Goal: Information Seeking & Learning: Learn about a topic

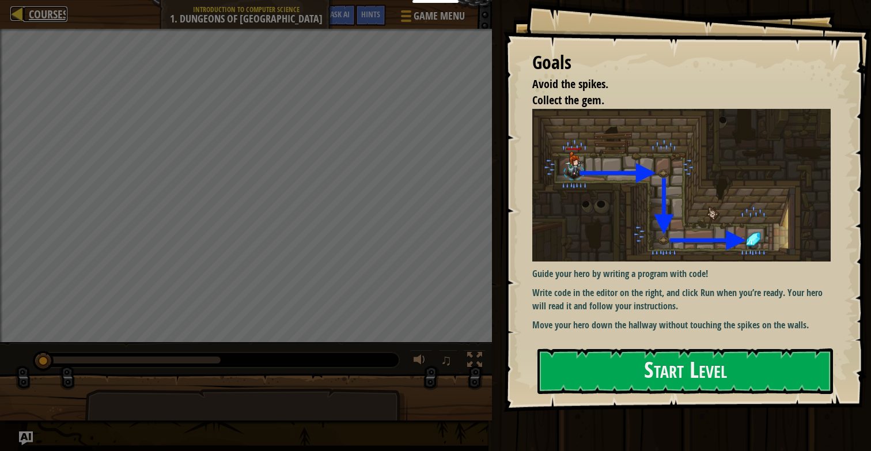
click at [54, 8] on span "Courses" at bounding box center [48, 14] width 39 height 16
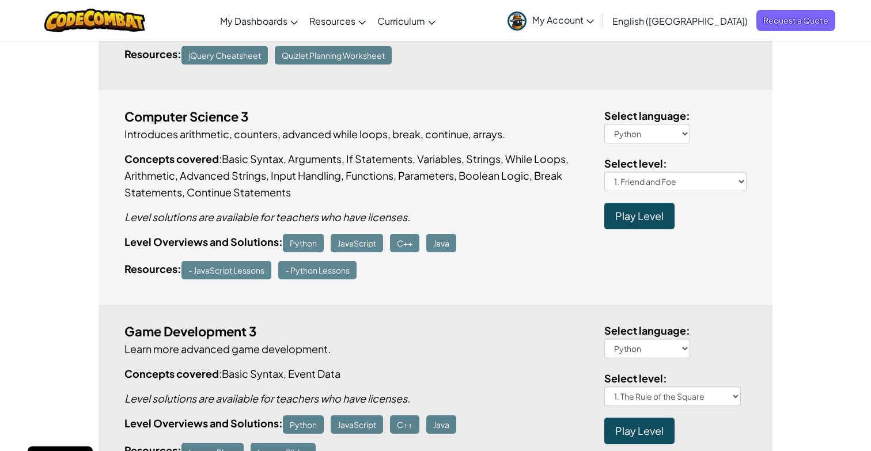
scroll to position [1653, 0]
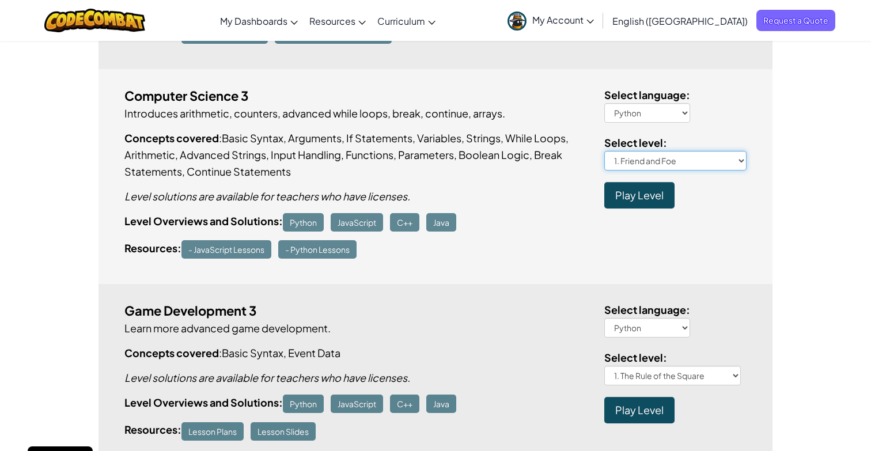
click at [683, 158] on select "1. Friend and Foe 2. Deja Brew 3. Reward and Ruination Concept Challenge: Air R…" at bounding box center [675, 161] width 143 height 20
select select "keeping-time"
click at [604, 151] on select "1. Friend and Foe 2. Deja Brew 3. Reward and Ruination Concept Challenge: Air R…" at bounding box center [675, 161] width 143 height 20
click at [657, 191] on span "Play Level" at bounding box center [639, 194] width 48 height 13
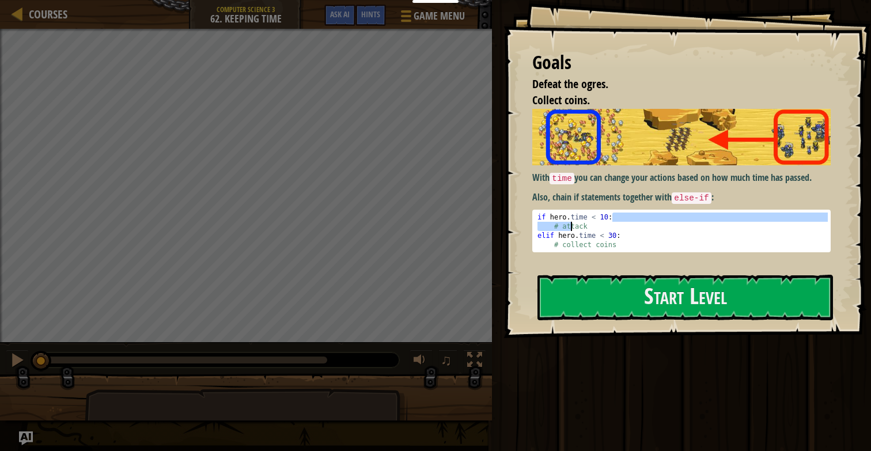
drag, startPoint x: 616, startPoint y: 221, endPoint x: 570, endPoint y: 221, distance: 45.5
click at [570, 221] on div "if hero . time < 10 : # attack elif hero . time < 30 : # collect coins" at bounding box center [681, 240] width 293 height 55
drag, startPoint x: 540, startPoint y: 217, endPoint x: 618, endPoint y: 216, distance: 77.8
click at [618, 216] on div "if hero . time < 10 : # attack elif hero . time < 30 : # collect coins" at bounding box center [681, 240] width 293 height 55
click at [576, 237] on div "if hero . time < 10 : # attack elif hero . time < 30 : # collect coins" at bounding box center [681, 240] width 293 height 55
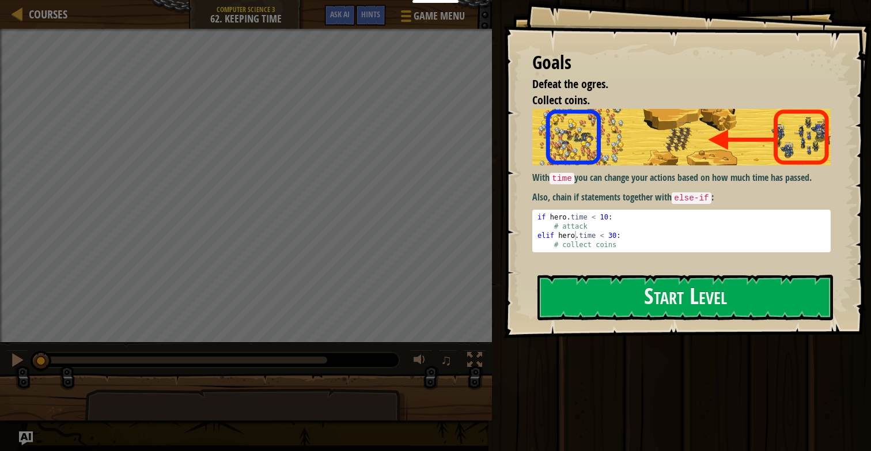
drag, startPoint x: 530, startPoint y: 235, endPoint x: 624, endPoint y: 240, distance: 94.1
click at [624, 240] on div "Goals Defeat the ogres. Collect coins. With time you can change your actions ba…" at bounding box center [688, 169] width 368 height 338
click at [624, 240] on div "if hero . time < 10 : # attack elif hero . time < 30 : # collect coins" at bounding box center [681, 240] width 293 height 55
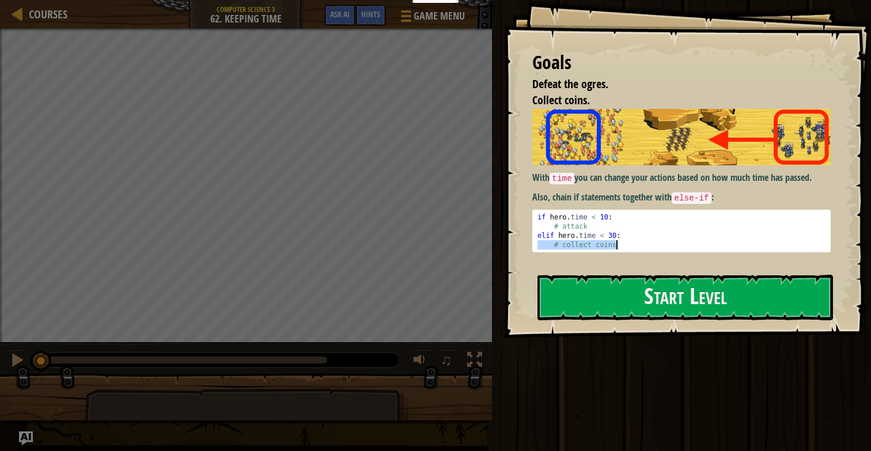
click at [624, 240] on div "if hero . time < 10 : # attack elif hero . time < 30 : # collect coins" at bounding box center [681, 240] width 293 height 55
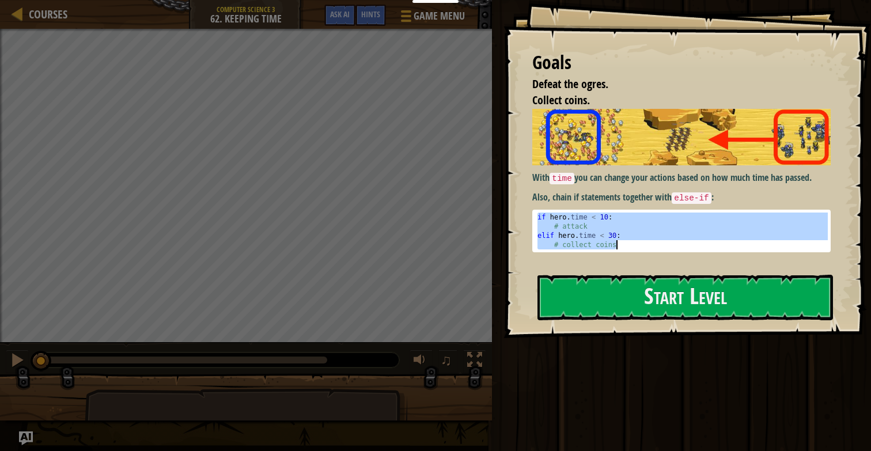
click at [624, 240] on div "if hero . time < 10 : # attack elif hero . time < 30 : # collect coins" at bounding box center [681, 240] width 293 height 55
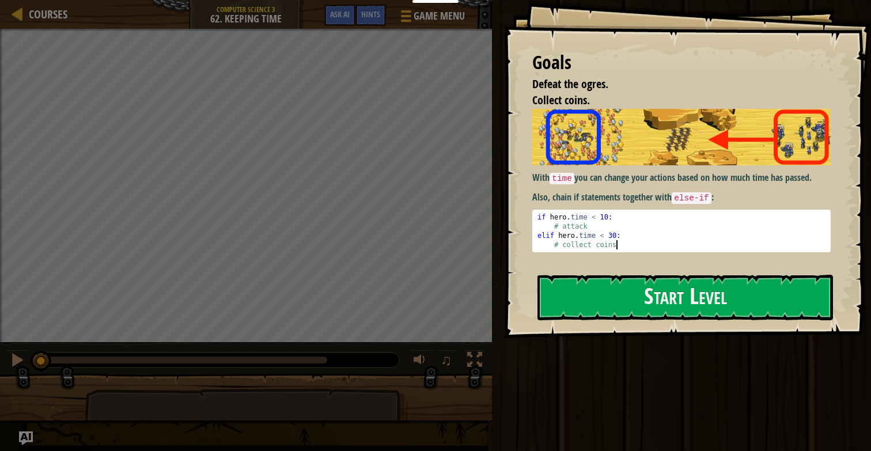
click at [624, 240] on div "if hero . time < 10 : # attack elif hero . time < 30 : # collect coins" at bounding box center [681, 240] width 293 height 55
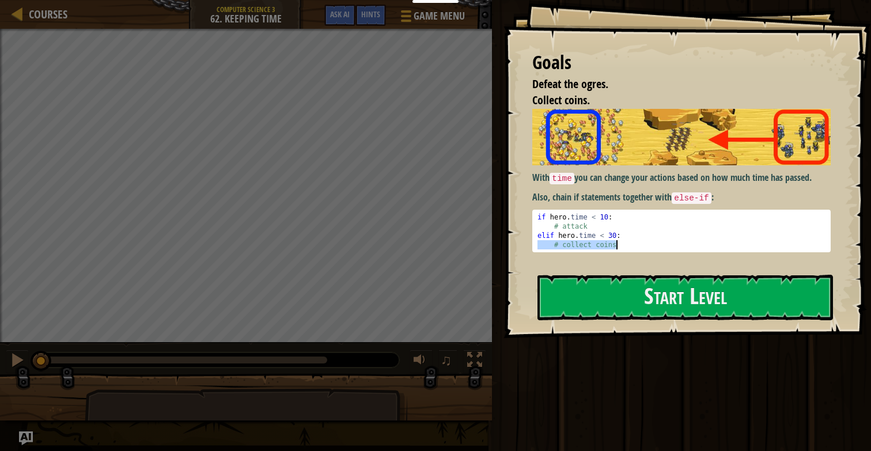
click at [624, 240] on div "if hero . time < 10 : # attack elif hero . time < 30 : # collect coins" at bounding box center [681, 240] width 293 height 55
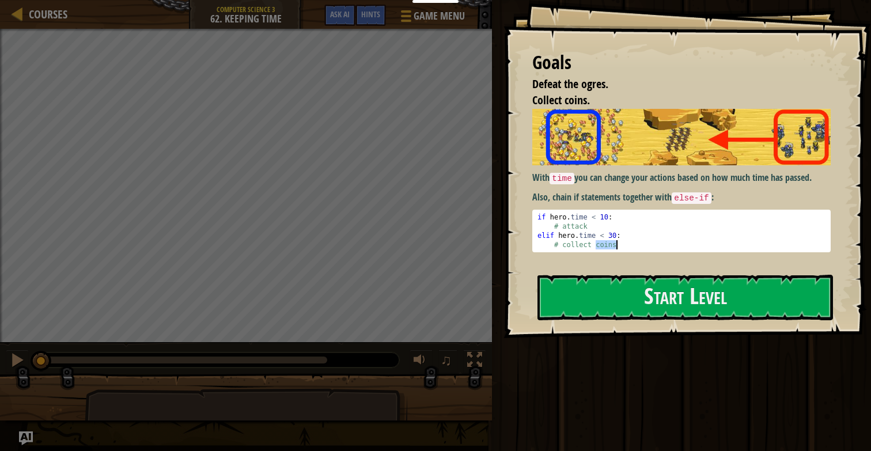
click at [624, 240] on div "if hero . time < 10 : # attack elif hero . time < 30 : # collect coins" at bounding box center [681, 240] width 293 height 55
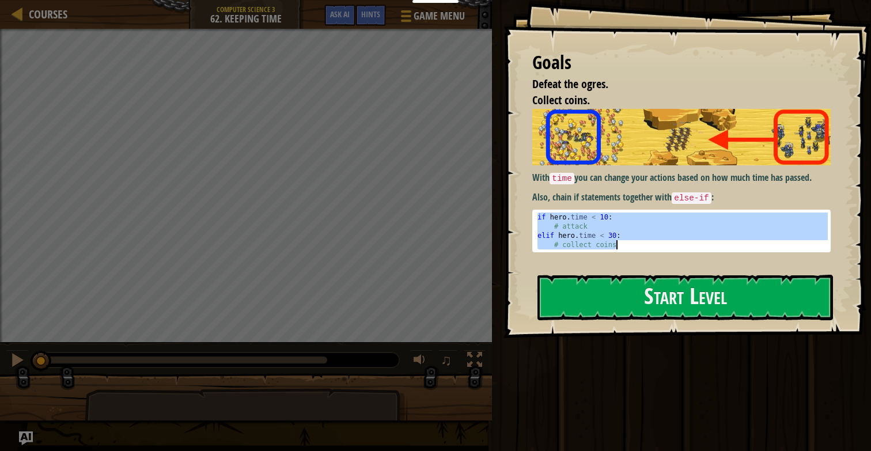
click at [624, 240] on div "if hero . time < 10 : # attack elif hero . time < 30 : # collect coins" at bounding box center [681, 240] width 293 height 55
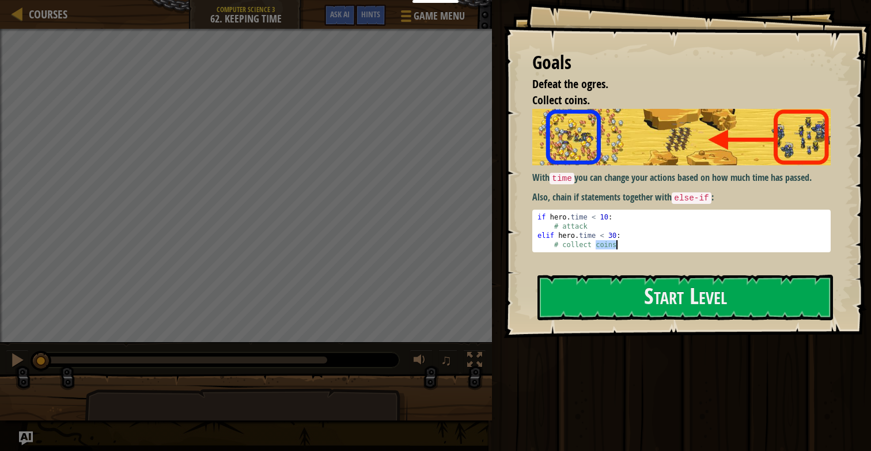
click at [624, 240] on div "if hero . time < 10 : # attack elif hero . time < 30 : # collect coins" at bounding box center [681, 240] width 293 height 55
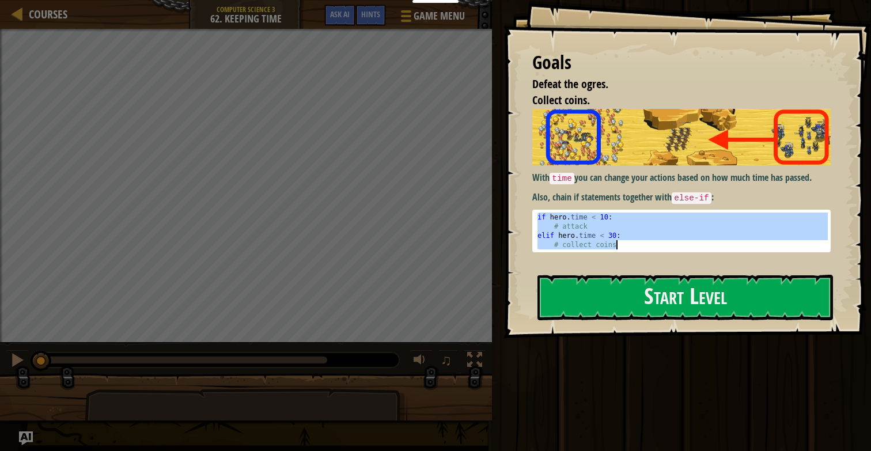
click at [624, 240] on div "if hero . time < 10 : # attack elif hero . time < 30 : # collect coins" at bounding box center [681, 240] width 293 height 55
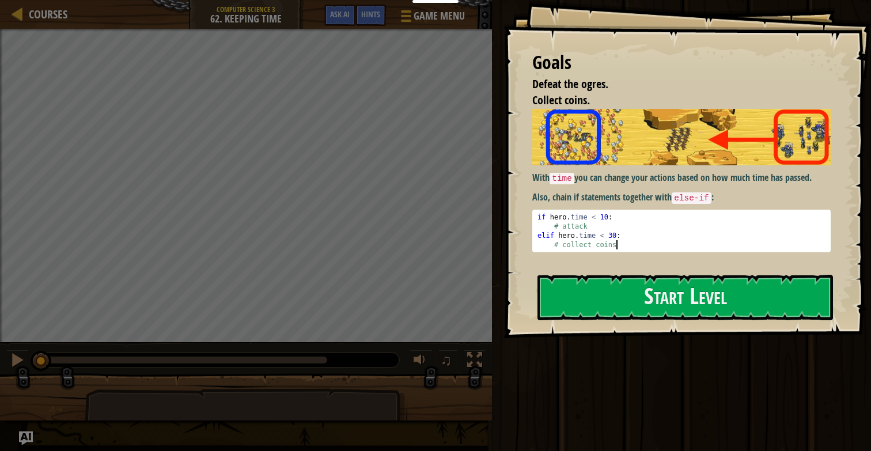
click at [624, 240] on div "if hero . time < 10 : # attack elif hero . time < 30 : # collect coins" at bounding box center [681, 240] width 293 height 55
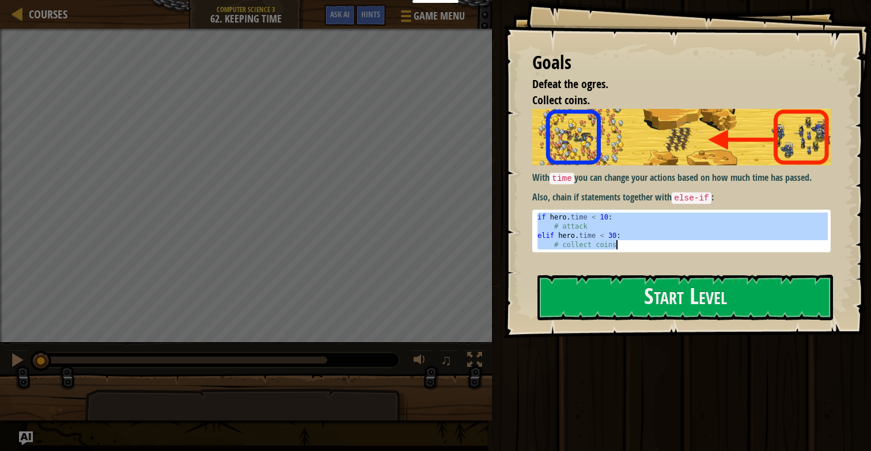
click at [624, 240] on div "if hero . time < 10 : # attack elif hero . time < 30 : # collect coins" at bounding box center [681, 240] width 293 height 55
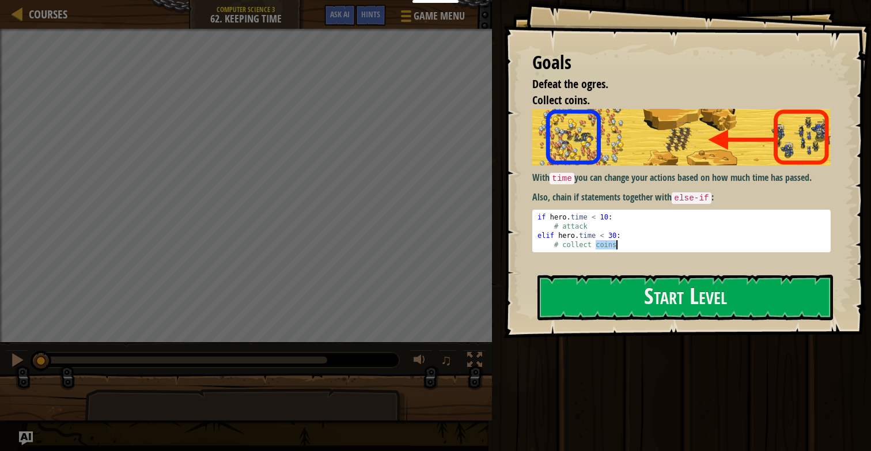
click at [624, 240] on div "if hero . time < 10 : # attack elif hero . time < 30 : # collect coins" at bounding box center [681, 240] width 293 height 55
type textarea "# collect coins"
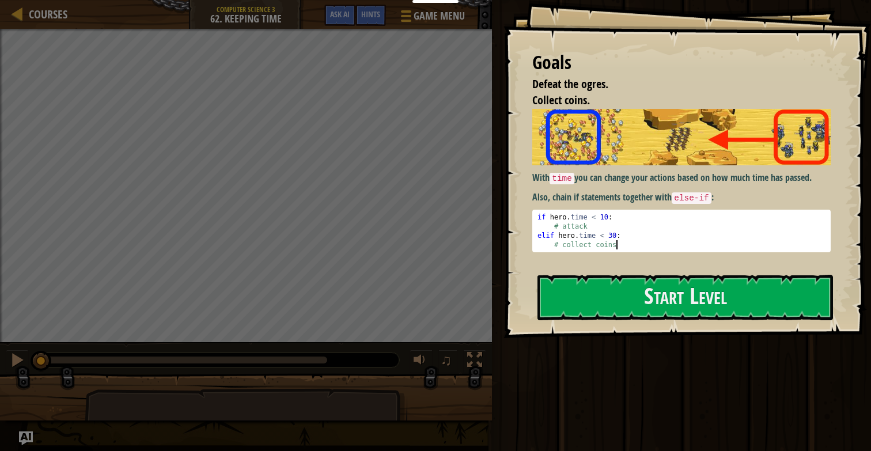
click at [624, 240] on div "if hero . time < 10 : # attack elif hero . time < 30 : # collect coins" at bounding box center [681, 240] width 293 height 55
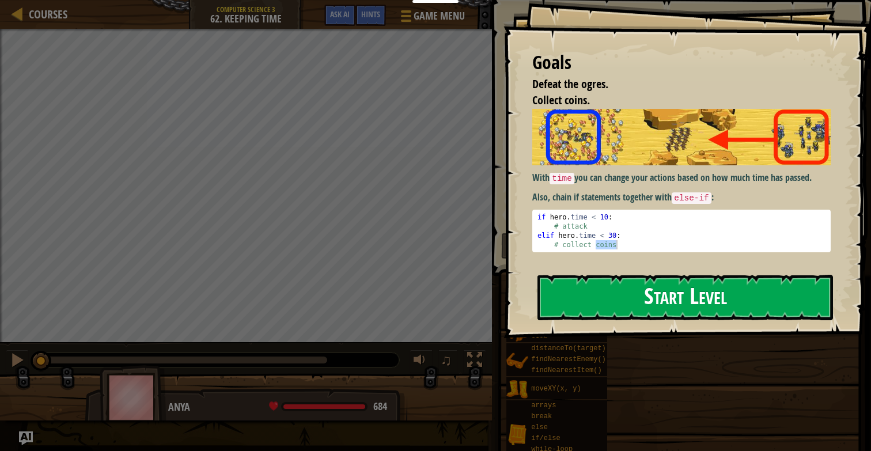
click at [639, 294] on button "Start Level" at bounding box center [686, 298] width 296 height 46
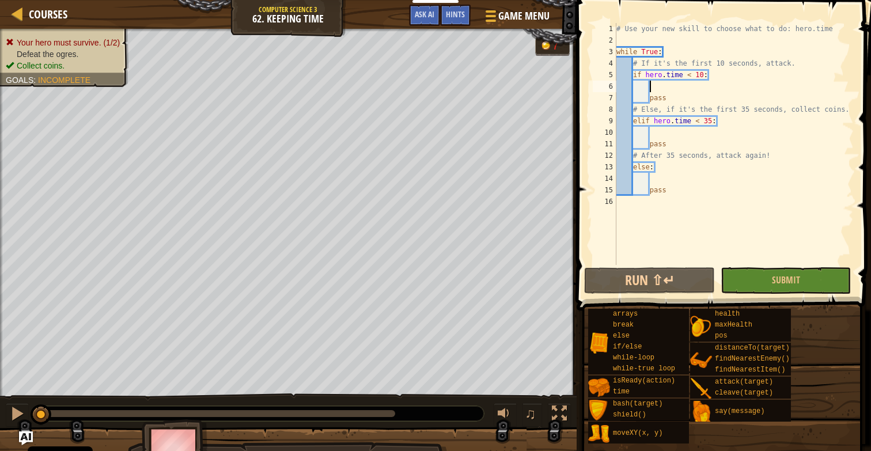
click at [659, 86] on div "# Use your new skill to choose what to do: hero.time while True : # If it's the…" at bounding box center [734, 155] width 240 height 265
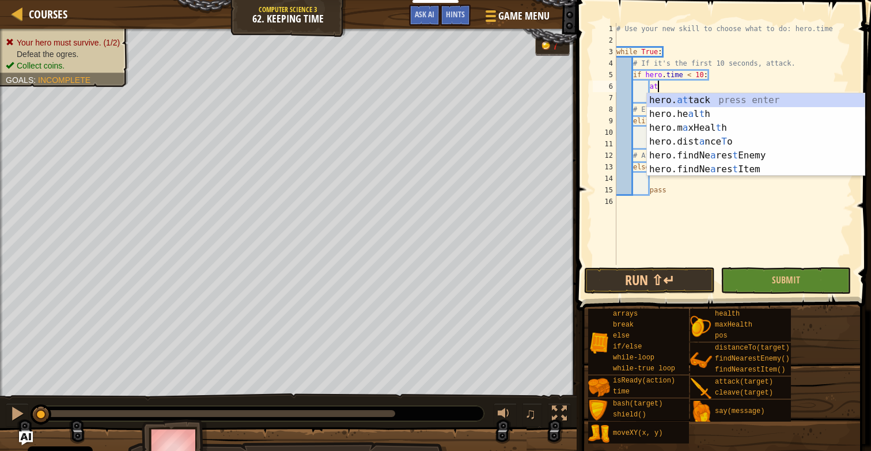
scroll to position [5, 3]
type textarea "a"
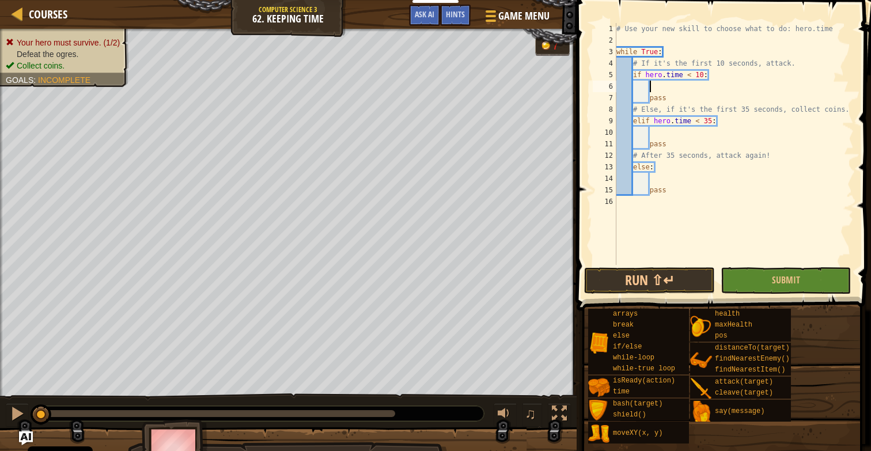
scroll to position [5, 2]
drag, startPoint x: 706, startPoint y: 62, endPoint x: 756, endPoint y: 63, distance: 50.1
click at [756, 63] on div "# Use your new skill to choose what to do: hero.time while True : # If it's the…" at bounding box center [734, 155] width 240 height 265
click at [736, 122] on div "# Use your new skill to choose what to do: hero.time while True : # If it's the…" at bounding box center [734, 155] width 240 height 265
drag, startPoint x: 683, startPoint y: 105, endPoint x: 748, endPoint y: 114, distance: 65.7
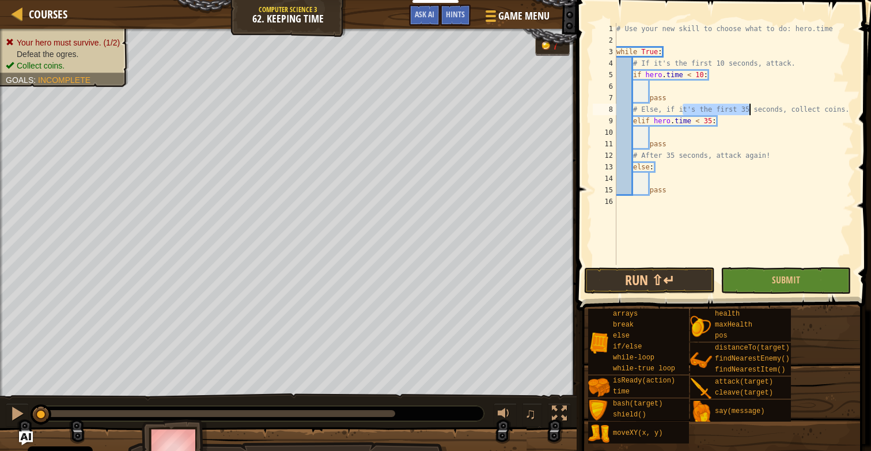
click at [749, 115] on div "# Use your new skill to choose what to do: hero.time while True : # If it's the…" at bounding box center [734, 155] width 240 height 265
type textarea "# Else, if it's the first 35 seconds, collect coins."
click at [742, 135] on div "# Use your new skill to choose what to do: hero.time while True : # If it's the…" at bounding box center [734, 155] width 240 height 265
click at [651, 93] on div "# Use your new skill to choose what to do: hero.time while True : # If it's the…" at bounding box center [734, 155] width 240 height 265
type textarea "pass"
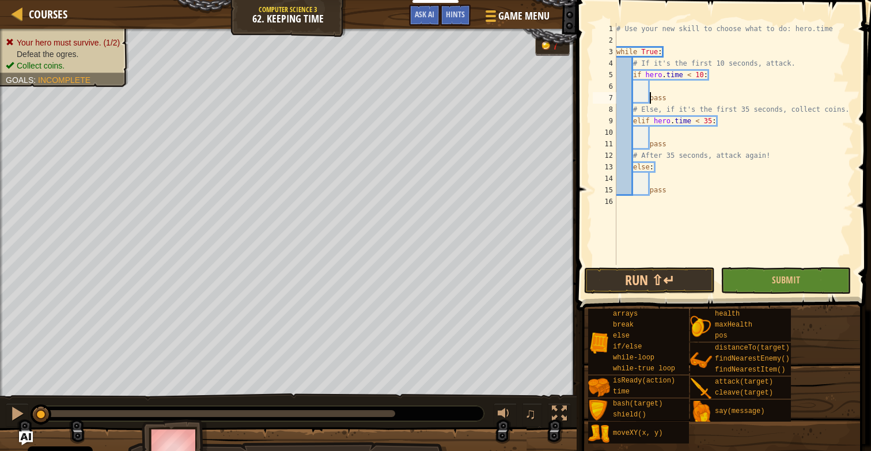
click at [652, 90] on div "# Use your new skill to choose what to do: hero.time while True : # If it's the…" at bounding box center [734, 155] width 240 height 265
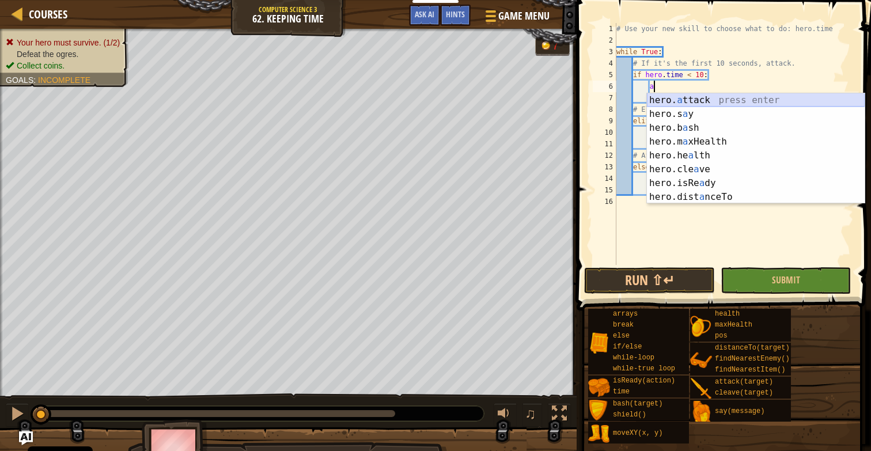
click at [714, 100] on div "hero. a ttack press enter hero.s a y press enter hero.b a sh press enter hero.m…" at bounding box center [756, 162] width 218 height 138
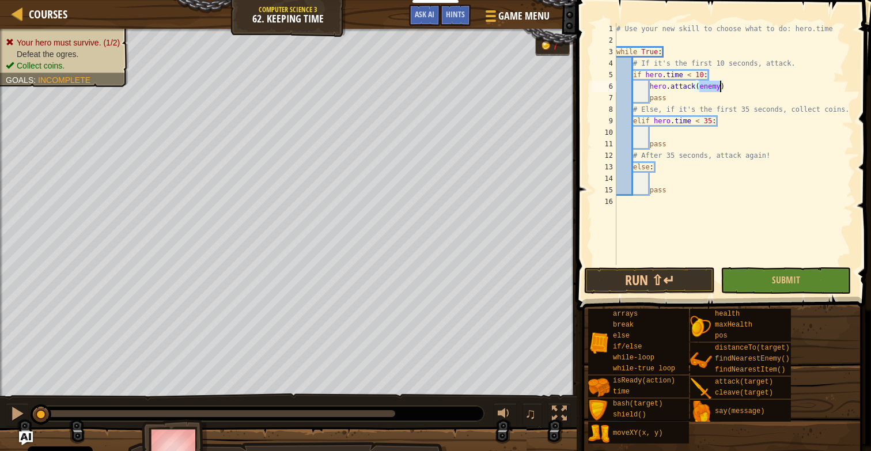
click at [668, 143] on div "# Use your new skill to choose what to do: hero.time while True : # If it's the…" at bounding box center [734, 155] width 240 height 265
type textarea "pass"
click at [659, 139] on div "# Use your new skill to choose what to do: hero.time while True : # If it's the…" at bounding box center [734, 155] width 240 height 265
click at [659, 135] on div "# Use your new skill to choose what to do: hero.time while True : # If it's the…" at bounding box center [734, 155] width 240 height 265
type textarea "c"
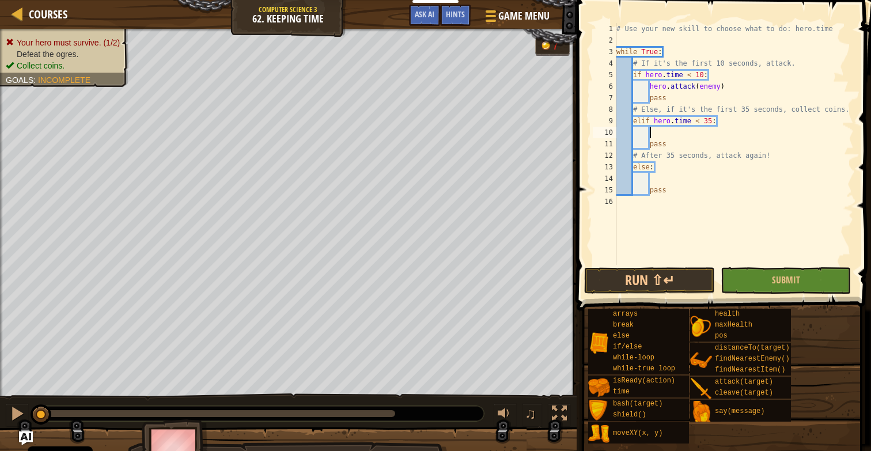
click at [651, 88] on div "# Use your new skill to choose what to do: hero.time while True : # If it's the…" at bounding box center [734, 155] width 240 height 265
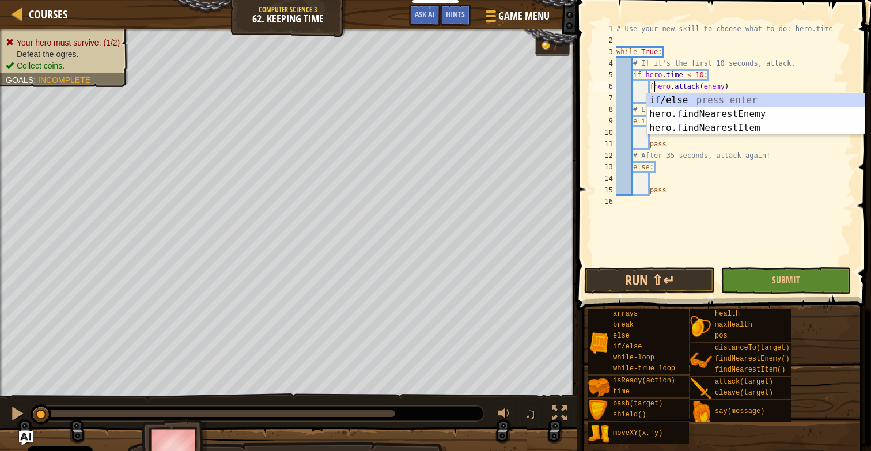
scroll to position [5, 3]
click at [687, 113] on div "i f /else press enter hero. f indNearestEnemy press enter hero. f indNearestIte…" at bounding box center [756, 127] width 218 height 69
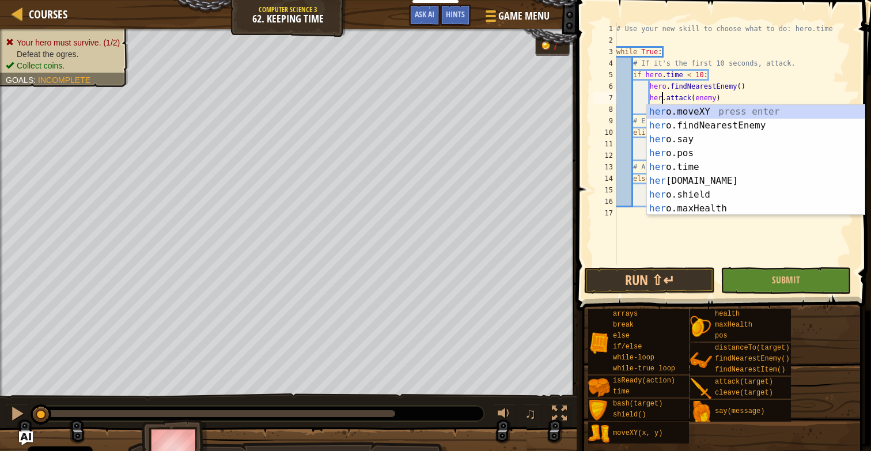
scroll to position [5, 4]
click at [738, 87] on div "# Use your new skill to choose what to do: hero.time while True : # If it's the…" at bounding box center [734, 155] width 240 height 265
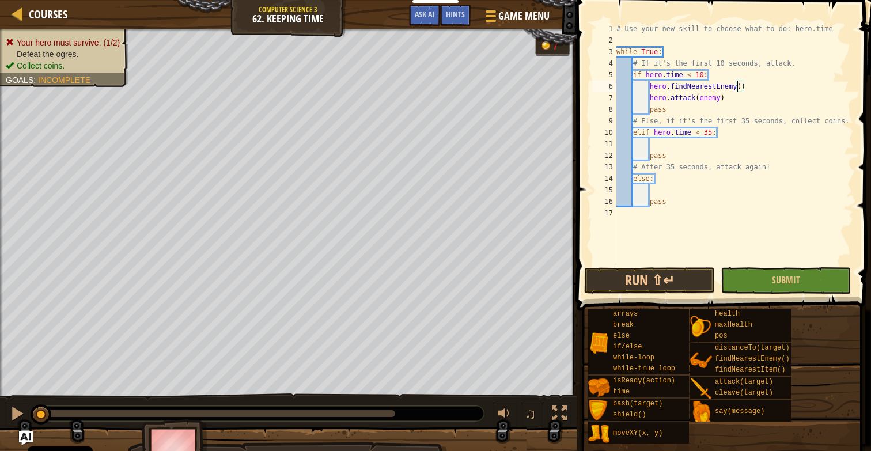
click at [739, 90] on div "# Use your new skill to choose what to do: hero.time while True : # If it's the…" at bounding box center [734, 155] width 240 height 265
click at [652, 90] on div "# Use your new skill to choose what to do: hero.time while True : # If it's the…" at bounding box center [734, 155] width 240 height 265
click at [671, 90] on div "# Use your new skill to choose what to do: hero.time while True : # If it's the…" at bounding box center [734, 155] width 240 height 265
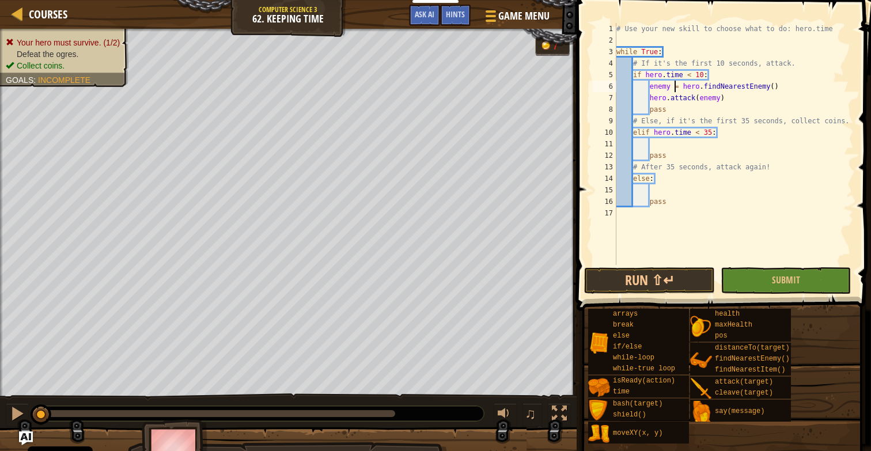
click at [651, 100] on div "# Use your new skill to choose what to do: hero.time while True : # If it's the…" at bounding box center [734, 155] width 240 height 265
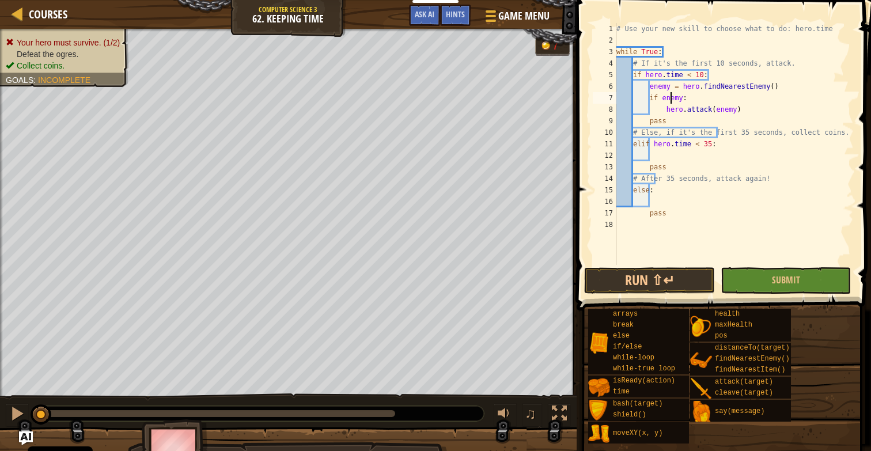
drag, startPoint x: 669, startPoint y: 99, endPoint x: 751, endPoint y: 123, distance: 86.0
click at [751, 123] on div "# Use your new skill to choose what to do: hero.time while True : # If it's the…" at bounding box center [734, 155] width 240 height 265
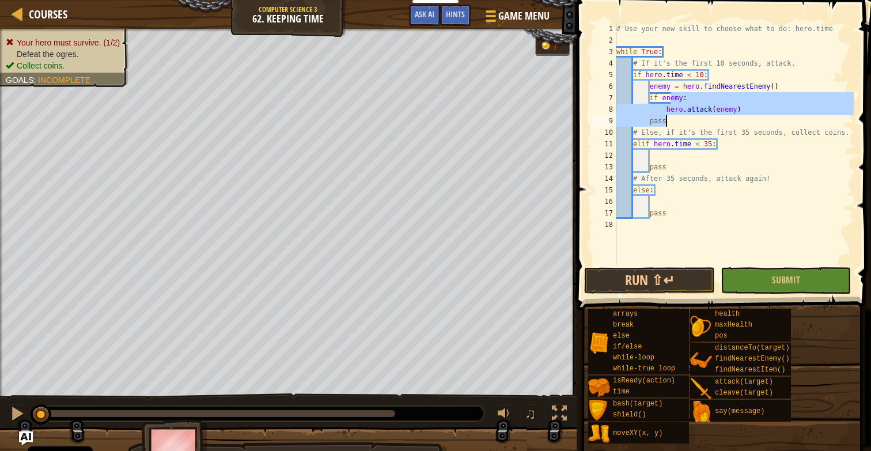
click at [809, 136] on div "# Use your new skill to choose what to do: hero.time while True : # If it's the…" at bounding box center [734, 155] width 240 height 265
type textarea "# Else, if it's the first 35 seconds, collect coins."
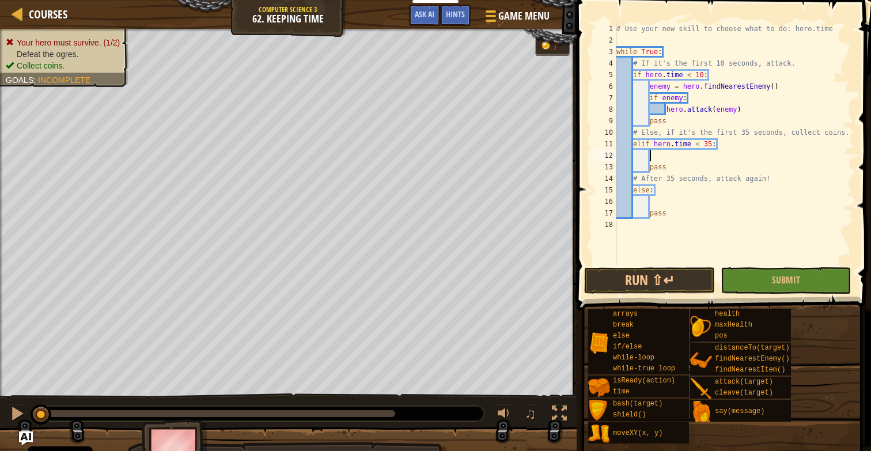
click at [663, 159] on div "# Use your new skill to choose what to do: hero.time while True : # If it's the…" at bounding box center [734, 155] width 240 height 265
type textarea "h"
type textarea "i"
type textarea "f"
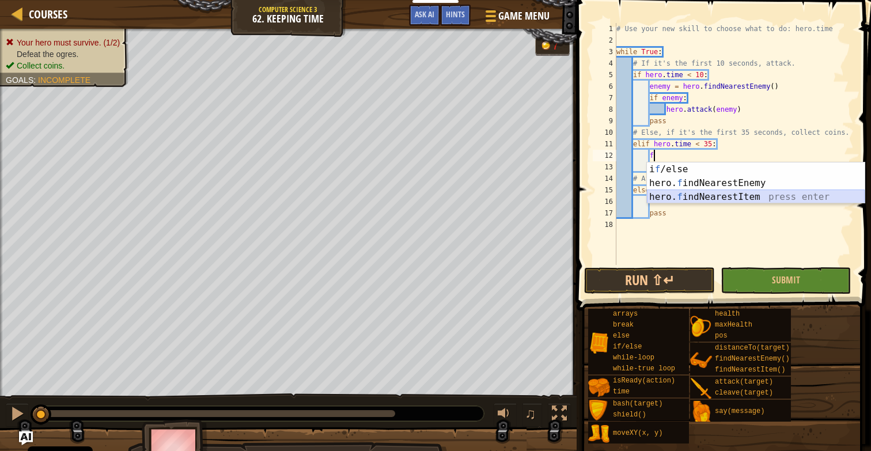
click at [734, 202] on div "i f /else press enter hero. f indNearestEnemy press enter hero. f indNearestIte…" at bounding box center [756, 196] width 218 height 69
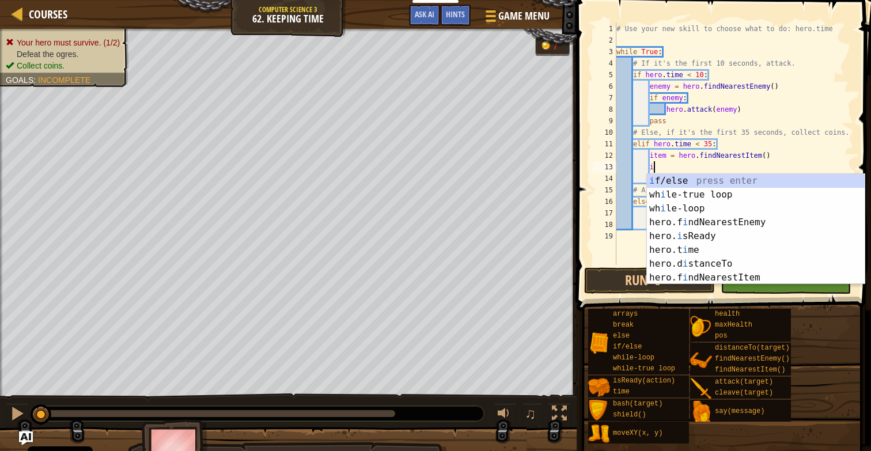
scroll to position [5, 3]
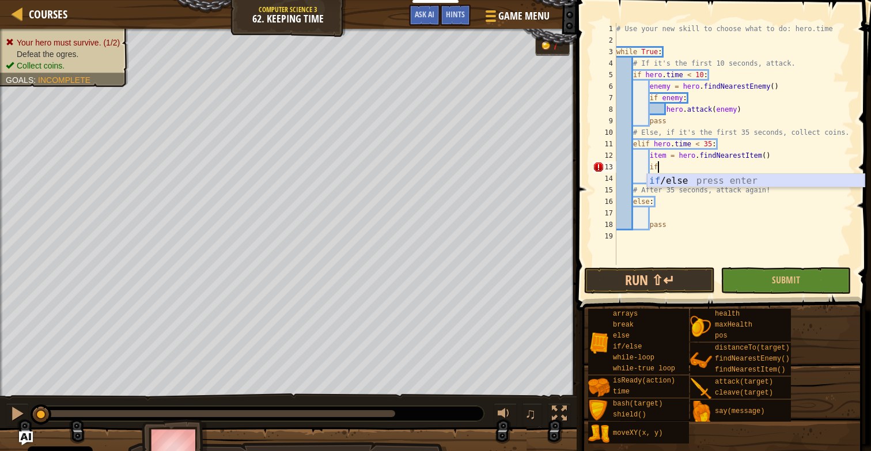
click at [702, 184] on div "if /else press enter" at bounding box center [756, 194] width 218 height 41
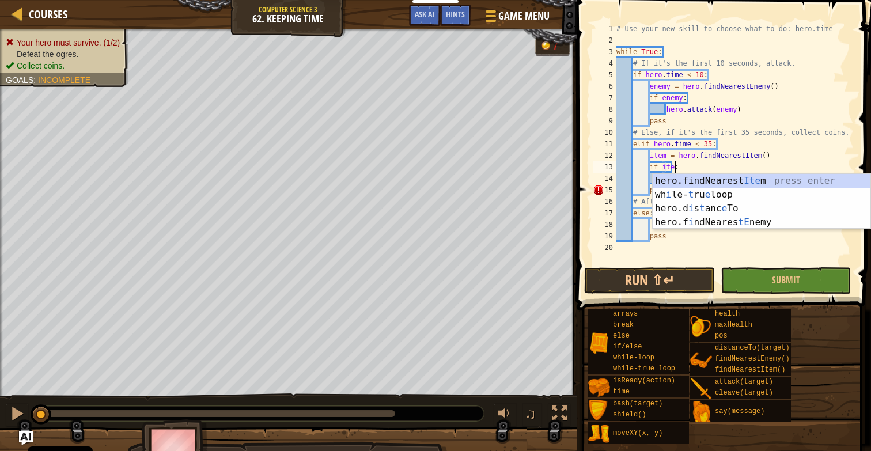
scroll to position [5, 5]
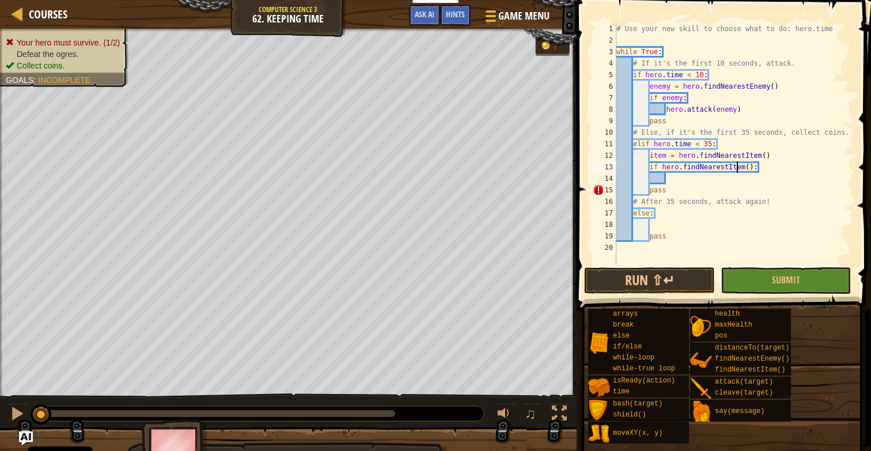
click at [735, 171] on div "# Use your new skill to choose what to do: hero.time while True : # If it's the…" at bounding box center [734, 155] width 240 height 265
click at [728, 171] on div "# Use your new skill to choose what to do: hero.time while True : # If it's the…" at bounding box center [734, 155] width 240 height 265
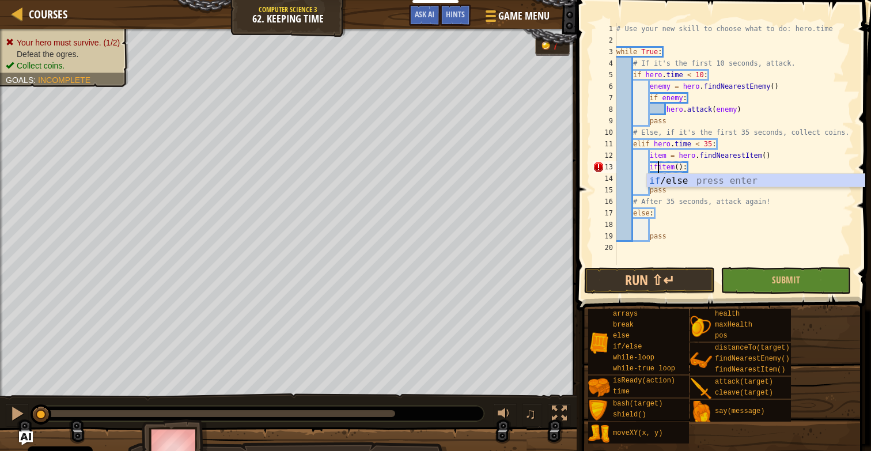
type textarea "if item():"
click at [685, 181] on div "# Use your new skill to choose what to do: hero.time while True : # If it's the…" at bounding box center [734, 155] width 240 height 265
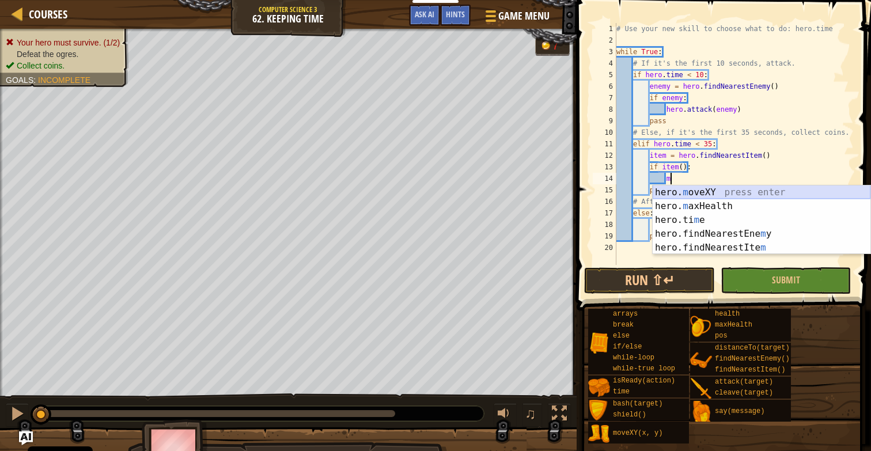
click at [693, 194] on div "hero. m oveXY press enter hero. m axHealth press enter hero.ti m e press enter …" at bounding box center [762, 234] width 218 height 97
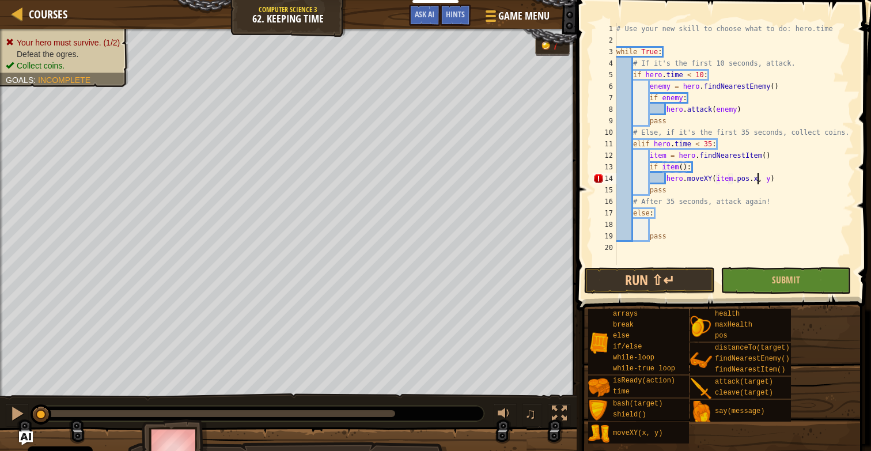
scroll to position [5, 12]
click at [768, 184] on div "# Use your new skill to choose what to do: hero.time while True : # If it's the…" at bounding box center [734, 155] width 240 height 265
click at [768, 183] on div "# Use your new skill to choose what to do: hero.time while True : # If it's the…" at bounding box center [734, 155] width 240 height 265
type textarea "hero.moveXY(item.pos.x, item.pos.y)"
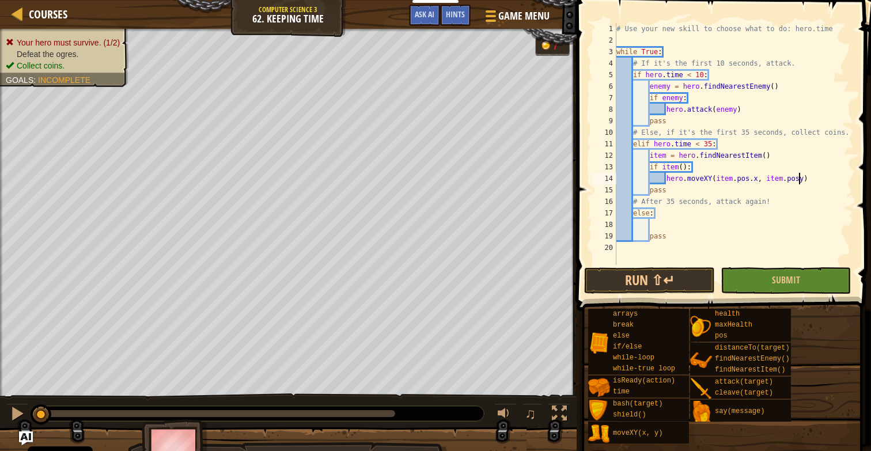
scroll to position [5, 16]
click at [671, 229] on div "# Use your new skill to choose what to do: hero.time while True : # If it's the…" at bounding box center [734, 155] width 240 height 265
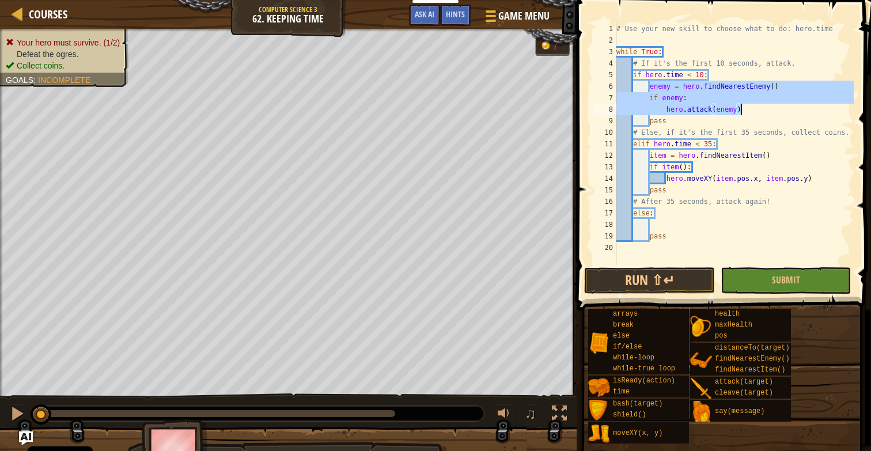
drag, startPoint x: 651, startPoint y: 89, endPoint x: 744, endPoint y: 108, distance: 95.7
click at [744, 108] on div "# Use your new skill to choose what to do: hero.time while True : # If it's the…" at bounding box center [734, 155] width 240 height 265
type textarea "if enemy: hero.attack(enemy)"
click at [656, 223] on div "# Use your new skill to choose what to do: hero.time while True : # If it's the…" at bounding box center [734, 155] width 240 height 265
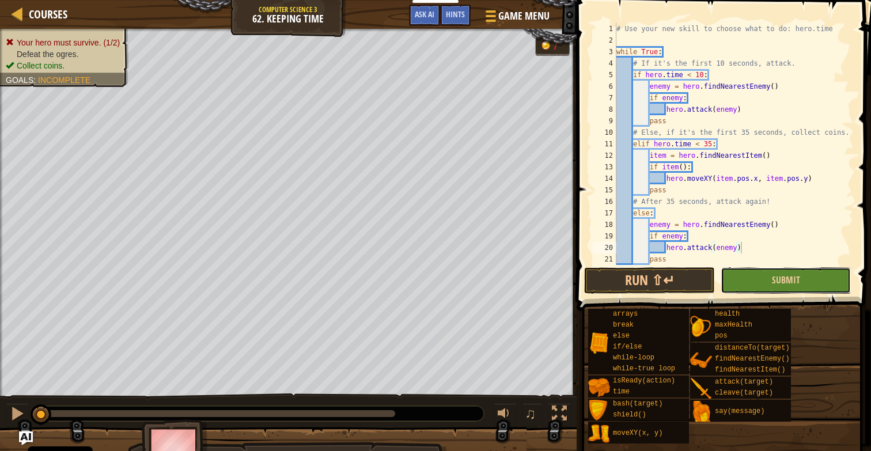
click at [755, 278] on button "Submit" at bounding box center [786, 280] width 130 height 27
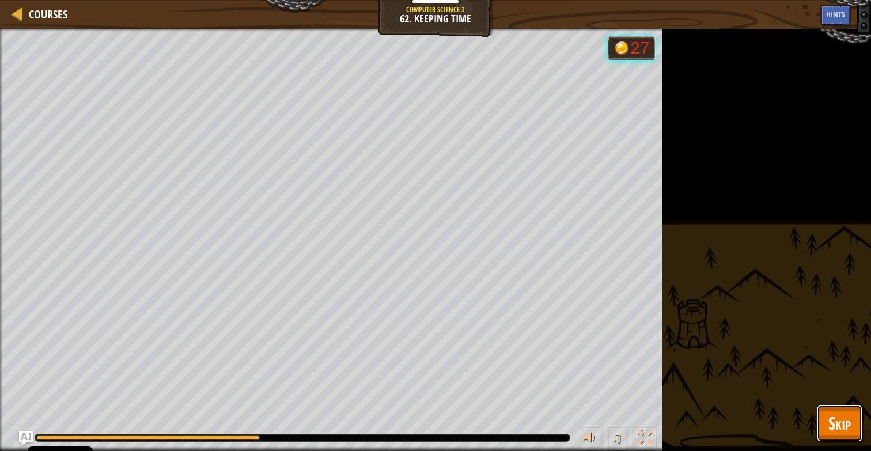
click at [821, 427] on button "Skip" at bounding box center [840, 423] width 46 height 37
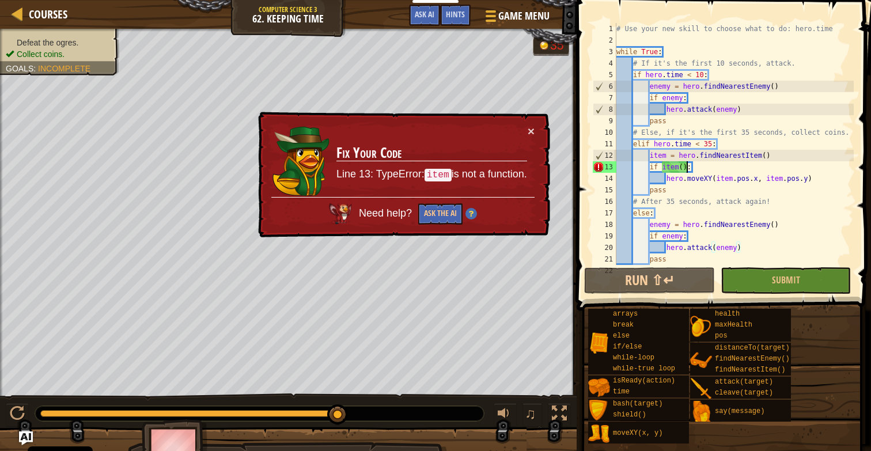
click at [686, 171] on div "# Use your new skill to choose what to do: hero.time while True : # If it's the…" at bounding box center [734, 155] width 240 height 265
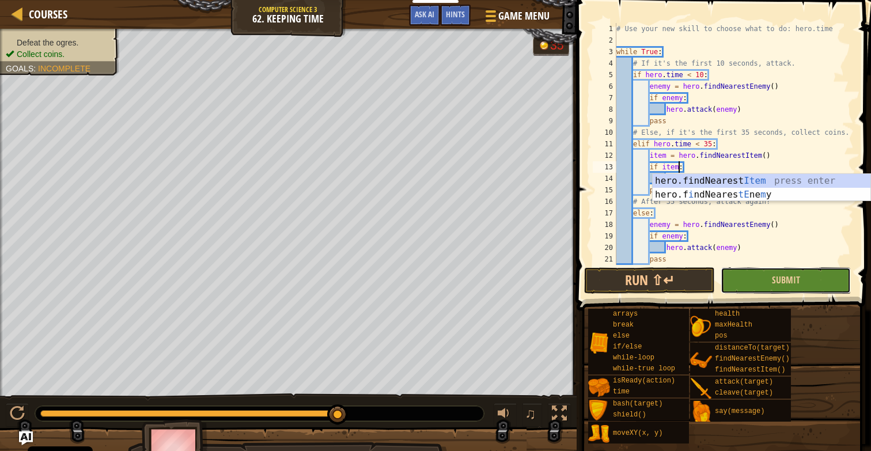
click at [748, 283] on button "Submit" at bounding box center [786, 280] width 130 height 27
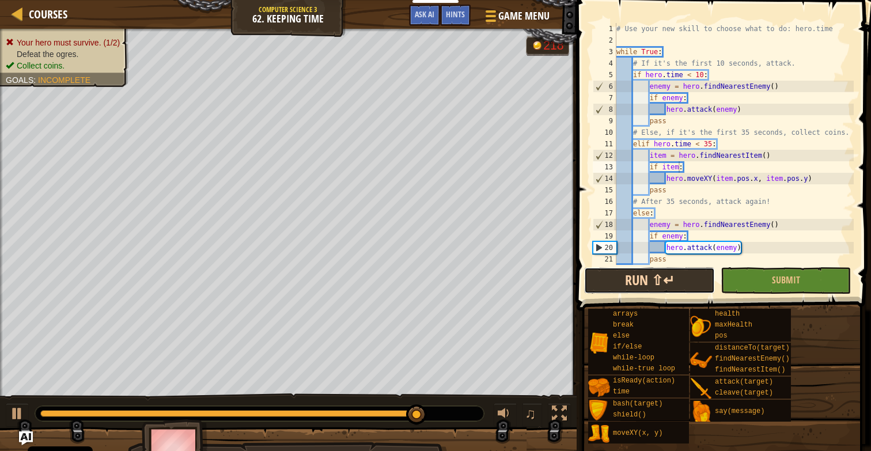
click at [676, 274] on button "Run ⇧↵" at bounding box center [649, 280] width 130 height 27
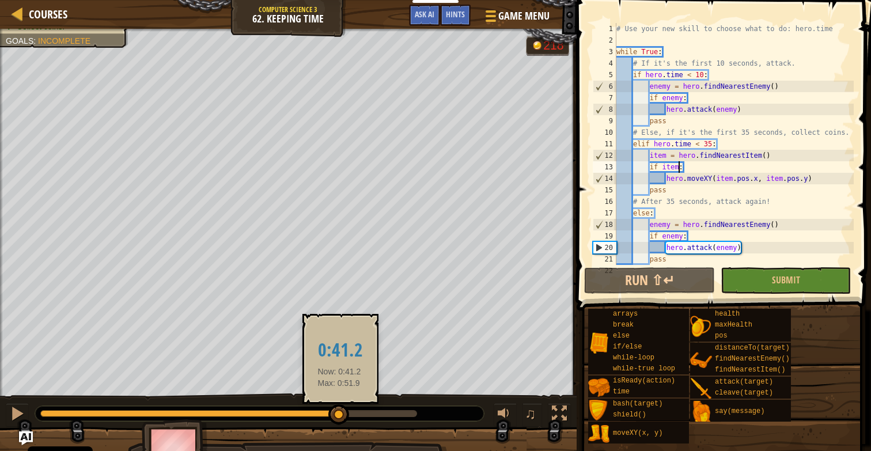
drag, startPoint x: 416, startPoint y: 418, endPoint x: 338, endPoint y: 416, distance: 77.8
click at [338, 417] on div at bounding box center [338, 415] width 21 height 21
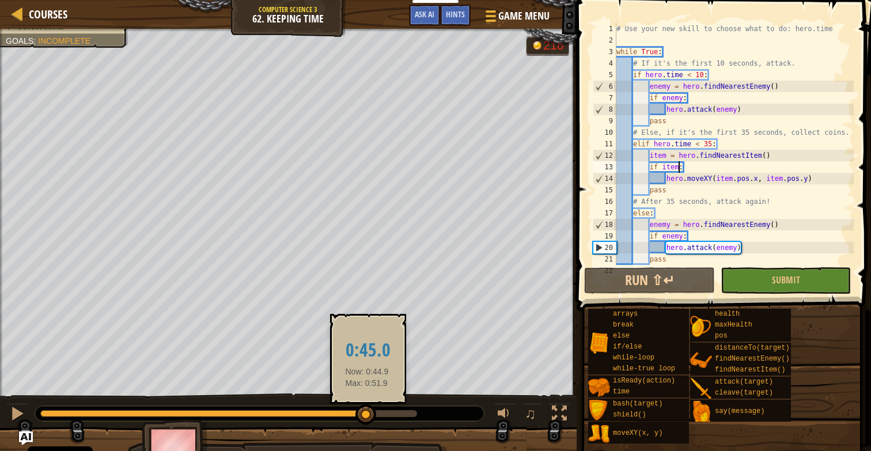
drag, startPoint x: 338, startPoint y: 415, endPoint x: 369, endPoint y: 424, distance: 32.3
click at [369, 424] on div at bounding box center [366, 415] width 21 height 21
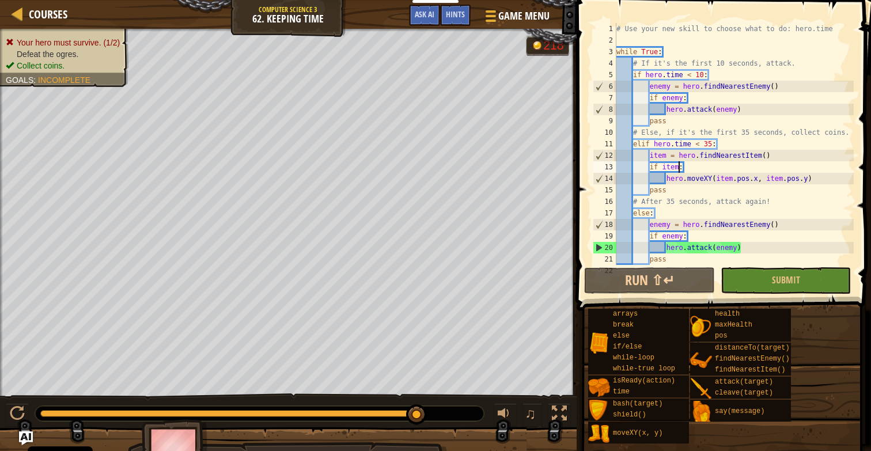
drag, startPoint x: 369, startPoint y: 421, endPoint x: 419, endPoint y: 427, distance: 50.5
click at [419, 427] on div "Your hero must survive. (1/2) Defeat the ogres. Collect coins. Goals : Incomple…" at bounding box center [435, 251] width 871 height 445
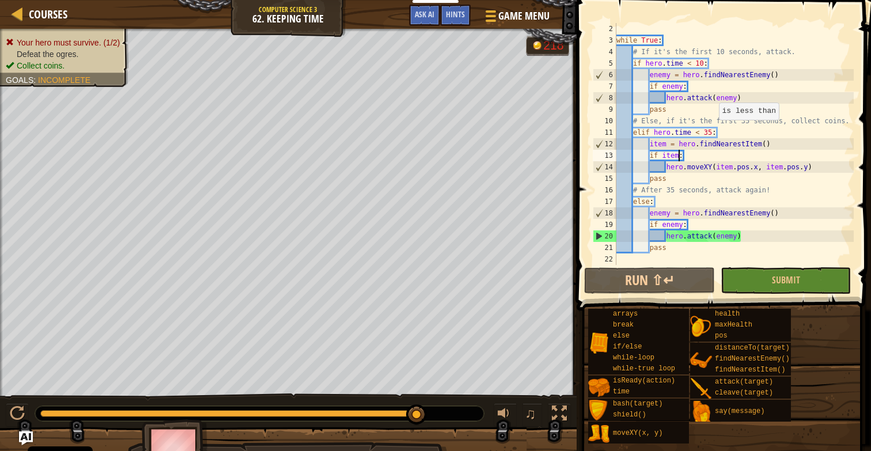
click at [713, 132] on div "while True : # If it's the first 10 seconds, attack. if hero . time < 10 : enem…" at bounding box center [734, 155] width 240 height 265
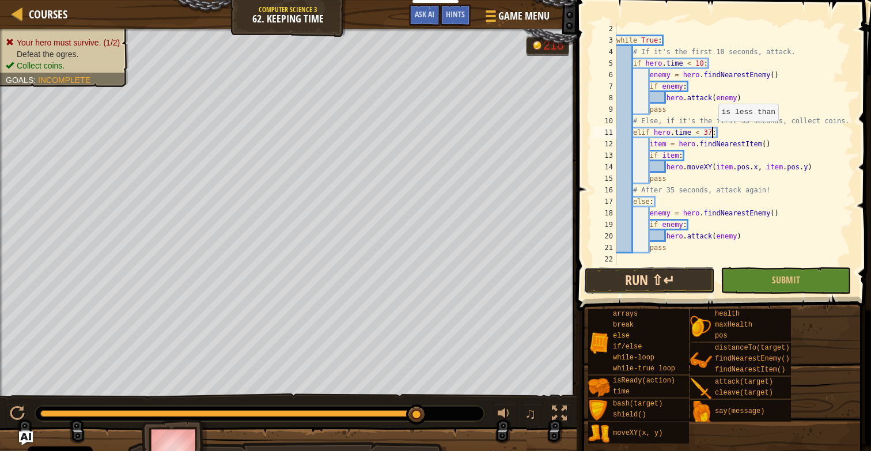
click at [642, 280] on button "Run ⇧↵" at bounding box center [649, 280] width 130 height 27
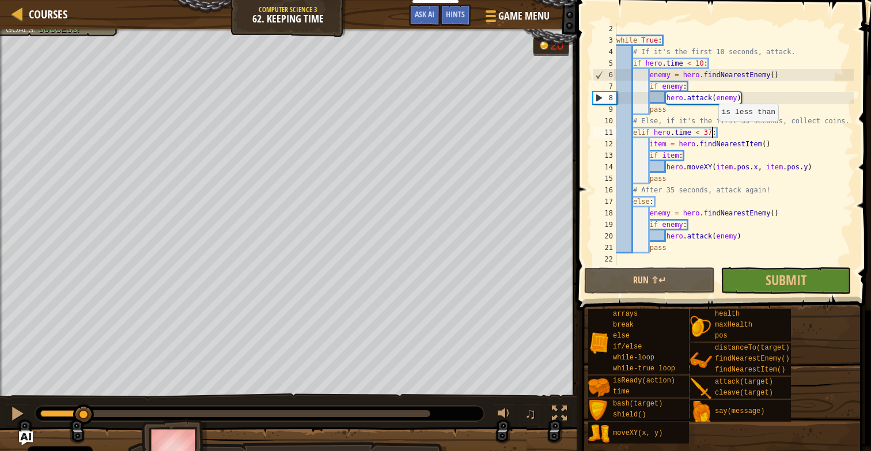
drag, startPoint x: 339, startPoint y: 414, endPoint x: 79, endPoint y: 410, distance: 259.9
click at [79, 410] on div at bounding box center [83, 415] width 21 height 21
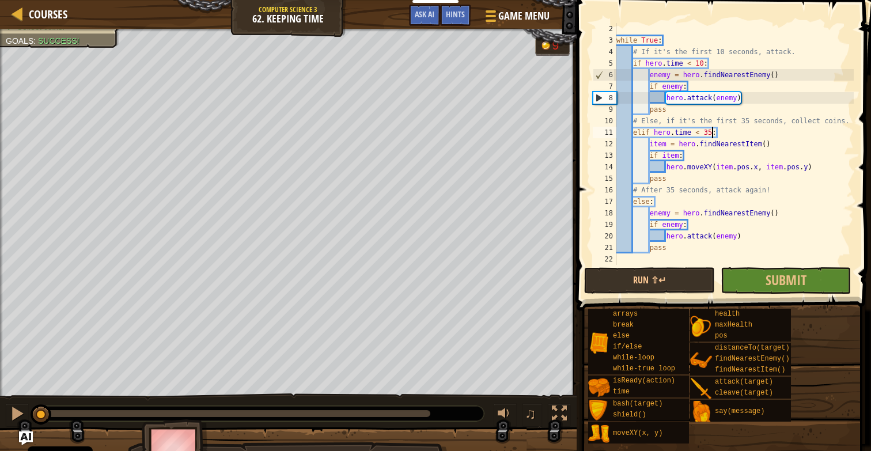
drag, startPoint x: 146, startPoint y: 417, endPoint x: 31, endPoint y: 395, distance: 117.8
click at [31, 395] on div "♫" at bounding box center [288, 411] width 577 height 35
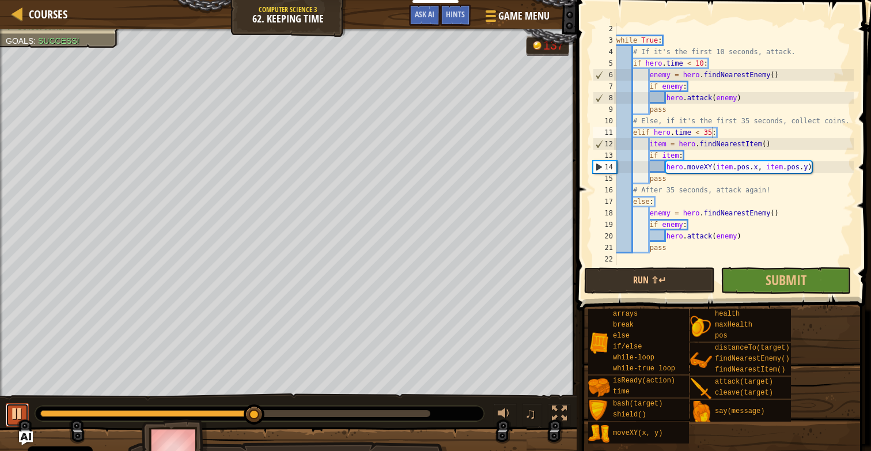
click at [20, 417] on div at bounding box center [17, 413] width 15 height 15
click at [20, 416] on div at bounding box center [17, 413] width 15 height 15
drag, startPoint x: 265, startPoint y: 414, endPoint x: 176, endPoint y: 398, distance: 90.3
click at [178, 399] on div "♫" at bounding box center [288, 411] width 577 height 35
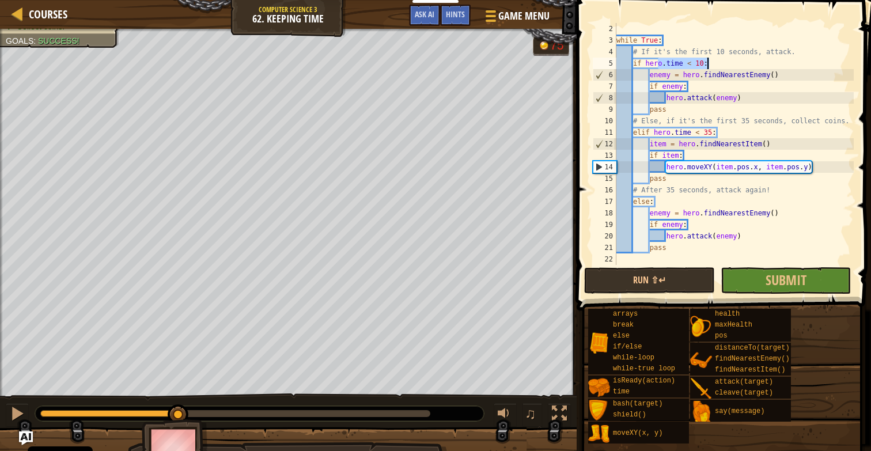
drag, startPoint x: 656, startPoint y: 68, endPoint x: 724, endPoint y: 65, distance: 67.5
click at [724, 65] on div "while True : # If it's the first 10 seconds, attack. if hero . time < 10 : enem…" at bounding box center [734, 155] width 240 height 265
drag, startPoint x: 648, startPoint y: 135, endPoint x: 728, endPoint y: 135, distance: 79.5
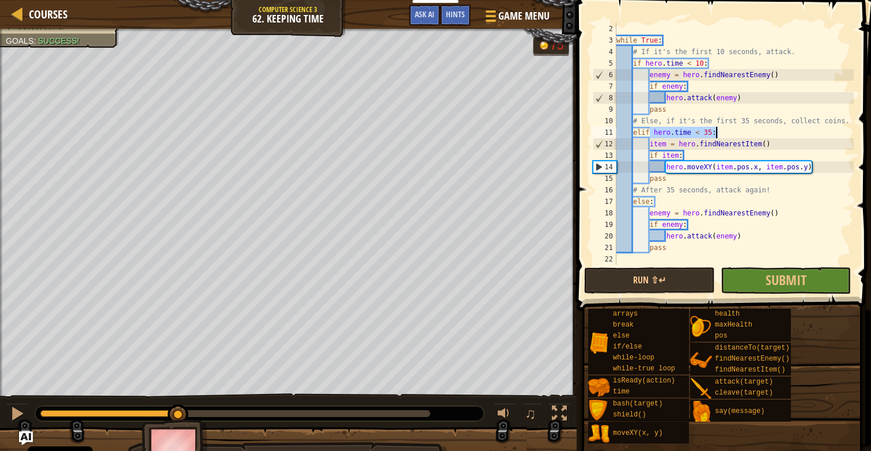
click at [728, 135] on div "while True : # If it's the first 10 seconds, attack. if hero . time < 10 : enem…" at bounding box center [734, 155] width 240 height 265
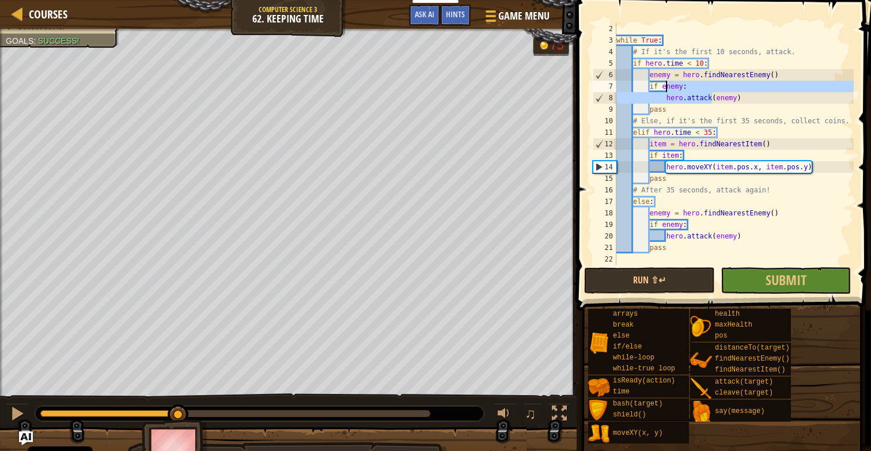
drag, startPoint x: 710, startPoint y: 95, endPoint x: 662, endPoint y: 141, distance: 66.4
click at [664, 87] on div "while True : # If it's the first 10 seconds, attack. if hero . time < 10 : enem…" at bounding box center [734, 155] width 240 height 265
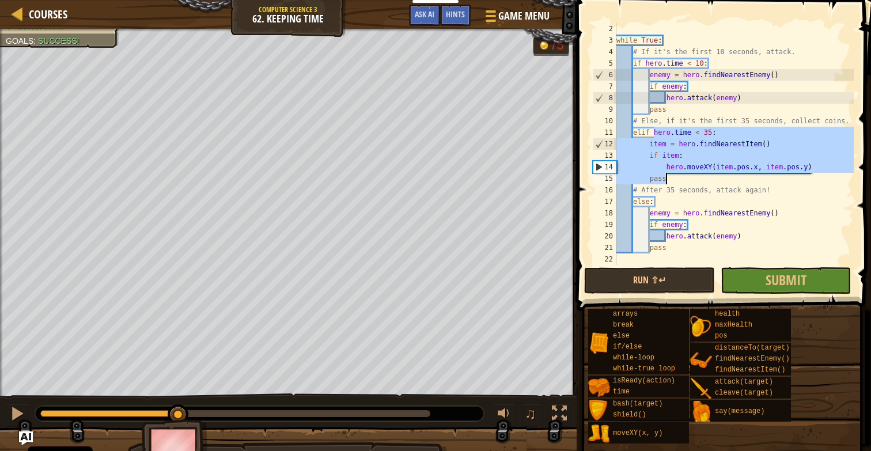
drag, startPoint x: 652, startPoint y: 136, endPoint x: 716, endPoint y: 175, distance: 75.0
click at [716, 175] on div "while True : # If it's the first 10 seconds, attack. if hero . time < 10 : enem…" at bounding box center [734, 155] width 240 height 265
click at [691, 173] on div "while True : # If it's the first 10 seconds, attack. if hero . time < 10 : enem…" at bounding box center [734, 155] width 240 height 265
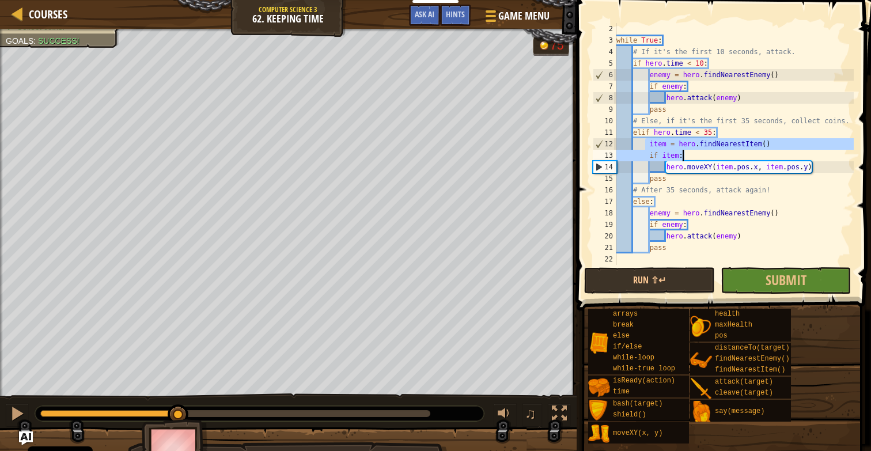
drag, startPoint x: 644, startPoint y: 149, endPoint x: 691, endPoint y: 177, distance: 55.8
click at [694, 180] on div "while True : # If it's the first 10 seconds, attack. if hero . time < 10 : enem…" at bounding box center [734, 155] width 240 height 265
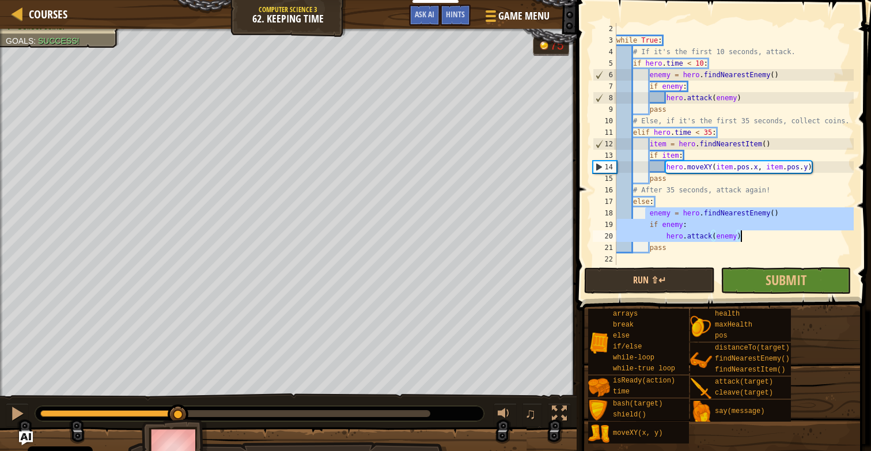
drag, startPoint x: 646, startPoint y: 217, endPoint x: 765, endPoint y: 238, distance: 120.6
click at [765, 239] on div "while True : # If it's the first 10 seconds, attack. if hero . time < 10 : enem…" at bounding box center [734, 155] width 240 height 265
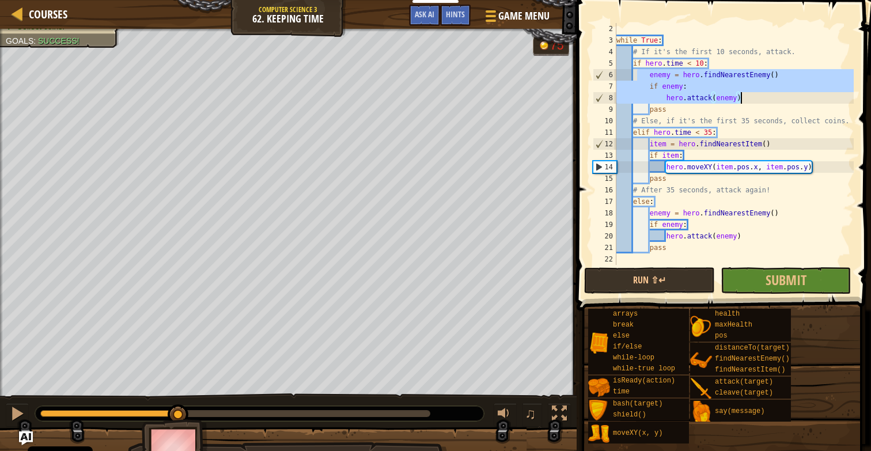
drag, startPoint x: 704, startPoint y: 81, endPoint x: 746, endPoint y: 94, distance: 43.4
click at [746, 94] on div "while True : # If it's the first 10 seconds, attack. if hero . time < 10 : enem…" at bounding box center [734, 155] width 240 height 265
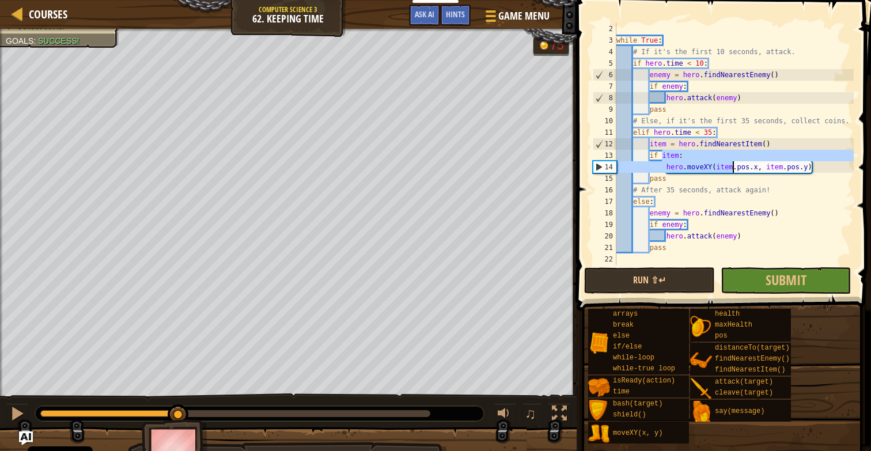
drag, startPoint x: 661, startPoint y: 155, endPoint x: 736, endPoint y: 168, distance: 76.5
click at [738, 168] on div "while True : # If it's the first 10 seconds, attack. if hero . time < 10 : enem…" at bounding box center [734, 155] width 240 height 265
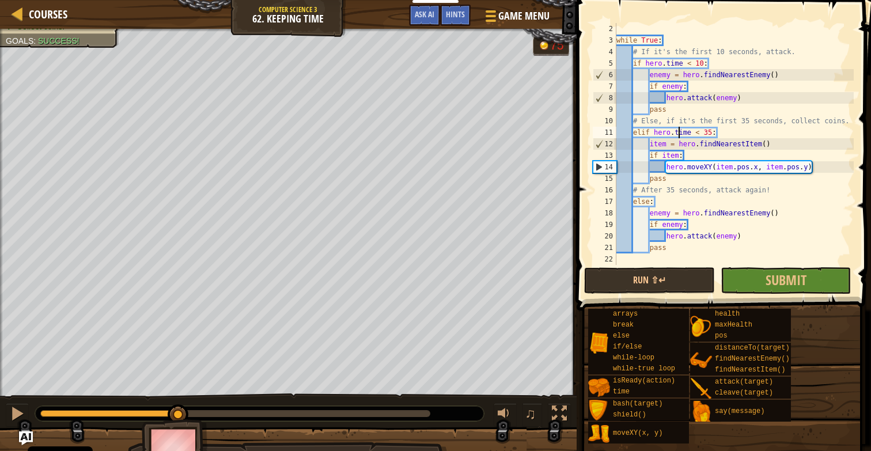
click at [679, 127] on div "while True : # If it's the first 10 seconds, attack. if hero . time < 10 : enem…" at bounding box center [734, 155] width 240 height 265
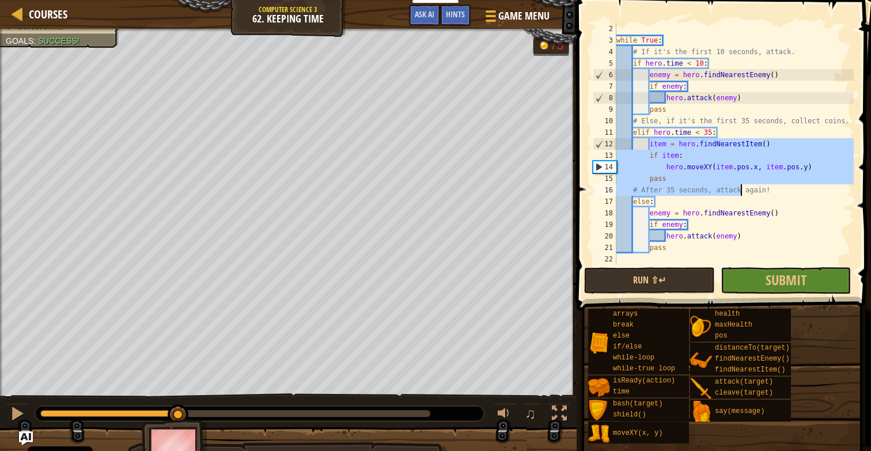
drag, startPoint x: 658, startPoint y: 144, endPoint x: 735, endPoint y: 182, distance: 85.8
click at [736, 183] on div "while True : # If it's the first 10 seconds, attack. if hero . time < 10 : enem…" at bounding box center [734, 155] width 240 height 265
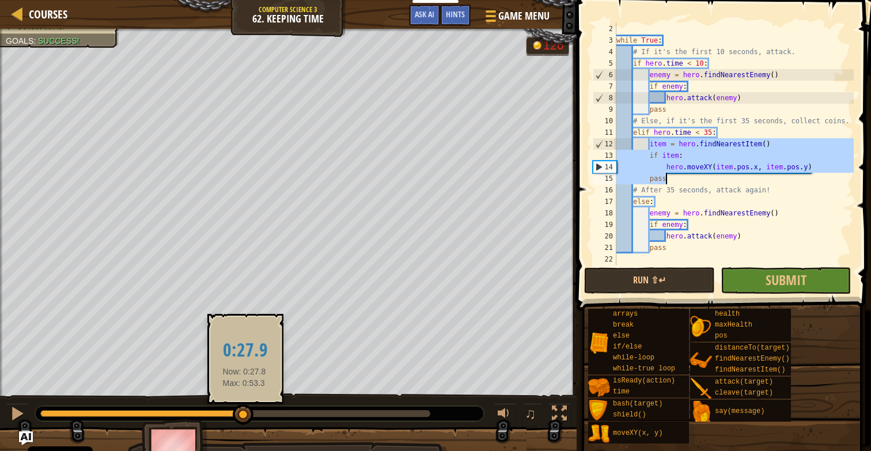
drag, startPoint x: 182, startPoint y: 412, endPoint x: 255, endPoint y: 413, distance: 73.2
click at [254, 415] on div at bounding box center [243, 415] width 21 height 21
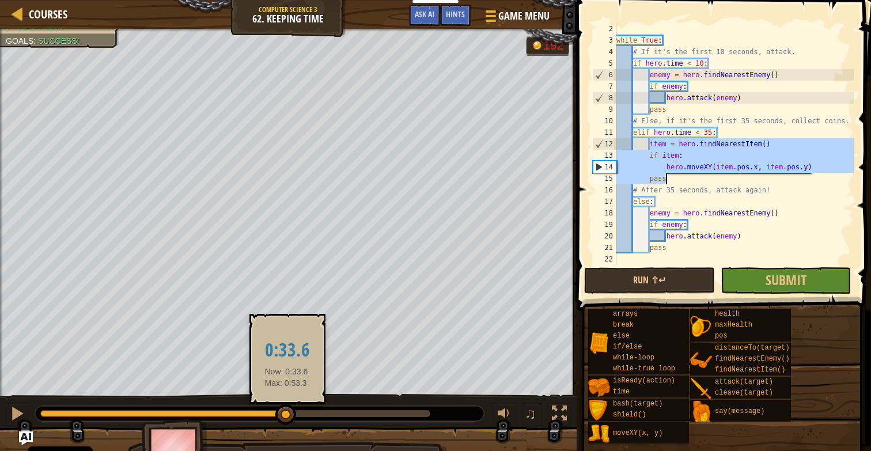
drag, startPoint x: 255, startPoint y: 413, endPoint x: 286, endPoint y: 405, distance: 32.3
click at [286, 405] on div at bounding box center [285, 415] width 21 height 21
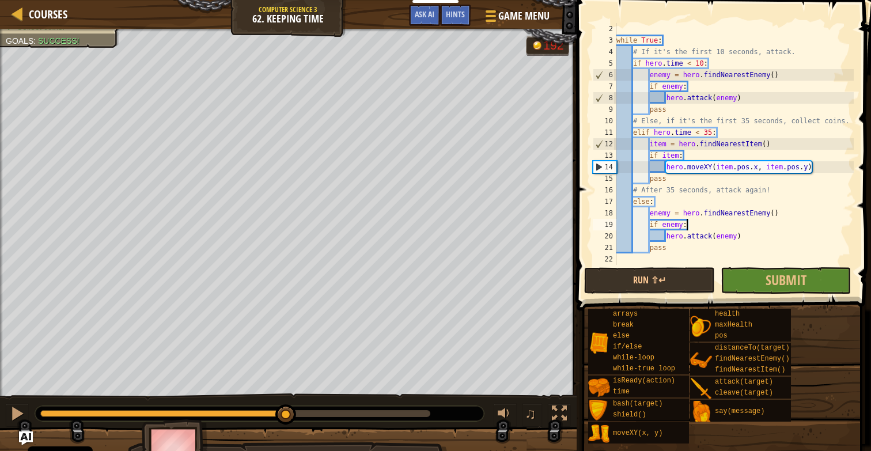
click at [705, 226] on div "while True : # If it's the first 10 seconds, attack. if hero . time < 10 : enem…" at bounding box center [734, 155] width 240 height 265
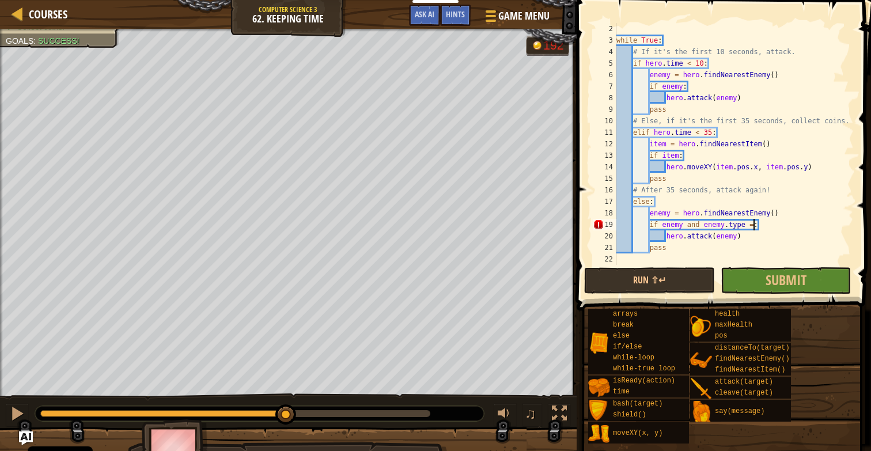
scroll to position [5, 11]
click at [755, 229] on div "while True : # If it's the first 10 seconds, attack. if hero . time < 10 : enem…" at bounding box center [734, 155] width 240 height 265
click at [754, 229] on div "while True : # If it's the first 10 seconds, attack. if hero . time < 10 : enem…" at bounding box center [734, 155] width 240 height 265
click at [806, 232] on div "while True : # If it's the first 10 seconds, attack. if hero . time < 10 : enem…" at bounding box center [734, 155] width 240 height 265
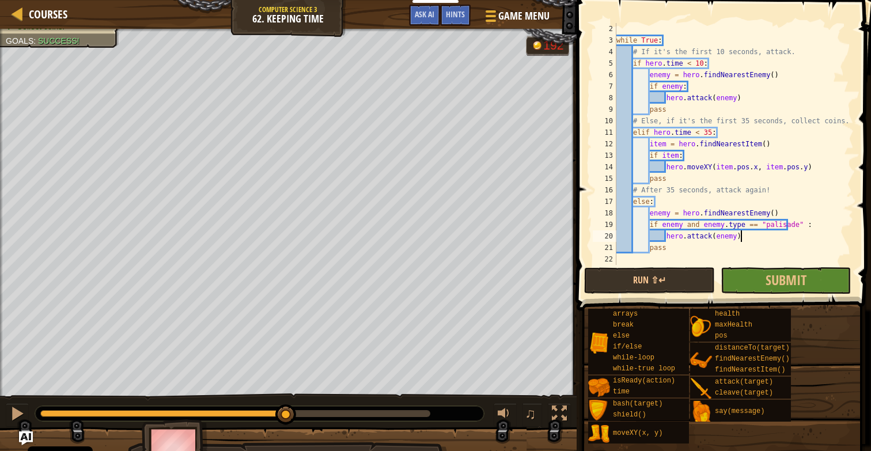
scroll to position [5, 10]
click at [739, 225] on div "while True : # If it's the first 10 seconds, attack. if hero . time < 10 : enem…" at bounding box center [734, 155] width 240 height 265
click at [751, 225] on div "while True : # If it's the first 10 seconds, attack. if hero . time < 10 : enem…" at bounding box center [734, 155] width 240 height 265
click at [761, 231] on div "while True : # If it's the first 10 seconds, attack. if hero . time < 10 : enem…" at bounding box center [734, 155] width 240 height 265
click at [762, 227] on div "while True : # If it's the first 10 seconds, attack. if hero . time < 10 : enem…" at bounding box center [734, 155] width 240 height 265
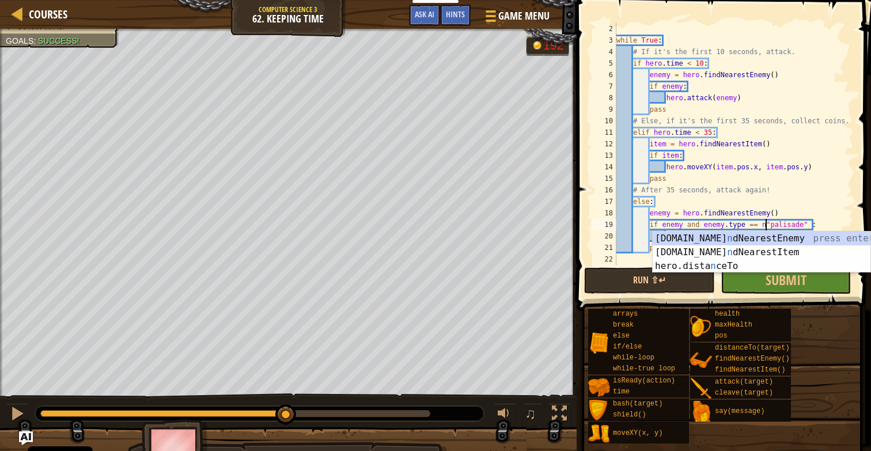
scroll to position [5, 13]
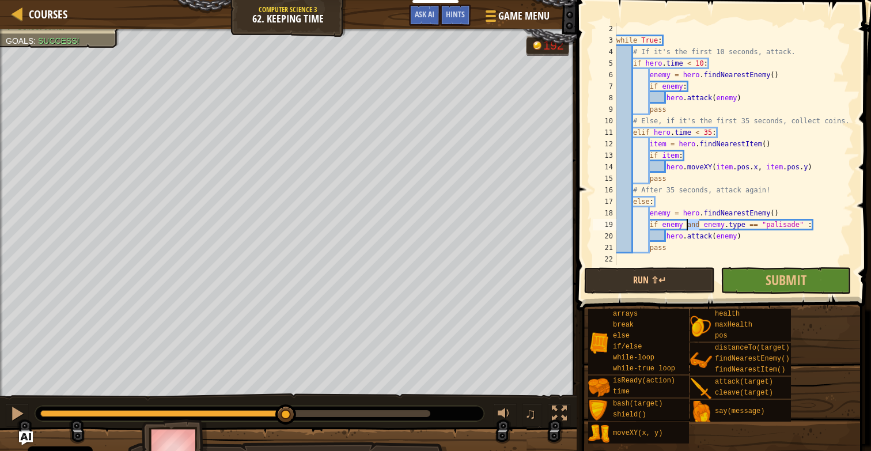
drag, startPoint x: 701, startPoint y: 226, endPoint x: 688, endPoint y: 228, distance: 12.9
click at [688, 228] on div "while True : # If it's the first 10 seconds, attack. if hero . time < 10 : enem…" at bounding box center [734, 155] width 240 height 265
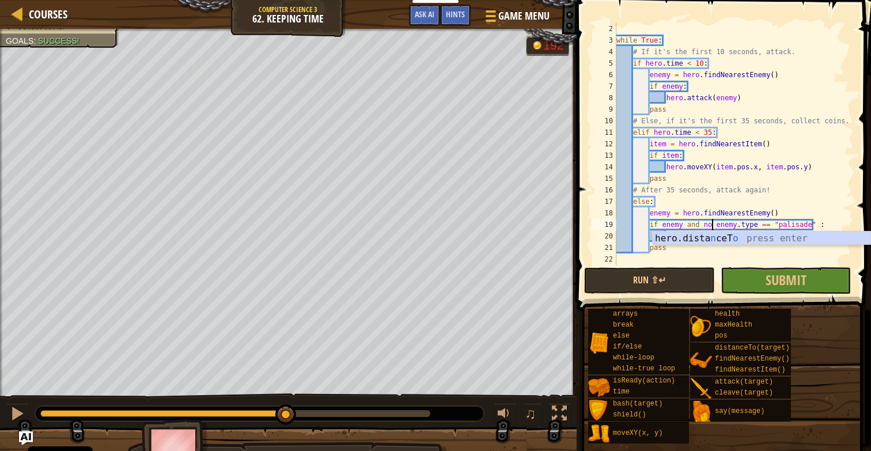
scroll to position [5, 8]
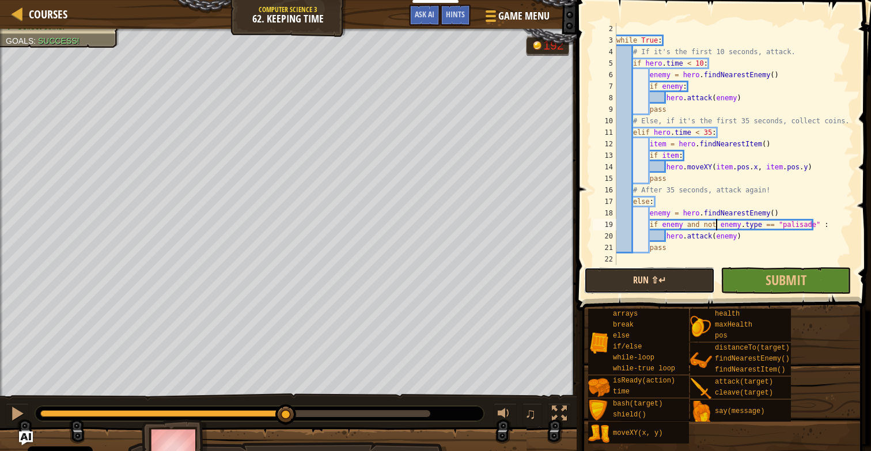
click at [700, 284] on button "Run ⇧↵" at bounding box center [649, 280] width 130 height 27
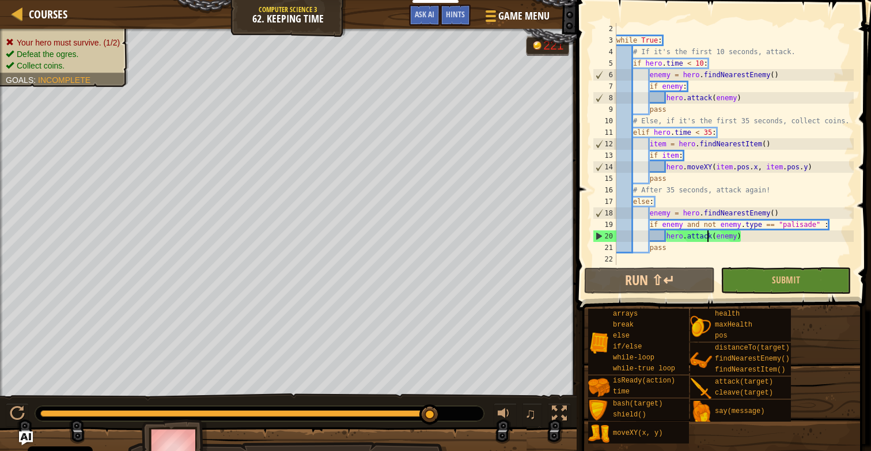
click at [708, 231] on div "while True : # If it's the first 10 seconds, attack. if hero . time < 10 : enem…" at bounding box center [734, 155] width 240 height 265
drag, startPoint x: 706, startPoint y: 227, endPoint x: 743, endPoint y: 225, distance: 36.3
click at [743, 225] on div "while True : # If it's the first 10 seconds, attack. if hero . time < 10 : enem…" at bounding box center [734, 155] width 240 height 265
click at [793, 228] on div "while True : # If it's the first 10 seconds, attack. if hero . time < 10 : enem…" at bounding box center [734, 155] width 240 height 265
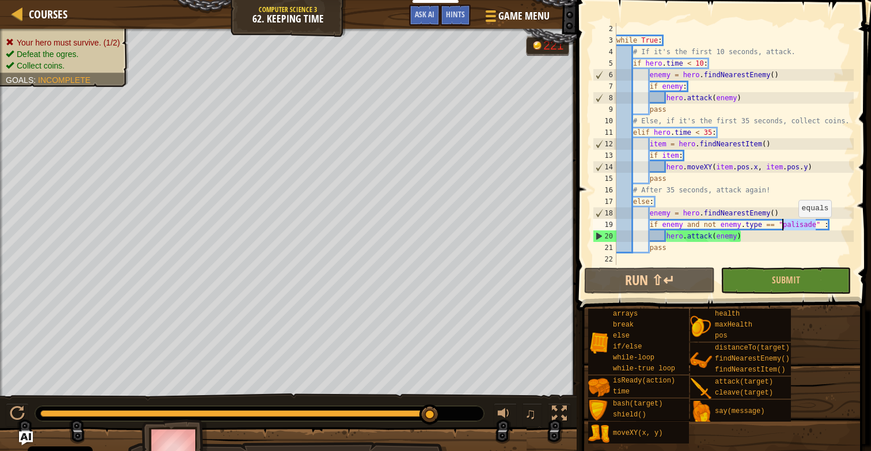
click at [793, 228] on div "while True : # If it's the first 10 seconds, attack. if hero . time < 10 : enem…" at bounding box center [734, 155] width 240 height 265
click at [662, 90] on div "while True : # If it's the first 10 seconds, attack. if hero . time < 10 : enem…" at bounding box center [734, 155] width 240 height 265
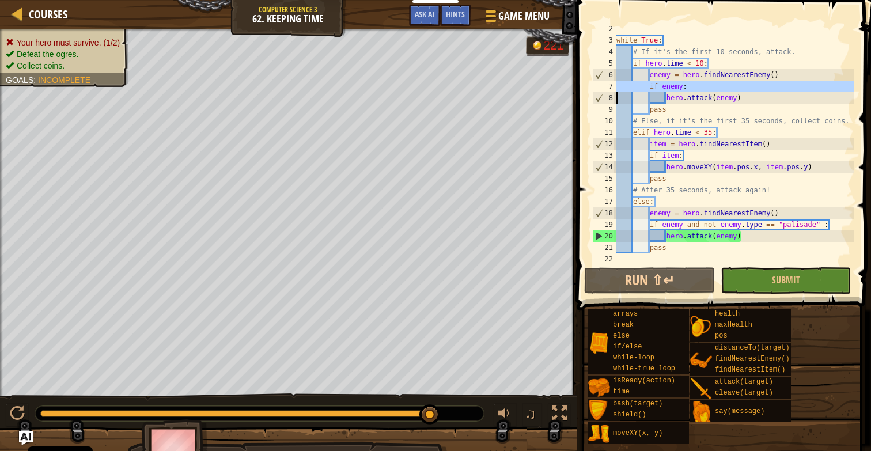
click at [662, 90] on div "while True : # If it's the first 10 seconds, attack. if hero . time < 10 : enem…" at bounding box center [734, 155] width 240 height 265
paste textarea
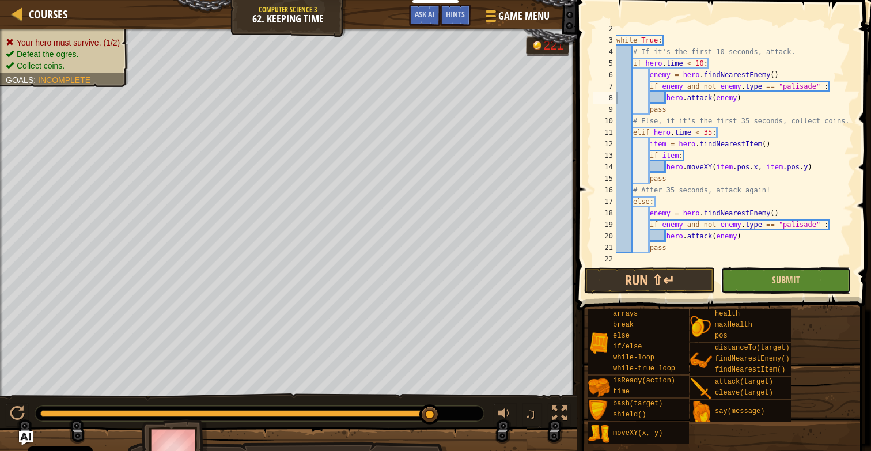
click at [773, 272] on button "Submit" at bounding box center [786, 280] width 130 height 27
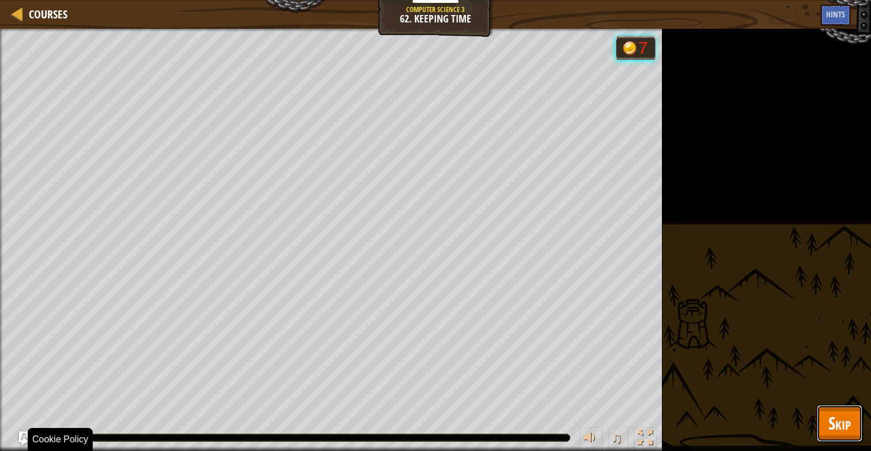
click at [845, 440] on button "Skip" at bounding box center [840, 423] width 46 height 37
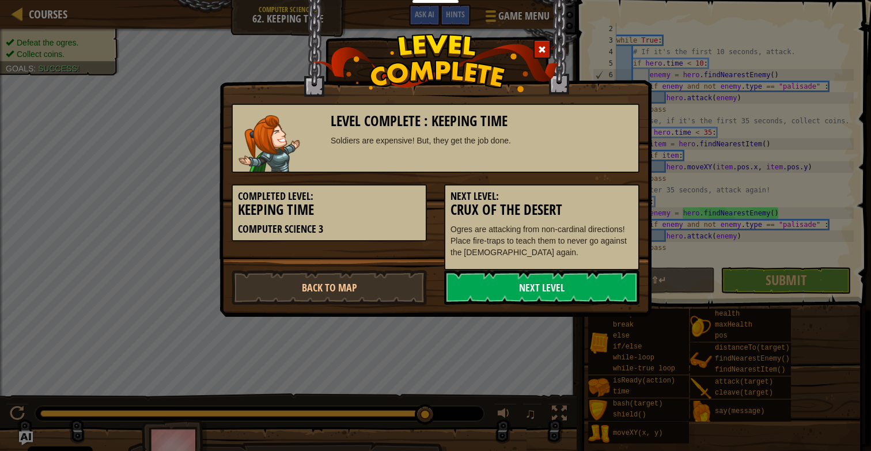
click at [545, 53] on span at bounding box center [542, 50] width 8 height 8
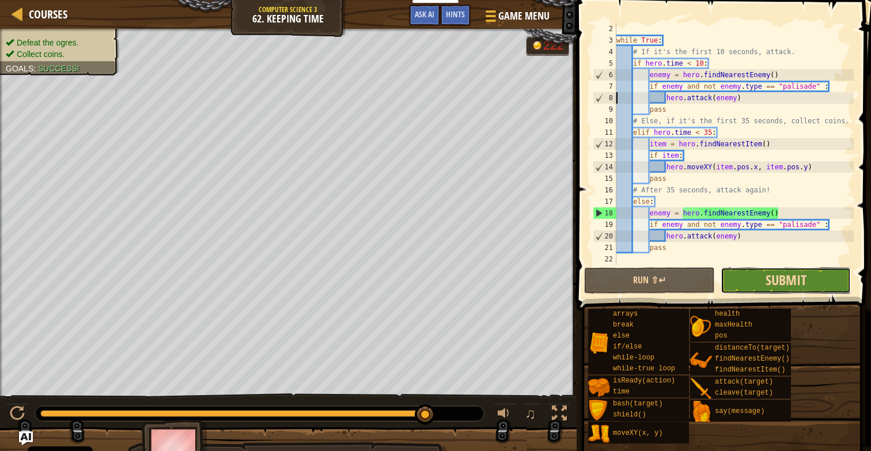
click at [796, 288] on span "Submit" at bounding box center [786, 280] width 41 height 18
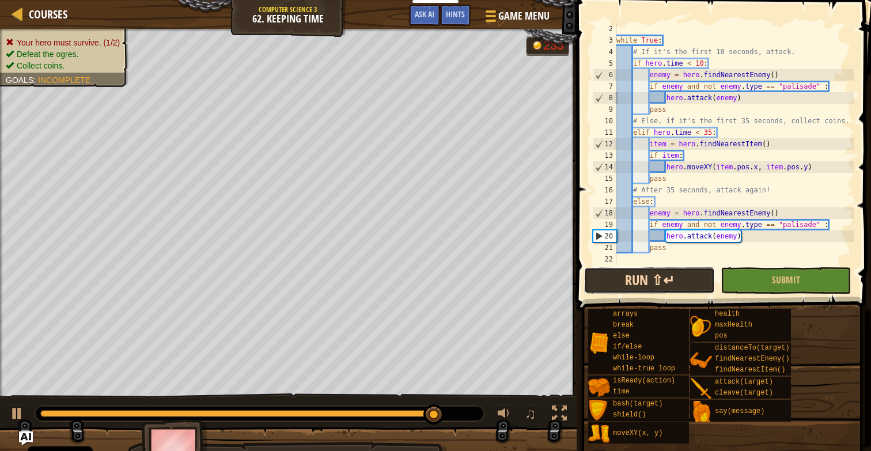
click at [651, 287] on button "Run ⇧↵" at bounding box center [649, 280] width 130 height 27
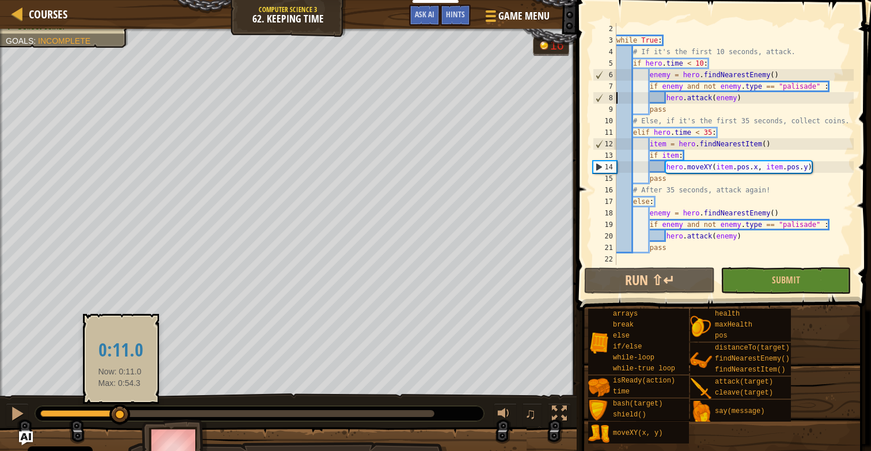
click at [216, 377] on div "Your hero must survive. (1/2) Defeat the ogres. Collect coins. Goals : Incomple…" at bounding box center [435, 251] width 871 height 445
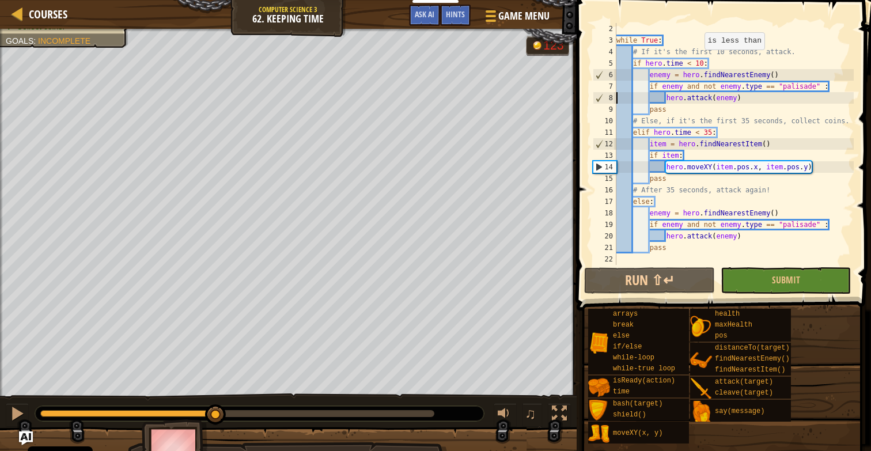
click at [700, 61] on div "while True : # If it's the first 10 seconds, attack. if hero . time < 10 : enem…" at bounding box center [734, 155] width 240 height 265
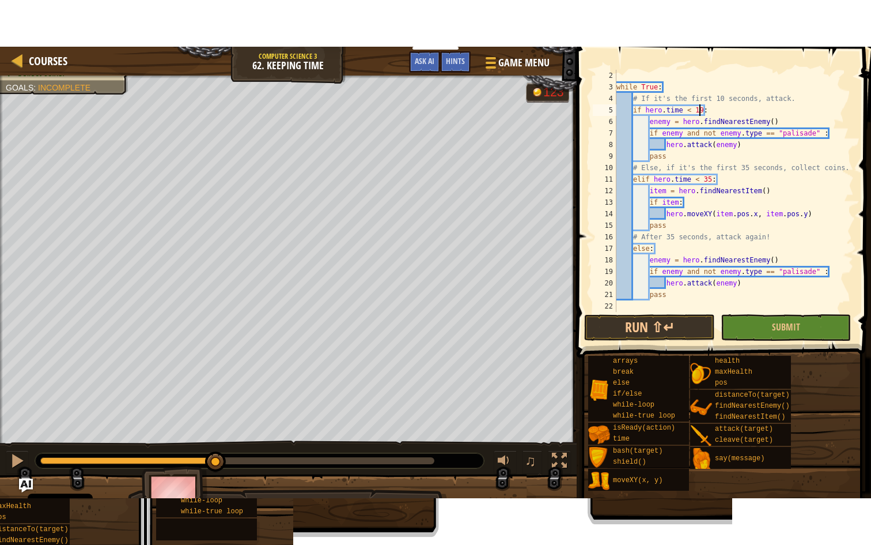
scroll to position [5, 6]
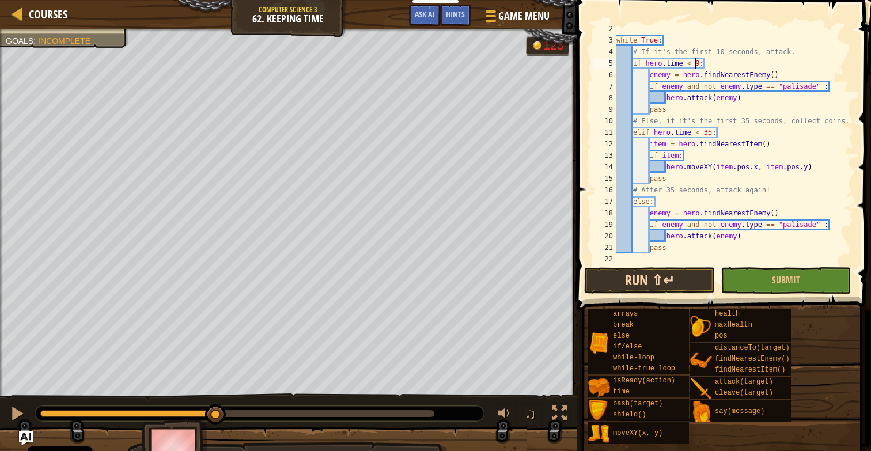
type textarea "if hero.time < 9:"
click at [668, 290] on button "Run ⇧↵" at bounding box center [649, 280] width 130 height 27
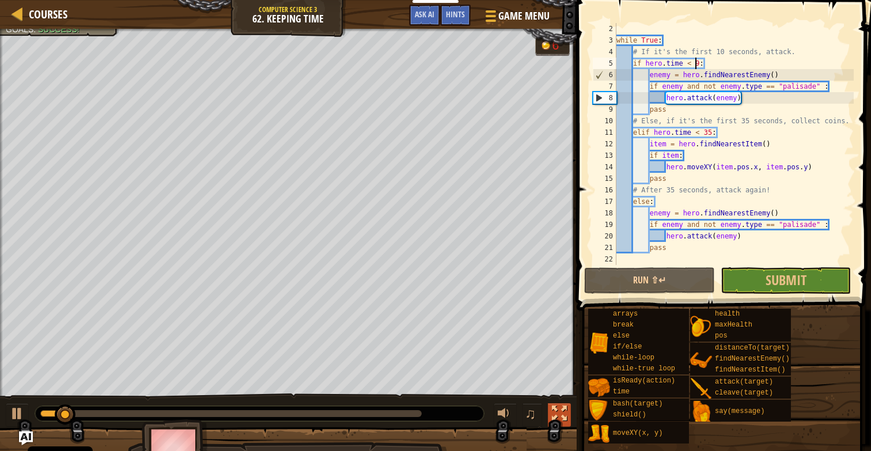
click at [558, 410] on div at bounding box center [559, 413] width 15 height 15
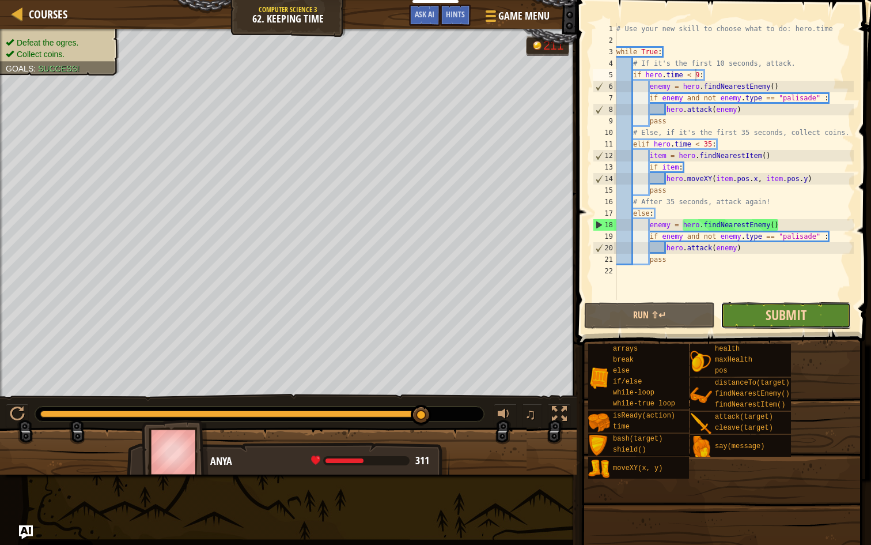
click at [780, 313] on span "Submit" at bounding box center [786, 314] width 41 height 18
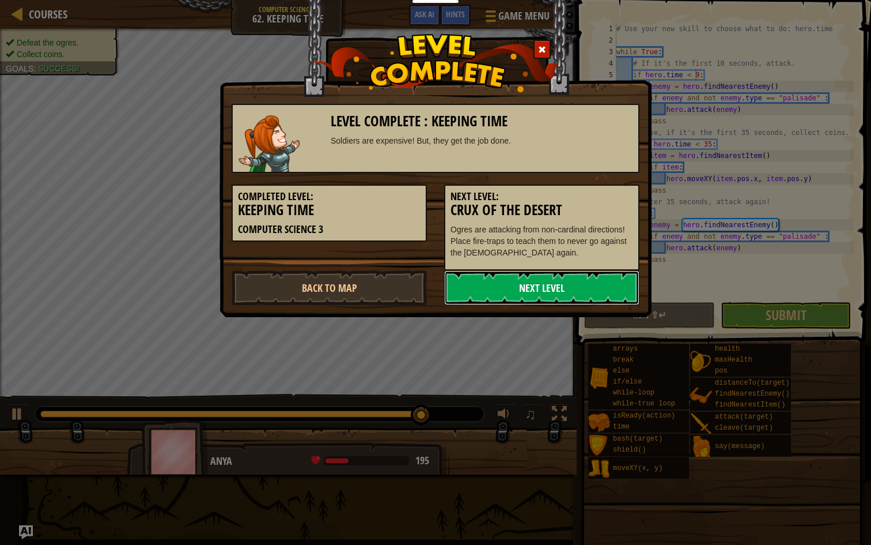
click at [517, 292] on link "Next Level" at bounding box center [541, 287] width 195 height 35
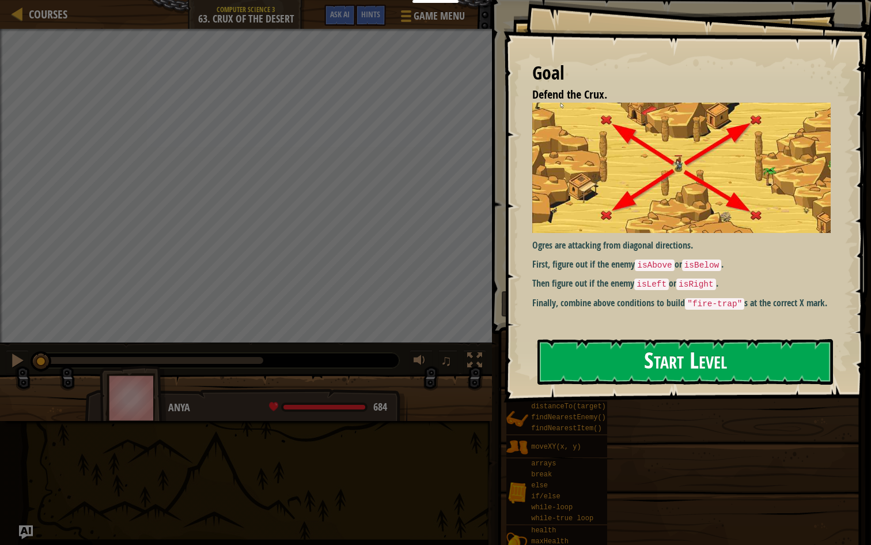
click at [673, 368] on button "Start Level" at bounding box center [686, 362] width 296 height 46
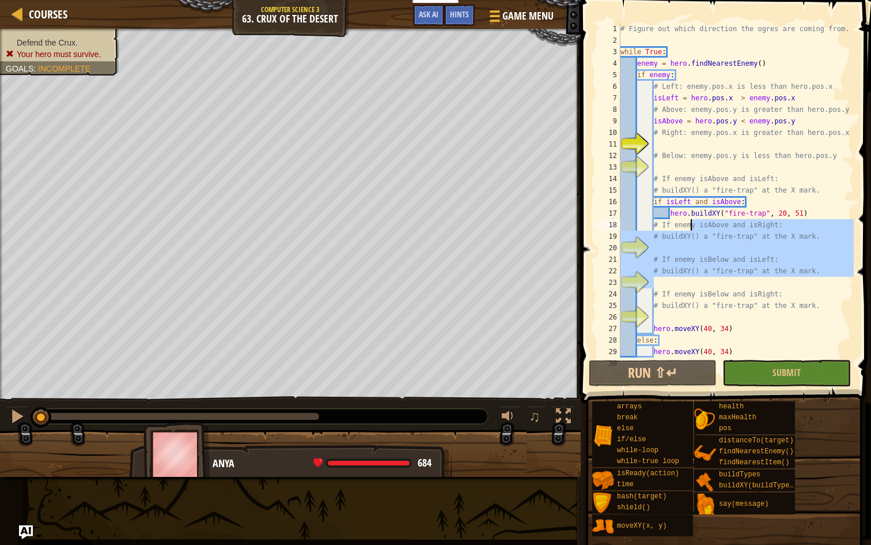
drag, startPoint x: 702, startPoint y: 278, endPoint x: 697, endPoint y: 337, distance: 59.6
click at [690, 232] on div "# Figure out which direction the ogres are coming from. while True : enemy = he…" at bounding box center [736, 201] width 236 height 357
click at [740, 349] on div "# Figure out which direction the ogres are coming from. while True : enemy = he…" at bounding box center [736, 201] width 236 height 357
type textarea "hero.moveXY(40, 34)"
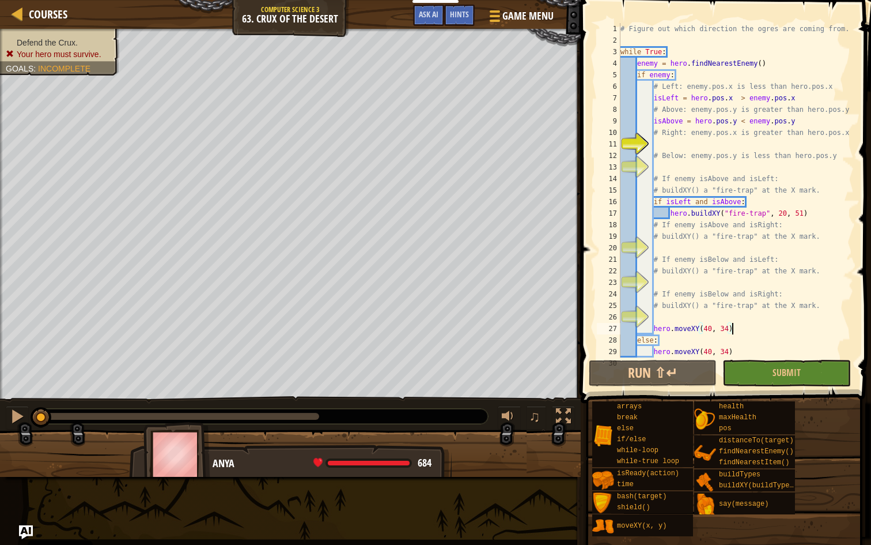
click at [774, 238] on div "Courses Computer Science 3 63. Crux of the Desert Game Menu Done Hints Ask AI 1…" at bounding box center [435, 272] width 871 height 545
click at [751, 95] on div "# Figure out which direction the ogres are coming from. while True : enemy = he…" at bounding box center [736, 201] width 236 height 357
type textarea "isLeft = hero.pos.x > enemy.pos.x # Above: enemy.pos.y is greater than hero.pos…"
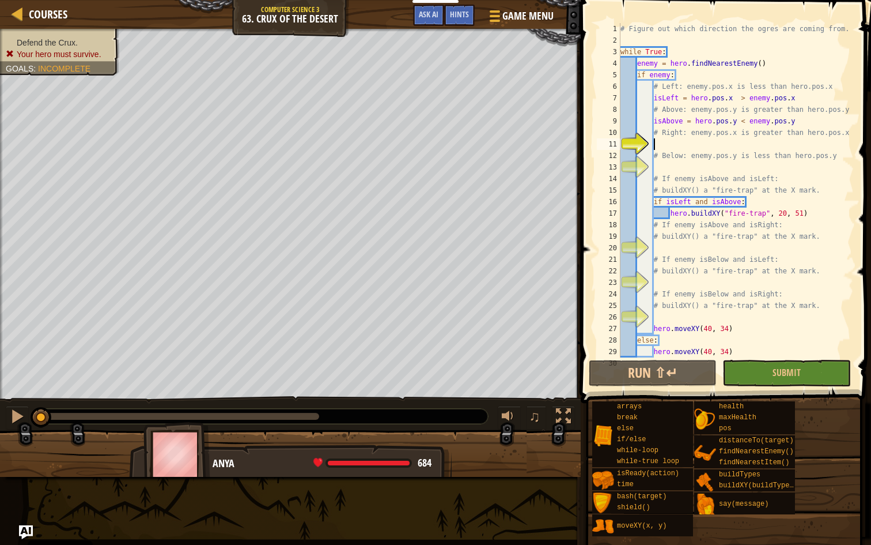
click at [666, 139] on div "# Figure out which direction the ogres are coming from. while True : enemy = he…" at bounding box center [736, 201] width 236 height 357
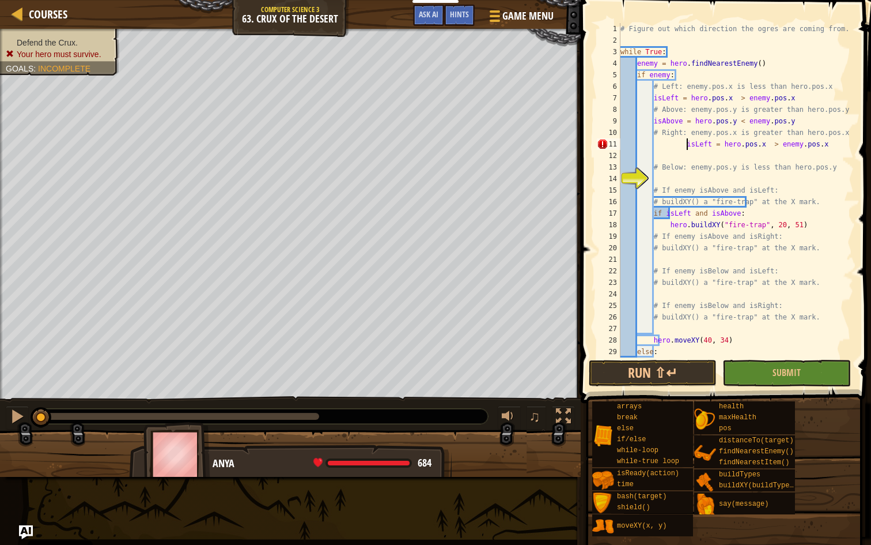
click at [689, 143] on div "# Figure out which direction the ogres are coming from. while True : enemy = he…" at bounding box center [736, 201] width 236 height 357
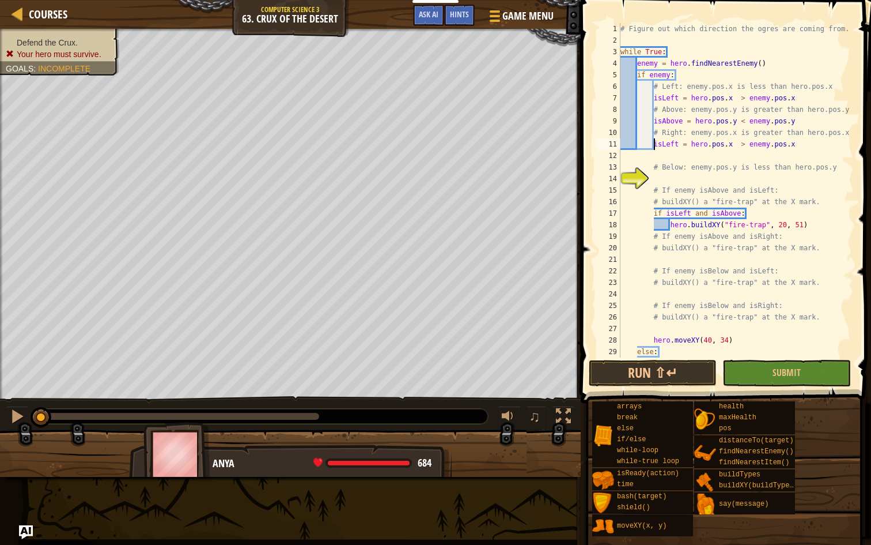
type textarea "isLeft = hero.pos.x > enemy.pos.x"
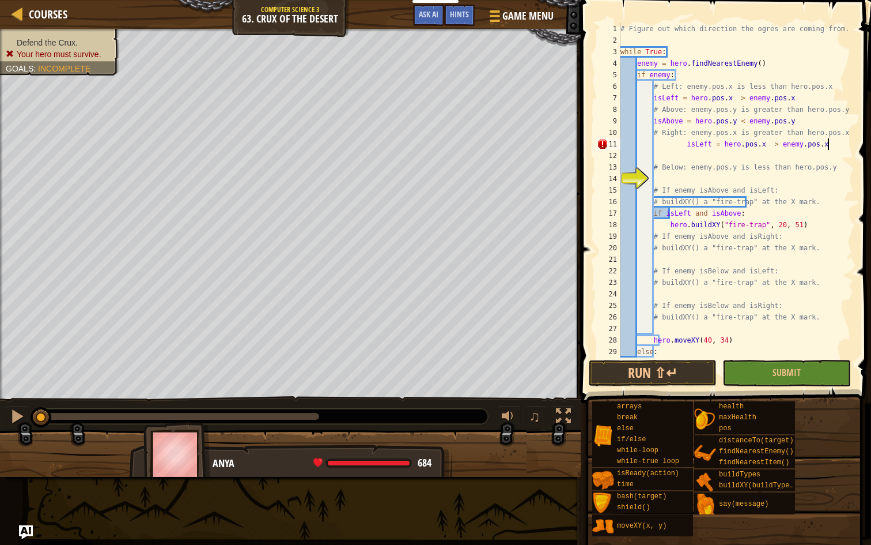
click at [834, 141] on div "# Figure out which direction the ogres are coming from. while True : enemy = he…" at bounding box center [736, 201] width 236 height 357
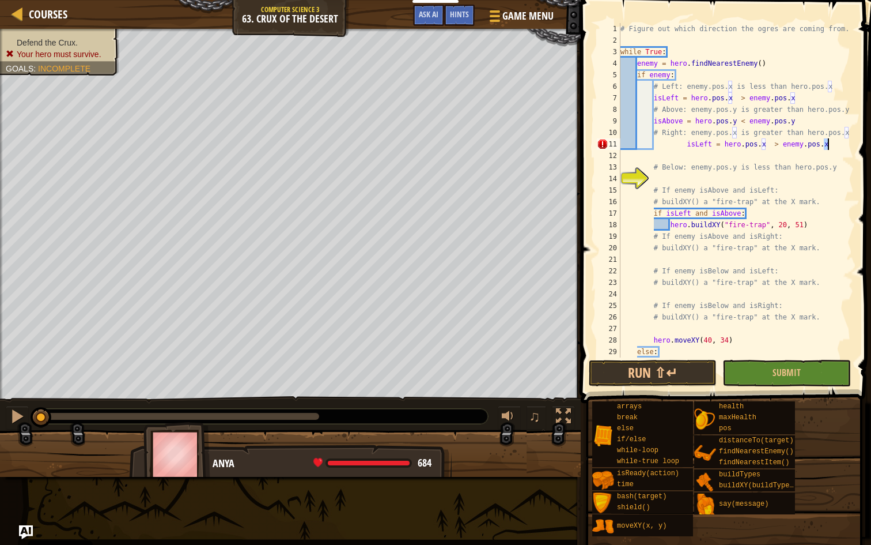
click at [834, 141] on div "# Figure out which direction the ogres are coming from. while True : enemy = he…" at bounding box center [736, 201] width 236 height 357
type textarea "isLeft = hero.pos.x > enemy.pos.x"
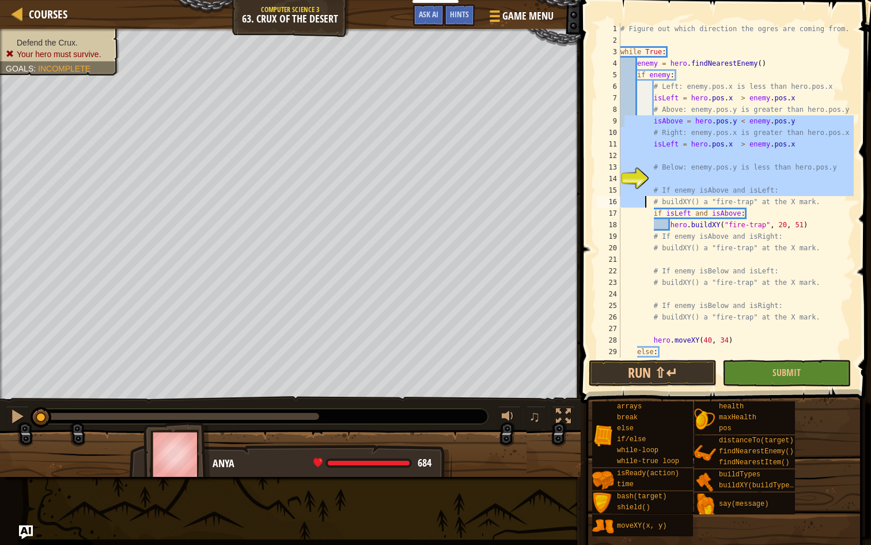
drag, startPoint x: 630, startPoint y: 133, endPoint x: 630, endPoint y: 271, distance: 138.9
click at [630, 271] on div "# Figure out which direction the ogres are coming from. while True : enemy = he…" at bounding box center [736, 201] width 236 height 357
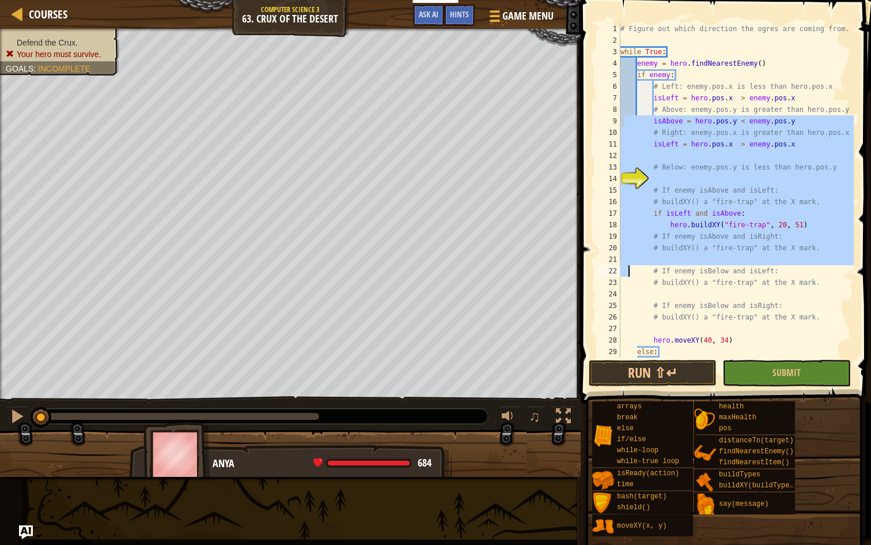
click at [630, 271] on div "# Figure out which direction the ogres are coming from. while True : enemy = he…" at bounding box center [736, 201] width 236 height 357
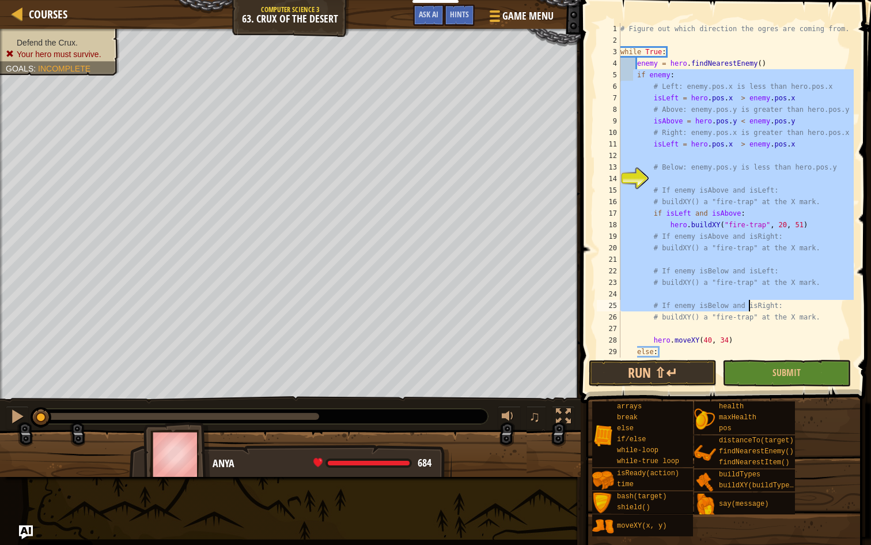
drag, startPoint x: 636, startPoint y: 80, endPoint x: 750, endPoint y: 304, distance: 251.5
click at [750, 304] on div "# Figure out which direction the ogres are coming from. while True : enemy = he…" at bounding box center [736, 201] width 236 height 357
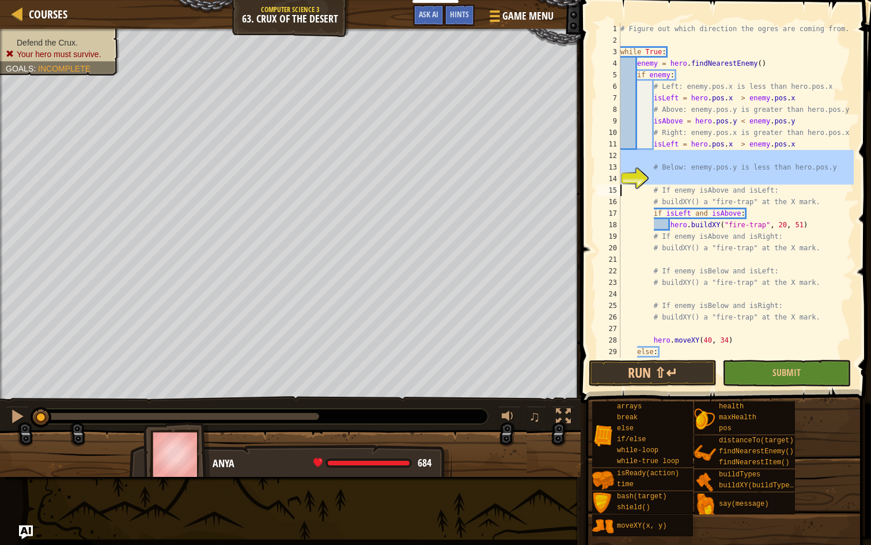
drag, startPoint x: 617, startPoint y: 153, endPoint x: 692, endPoint y: 172, distance: 77.1
click at [692, 174] on div "# If enemy isBelow and isRight: 1 2 3 4 5 6 7 8 9 10 11 12 13 14 15 16 17 18 19…" at bounding box center [724, 190] width 259 height 334
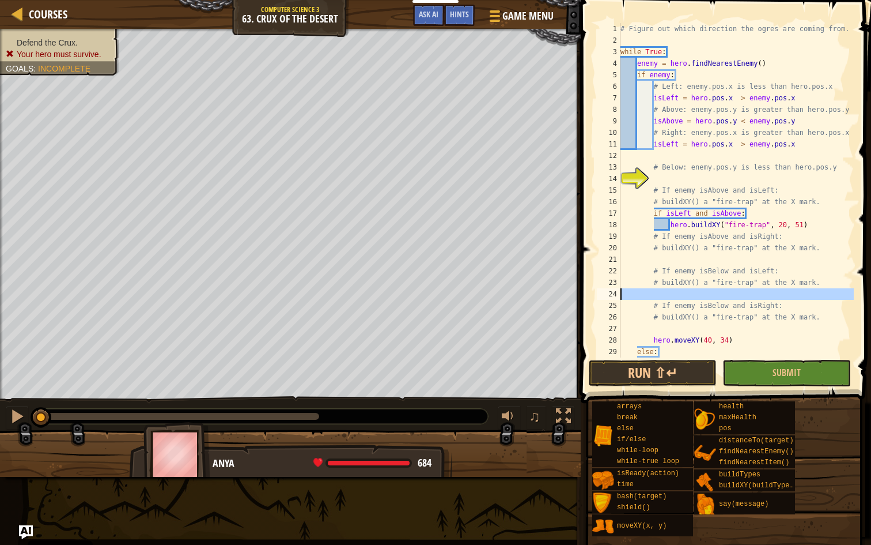
click at [602, 292] on div "24" at bounding box center [609, 294] width 24 height 12
type textarea "# If enemy isBelow and isRight:"
type textarea "# If enemy isBelow and isLeft:"
type textarea "# If enemy isAbove and isLeft:"
type textarea "# Below: enemy.pos.y is less than hero.pos.y"
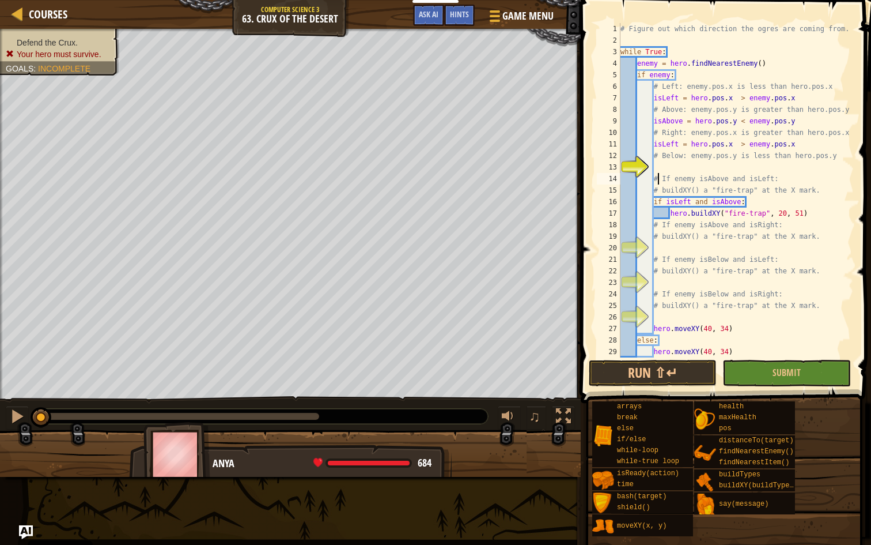
click at [659, 175] on div "# Figure out which direction the ogres are coming from. while True : enemy = he…" at bounding box center [736, 201] width 236 height 357
type textarea "# If enemy isAbove and isLeft:"
click at [663, 161] on div "# Figure out which direction the ogres are coming from. while True : enemy = he…" at bounding box center [736, 201] width 236 height 357
click at [672, 165] on div "# Figure out which direction the ogres are coming from. while True : enemy = he…" at bounding box center [736, 201] width 236 height 357
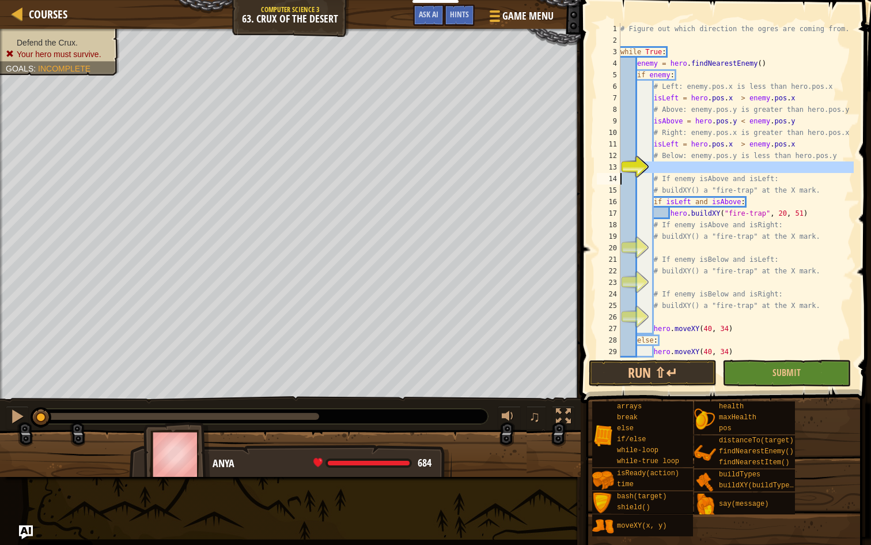
click at [672, 165] on div "# Figure out which direction the ogres are coming from. while True : enemy = he…" at bounding box center [736, 201] width 236 height 357
paste textarea
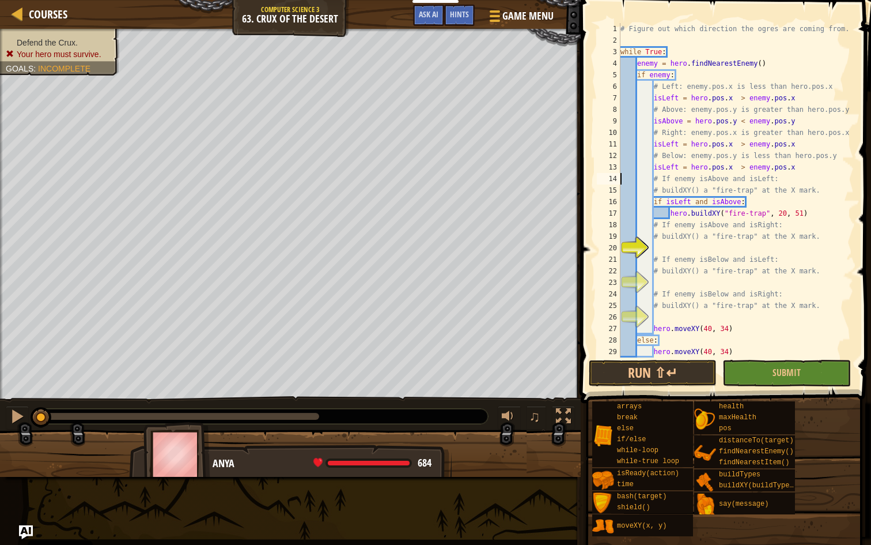
click at [672, 128] on div "# Figure out which direction the ogres are coming from. while True : enemy = he…" at bounding box center [736, 201] width 236 height 357
click at [676, 120] on div "# Figure out which direction the ogres are coming from. while True : enemy = he…" at bounding box center [736, 201] width 236 height 357
click at [689, 170] on div "# Figure out which direction the ogres are coming from. while True : enemy = he…" at bounding box center [736, 201] width 236 height 357
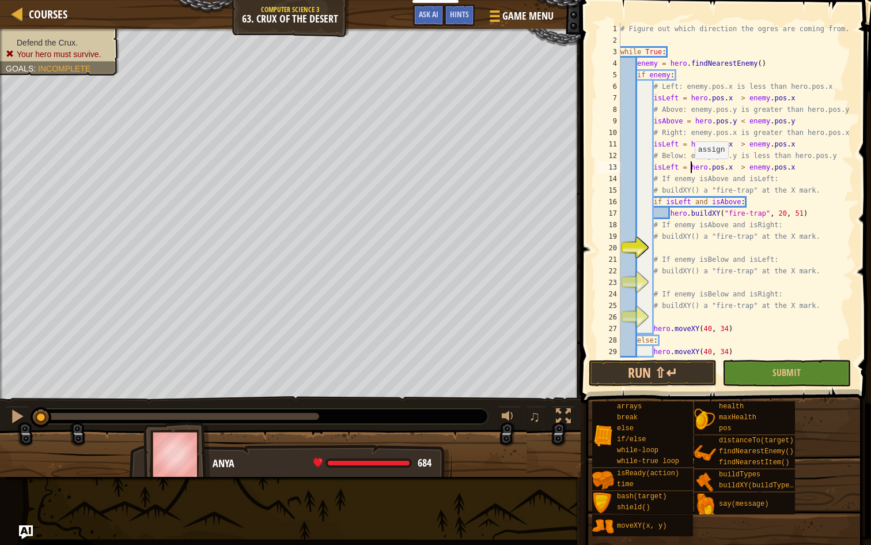
click at [689, 170] on div "# Figure out which direction the ogres are coming from. while True : enemy = he…" at bounding box center [736, 201] width 236 height 357
paste textarea
click at [676, 146] on div "# Figure out which direction the ogres are coming from. while True : enemy = he…" at bounding box center [736, 201] width 236 height 357
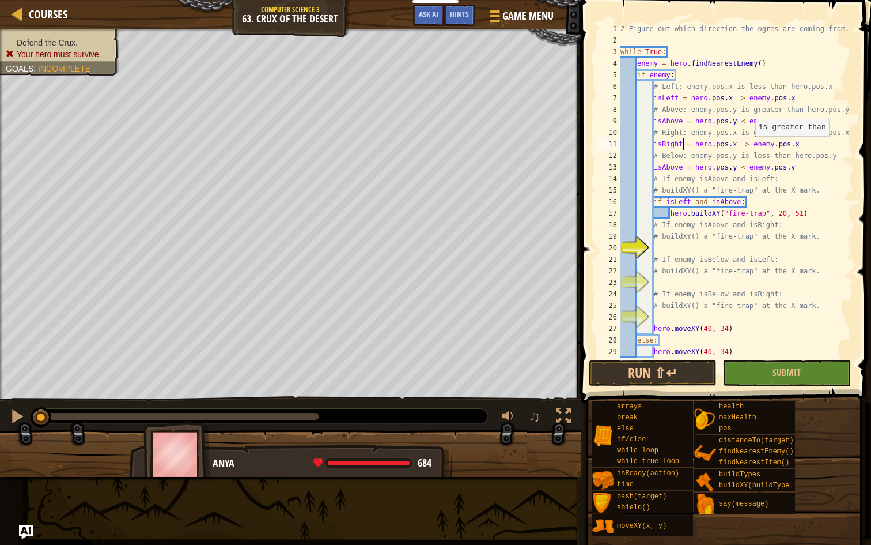
click at [750, 148] on div "# Figure out which direction the ogres are coming from. while True : enemy = he…" at bounding box center [736, 201] width 236 height 357
click at [682, 168] on div "# Figure out which direction the ogres are coming from. while True : enemy = he…" at bounding box center [736, 201] width 236 height 357
click at [745, 169] on div "# Figure out which direction the ogres are coming from. while True : enemy = he…" at bounding box center [736, 201] width 236 height 357
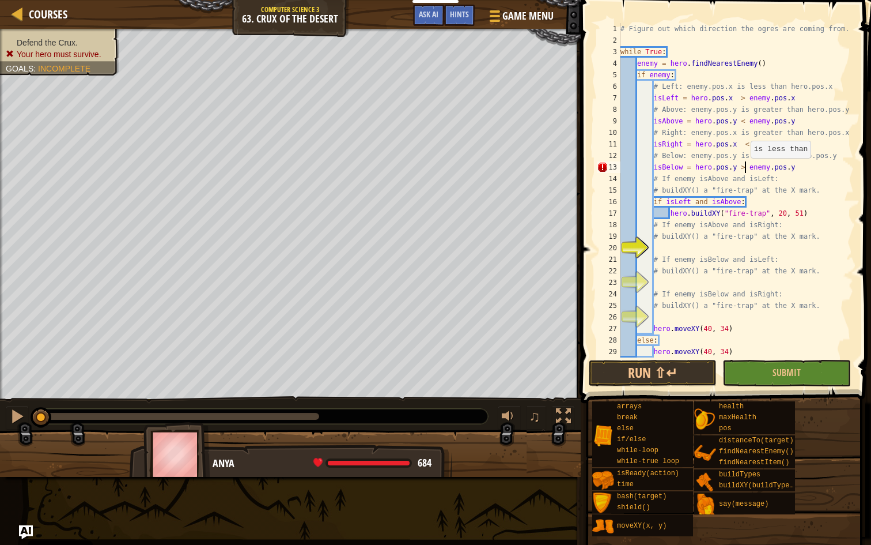
scroll to position [5, 10]
click at [845, 188] on div at bounding box center [848, 196] width 12 height 346
click at [830, 174] on div "# Figure out which direction the ogres are coming from. while True : enemy = he…" at bounding box center [736, 201] width 236 height 357
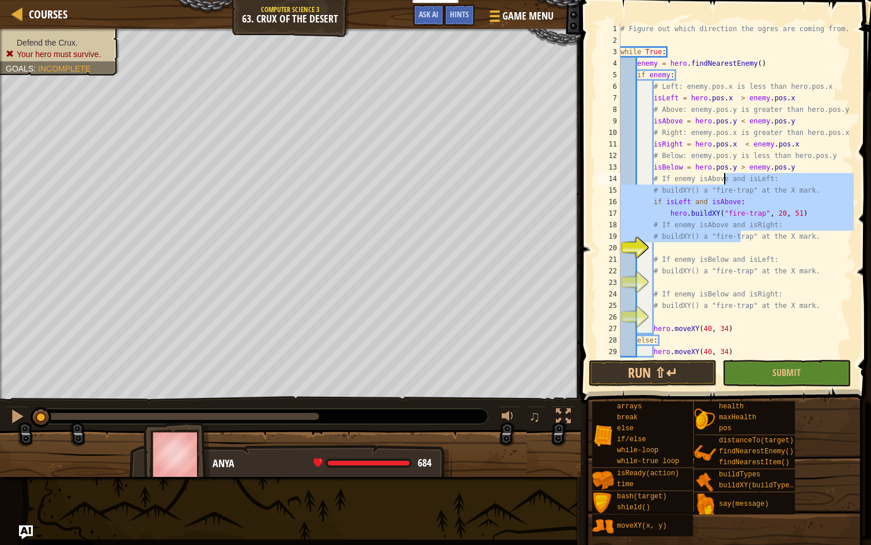
drag, startPoint x: 740, startPoint y: 233, endPoint x: 758, endPoint y: 209, distance: 30.1
click at [723, 195] on div "# Figure out which direction the ogres are coming from. while True : enemy = he…" at bounding box center [736, 201] width 236 height 357
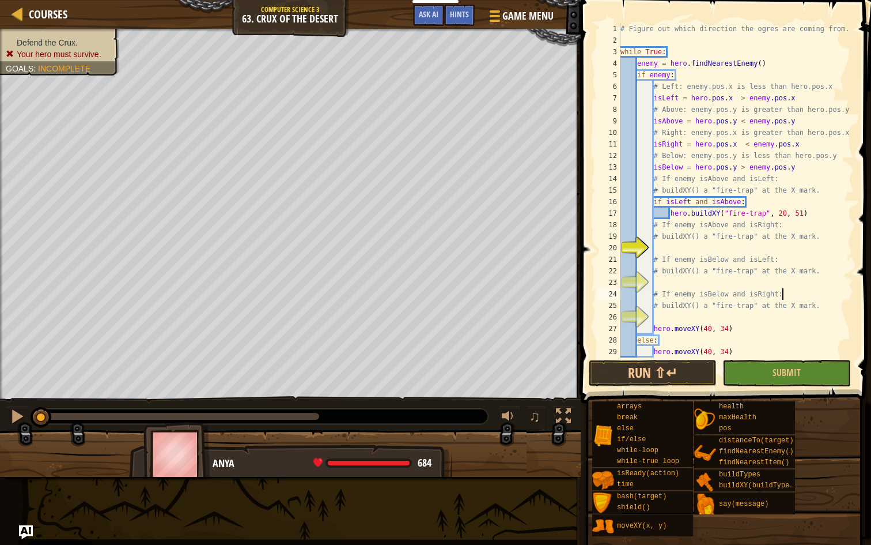
click at [812, 289] on div "# Figure out which direction the ogres are coming from. while True : enemy = he…" at bounding box center [736, 201] width 236 height 357
type textarea "# If enemy isBelow and isRight:"
click at [680, 247] on div "# Figure out which direction the ogres are coming from. while True : enemy = he…" at bounding box center [736, 201] width 236 height 357
type textarea "if isAbove and isRight:"
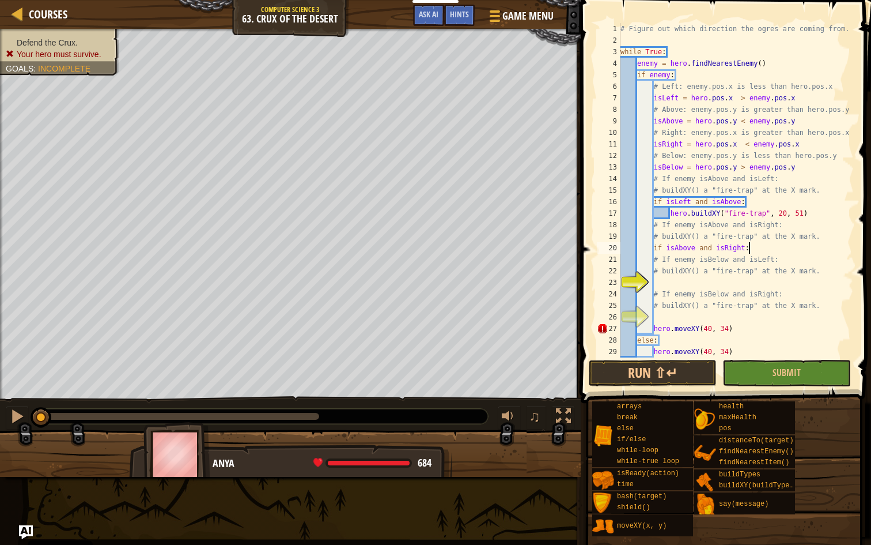
scroll to position [5, 3]
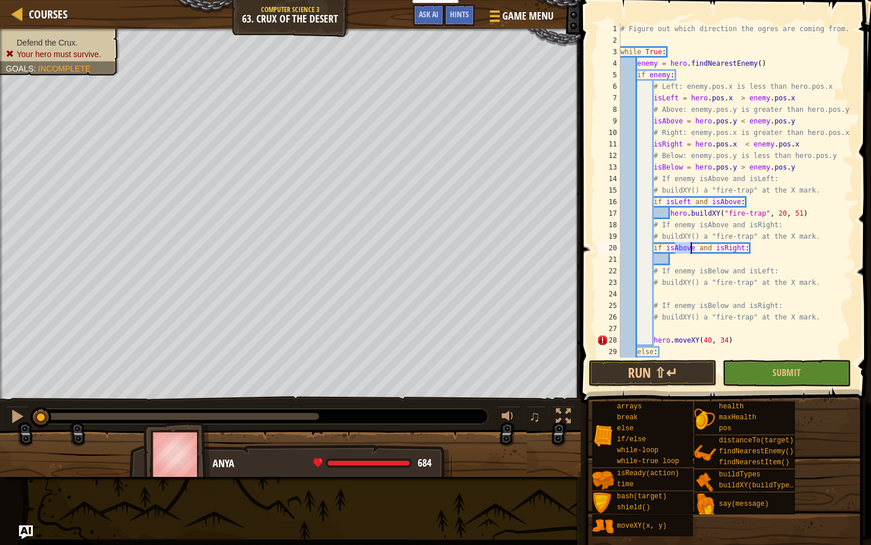
drag, startPoint x: 674, startPoint y: 250, endPoint x: 691, endPoint y: 250, distance: 17.3
click at [691, 250] on div "# Figure out which direction the ogres are coming from. while True : enemy = he…" at bounding box center [736, 201] width 236 height 357
type textarea "if isAbove and isRight:"
click at [673, 263] on div "# Figure out which direction the ogres are coming from. while True : enemy = he…" at bounding box center [736, 201] width 236 height 357
type textarea "m"
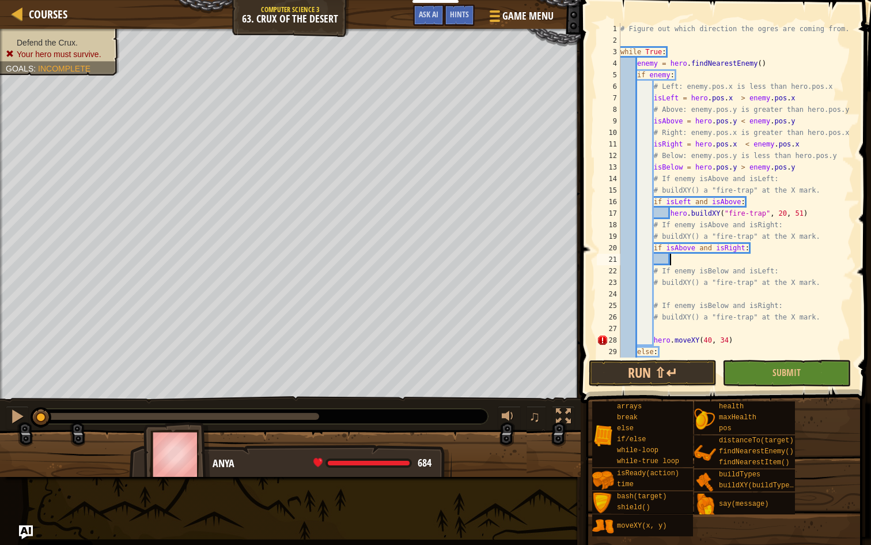
scroll to position [5, 4]
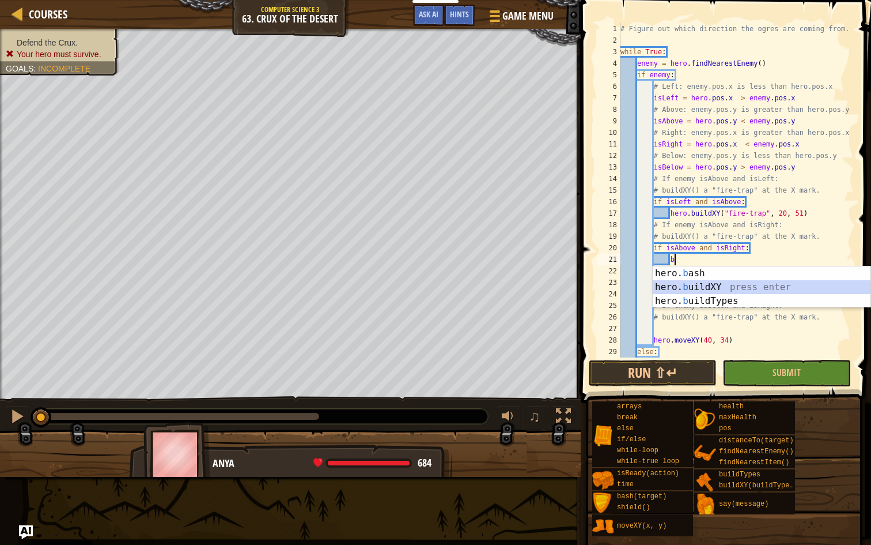
click at [670, 291] on div "hero. b ash press enter hero. b uildXY press enter hero. b uildTypes press enter" at bounding box center [762, 300] width 218 height 69
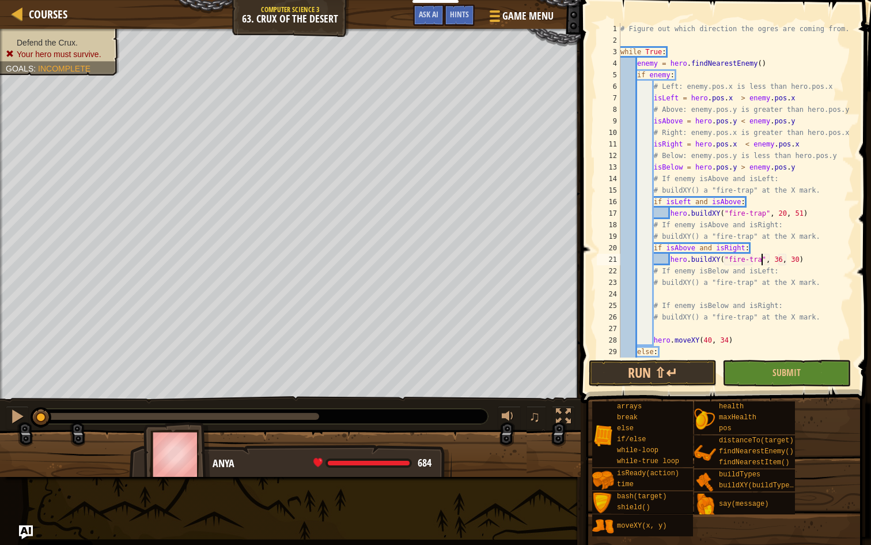
scroll to position [5, 12]
click at [780, 262] on div "# Figure out which direction the ogres are coming from. while True : enemy = he…" at bounding box center [736, 201] width 236 height 357
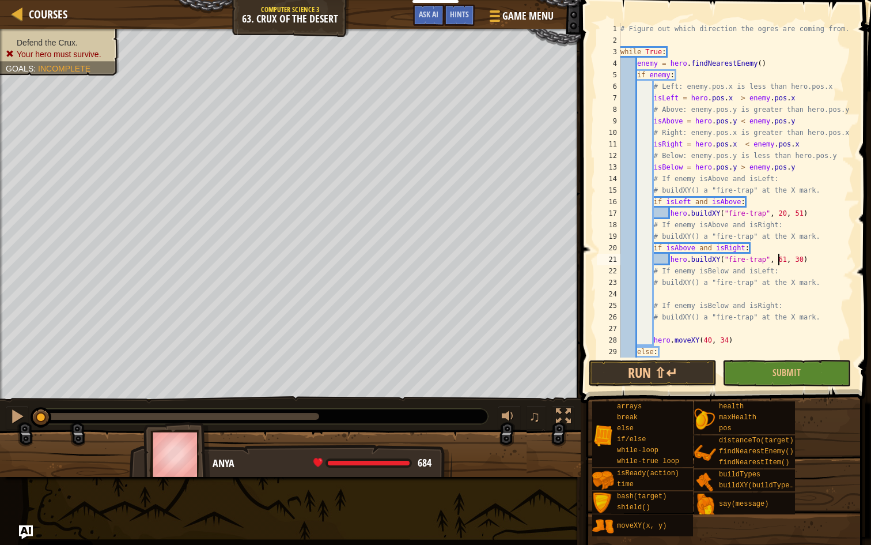
click at [798, 259] on div "# Figure out which direction the ogres are coming from. while True : enemy = he…" at bounding box center [736, 201] width 236 height 357
click at [798, 262] on div "# Figure out which direction the ogres are coming from. while True : enemy = he…" at bounding box center [736, 201] width 236 height 357
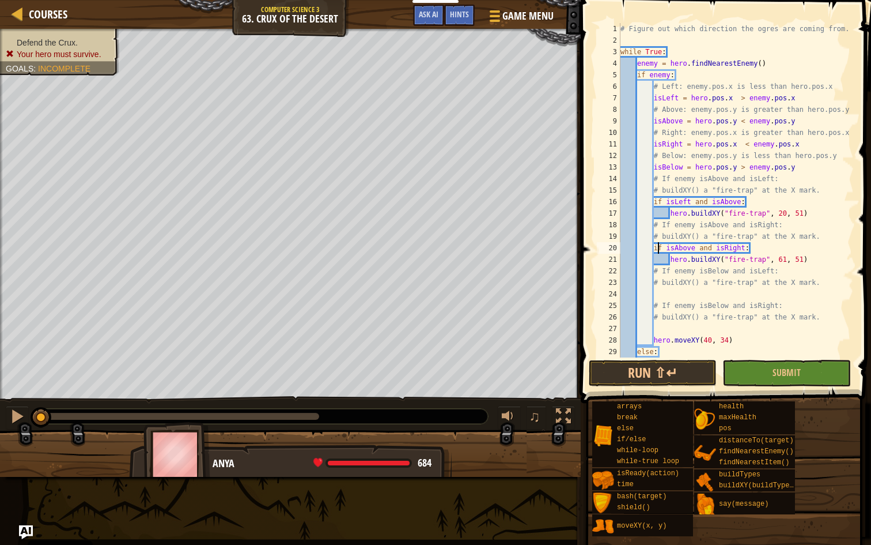
click at [659, 251] on div "# Figure out which direction the ogres are coming from. while True : enemy = he…" at bounding box center [736, 201] width 236 height 357
click at [697, 228] on div "# Figure out which direction the ogres are coming from. while True : enemy = he…" at bounding box center [736, 201] width 236 height 357
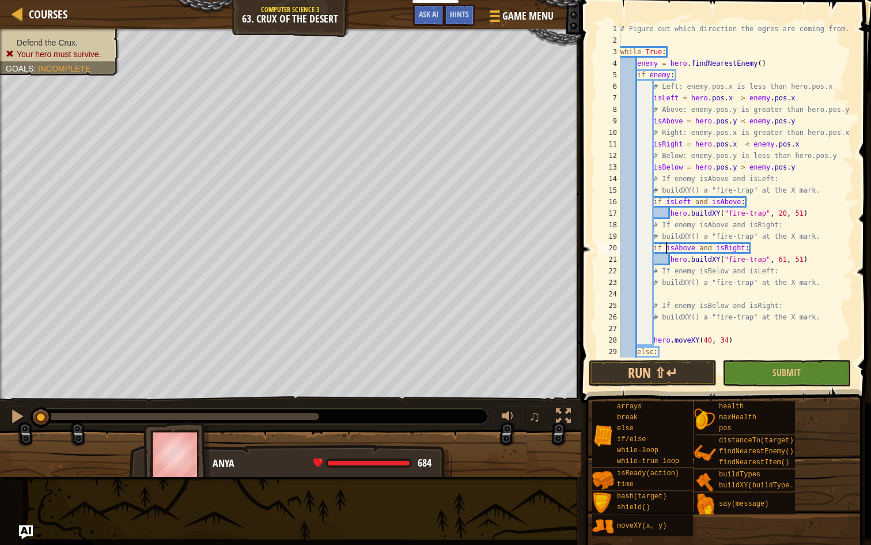
click at [668, 252] on div "# Figure out which direction the ogres are coming from. while True : enemy = he…" at bounding box center [736, 201] width 236 height 357
click at [708, 288] on div "# Figure out which direction the ogres are coming from. while True : enemy = he…" at bounding box center [736, 201] width 236 height 357
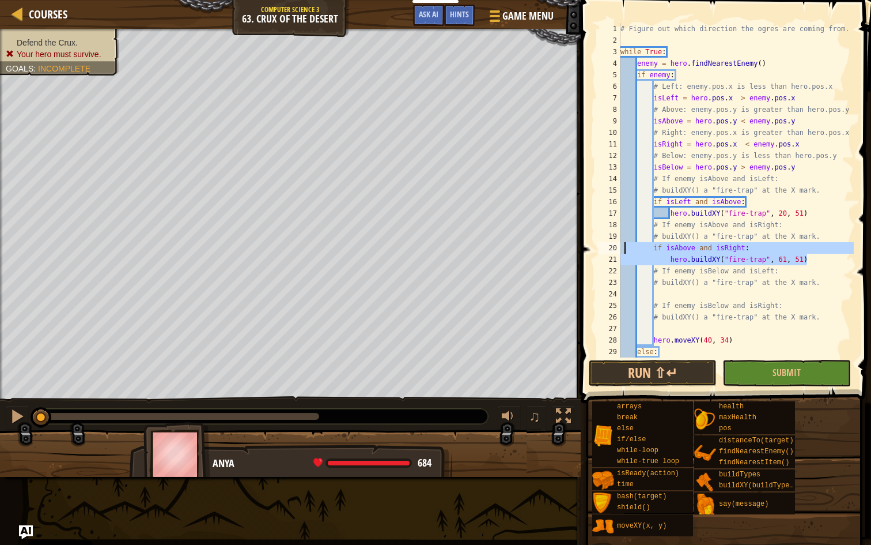
drag, startPoint x: 813, startPoint y: 261, endPoint x: 625, endPoint y: 251, distance: 188.7
click at [625, 251] on div "# Figure out which direction the ogres are coming from. while True : enemy = he…" at bounding box center [736, 201] width 236 height 357
type textarea "if isAbove and isRight: hero.buildXY("fire-trap", 61, 51)"
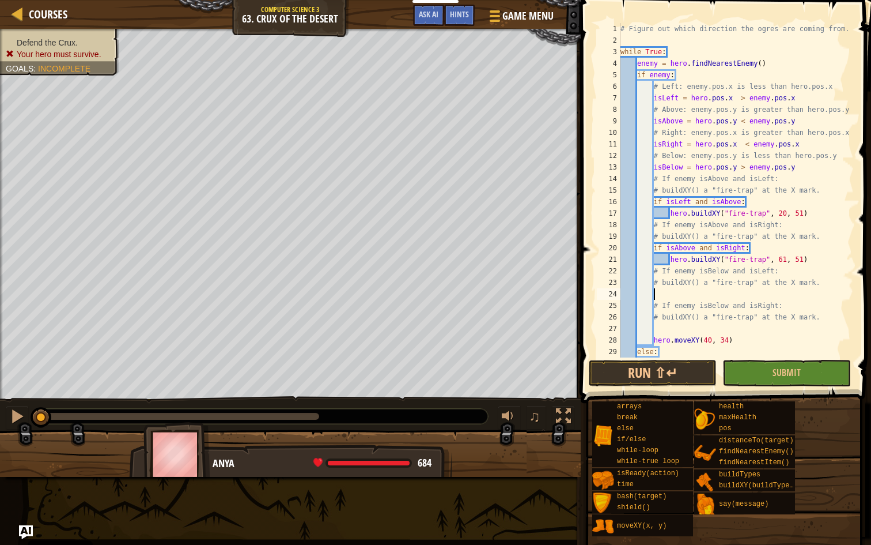
click at [657, 294] on div "# Figure out which direction the ogres are coming from. while True : enemy = he…" at bounding box center [736, 201] width 236 height 357
click at [680, 289] on div "# Figure out which direction the ogres are coming from. while True : enemy = he…" at bounding box center [736, 201] width 236 height 357
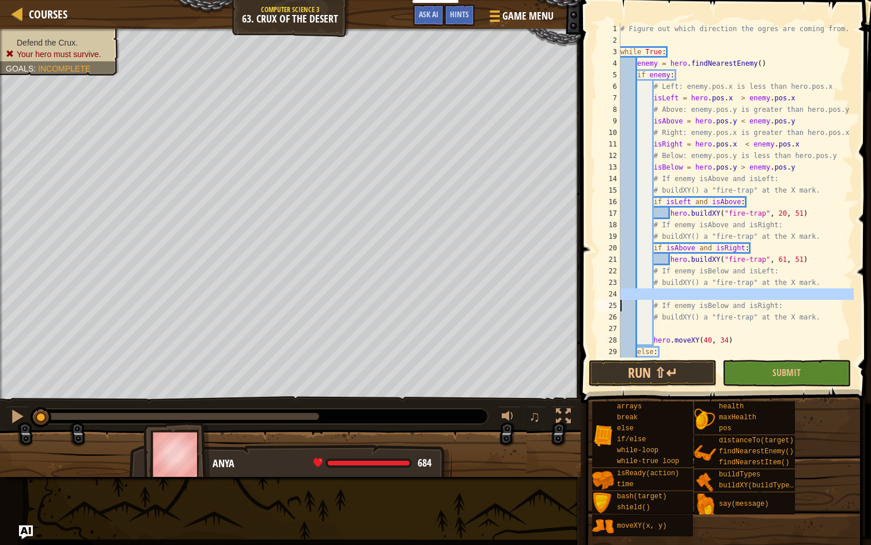
paste textarea "hero.buildXY("fire-trap", 61, 51)"
type textarea "# If enemy isBelow and isRight:"
click at [661, 293] on div "# Figure out which direction the ogres are coming from. while True : enemy = he…" at bounding box center [736, 201] width 236 height 357
paste textarea "hero.buildXY("fire-trap", 61, 51)"
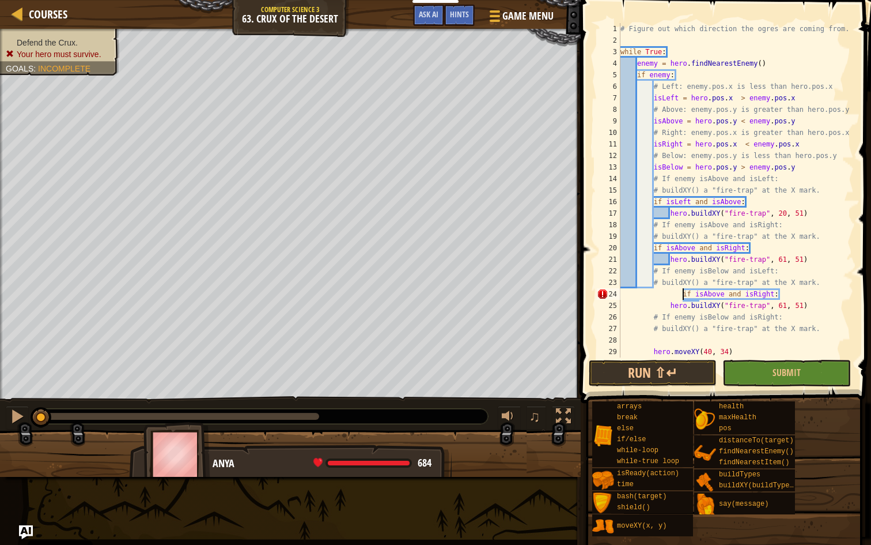
click at [683, 296] on div "# Figure out which direction the ogres are coming from. while True : enemy = he…" at bounding box center [736, 201] width 236 height 357
click at [744, 294] on div "# Figure out which direction the ogres are coming from. while True : enemy = he…" at bounding box center [736, 201] width 236 height 357
click at [696, 298] on div "# Figure out which direction the ogres are coming from. while True : enemy = he…" at bounding box center [736, 201] width 236 height 357
click at [799, 307] on div "# Figure out which direction the ogres are coming from. while True : enemy = he…" at bounding box center [736, 201] width 236 height 357
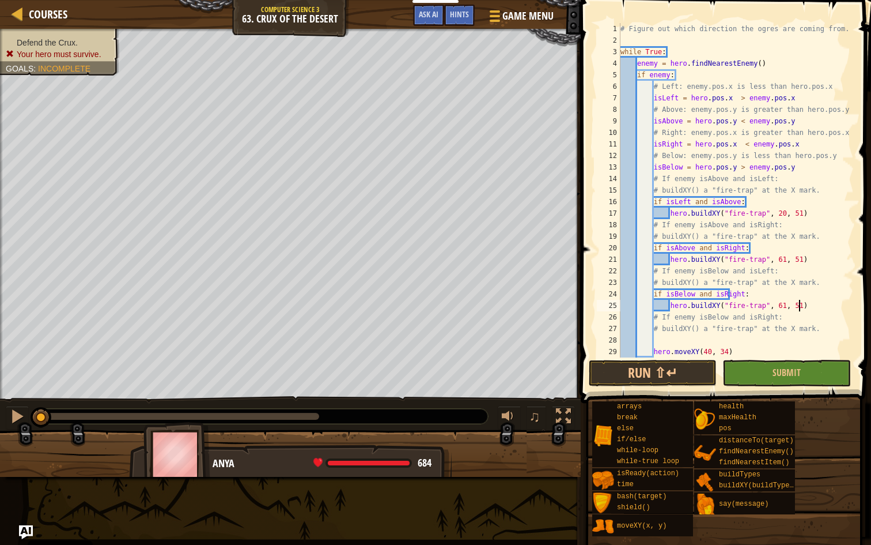
click at [737, 303] on div "# Figure out which direction the ogres are coming from. while True : enemy = he…" at bounding box center [736, 201] width 236 height 357
drag, startPoint x: 726, startPoint y: 300, endPoint x: 736, endPoint y: 304, distance: 10.9
click at [746, 300] on div "# Figure out which direction the ogres are coming from. while True : enemy = he…" at bounding box center [736, 201] width 236 height 357
click at [732, 311] on div "# Figure out which direction the ogres are coming from. while True : enemy = he…" at bounding box center [736, 190] width 236 height 334
click at [799, 308] on div "# Figure out which direction the ogres are coming from. while True : enemy = he…" at bounding box center [736, 201] width 236 height 357
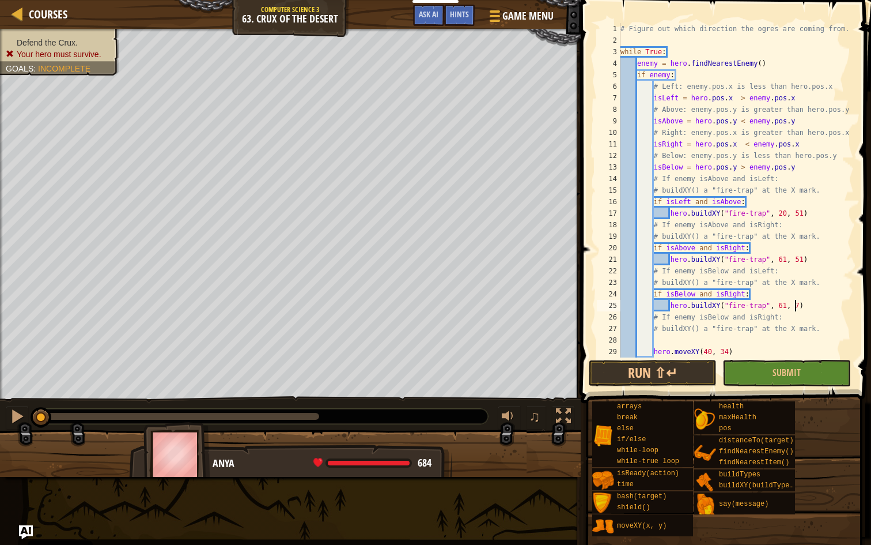
scroll to position [5, 15]
drag, startPoint x: 778, startPoint y: 219, endPoint x: 706, endPoint y: 218, distance: 72.6
click at [706, 218] on div "# Figure out which direction the ogres are coming from. while True : enemy = he…" at bounding box center [736, 201] width 236 height 357
click at [849, 217] on div at bounding box center [848, 207] width 12 height 369
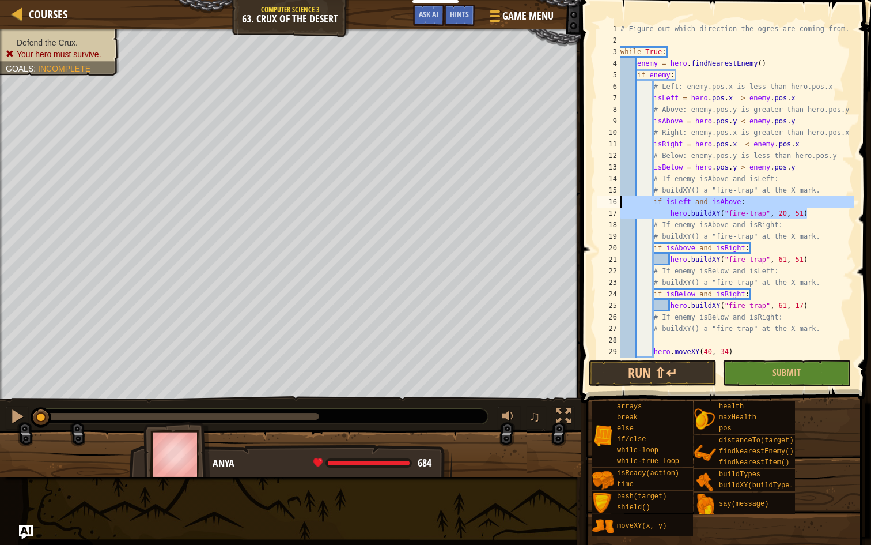
drag, startPoint x: 810, startPoint y: 217, endPoint x: 623, endPoint y: 202, distance: 187.3
click at [623, 201] on div "# Figure out which direction the ogres are coming from. while True : enemy = he…" at bounding box center [736, 201] width 236 height 357
type textarea "if isLeft and isAbove: hero.buildXY("fire-trap", 20, 51)"
click at [662, 339] on div "# Figure out which direction the ogres are coming from. while True : enemy = he…" at bounding box center [736, 201] width 236 height 357
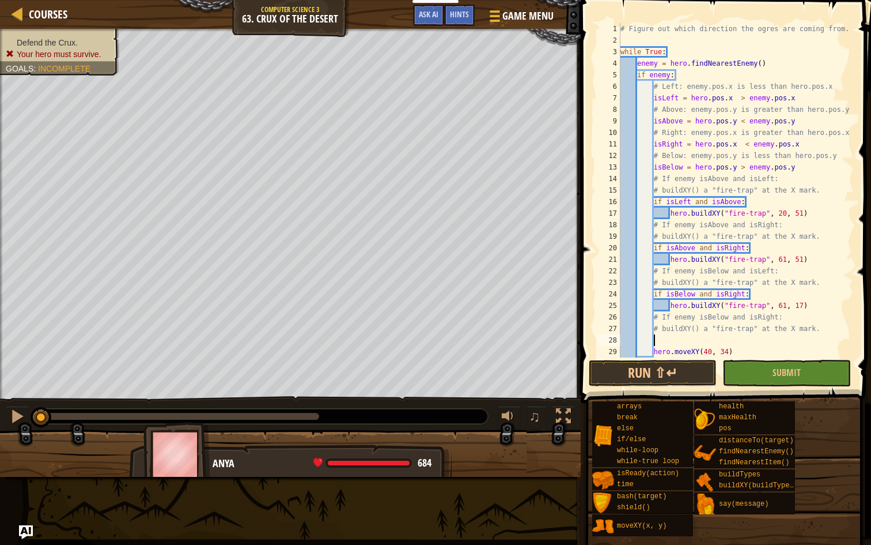
paste textarea "hero.buildXY("fire-trap", 20, 51)"
click at [681, 342] on div "# Figure out which direction the ogres are coming from. while True : enemy = he…" at bounding box center [736, 201] width 236 height 357
drag, startPoint x: 696, startPoint y: 298, endPoint x: 667, endPoint y: 298, distance: 28.8
click at [667, 297] on div "# Figure out which direction the ogres are coming from. while True : enemy = he…" at bounding box center [736, 201] width 236 height 357
click at [734, 341] on div "# Figure out which direction the ogres are coming from. while True : enemy = he…" at bounding box center [736, 201] width 236 height 357
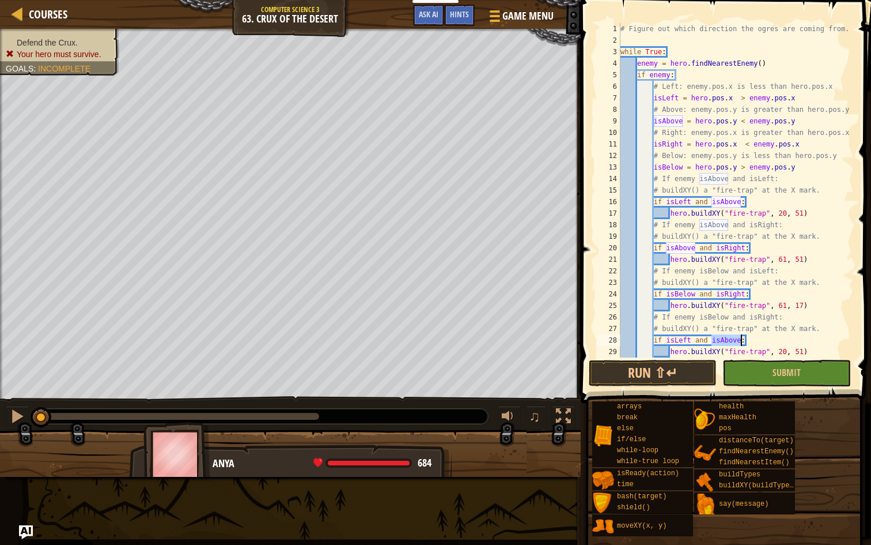
click at [734, 341] on div "# Figure out which direction the ogres are coming from. while True : enemy = he…" at bounding box center [736, 201] width 236 height 357
paste textarea "Below"
click at [758, 376] on button "Submit" at bounding box center [787, 373] width 128 height 27
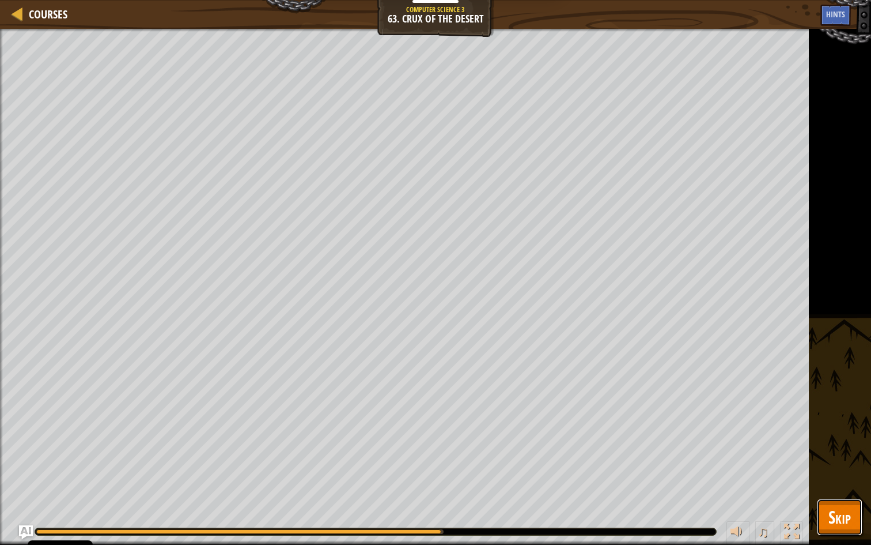
click at [846, 451] on span "Skip" at bounding box center [840, 517] width 22 height 24
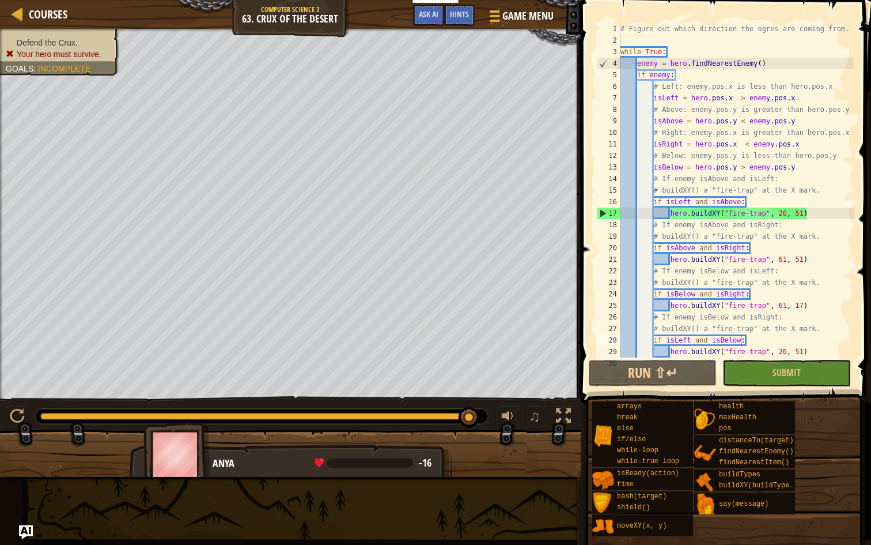
click at [814, 233] on div "# Figure out which direction the ogres are coming from. while True : enemy = he…" at bounding box center [736, 201] width 236 height 357
click at [655, 248] on div "# Figure out which direction the ogres are coming from. while True : enemy = he…" at bounding box center [736, 201] width 236 height 357
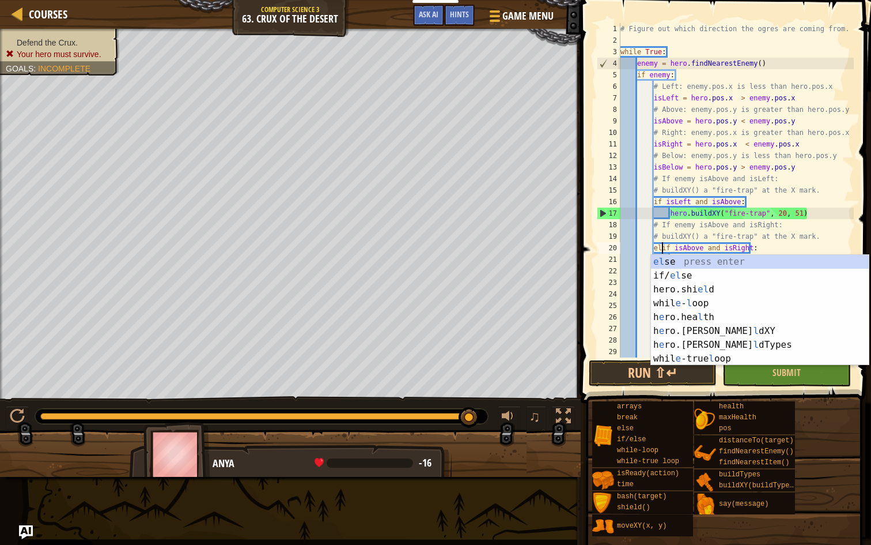
scroll to position [5, 3]
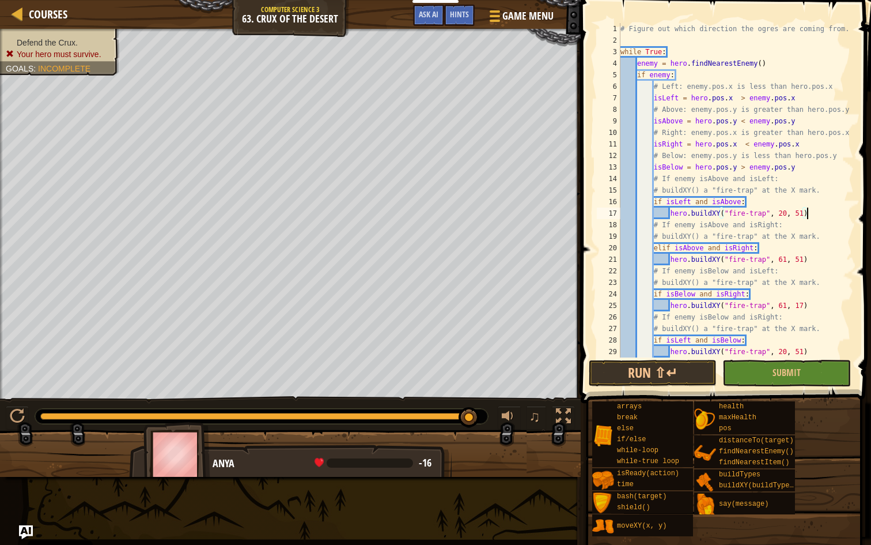
click at [821, 214] on div "# Figure out which direction the ogres are coming from. while True : enemy = he…" at bounding box center [736, 201] width 236 height 357
click at [655, 300] on div "# Figure out which direction the ogres are coming from. while True : enemy = he…" at bounding box center [736, 201] width 236 height 357
click at [655, 293] on div "# Figure out which direction the ogres are coming from. while True : enemy = he…" at bounding box center [736, 201] width 236 height 357
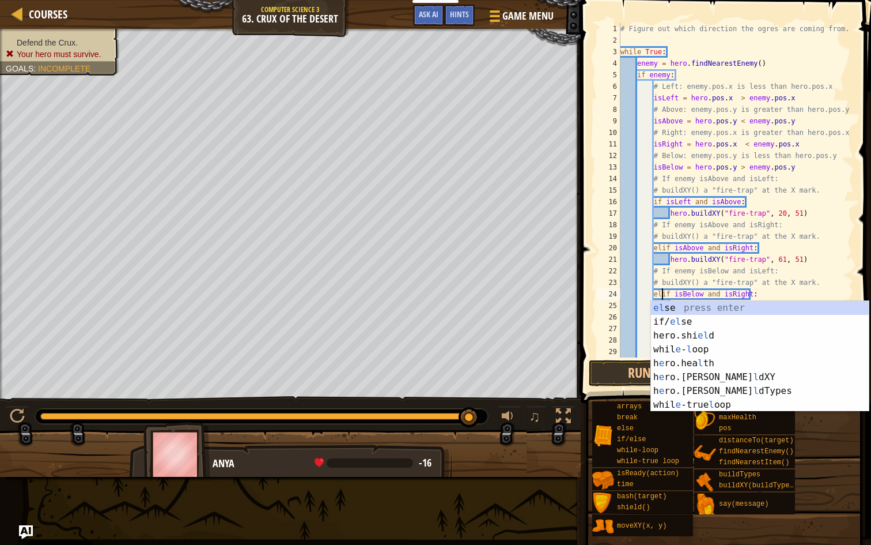
click at [846, 226] on div at bounding box center [848, 213] width 12 height 380
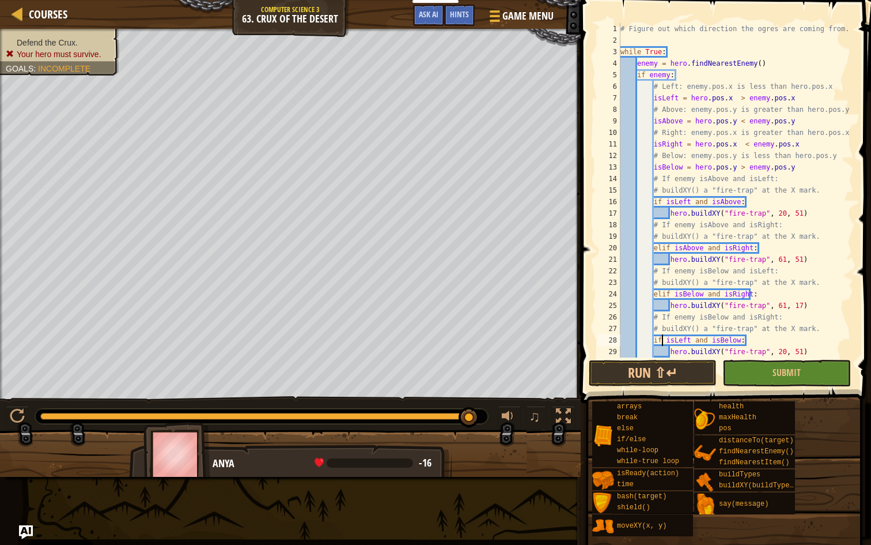
click at [664, 341] on div "# Figure out which direction the ogres are coming from. while True : enemy = he…" at bounding box center [736, 201] width 236 height 357
click at [655, 342] on div "# Figure out which direction the ogres are coming from. while True : enemy = he…" at bounding box center [736, 201] width 236 height 357
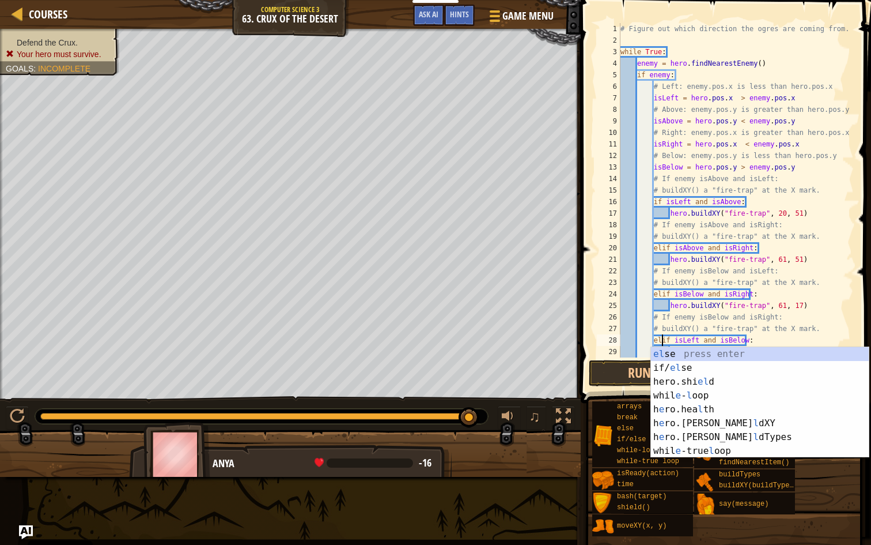
click at [858, 264] on span at bounding box center [727, 185] width 300 height 437
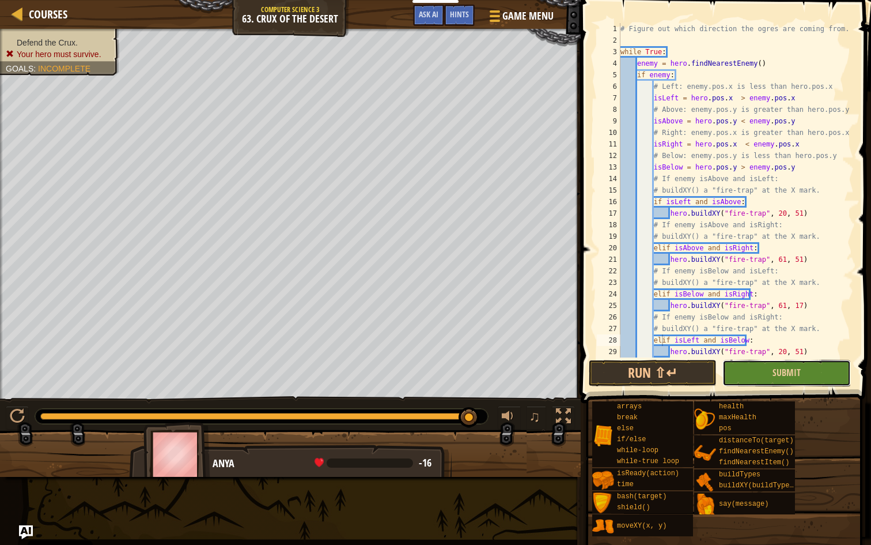
click at [811, 372] on button "Submit" at bounding box center [787, 373] width 128 height 27
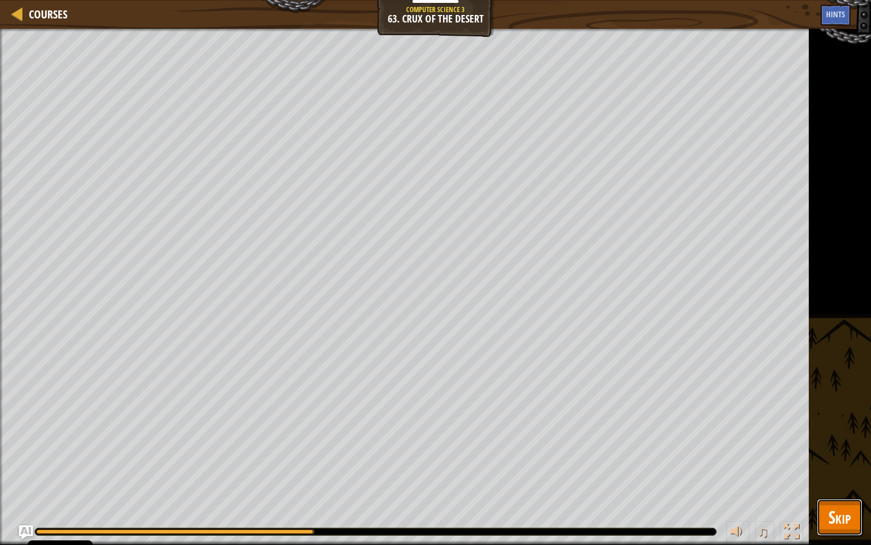
click at [849, 451] on span "Skip" at bounding box center [840, 517] width 22 height 24
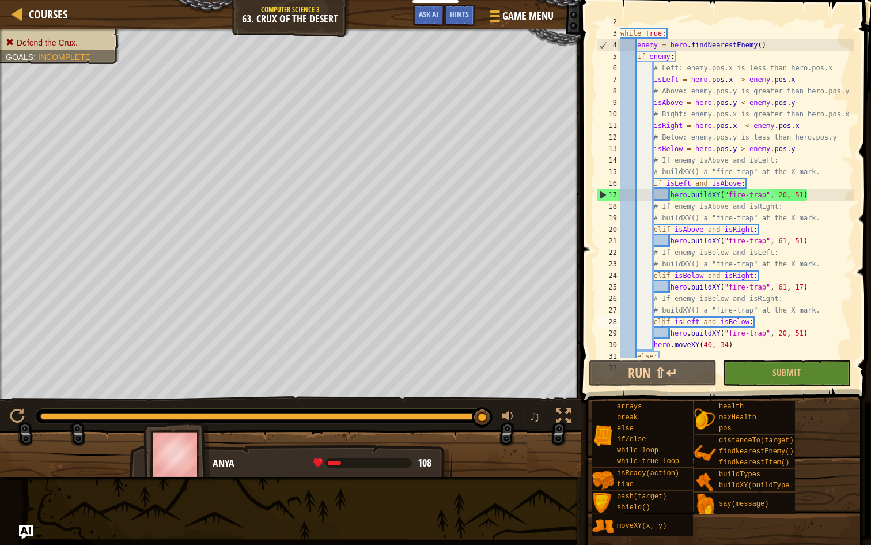
scroll to position [0, 0]
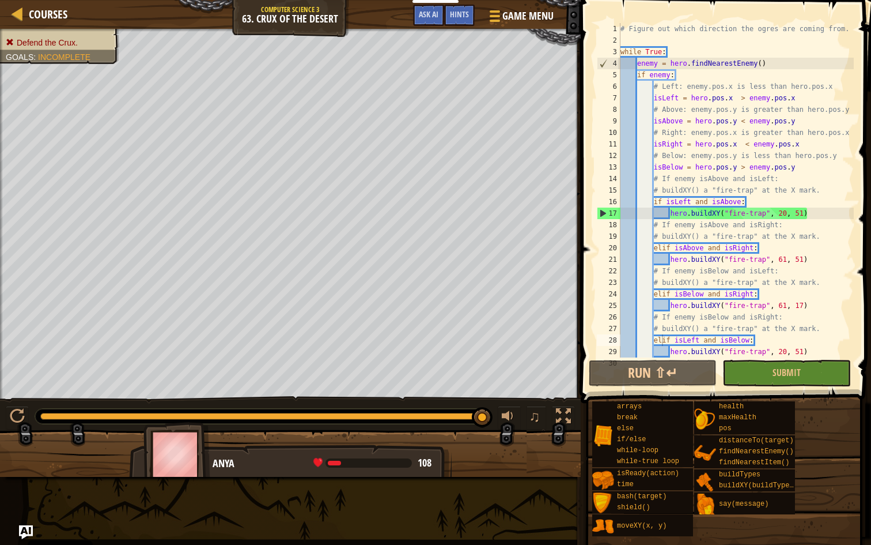
type textarea "isBelow = hero.pos.y > enemy.pos.y"
click at [807, 169] on div "# Figure out which direction the ogres are coming from. while True : enemy = he…" at bounding box center [736, 201] width 236 height 357
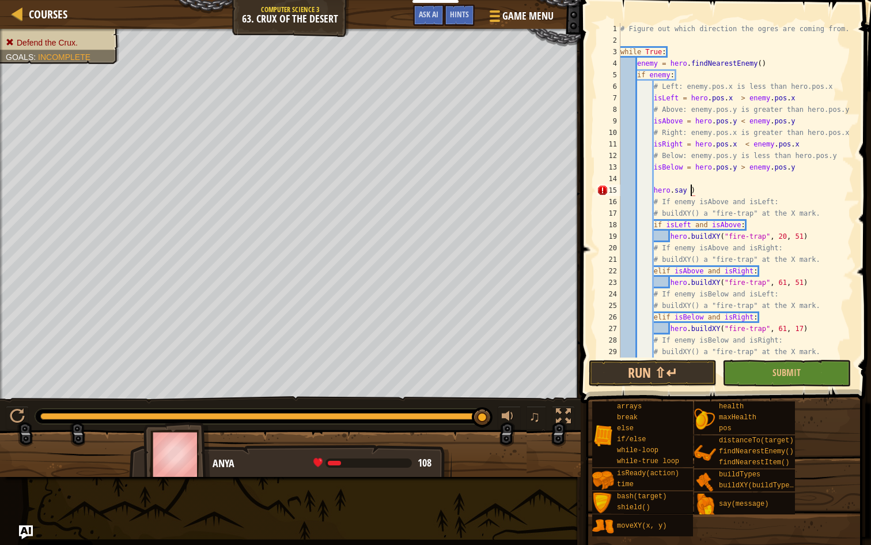
scroll to position [5, 6]
click at [671, 100] on div "# Figure out which direction the ogres are coming from. while True : enemy = he…" at bounding box center [736, 201] width 236 height 357
click at [691, 192] on div "# Figure out which direction the ogres are coming from. while True : enemy = he…" at bounding box center [736, 201] width 236 height 357
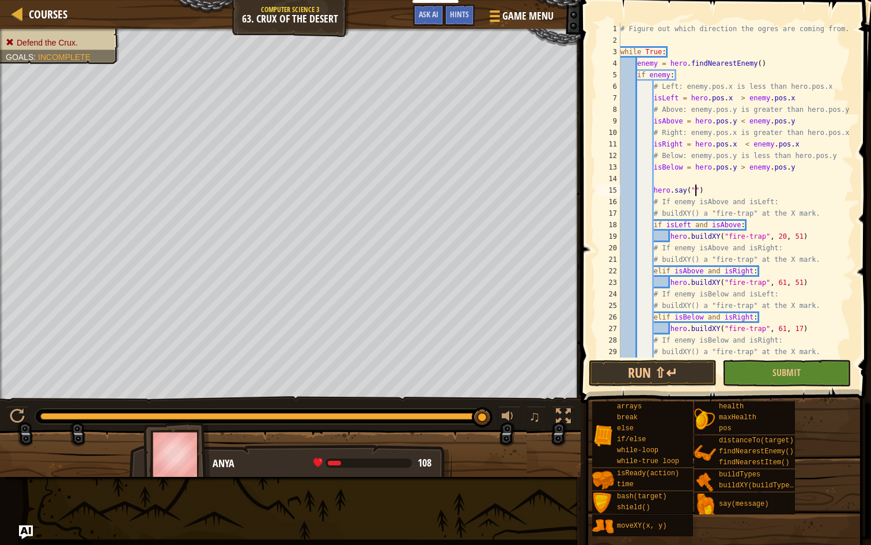
paste textarea "isLeft"
type textarea "hero.say("isLeft value="+isLeft)"
drag, startPoint x: 738, startPoint y: 192, endPoint x: 653, endPoint y: 193, distance: 84.7
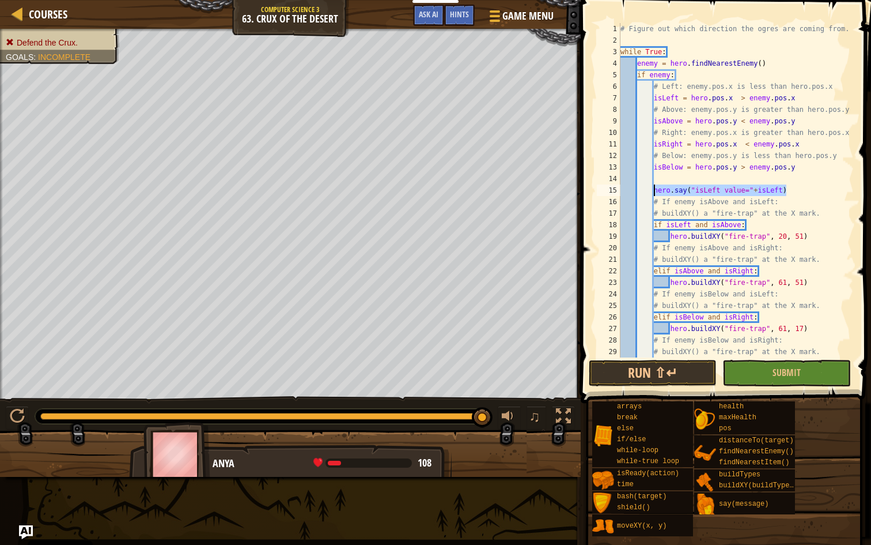
click at [653, 193] on div "# Figure out which direction the ogres are coming from. while True : enemy = he…" at bounding box center [736, 201] width 236 height 357
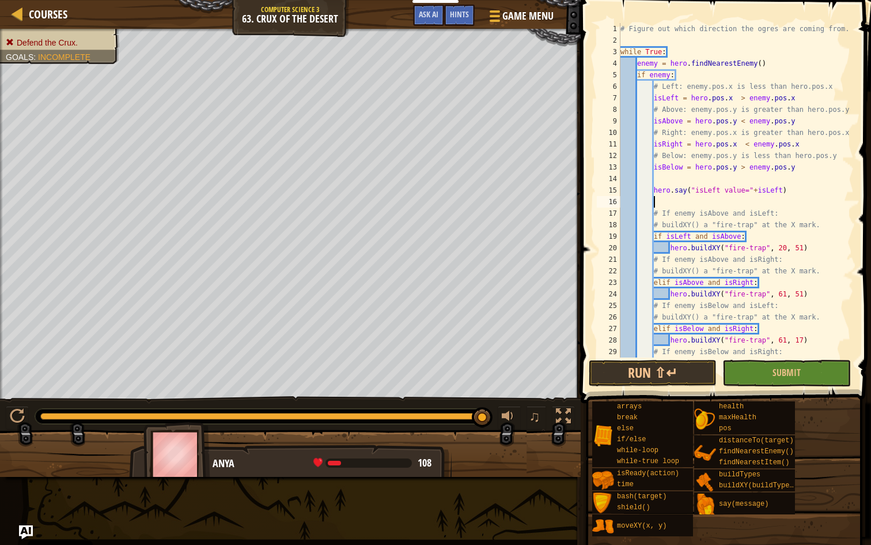
paste textarea "hero.say("isLeft value="+isLeft)"
click at [674, 124] on div "# Figure out which direction the ogres are coming from. while True : enemy = he…" at bounding box center [736, 201] width 236 height 357
click at [769, 200] on div "# Figure out which direction the ogres are coming from. while True : enemy = he…" at bounding box center [736, 201] width 236 height 357
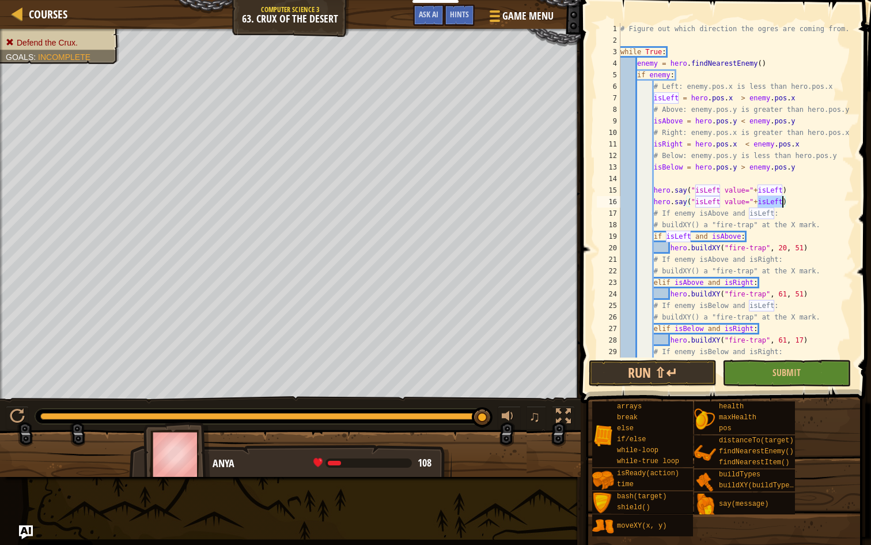
click at [676, 143] on div "# Figure out which direction the ogres are coming from. while True : enemy = he…" at bounding box center [736, 201] width 236 height 357
click at [780, 199] on div "# Figure out which direction the ogres are coming from. while True : enemy = he…" at bounding box center [736, 201] width 236 height 357
paste textarea "Righ"
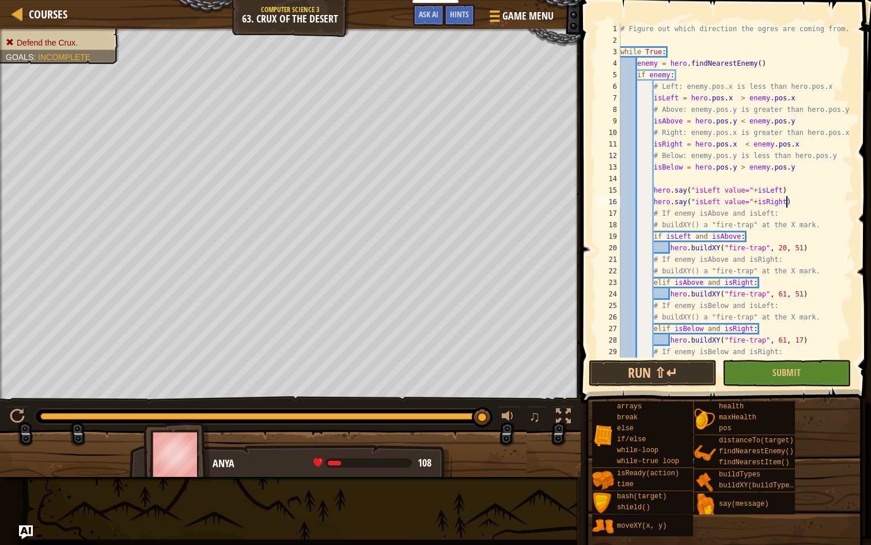
click at [712, 202] on div "# Figure out which direction the ogres are coming from. while True : enemy = he…" at bounding box center [736, 201] width 236 height 357
paste textarea "Righ"
drag, startPoint x: 810, startPoint y: 203, endPoint x: 603, endPoint y: 190, distance: 207.3
click at [603, 190] on div "hero.say("isRight value="+isRight) 1 2 3 4 5 6 7 8 9 10 11 12 13 14 15 16 17 18…" at bounding box center [724, 190] width 259 height 334
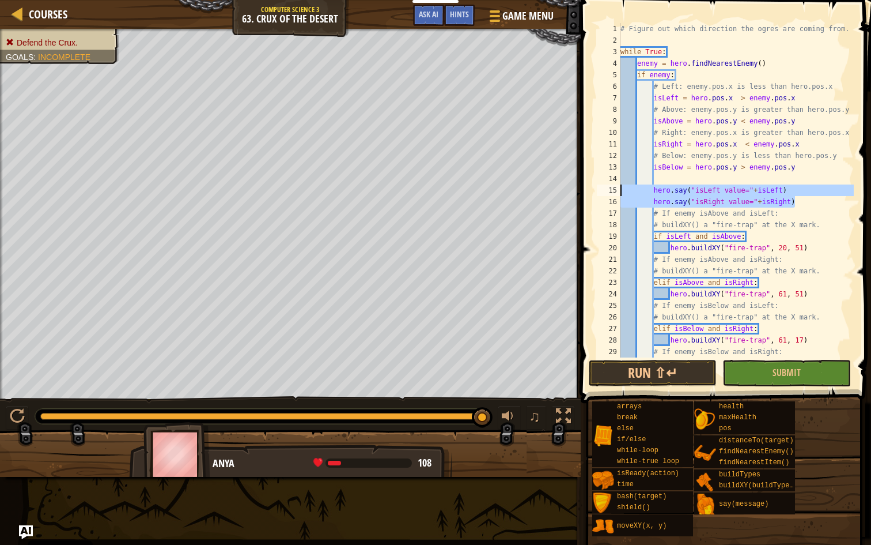
type textarea "hero.say("isRight value="+isRight)"
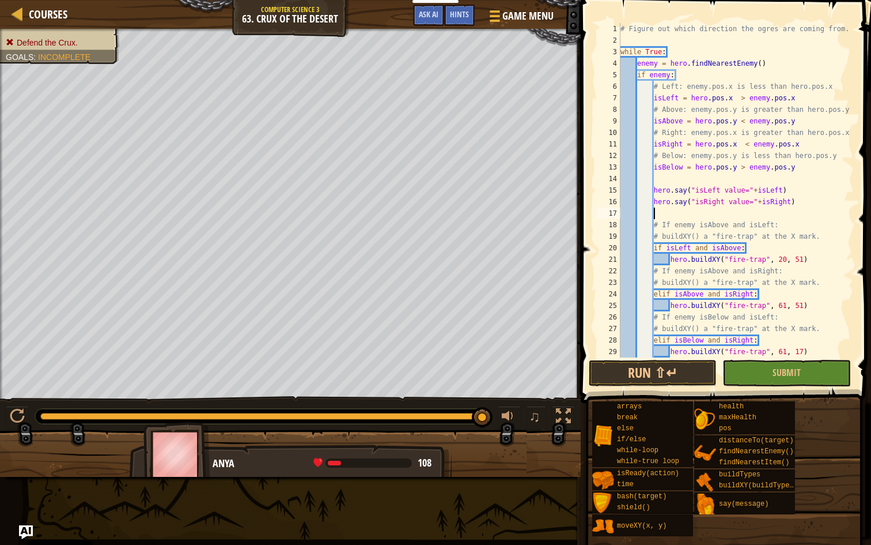
scroll to position [5, 0]
paste textarea "hero.say("isRight value="+isRight)"
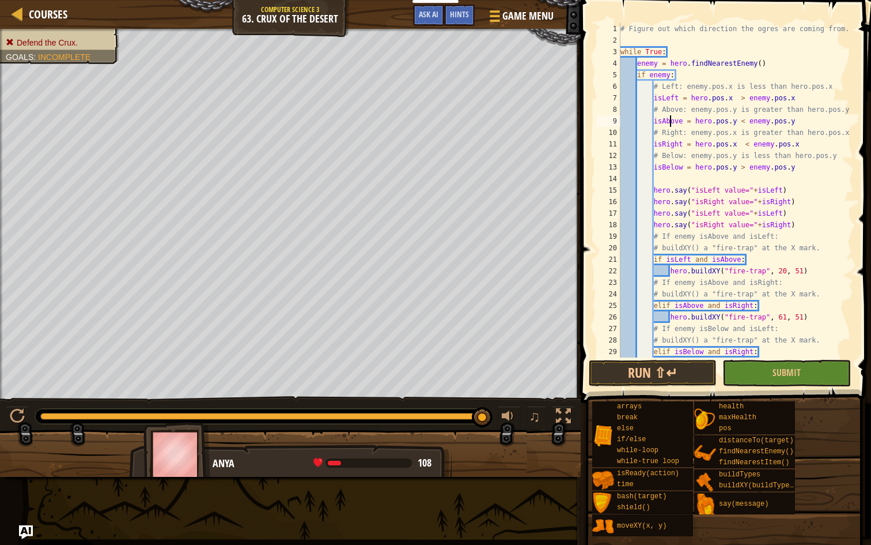
click at [670, 124] on div "# Figure out which direction the ogres are coming from. while True : enemy = he…" at bounding box center [736, 201] width 236 height 357
click at [710, 212] on div "# Figure out which direction the ogres are coming from. while True : enemy = he…" at bounding box center [736, 201] width 236 height 357
paste textarea "Above"
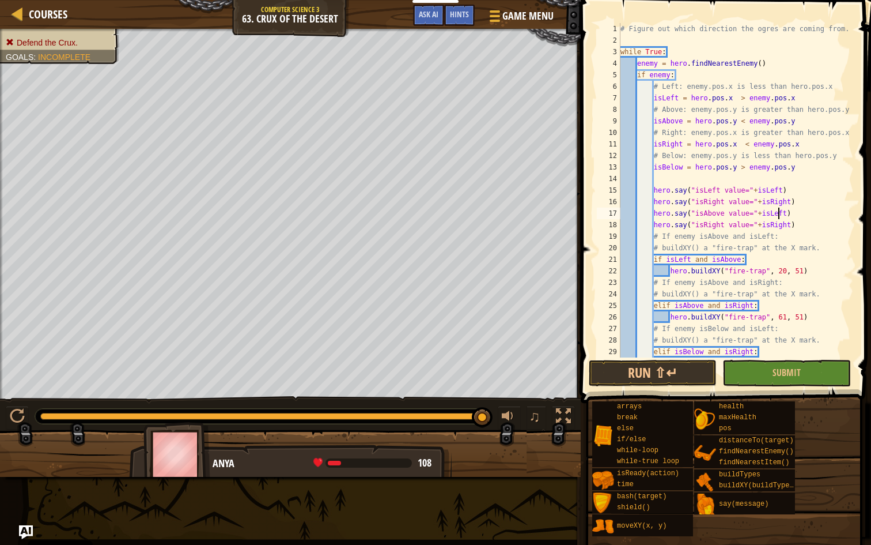
click at [780, 216] on div "# Figure out which direction the ogres are coming from. while True : enemy = he…" at bounding box center [736, 201] width 236 height 357
paste textarea "Above"
click at [664, 172] on div "# Figure out which direction the ogres are coming from. while True : enemy = he…" at bounding box center [736, 201] width 236 height 357
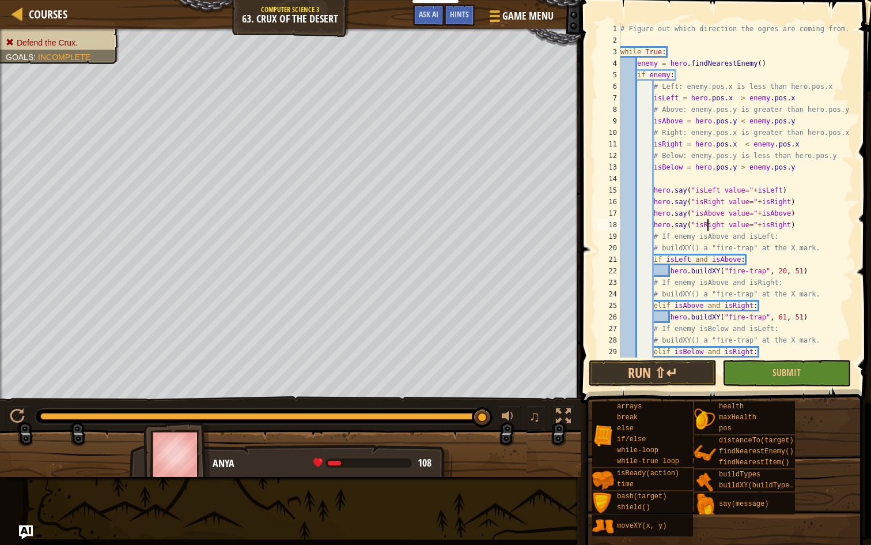
click at [708, 229] on div "# Figure out which direction the ogres are coming from. while True : enemy = he…" at bounding box center [736, 201] width 236 height 357
paste textarea "Below"
click at [777, 227] on div "# Figure out which direction the ogres are coming from. while True : enemy = he…" at bounding box center [736, 201] width 236 height 357
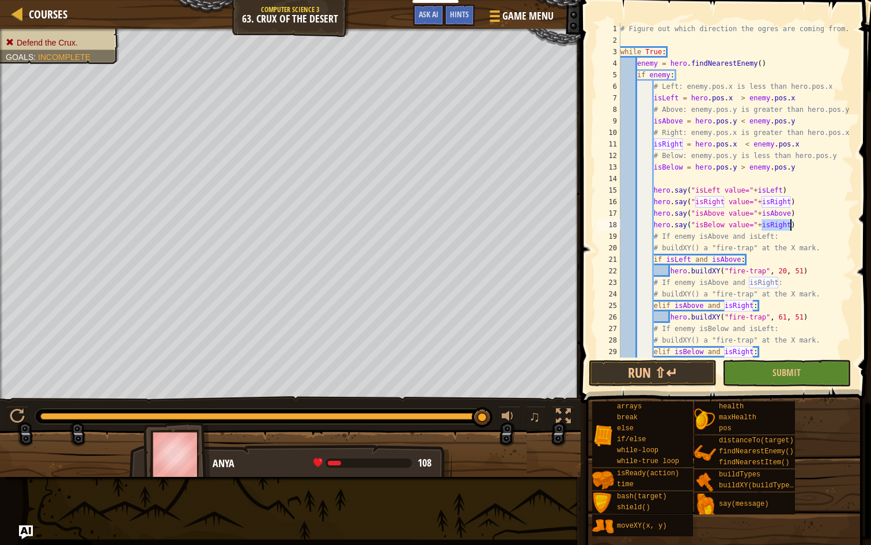
paste textarea "Below"
click at [652, 374] on button "Run ⇧↵" at bounding box center [653, 373] width 128 height 27
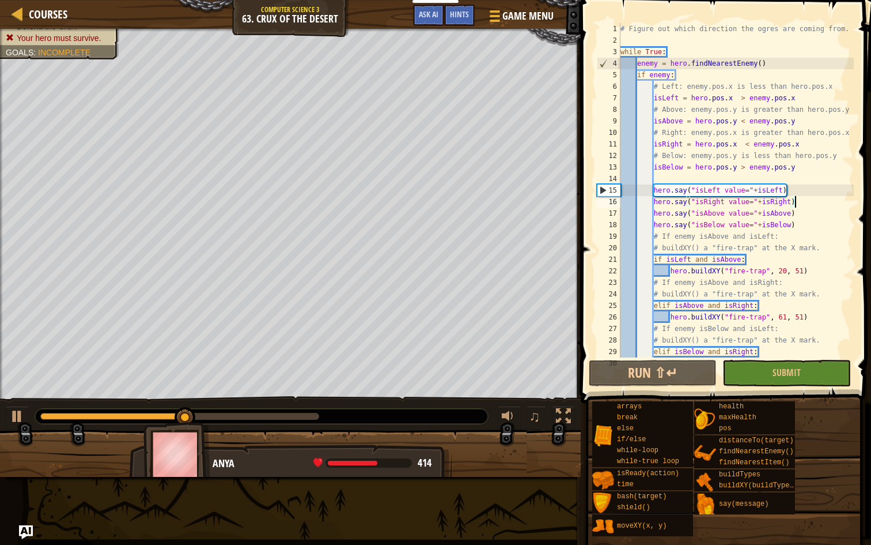
click at [818, 200] on div "# Figure out which direction the ogres are coming from. while True : enemy = he…" at bounding box center [736, 201] width 236 height 357
drag, startPoint x: 693, startPoint y: 201, endPoint x: 783, endPoint y: 189, distance: 91.3
click at [783, 189] on div "# Figure out which direction the ogres are coming from. while True : enemy = he…" at bounding box center [736, 201] width 236 height 357
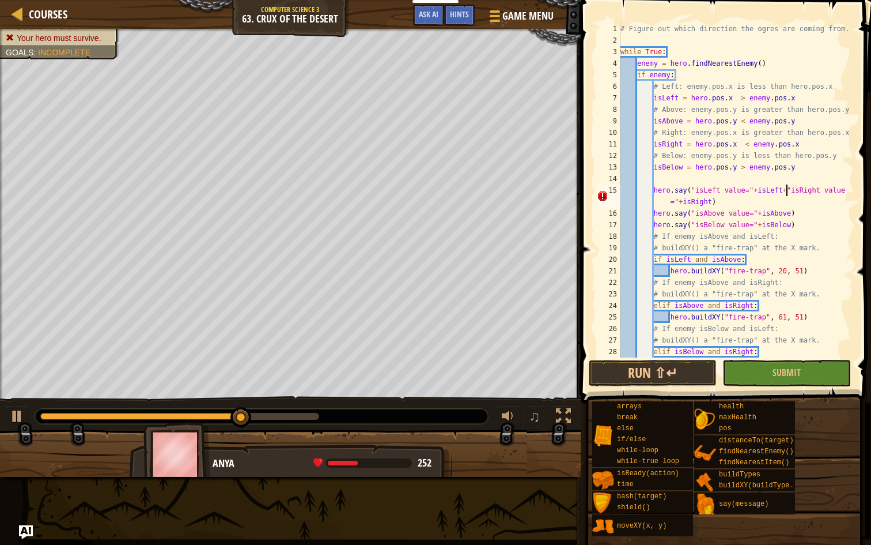
scroll to position [5, 14]
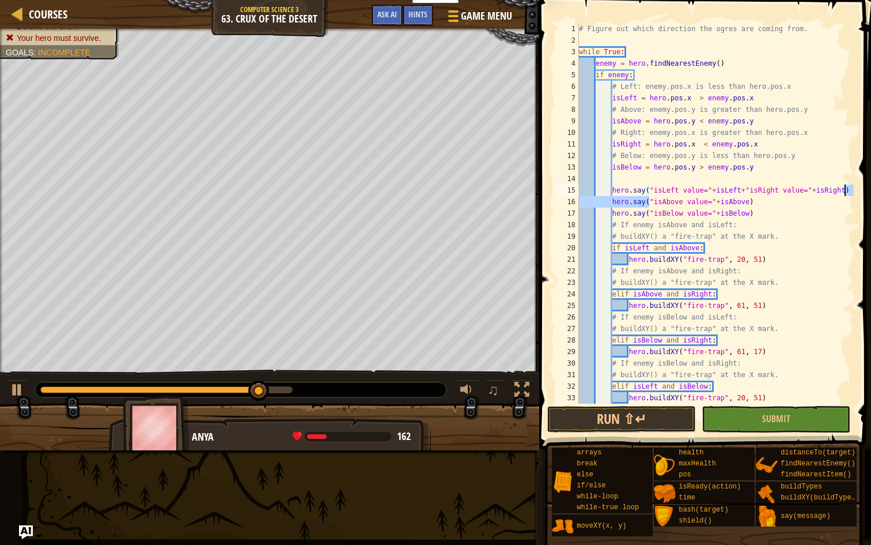
drag, startPoint x: 650, startPoint y: 201, endPoint x: 846, endPoint y: 186, distance: 197.1
click at [846, 186] on div "hero.say("isLeft value="+isLeft+"isRight value="+isRight) 1 2 3 4 5 6 7 8 9 10 …" at bounding box center [703, 213] width 301 height 380
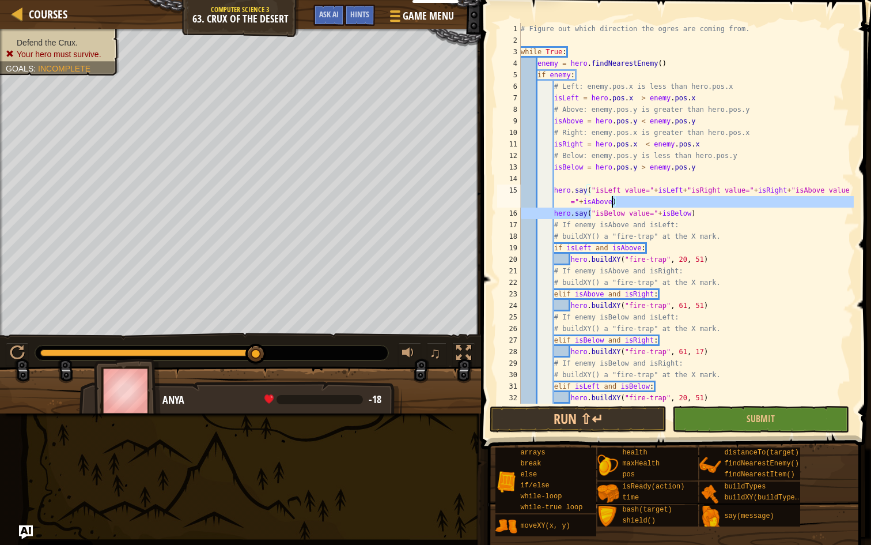
drag, startPoint x: 592, startPoint y: 215, endPoint x: 614, endPoint y: 205, distance: 24.2
click at [614, 205] on div "# Figure out which direction the ogres are coming from. while True : enemy = he…" at bounding box center [686, 224] width 335 height 403
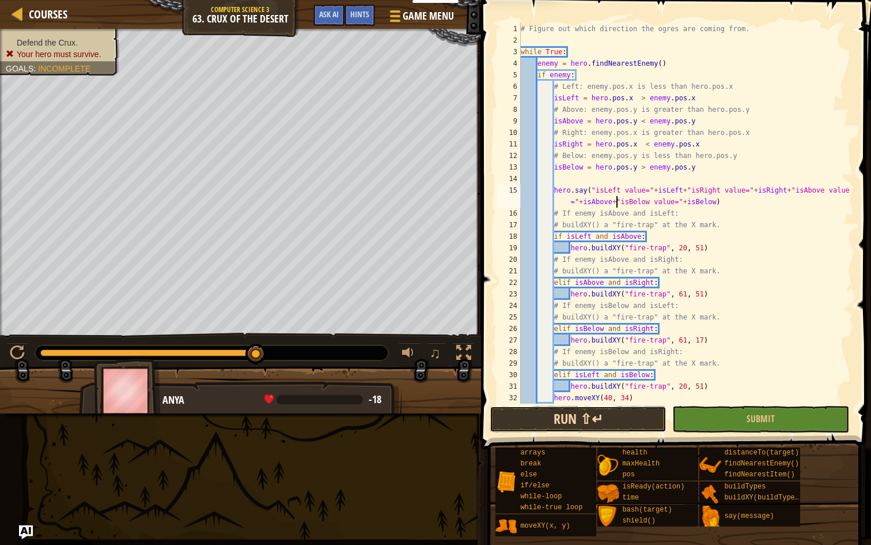
click at [592, 418] on button "Run ⇧↵" at bounding box center [578, 419] width 177 height 27
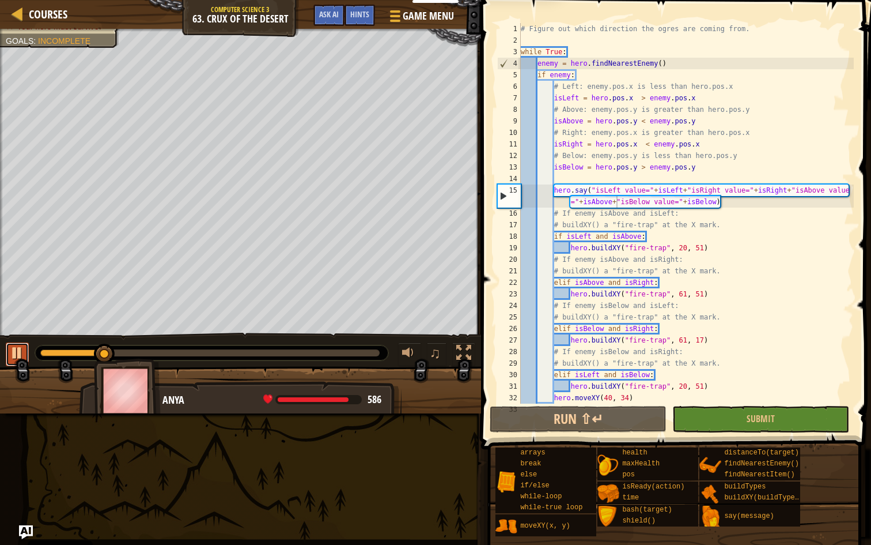
click at [11, 356] on div at bounding box center [17, 352] width 15 height 15
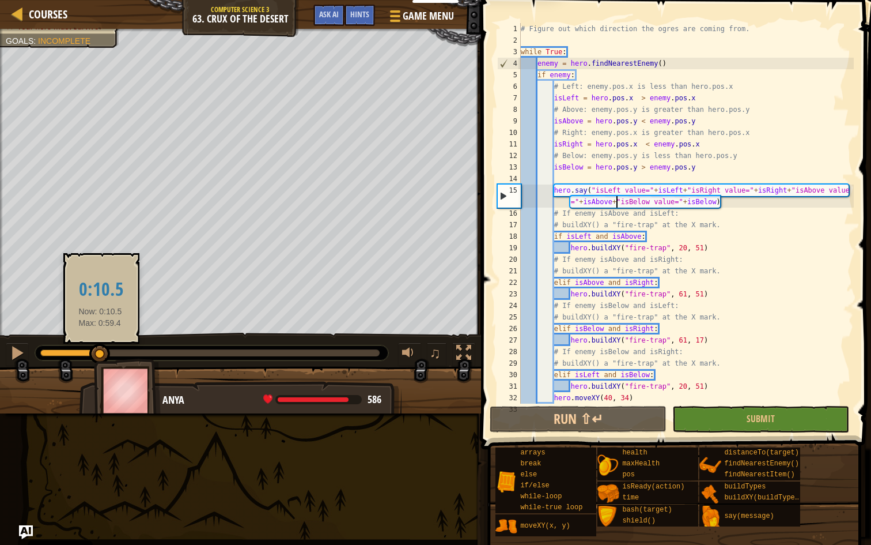
click at [100, 351] on div at bounding box center [99, 353] width 21 height 21
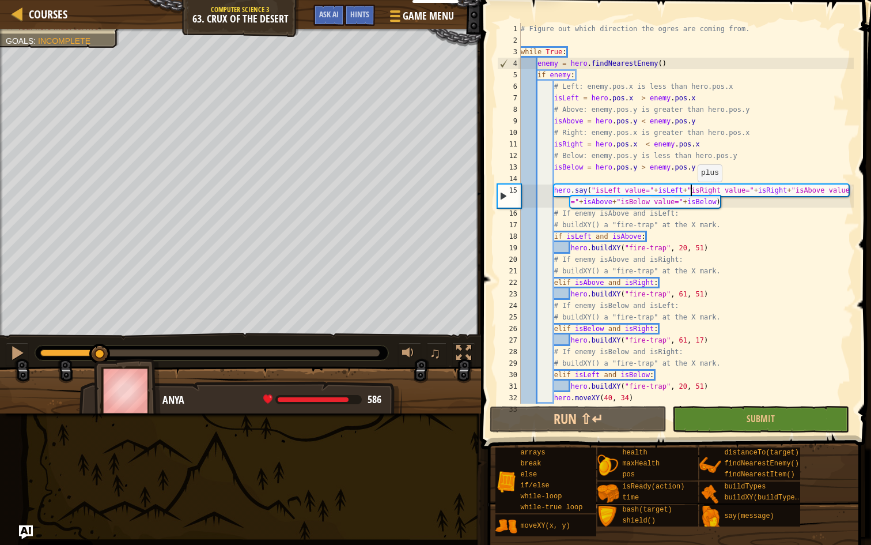
click at [692, 193] on div "# Figure out which direction the ogres are coming from. while True : enemy = he…" at bounding box center [686, 224] width 335 height 403
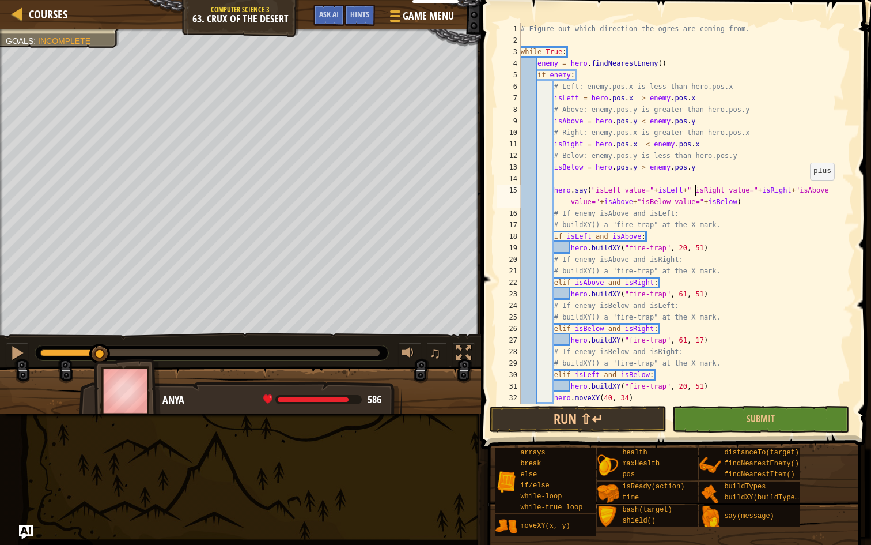
click at [800, 191] on div "# Figure out which direction the ogres are coming from. while True : enemy = he…" at bounding box center [686, 224] width 335 height 403
click at [642, 201] on div "# Figure out which direction the ogres are coming from. while True : enemy = he…" at bounding box center [686, 224] width 335 height 403
click at [599, 422] on button "Run ⇧↵" at bounding box center [578, 419] width 177 height 27
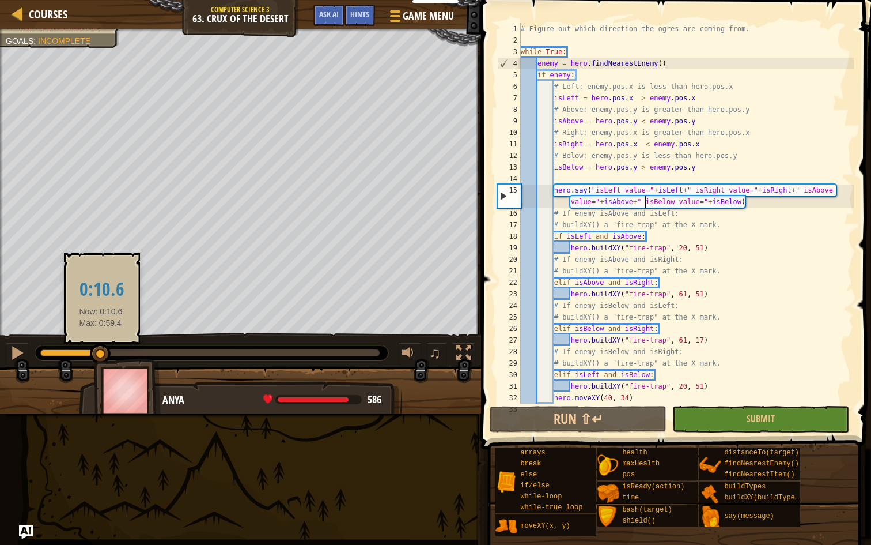
drag, startPoint x: 54, startPoint y: 353, endPoint x: 101, endPoint y: 352, distance: 46.7
click at [101, 352] on div at bounding box center [100, 353] width 21 height 21
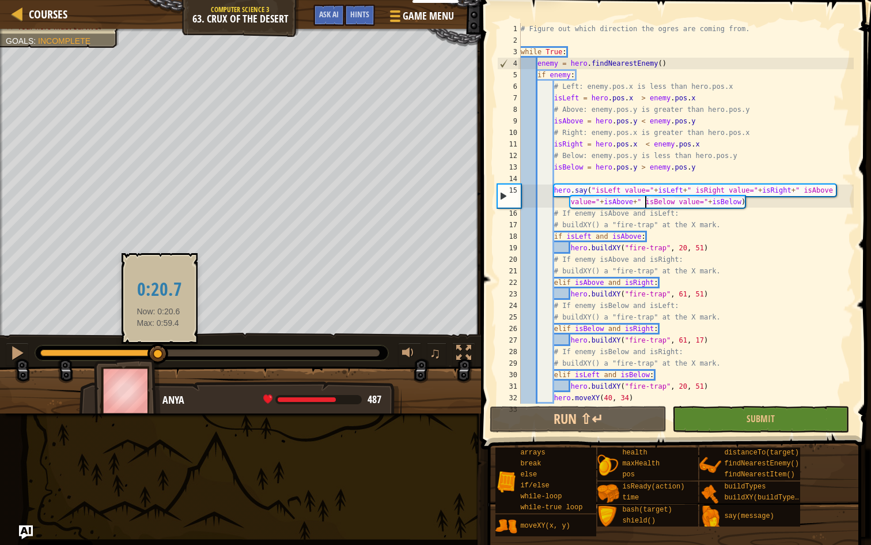
drag, startPoint x: 104, startPoint y: 352, endPoint x: 158, endPoint y: 352, distance: 54.7
click at [158, 352] on div at bounding box center [158, 353] width 21 height 21
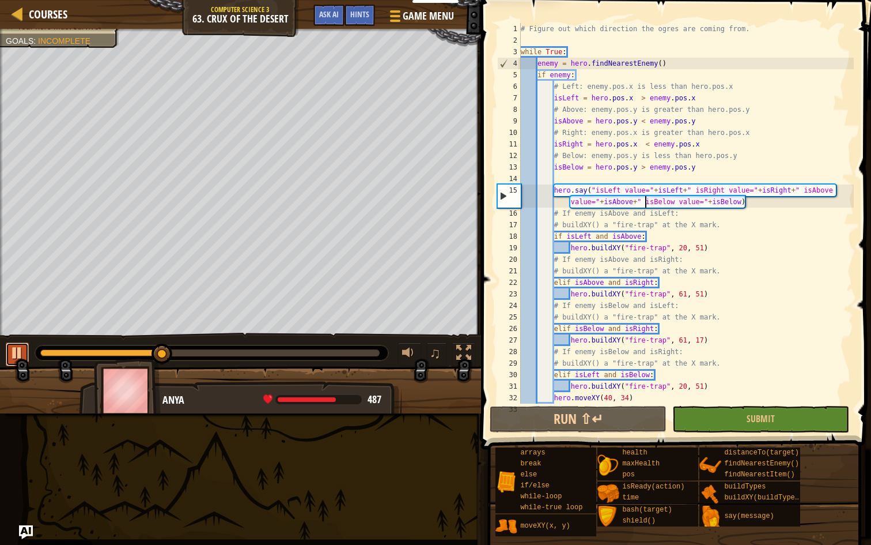
drag, startPoint x: 23, startPoint y: 353, endPoint x: 162, endPoint y: 353, distance: 138.9
click at [23, 353] on div at bounding box center [17, 352] width 15 height 15
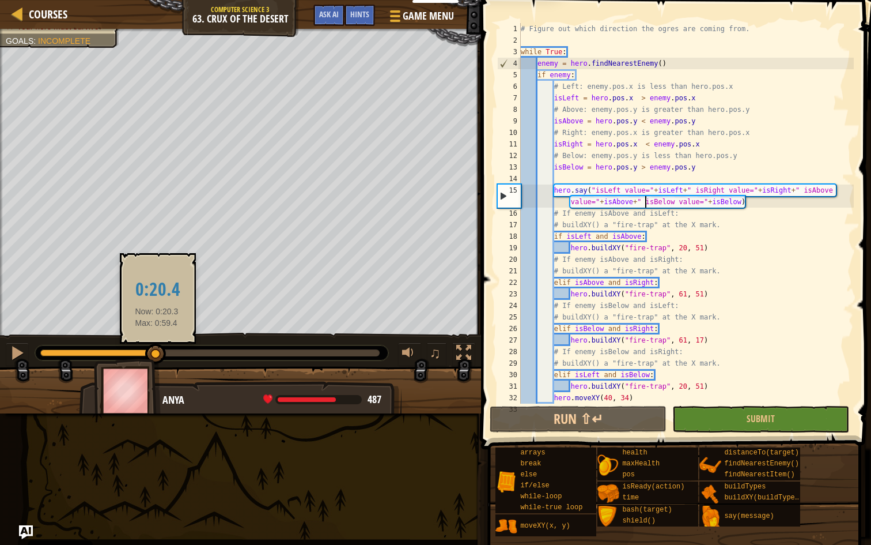
click at [157, 353] on div at bounding box center [155, 353] width 21 height 21
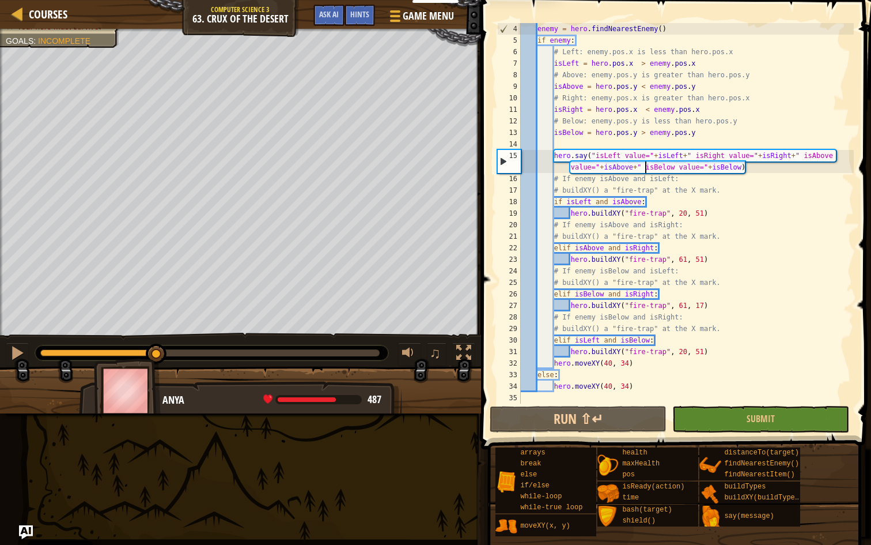
scroll to position [35, 0]
click at [697, 354] on div "enemy = hero . findNearestEnemy ( ) if enemy : # Left: enemy.pos.x is less than…" at bounding box center [686, 224] width 335 height 403
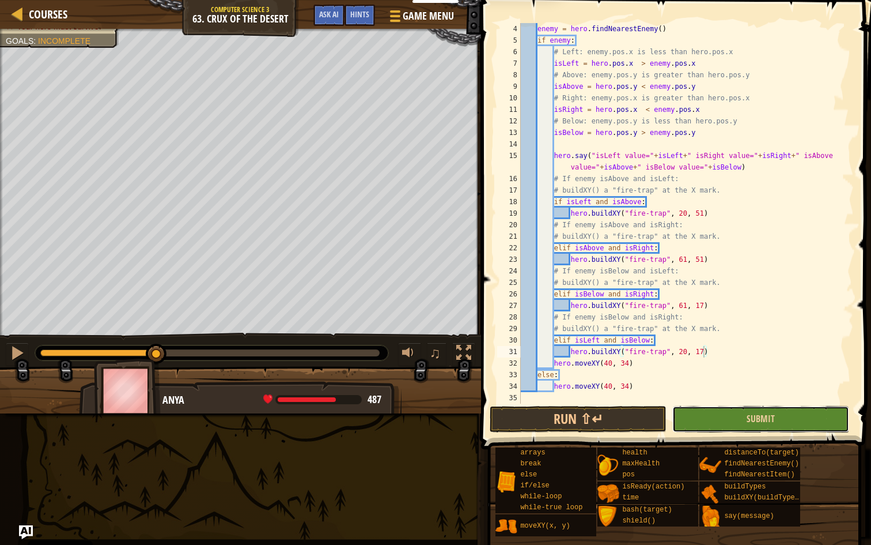
click at [686, 419] on button "Submit" at bounding box center [760, 419] width 177 height 27
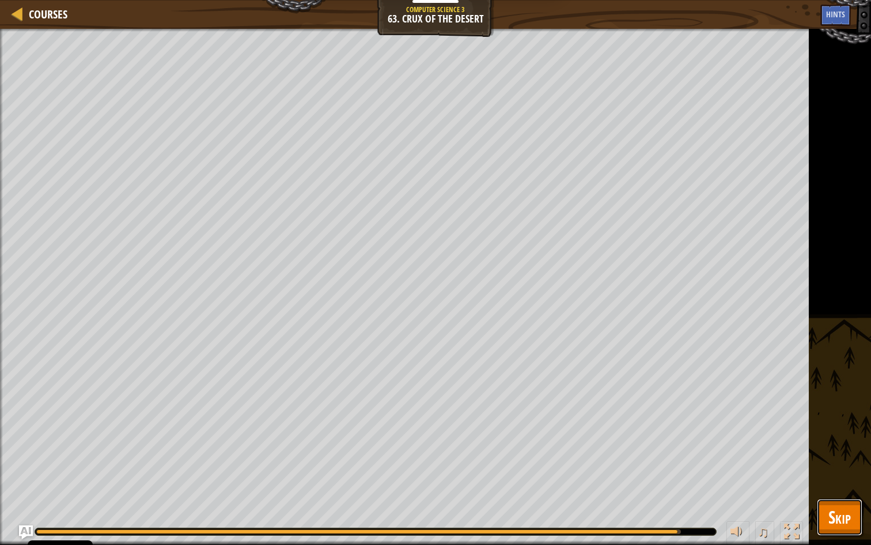
click at [836, 451] on span "Skip" at bounding box center [840, 517] width 22 height 24
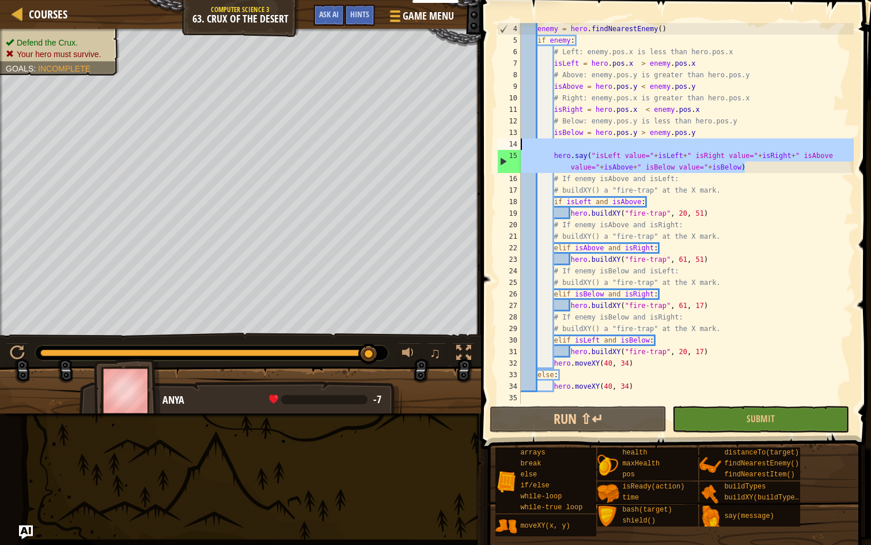
drag, startPoint x: 750, startPoint y: 172, endPoint x: 498, endPoint y: 140, distance: 253.9
click at [498, 140] on div "hero.say("isLeft value="+isLeft+" isRight value="+isRight+" isAbove value="+isA…" at bounding box center [674, 213] width 359 height 380
type textarea "hero.say("isLeft value="+isLeft+" isRight value="+isRight+" isAbove value="+isA…"
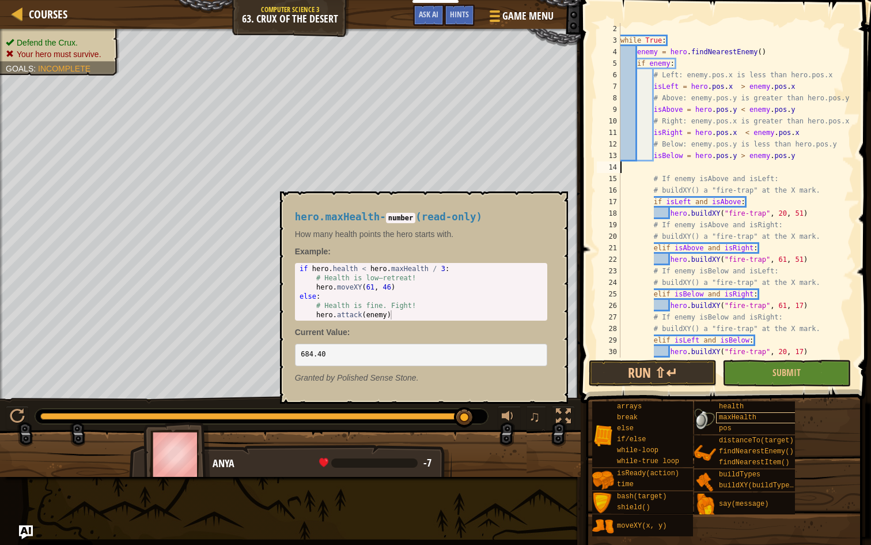
click at [742, 414] on span "maxHealth" at bounding box center [737, 417] width 37 height 8
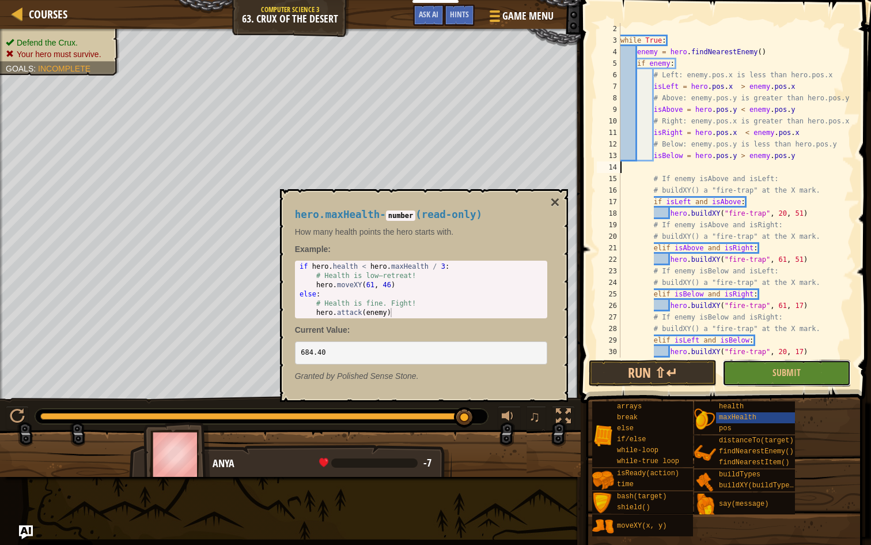
click at [780, 381] on button "Submit" at bounding box center [787, 373] width 128 height 27
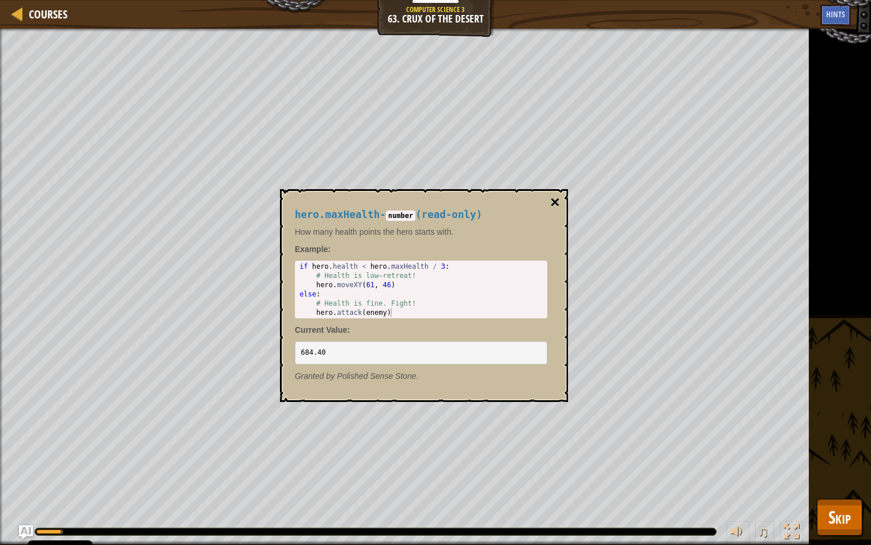
click at [554, 201] on button "×" at bounding box center [554, 202] width 9 height 16
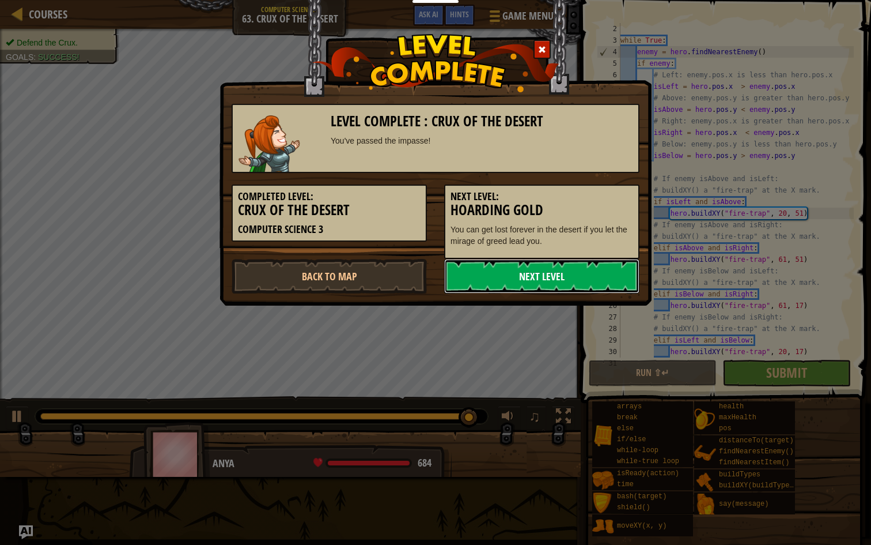
click at [544, 270] on link "Next Level" at bounding box center [541, 276] width 195 height 35
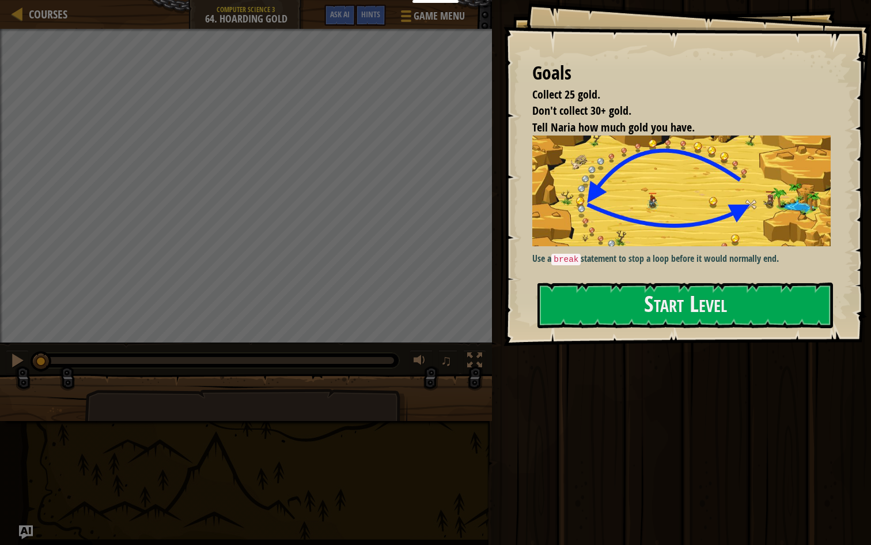
drag, startPoint x: 511, startPoint y: 278, endPoint x: 697, endPoint y: 263, distance: 186.7
click at [697, 263] on div "Goals Collect 25 gold. Don't collect 30+ gold. Tell Naria how much gold you hav…" at bounding box center [688, 173] width 368 height 346
click at [676, 293] on button "Start Level" at bounding box center [686, 305] width 296 height 46
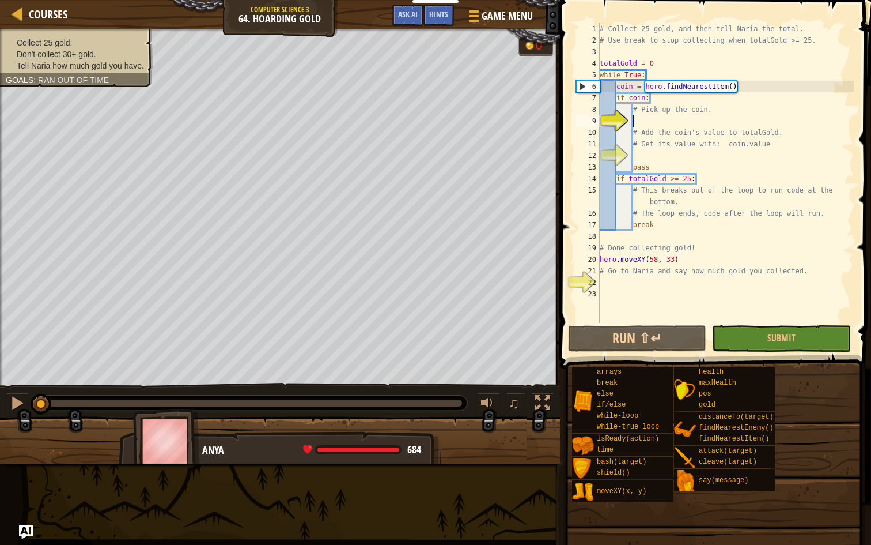
type textarea "i"
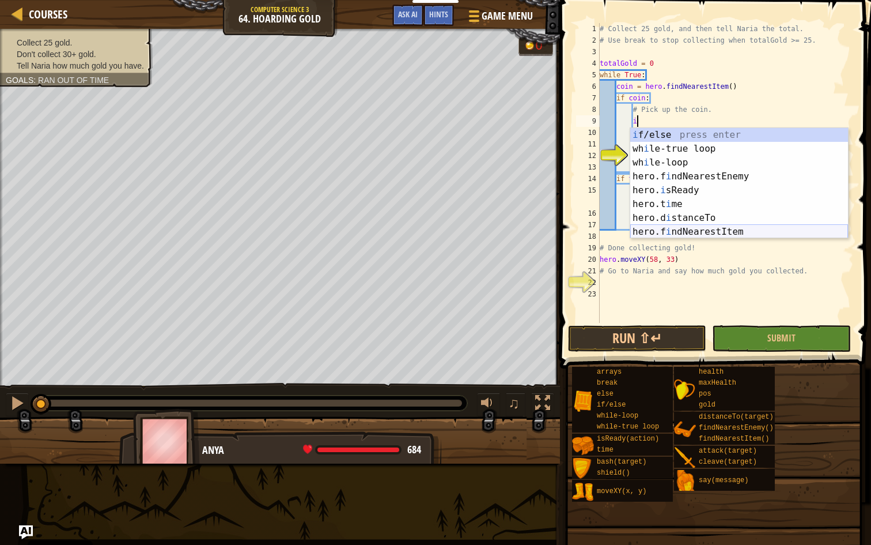
click at [660, 227] on div "i f/else press enter wh i le-true loop press enter wh i le-loop press enter her…" at bounding box center [739, 197] width 218 height 138
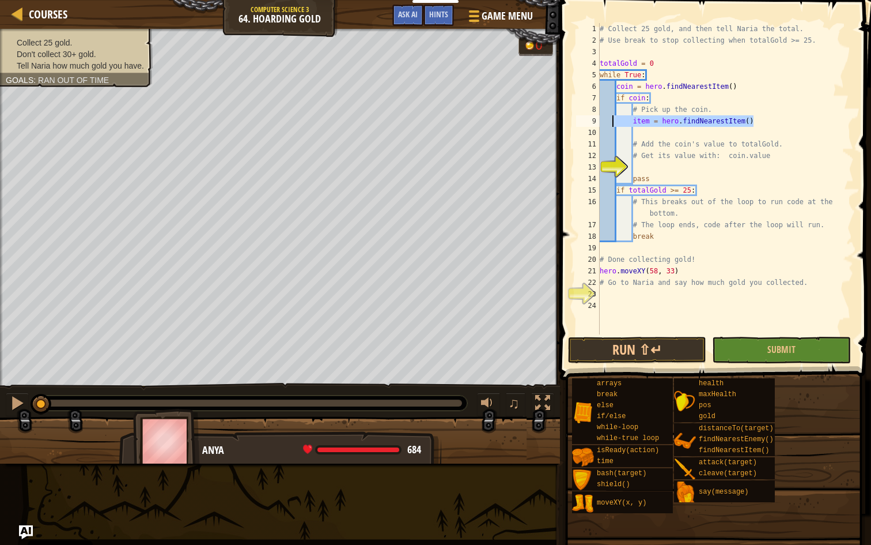
drag, startPoint x: 758, startPoint y: 118, endPoint x: 619, endPoint y: 116, distance: 138.9
click at [617, 116] on div "# Collect 25 gold, and then tell Naria the total. # Use break to stop collectin…" at bounding box center [726, 190] width 256 height 334
type textarea "item = hero.findNearestItem()"
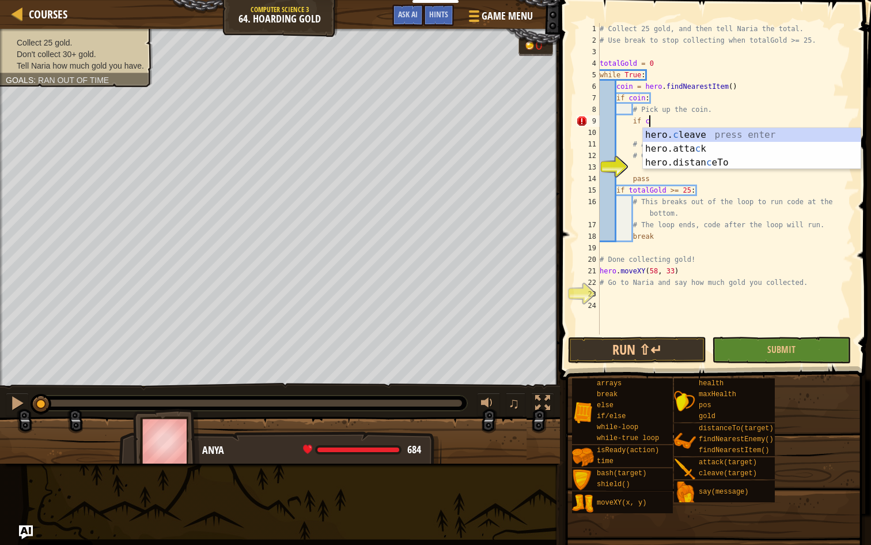
scroll to position [5, 3]
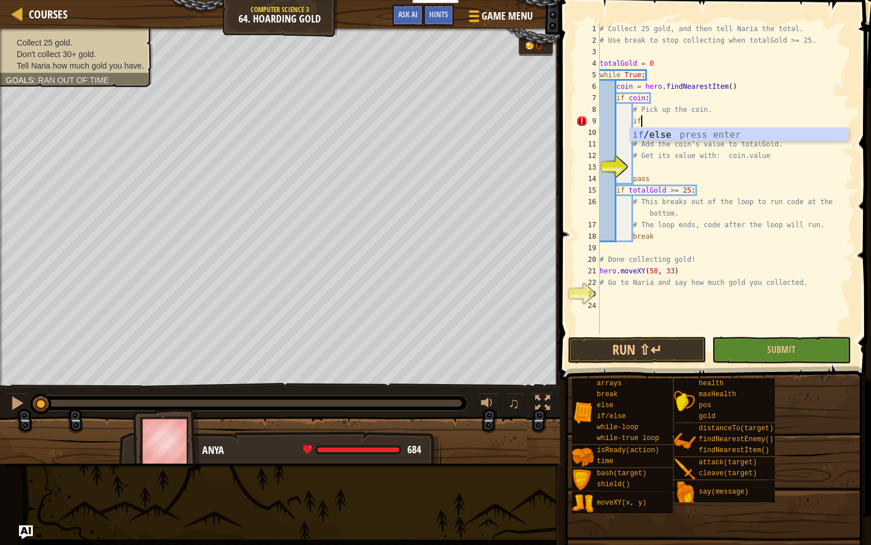
type textarea "i"
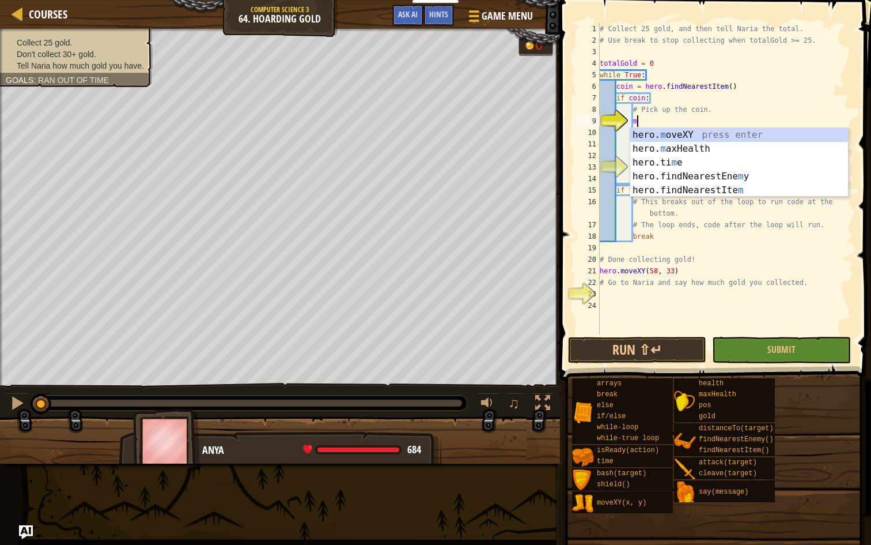
scroll to position [5, 2]
click at [652, 138] on div "hero. m oveXY press enter hero. m axHealth press enter hero.ti m e press enter …" at bounding box center [739, 176] width 218 height 97
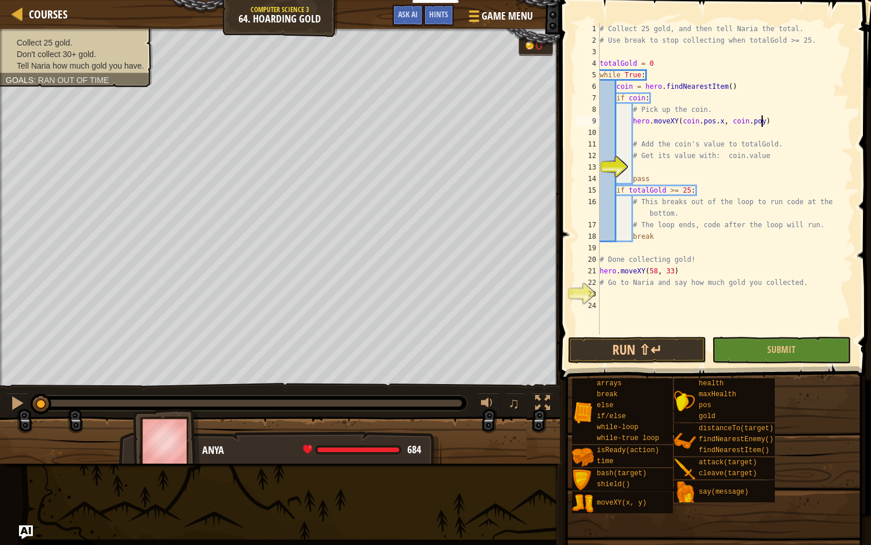
scroll to position [5, 14]
type textarea "hero.moveXY(coin.pos.x, coin.pos.y)"
click at [641, 168] on div "# Collect 25 gold, and then tell Naria the total. # Use break to stop collectin…" at bounding box center [726, 190] width 256 height 334
click at [655, 225] on div "# Collect 25 gold, and then tell Naria the total. # Use break to stop collectin…" at bounding box center [726, 190] width 256 height 334
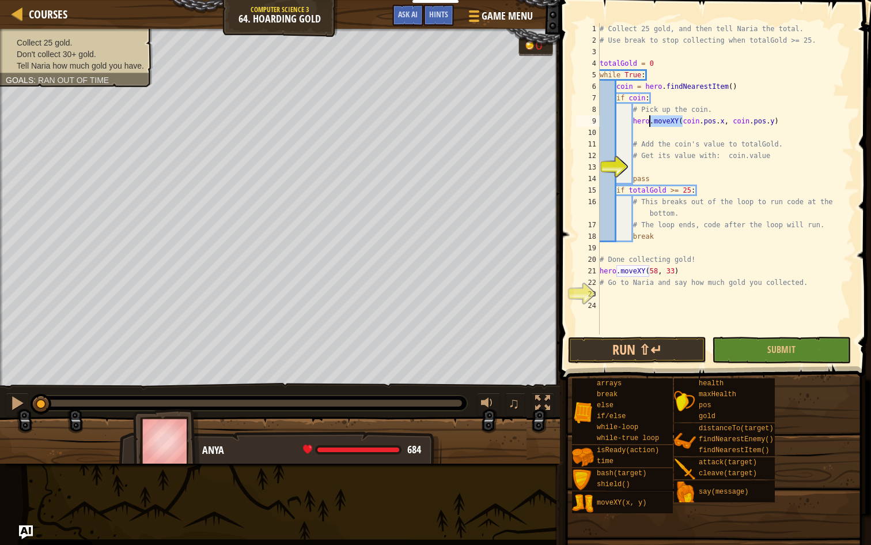
click at [651, 123] on div "# Collect 25 gold, and then tell Naria the total. # Use break to stop collectin…" at bounding box center [726, 190] width 256 height 334
type textarea "hero.moveXY(coin.pos.x, coin.pos.y)"
click at [668, 165] on div "# Collect 25 gold, and then tell Naria the total. # Use break to stop collectin…" at bounding box center [726, 190] width 256 height 334
type textarea "totalGold = totalGold + coin.value"
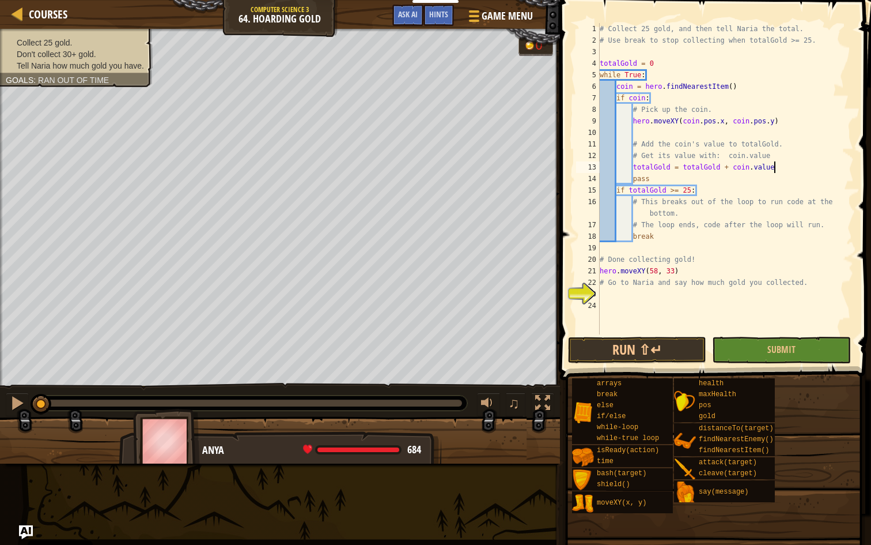
scroll to position [5, 14]
drag, startPoint x: 632, startPoint y: 168, endPoint x: 788, endPoint y: 167, distance: 155.6
click at [788, 167] on div "# Collect 25 gold, and then tell Naria the total. # Use break to stop collectin…" at bounding box center [726, 190] width 256 height 334
click at [619, 312] on div "# Collect 25 gold, and then tell Naria the total. # Use break to stop collectin…" at bounding box center [726, 190] width 256 height 334
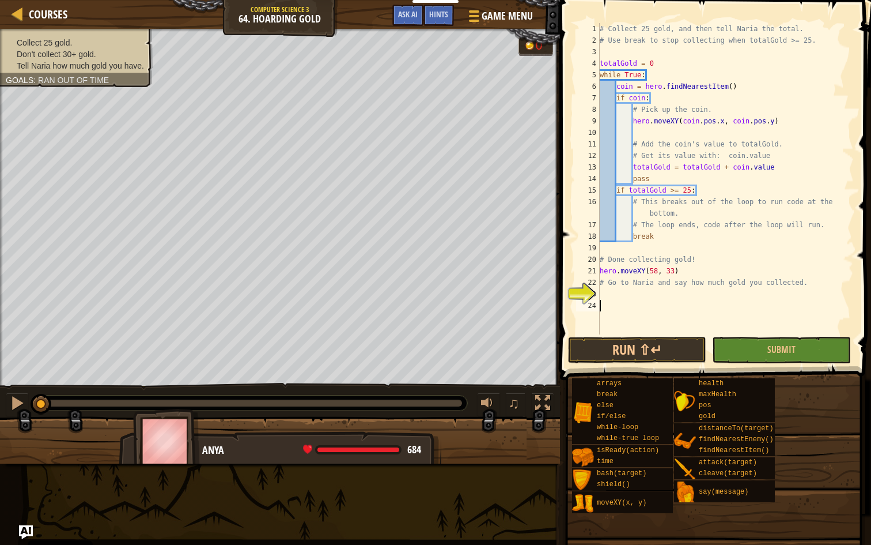
click at [611, 293] on div "# Collect 25 gold, and then tell Naria the total. # Use break to stop collectin…" at bounding box center [726, 190] width 256 height 334
type textarea "m"
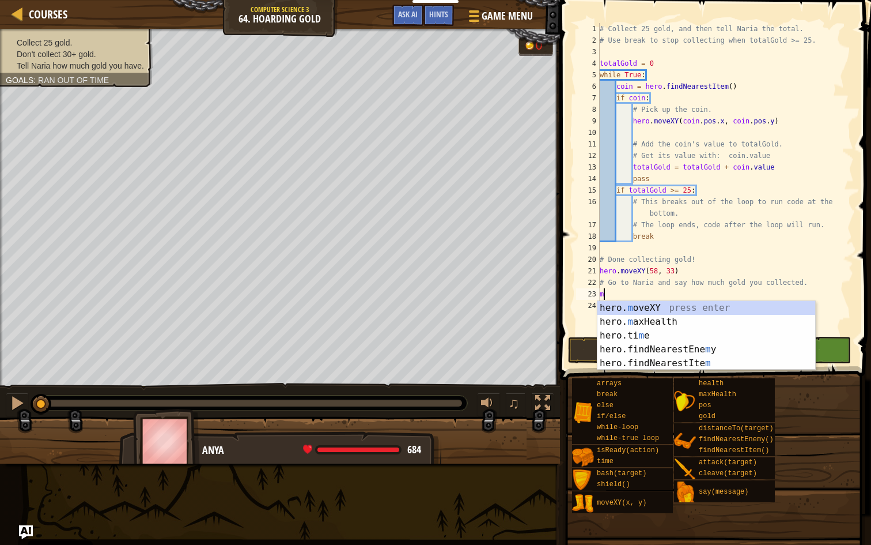
click at [633, 291] on div "# Collect 25 gold, and then tell Naria the total. # Use break to stop collectin…" at bounding box center [726, 190] width 256 height 334
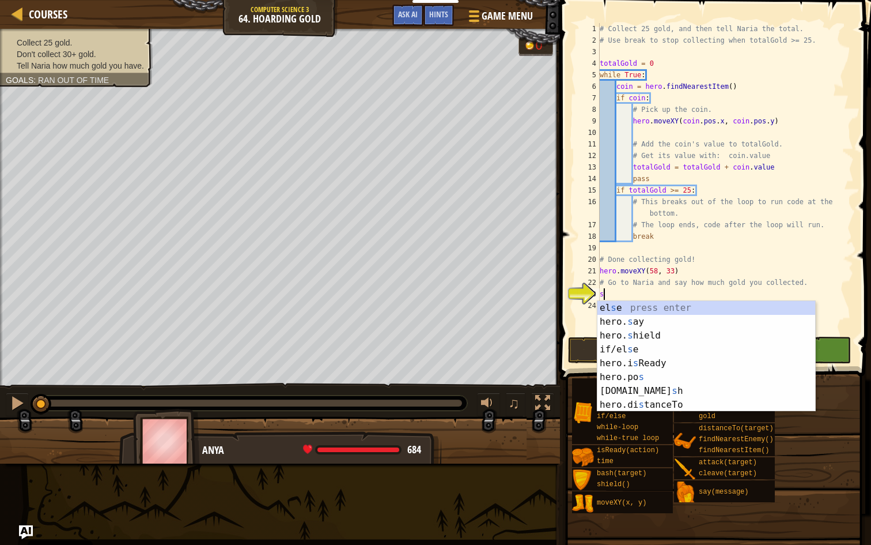
click at [633, 291] on div "# Collect 25 gold, and then tell Naria the total. # Use break to stop collectin…" at bounding box center [726, 190] width 256 height 334
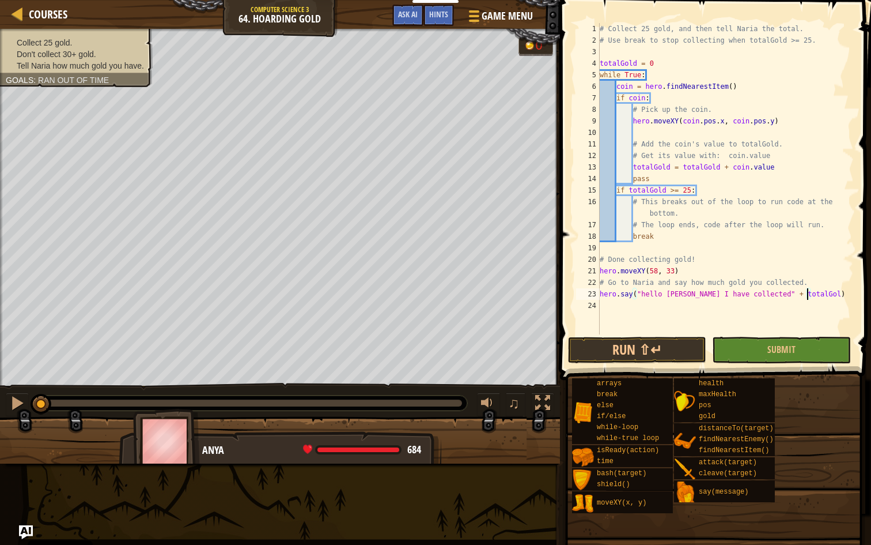
scroll to position [5, 17]
click at [757, 292] on div "# Collect 25 gold, and then tell Naria the total. # Use break to stop collectin…" at bounding box center [726, 190] width 256 height 334
click at [816, 292] on div "# Collect 25 gold, and then tell Naria the total. # Use break to stop collectin…" at bounding box center [726, 190] width 256 height 334
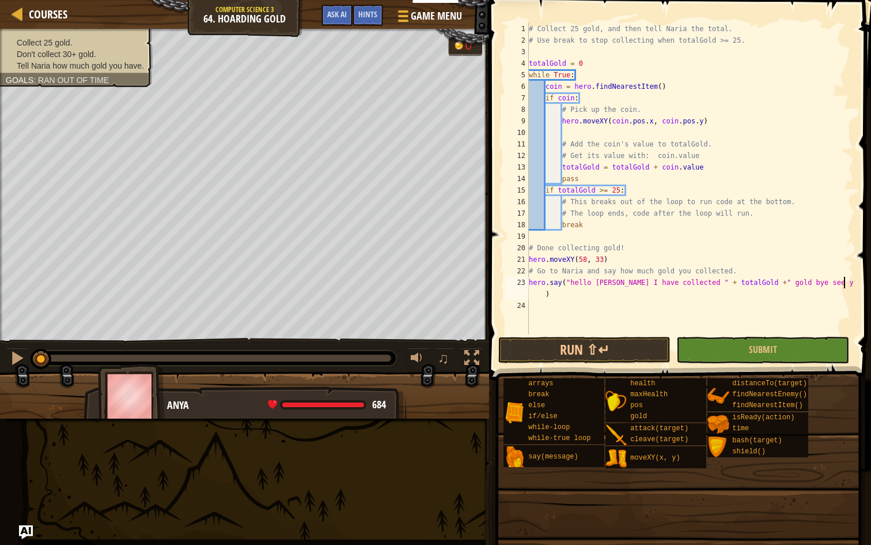
scroll to position [5, 27]
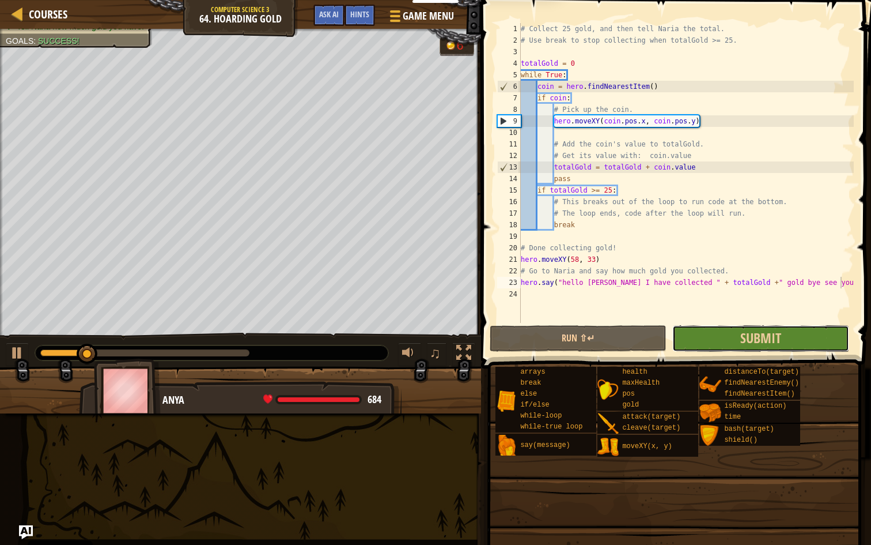
click at [827, 346] on button "Submit" at bounding box center [760, 338] width 177 height 27
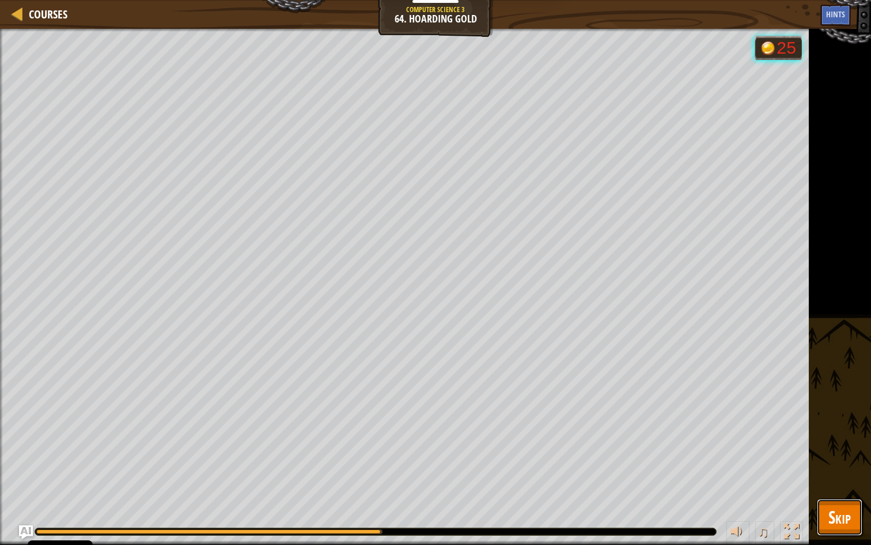
click at [827, 451] on button "Skip" at bounding box center [840, 516] width 46 height 37
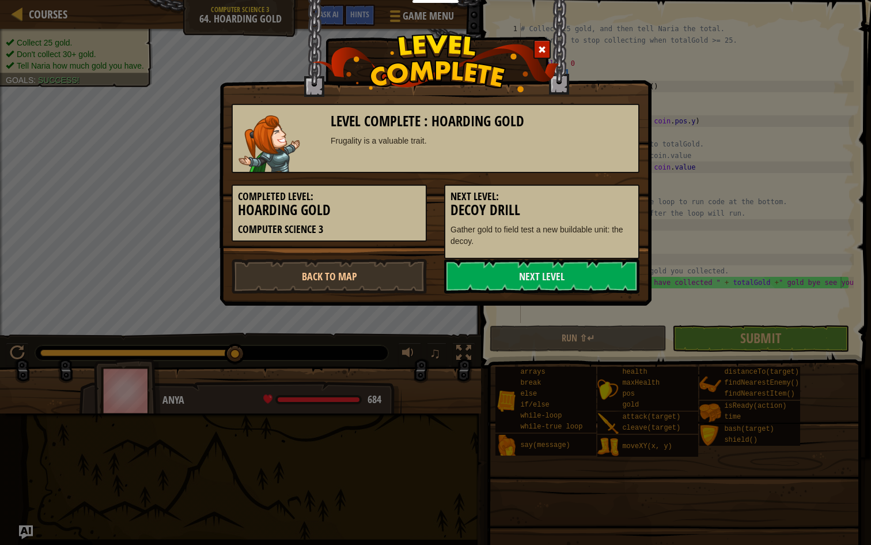
click at [553, 53] on img at bounding box center [435, 63] width 247 height 58
click at [549, 48] on div at bounding box center [542, 49] width 17 height 19
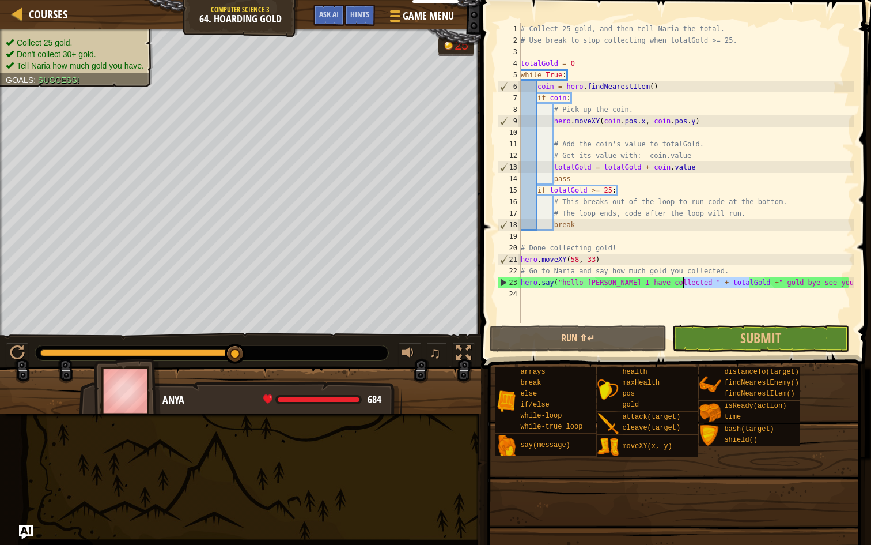
drag, startPoint x: 751, startPoint y: 278, endPoint x: 682, endPoint y: 281, distance: 69.2
click at [682, 281] on div "# Collect 25 gold, and then tell Naria the total. # Use break to stop collectin…" at bounding box center [686, 184] width 335 height 323
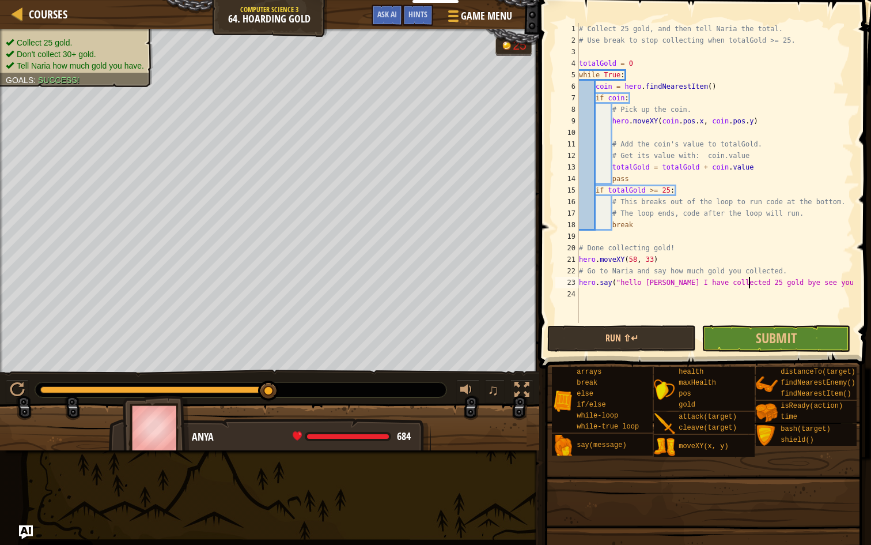
type textarea "hero.say("hello [PERSON_NAME] I have collected " + totalGold +" gold bye see yo…"
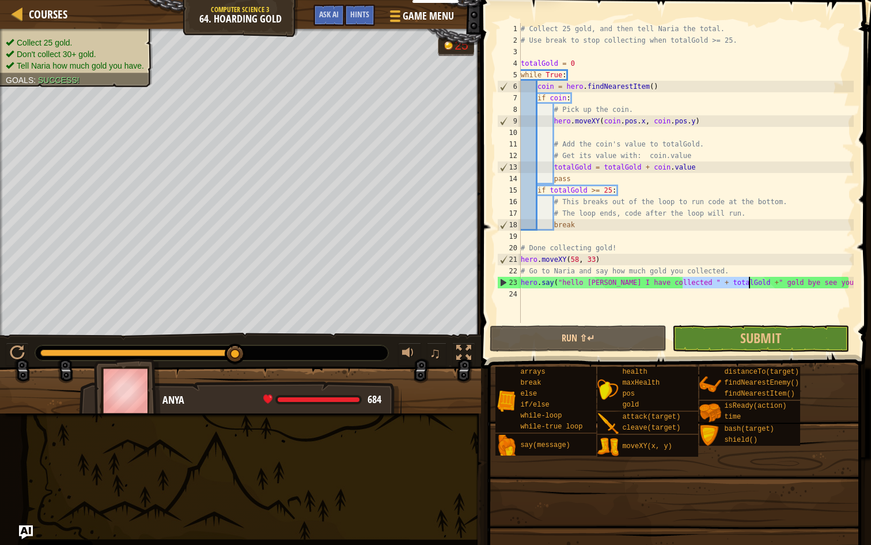
drag, startPoint x: 807, startPoint y: 361, endPoint x: 807, endPoint y: 353, distance: 8.6
click at [807, 361] on span at bounding box center [674, 524] width 382 height 341
click at [806, 345] on button "Submit" at bounding box center [760, 338] width 177 height 27
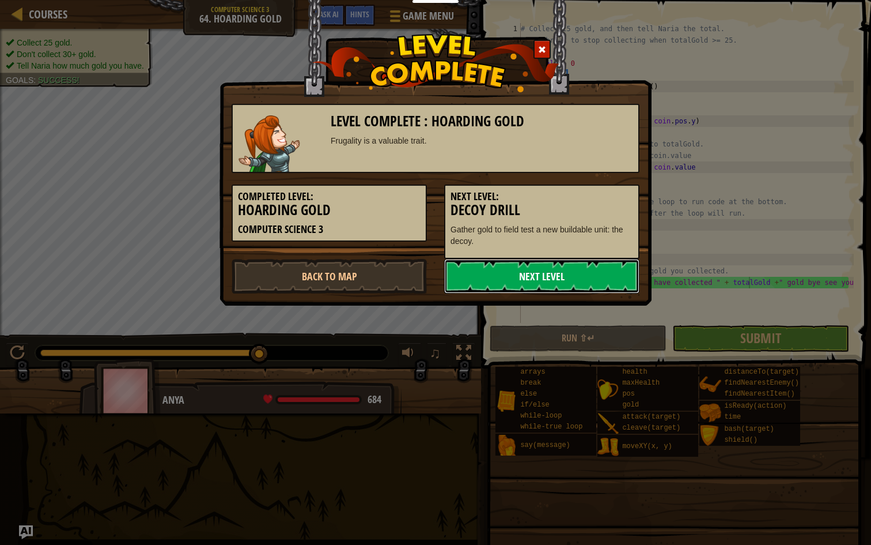
click at [512, 274] on link "Next Level" at bounding box center [541, 276] width 195 height 35
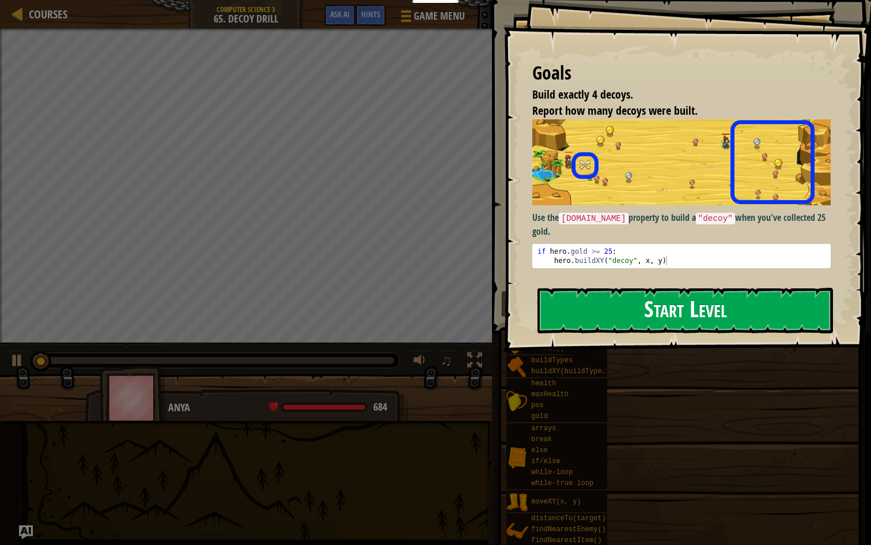
click at [727, 318] on button "Start Level" at bounding box center [686, 311] width 296 height 46
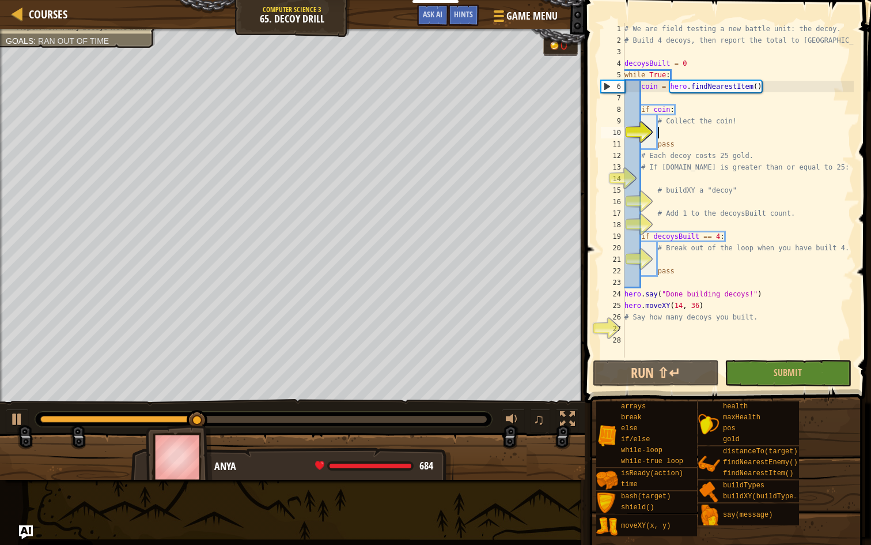
scroll to position [5, 2]
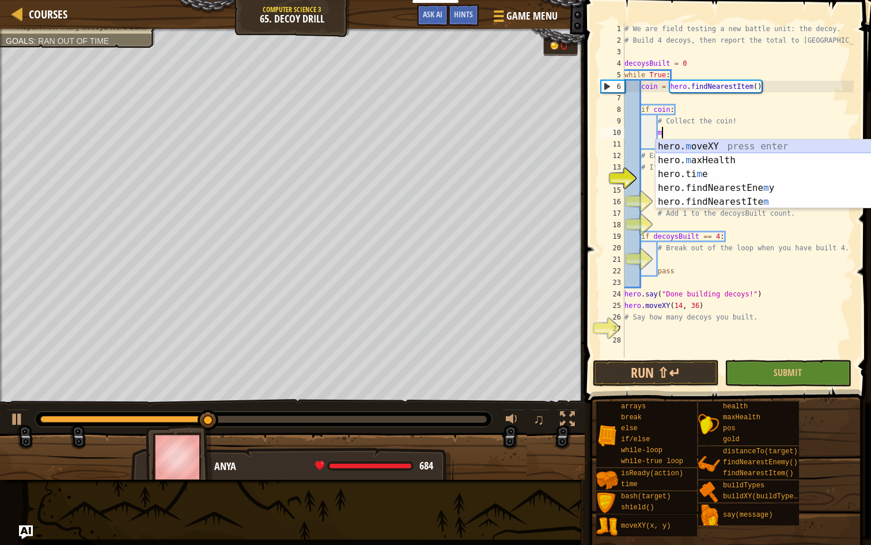
click at [717, 147] on div "hero. m oveXY press enter hero. m axHealth press enter hero.ti m e press enter …" at bounding box center [765, 187] width 218 height 97
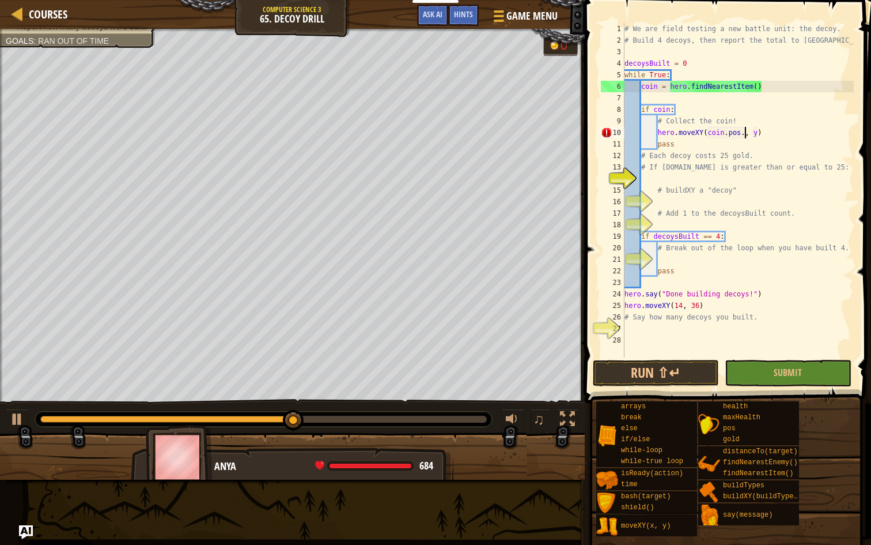
scroll to position [5, 10]
type textarea "hero.moveXY(coin.pos.x, item.pos.y)"
click at [652, 177] on div "# We are field testing a new battle unit: the decoy. # Build 4 decoys, then rep…" at bounding box center [738, 201] width 232 height 357
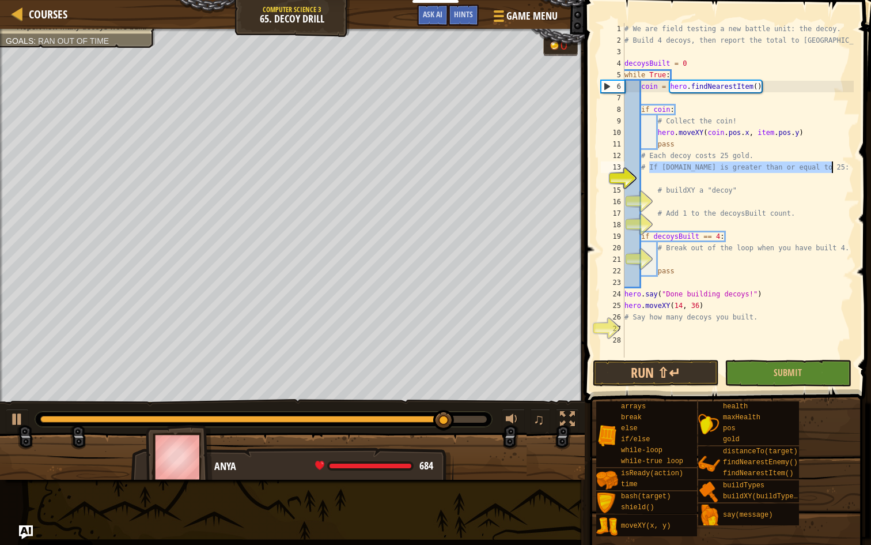
drag, startPoint x: 649, startPoint y: 166, endPoint x: 834, endPoint y: 163, distance: 185.0
click at [834, 163] on div "# We are field testing a new battle unit: the decoy. # Build 4 decoys, then rep…" at bounding box center [738, 201] width 232 height 357
type textarea "# If hero.gold is greater than or equal to 25:"
click at [648, 181] on div "# We are field testing a new battle unit: the decoy. # Build 4 decoys, then rep…" at bounding box center [738, 201] width 232 height 357
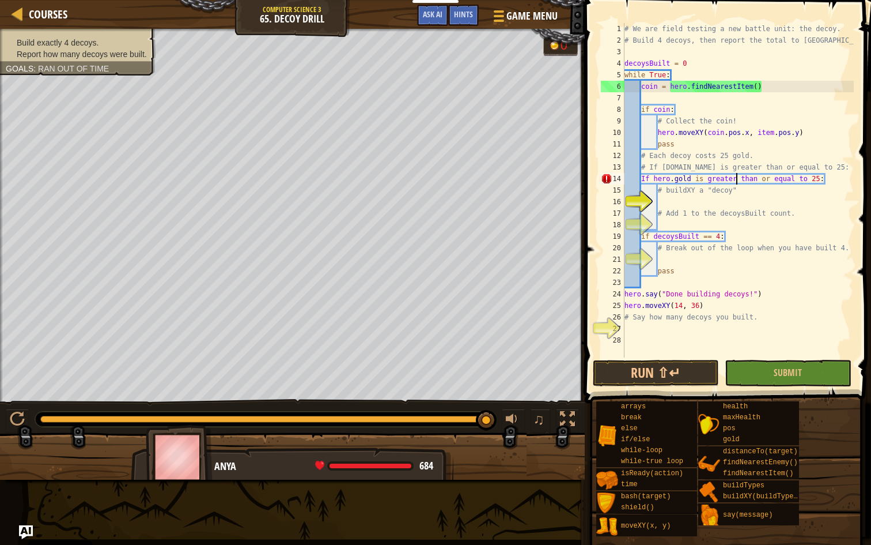
click at [737, 181] on div "# We are field testing a new battle unit: the decoy. # Build 4 decoys, then rep…" at bounding box center [738, 201] width 232 height 357
drag, startPoint x: 758, startPoint y: 182, endPoint x: 696, endPoint y: 182, distance: 62.8
click at [696, 182] on div "# We are field testing a new battle unit: the decoy. # Build 4 decoys, then rep…" at bounding box center [738, 201] width 232 height 357
click at [737, 177] on div "# We are field testing a new battle unit: the decoy. # Build 4 decoys, then rep…" at bounding box center [738, 201] width 232 height 357
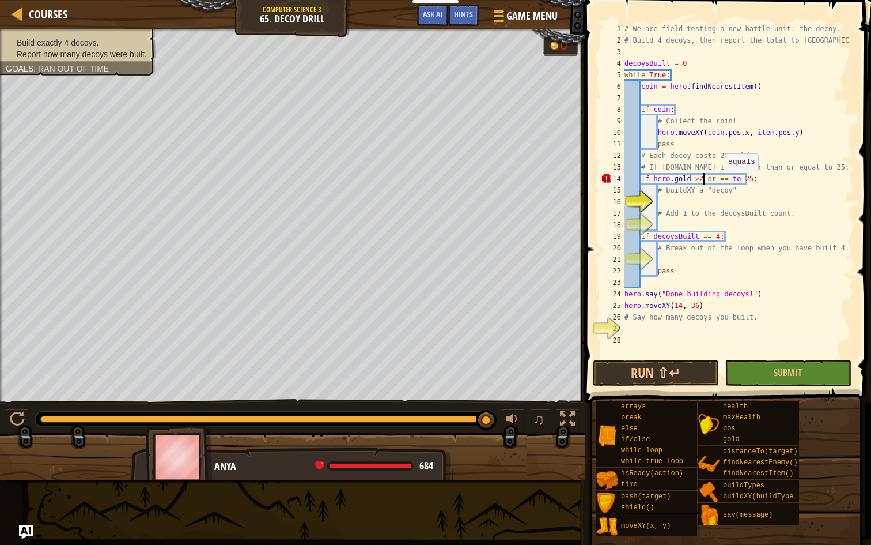
scroll to position [5, 6]
click at [739, 179] on div "# We are field testing a new battle unit: the decoy. # Build 4 decoys, then rep…" at bounding box center [738, 201] width 232 height 357
drag, startPoint x: 705, startPoint y: 179, endPoint x: 749, endPoint y: 180, distance: 44.4
click at [749, 180] on div "# We are field testing a new battle unit: the decoy. # Build 4 decoys, then rep…" at bounding box center [738, 201] width 232 height 357
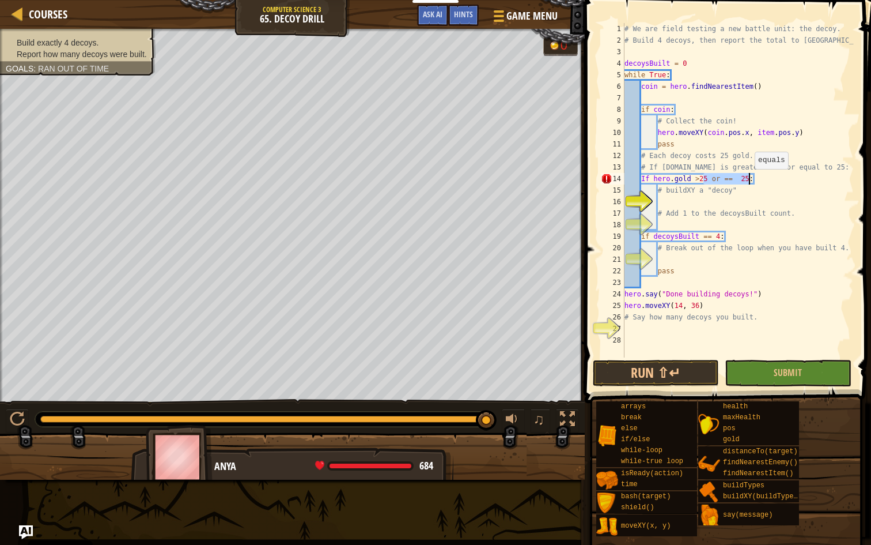
type textarea "If hero.gold >24:"
click at [732, 205] on div "# We are field testing a new battle unit: the decoy. # Build 4 decoys, then rep…" at bounding box center [738, 201] width 232 height 357
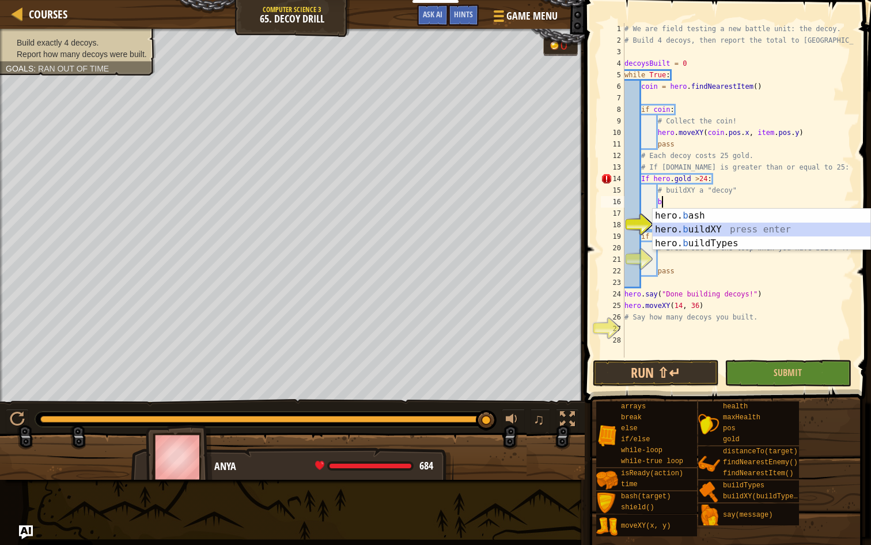
click at [721, 230] on div "hero. b ash press enter hero. b uildXY press enter hero. b uildTypes press enter" at bounding box center [762, 243] width 218 height 69
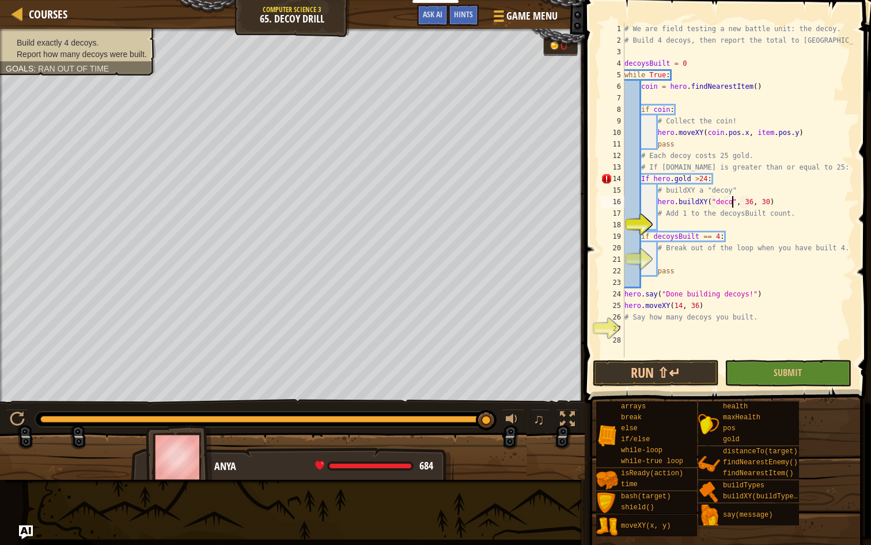
scroll to position [5, 9]
click at [645, 176] on div "# We are field testing a new battle unit: the decoy. # Build 4 decoys, then rep…" at bounding box center [738, 201] width 232 height 357
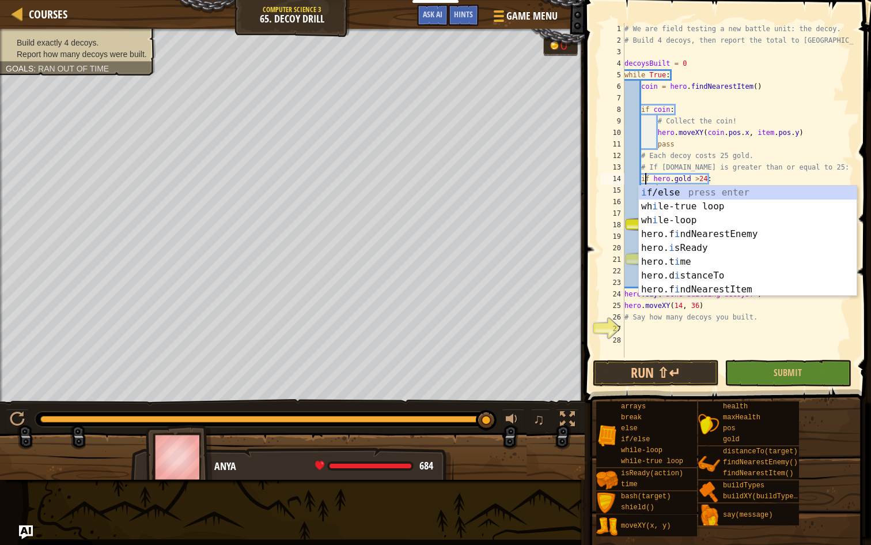
click at [806, 154] on div "# We are field testing a new battle unit: the decoy. # Build 4 decoys, then rep…" at bounding box center [738, 201] width 232 height 357
type textarea "# Each decoy costs 25 gold."
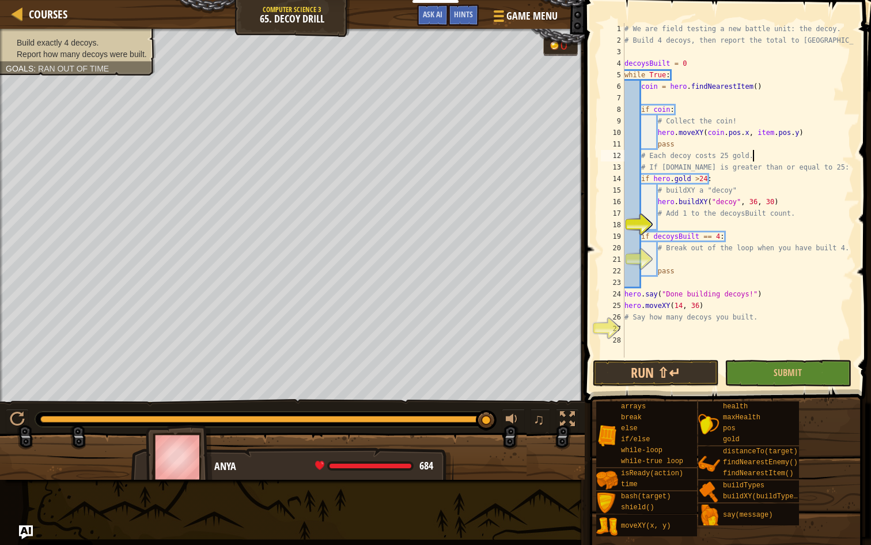
click at [674, 224] on div "# We are field testing a new battle unit: the decoy. # Build 4 decoys, then rep…" at bounding box center [738, 201] width 232 height 357
click at [735, 214] on div "# We are field testing a new battle unit: the decoy. # Build 4 decoys, then rep…" at bounding box center [738, 201] width 232 height 357
type textarea "# Add 1 to the decoysBuilt count."
click at [735, 214] on div "# We are field testing a new battle unit: the decoy. # Build 4 decoys, then rep…" at bounding box center [738, 201] width 232 height 357
click at [665, 225] on div "# We are field testing a new battle unit: the decoy. # Build 4 decoys, then rep…" at bounding box center [738, 201] width 232 height 357
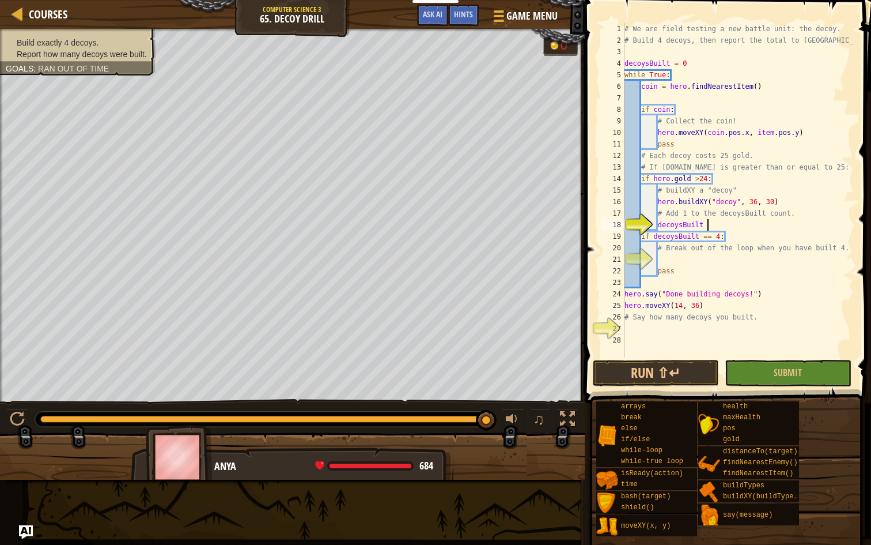
scroll to position [5, 6]
type textarea "decoysBuilt = decoysBuilt + 1"
click at [688, 255] on div "# We are field testing a new battle unit: the decoy. # Build 4 decoys, then rep…" at bounding box center [738, 201] width 232 height 357
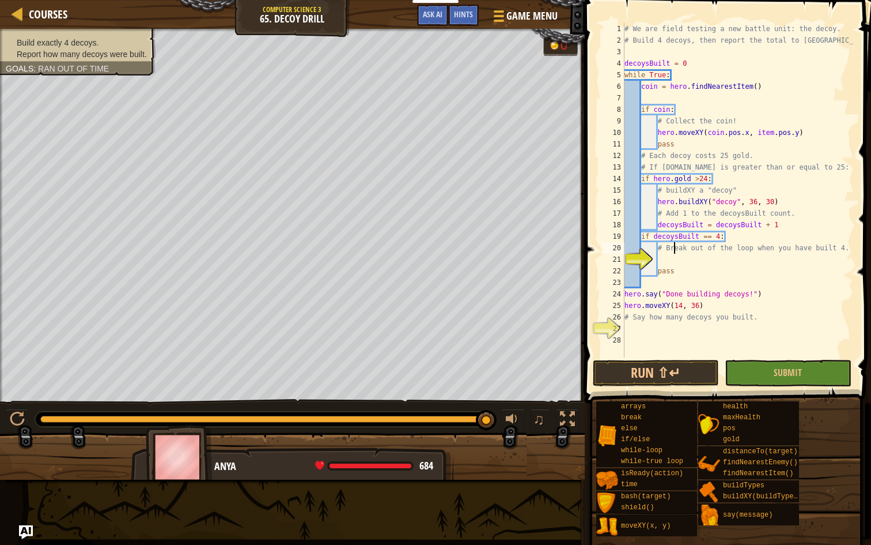
click at [672, 248] on div "# We are field testing a new battle unit: the decoy. # Build 4 decoys, then rep…" at bounding box center [738, 201] width 232 height 357
type textarea "# Break out of the loop when you have built 4."
click at [672, 248] on div "# We are field testing a new battle unit: the decoy. # Build 4 decoys, then rep…" at bounding box center [738, 201] width 232 height 357
click at [663, 264] on div "# We are field testing a new battle unit: the decoy. # Build 4 decoys, then rep…" at bounding box center [738, 201] width 232 height 357
type textarea "pass"
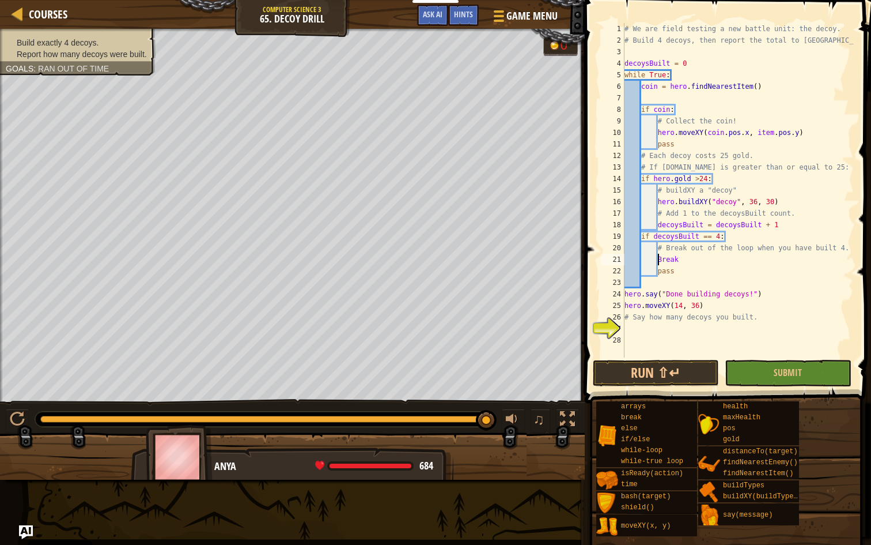
click at [660, 263] on div "# We are field testing a new battle unit: the decoy. # Build 4 decoys, then rep…" at bounding box center [738, 201] width 232 height 357
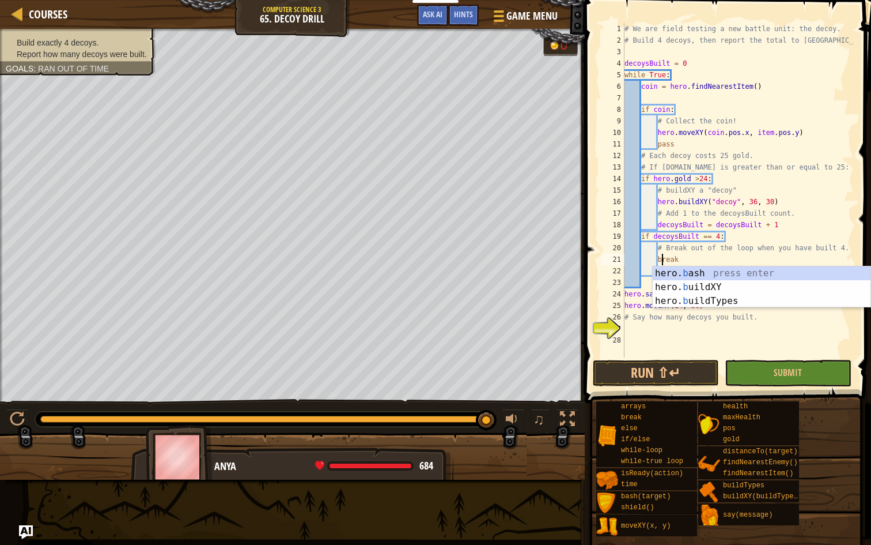
click at [799, 221] on div "# We are field testing a new battle unit: the decoy. # Build 4 decoys, then rep…" at bounding box center [738, 201] width 232 height 357
type textarea "decoysBuilt = decoysBuilt + 1"
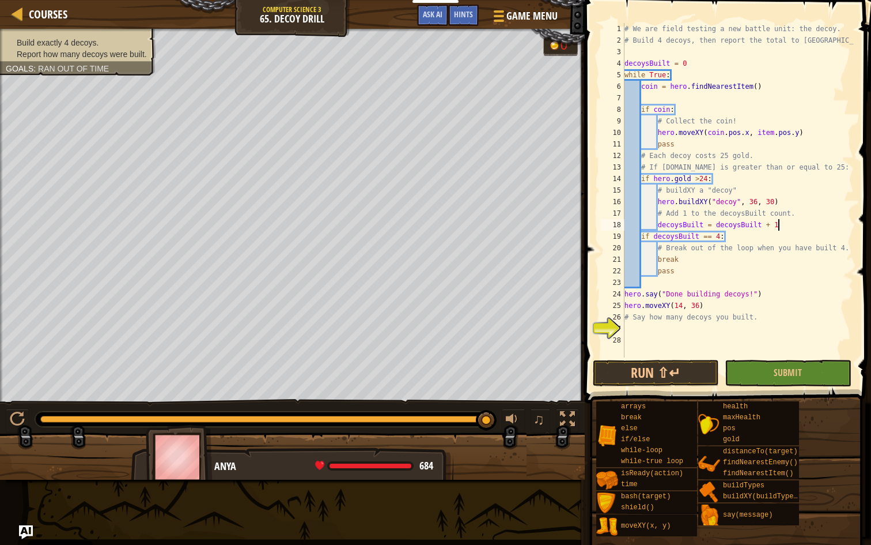
click at [640, 331] on div "# We are field testing a new battle unit: the decoy. # Build 4 decoys, then rep…" at bounding box center [738, 201] width 232 height 357
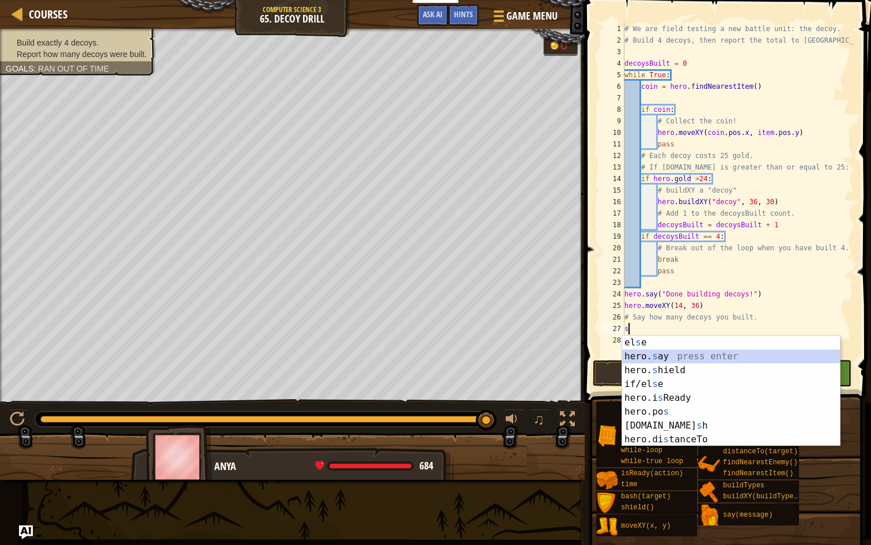
click at [668, 361] on div "el s e press enter hero. s ay press enter hero. s hield press enter if/el s e p…" at bounding box center [731, 404] width 218 height 138
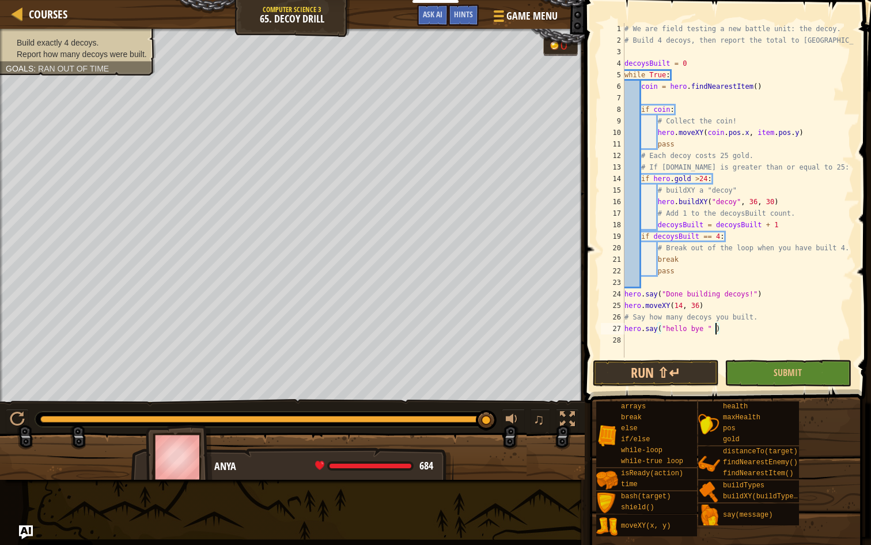
scroll to position [5, 7]
click at [678, 237] on div "# We are field testing a new battle unit: the decoy. # Build 4 decoys, then rep…" at bounding box center [738, 201] width 232 height 357
click at [723, 330] on div "# We are field testing a new battle unit: the decoy. # Build 4 decoys, then rep…" at bounding box center [738, 201] width 232 height 357
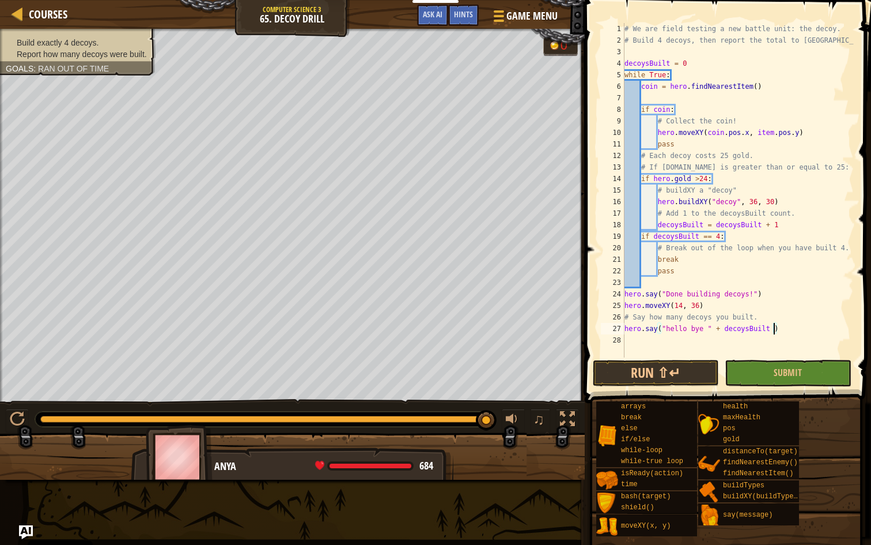
click at [689, 328] on div "# We are field testing a new battle unit: the decoy. # Build 4 decoys, then rep…" at bounding box center [738, 201] width 232 height 357
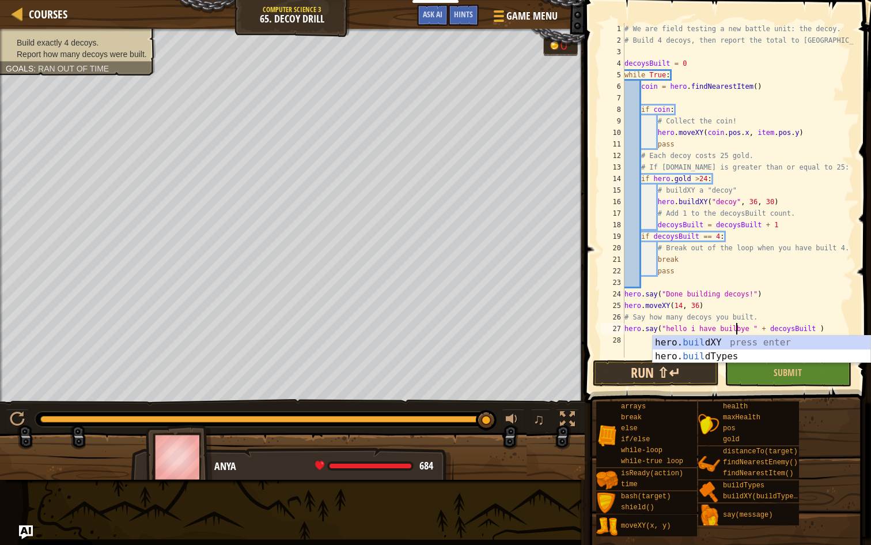
scroll to position [5, 9]
click at [808, 328] on div "# We are field testing a new battle unit: the decoy. # Build 4 decoys, then rep…" at bounding box center [738, 201] width 232 height 357
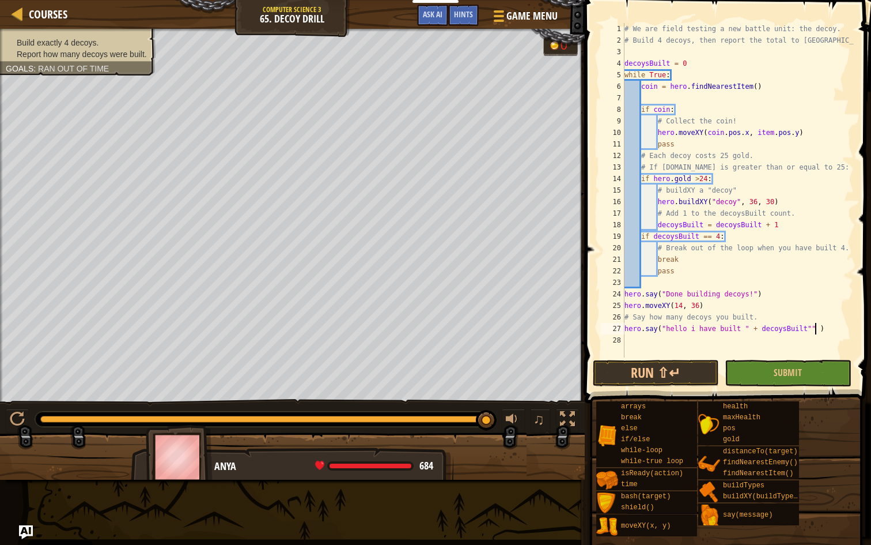
scroll to position [5, 16]
click at [808, 328] on div "# We are field testing a new battle unit: the decoy. # Build 4 decoys, then rep…" at bounding box center [738, 201] width 232 height 357
click at [826, 330] on div "# We are field testing a new battle unit: the decoy. # Build 4 decoys, then rep…" at bounding box center [738, 201] width 232 height 357
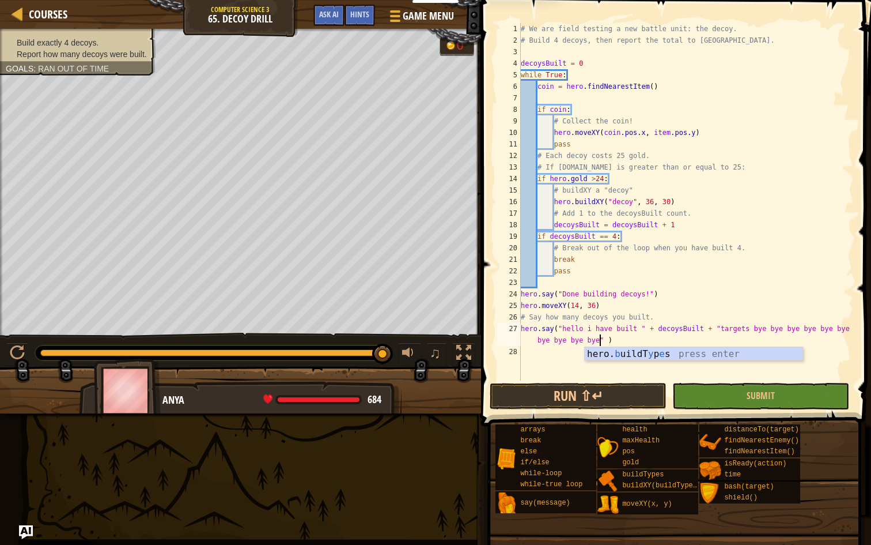
scroll to position [5, 32]
click at [743, 397] on button "Submit" at bounding box center [760, 396] width 177 height 27
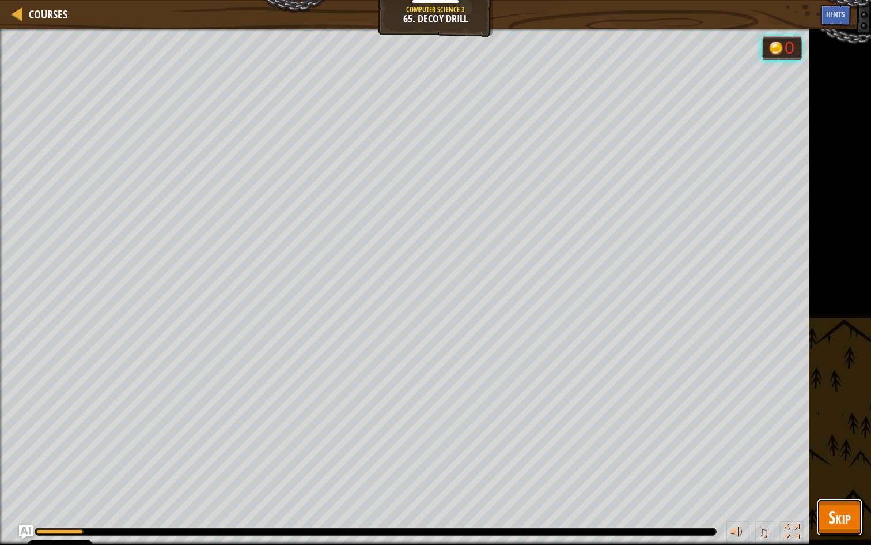
click at [829, 451] on span "Skip" at bounding box center [840, 517] width 22 height 24
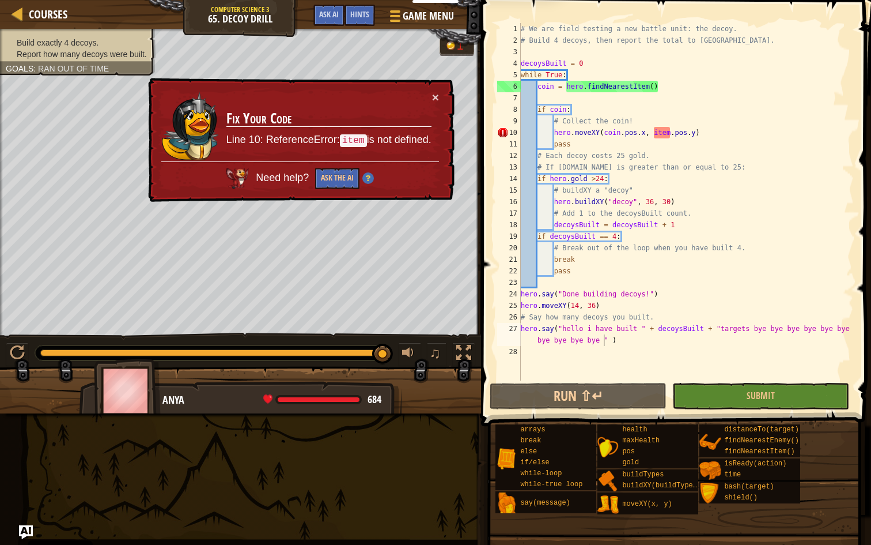
click at [661, 133] on div "# We are field testing a new battle unit: the decoy. # Build 4 decoys, then rep…" at bounding box center [686, 213] width 335 height 380
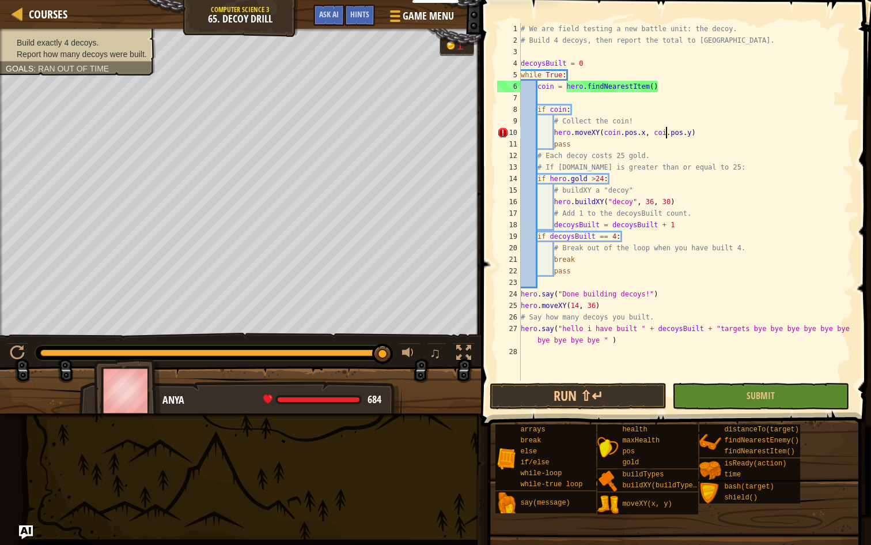
type textarea "hero.moveXY(coin.pos.x, coin.pos.y)"
click at [799, 398] on button "Submit" at bounding box center [760, 396] width 177 height 27
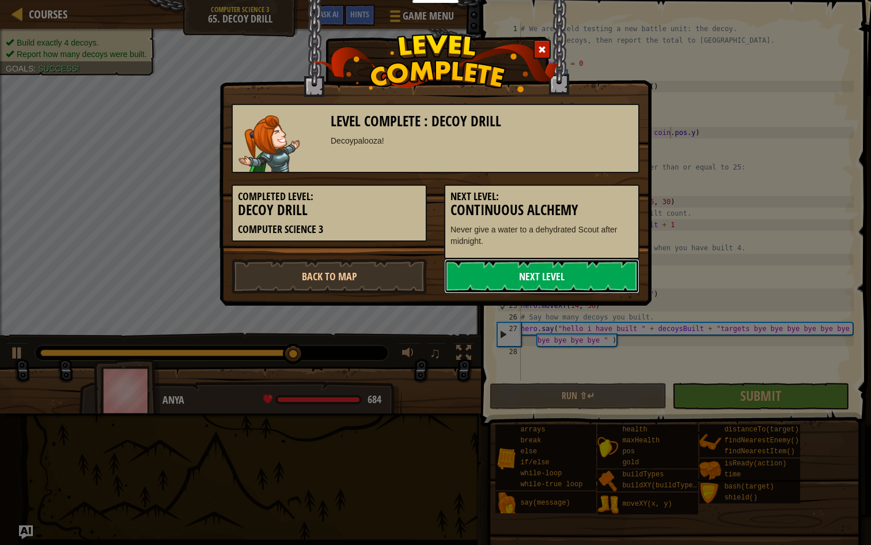
click at [514, 284] on link "Next Level" at bounding box center [541, 276] width 195 height 35
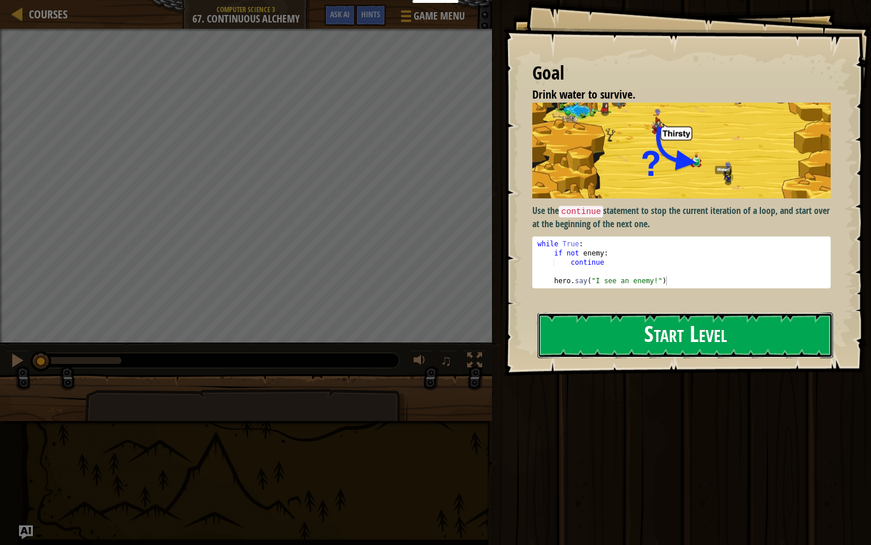
click at [671, 341] on button "Start Level" at bounding box center [686, 335] width 296 height 46
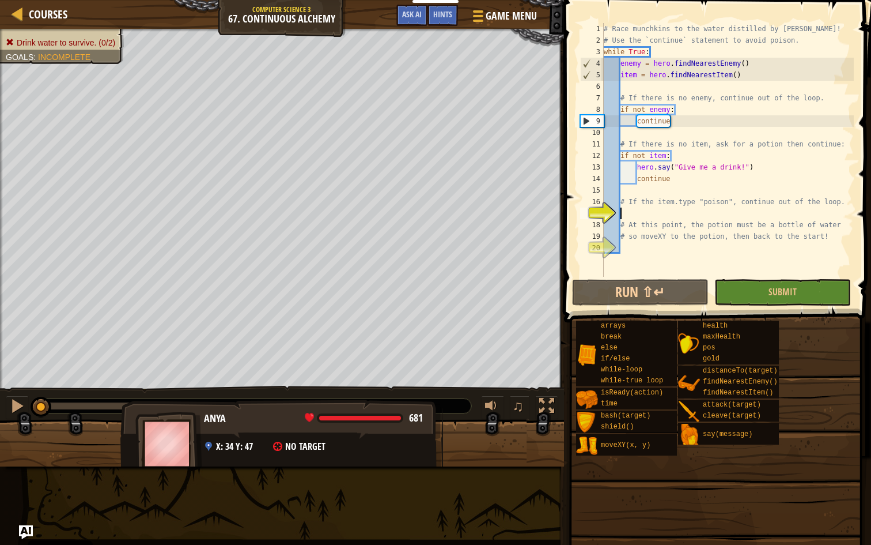
click at [391, 421] on div "Drink water to survive. (0/2) Goals : Incomplete ♫ Anya 681 x: 34 y: 47 No targ…" at bounding box center [435, 247] width 871 height 437
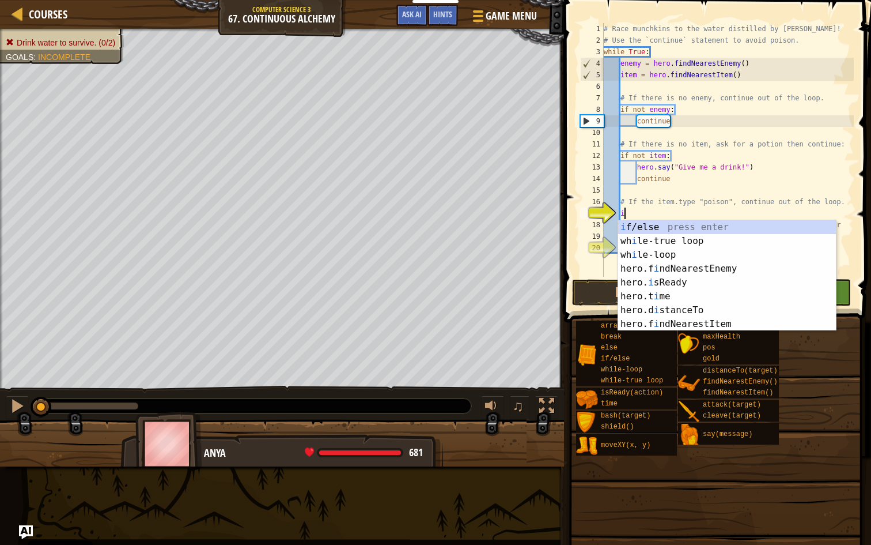
scroll to position [5, 1]
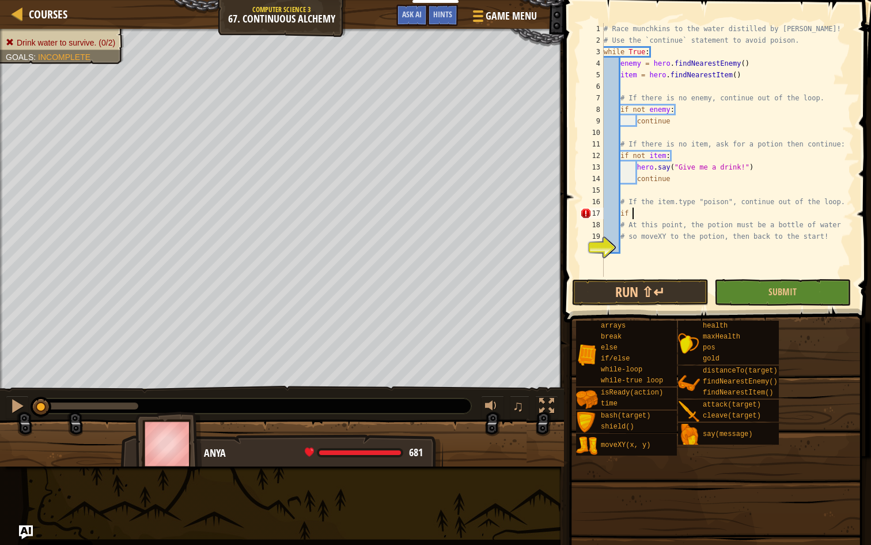
click at [672, 202] on div "# Race munchkins to the water distilled by Omarn Brewstone! # Use the `continue…" at bounding box center [728, 161] width 252 height 277
drag, startPoint x: 734, startPoint y: 202, endPoint x: 660, endPoint y: 200, distance: 73.8
click at [660, 200] on div "# Race munchkins to the water distilled by Omarn Brewstone! # Use the `continue…" at bounding box center [728, 161] width 252 height 277
click at [640, 209] on div "# Race munchkins to the water distilled by Omarn Brewstone! # Use the `continue…" at bounding box center [728, 161] width 252 height 277
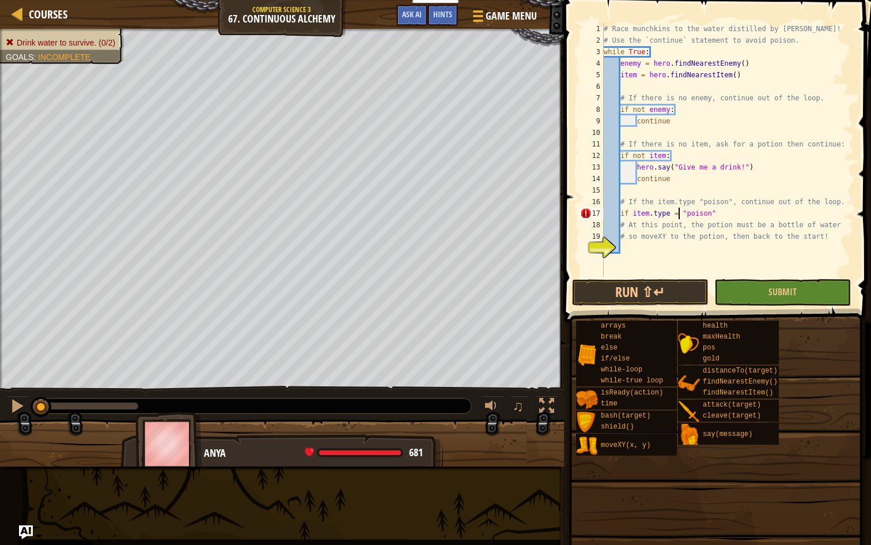
scroll to position [5, 6]
click at [727, 213] on div "# Race munchkins to the water distilled by Omarn Brewstone! # Use the `continue…" at bounding box center [728, 161] width 252 height 277
type textarea "if item.type == "poison":"
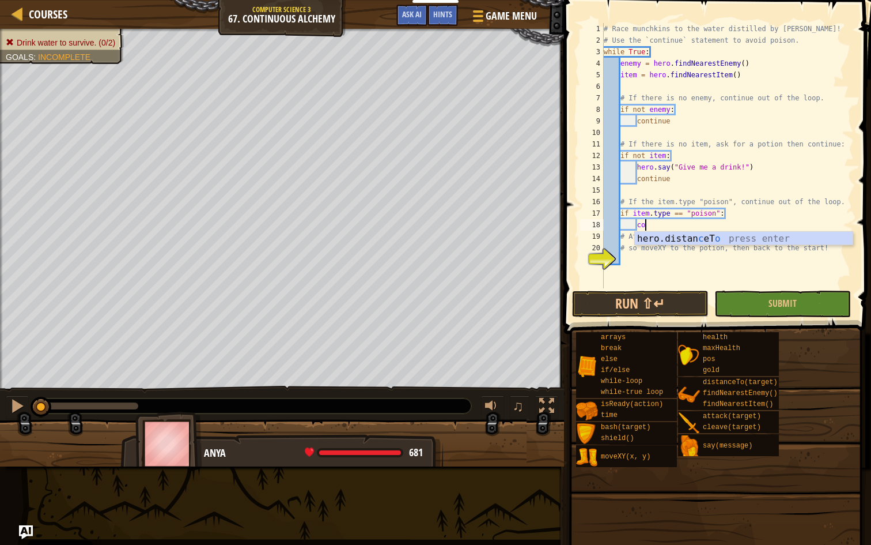
scroll to position [5, 3]
type textarea "continue"
click at [626, 260] on div "# Race munchkins to the water distilled by Omarn Brewstone! # Use the `continue…" at bounding box center [728, 167] width 252 height 288
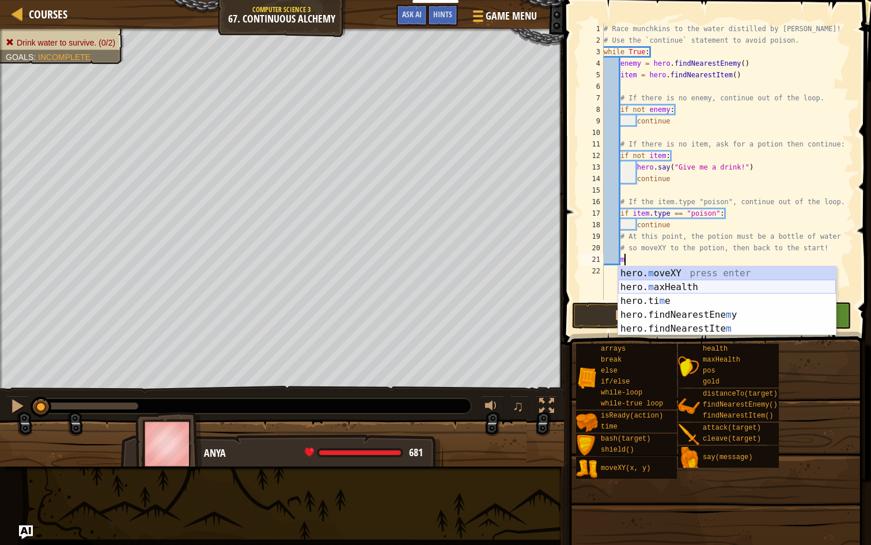
click at [644, 277] on div "hero. m oveXY press enter hero. m axHealth press enter hero.ti m e press enter …" at bounding box center [727, 314] width 218 height 97
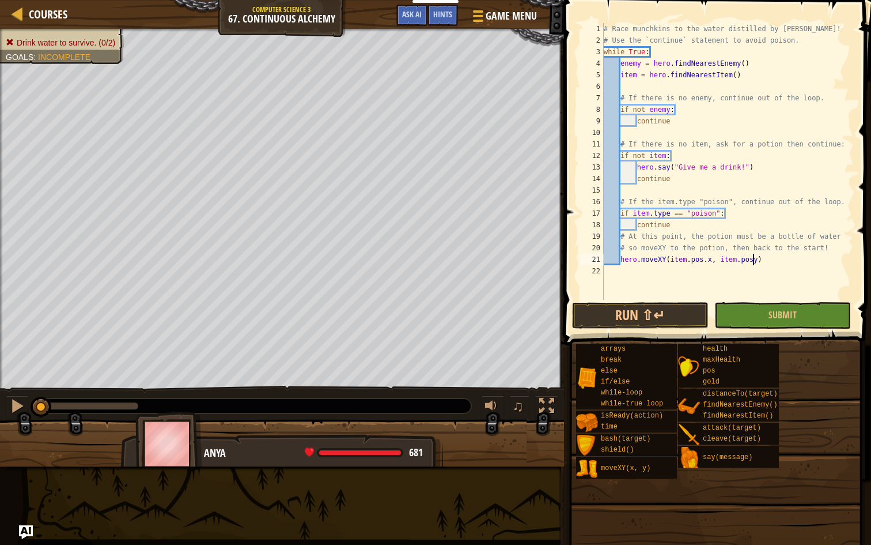
scroll to position [5, 12]
type textarea "hero.moveXY(item.pos.x, item.pos.y)"
click at [744, 317] on button "Submit" at bounding box center [783, 315] width 137 height 27
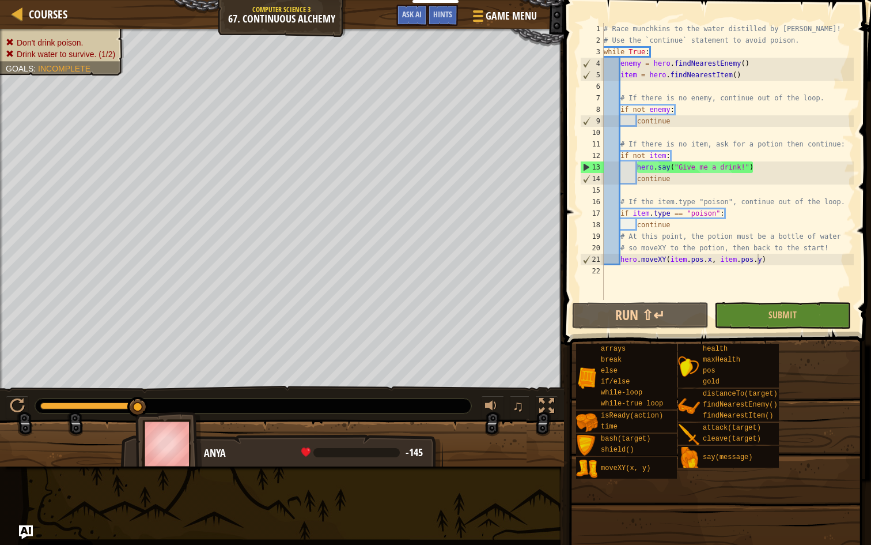
scroll to position [5, 0]
click at [747, 279] on div "# Race munchkins to the water distilled by Omarn Brewstone! # Use the `continue…" at bounding box center [728, 173] width 252 height 300
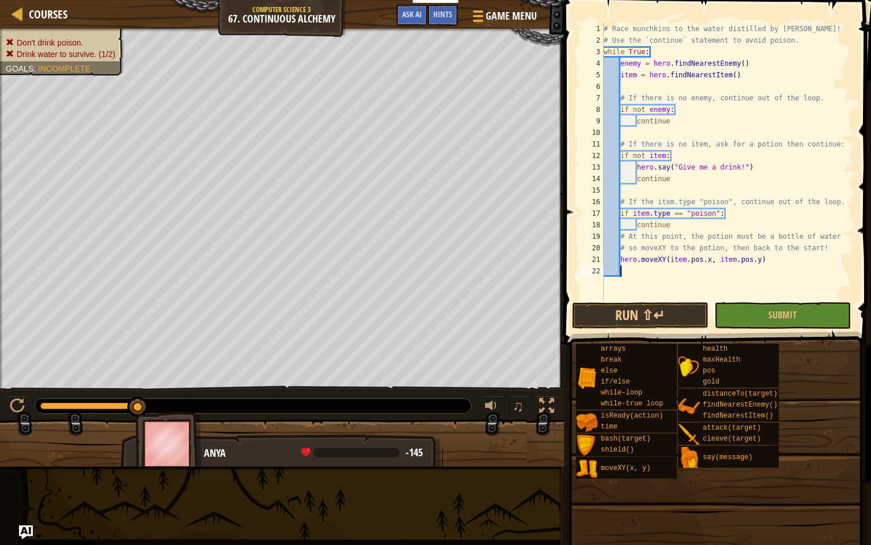
scroll to position [5, 1]
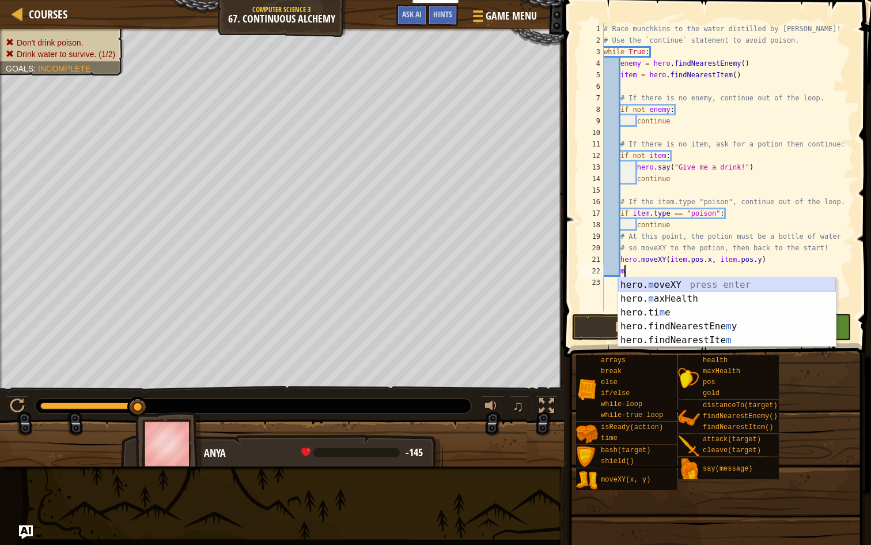
click at [667, 286] on div "hero. m oveXY press enter hero. m axHealth press enter hero.ti m e press enter …" at bounding box center [727, 326] width 218 height 97
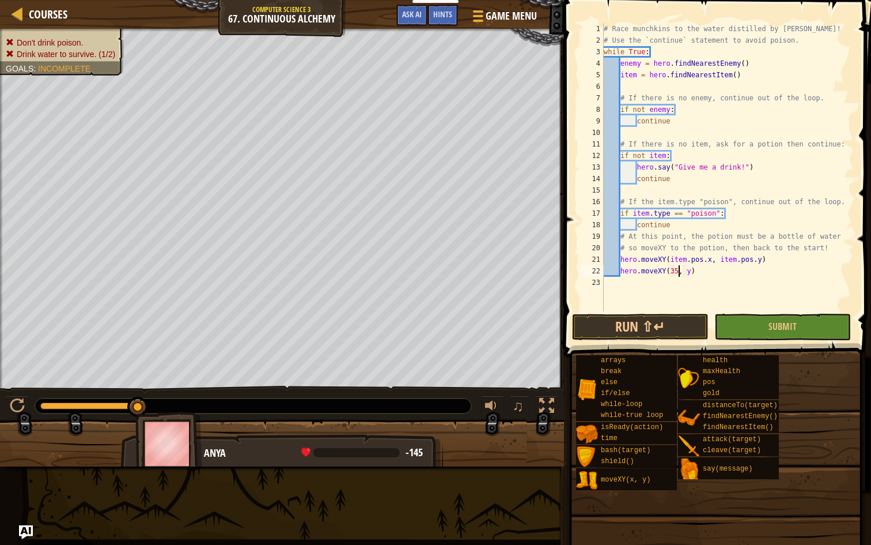
scroll to position [5, 6]
click at [690, 270] on div "# Race munchkins to the water distilled by Omarn Brewstone! # Use the `continue…" at bounding box center [728, 178] width 252 height 311
type textarea "hero.moveXY(35, y)"
click at [690, 270] on div "# Race munchkins to the water distilled by Omarn Brewstone! # Use the `continue…" at bounding box center [728, 178] width 252 height 311
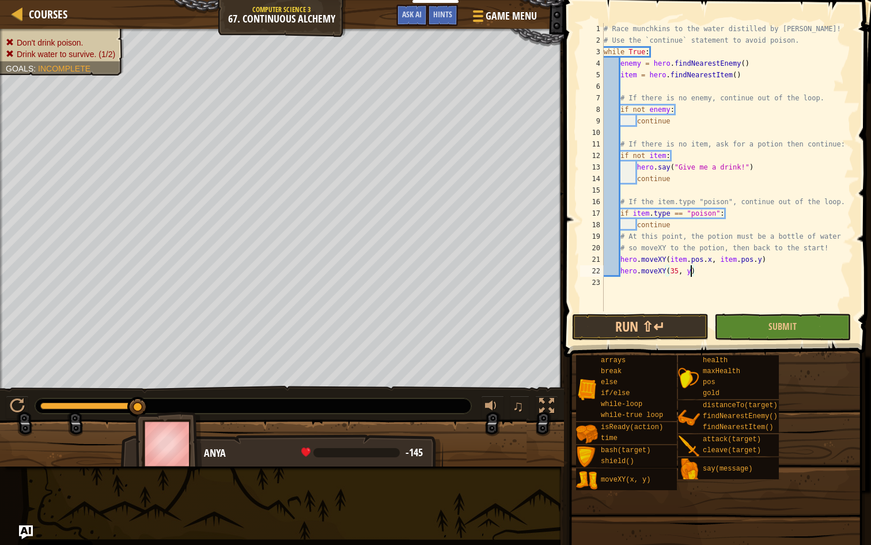
click at [690, 270] on div "# Race munchkins to the water distilled by Omarn Brewstone! # Use the `continue…" at bounding box center [728, 178] width 252 height 311
click at [689, 271] on div "# Race munchkins to the water distilled by Omarn Brewstone! # Use the `continue…" at bounding box center [728, 178] width 252 height 311
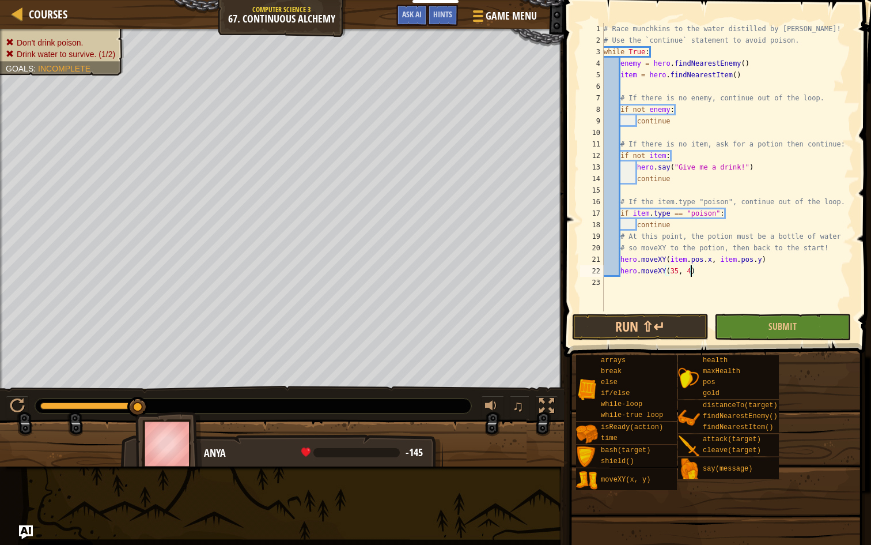
scroll to position [5, 7]
type textarea "hero.moveXY(35, 47)"
click at [803, 334] on button "Submit" at bounding box center [783, 326] width 137 height 27
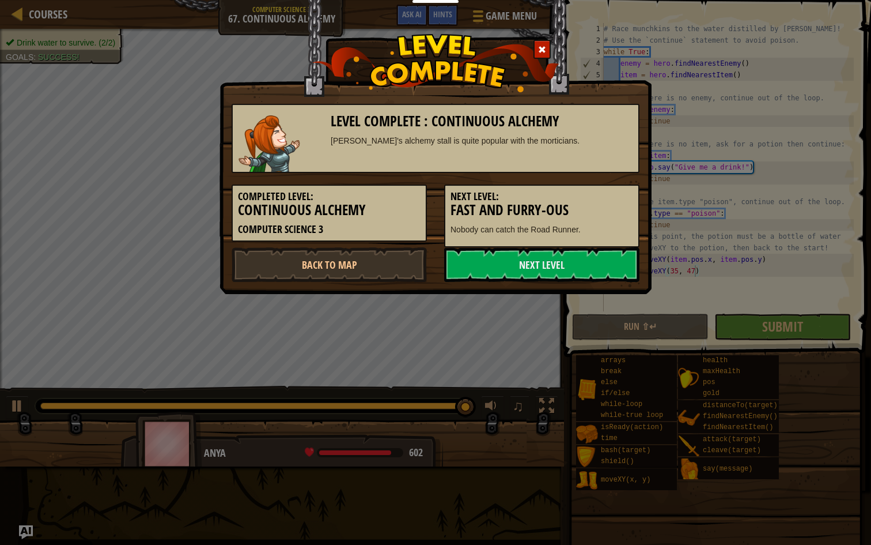
click at [538, 53] on span at bounding box center [542, 50] width 8 height 8
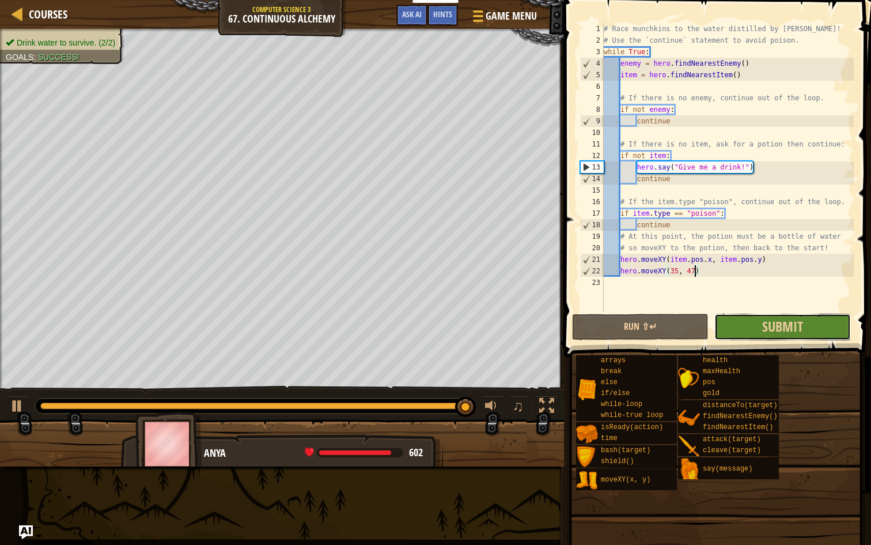
click at [727, 327] on button "Submit" at bounding box center [783, 326] width 137 height 27
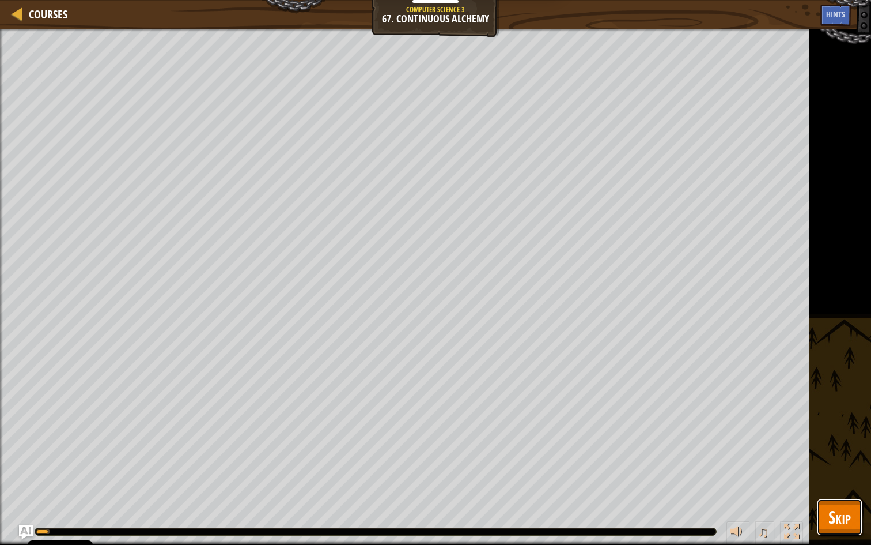
click at [831, 505] on span "Skip" at bounding box center [840, 517] width 22 height 24
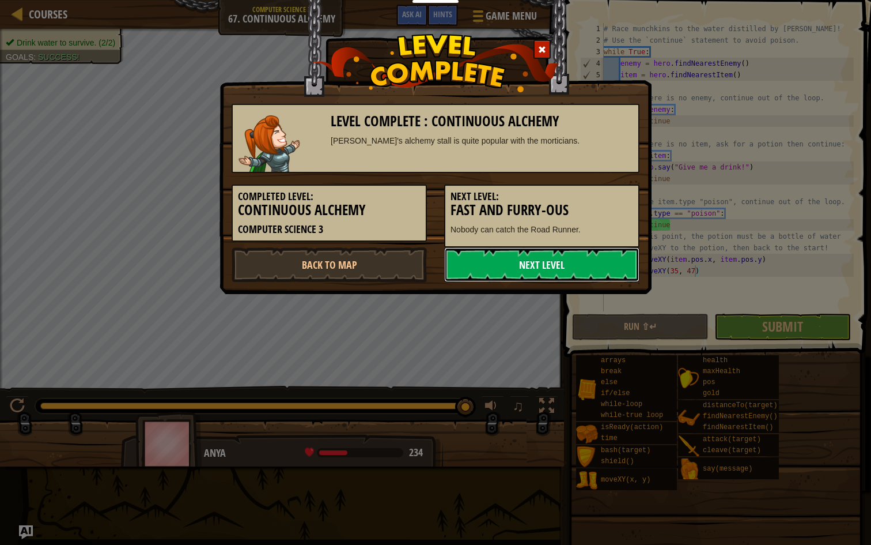
click at [526, 268] on link "Next Level" at bounding box center [541, 264] width 195 height 35
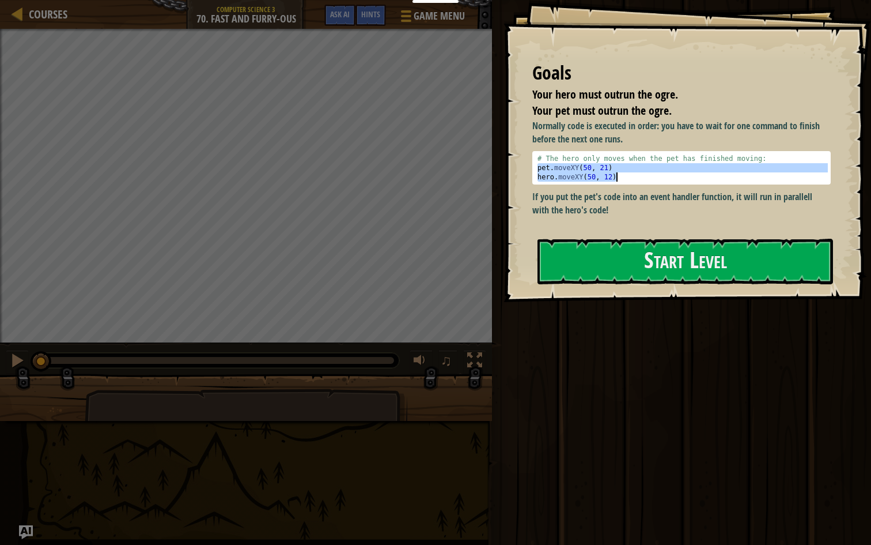
drag, startPoint x: 538, startPoint y: 170, endPoint x: 635, endPoint y: 179, distance: 97.2
click at [635, 179] on div "# The hero only moves when the pet has finished moving: pet . moveXY ( 50 , 21 …" at bounding box center [681, 177] width 293 height 46
click at [635, 179] on div "# The hero only moves when the pet has finished moving: pet . moveXY ( 50 , 21 …" at bounding box center [681, 168] width 293 height 28
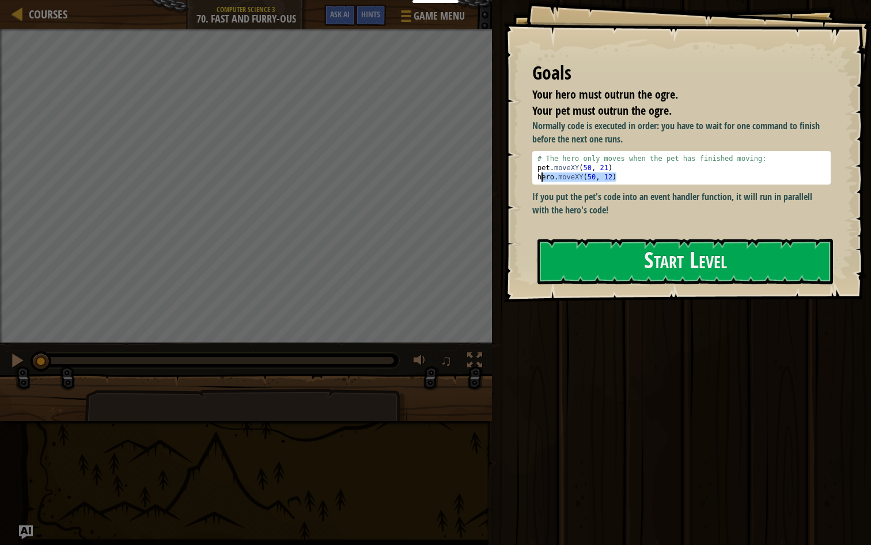
drag, startPoint x: 635, startPoint y: 179, endPoint x: 538, endPoint y: 175, distance: 96.9
click at [538, 176] on div "# The hero only moves when the pet has finished moving: pet . moveXY ( 50 , 21 …" at bounding box center [681, 177] width 293 height 46
click at [554, 167] on div "# The hero only moves when the pet has finished moving: pet . moveXY ( 50 , 21 …" at bounding box center [681, 177] width 293 height 46
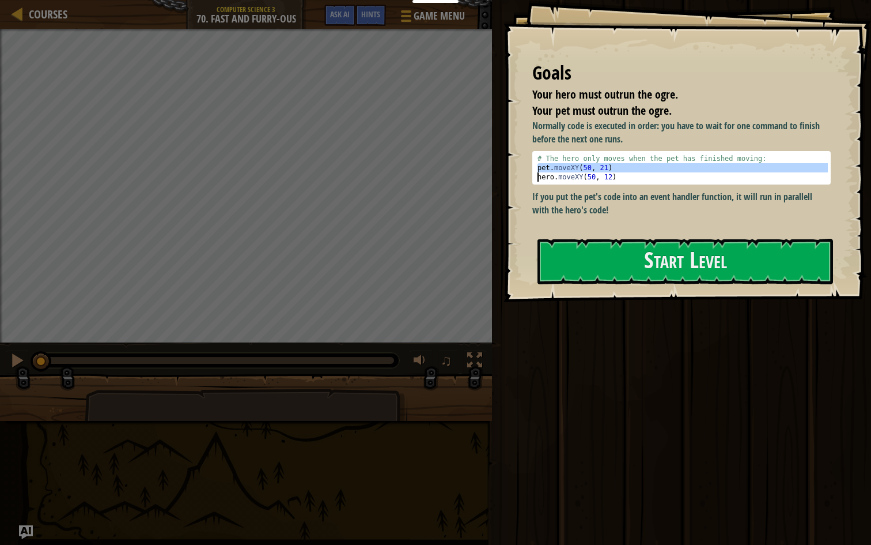
click at [554, 167] on div "# The hero only moves when the pet has finished moving: pet . moveXY ( 50 , 21 …" at bounding box center [681, 177] width 293 height 46
type textarea "pet.moveXY(50, 21)"
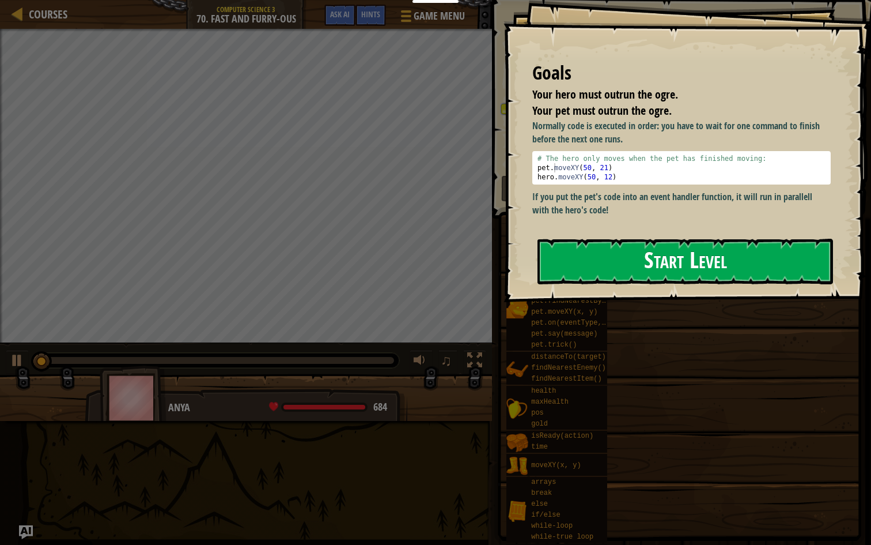
click at [668, 256] on button "Start Level" at bounding box center [686, 262] width 296 height 46
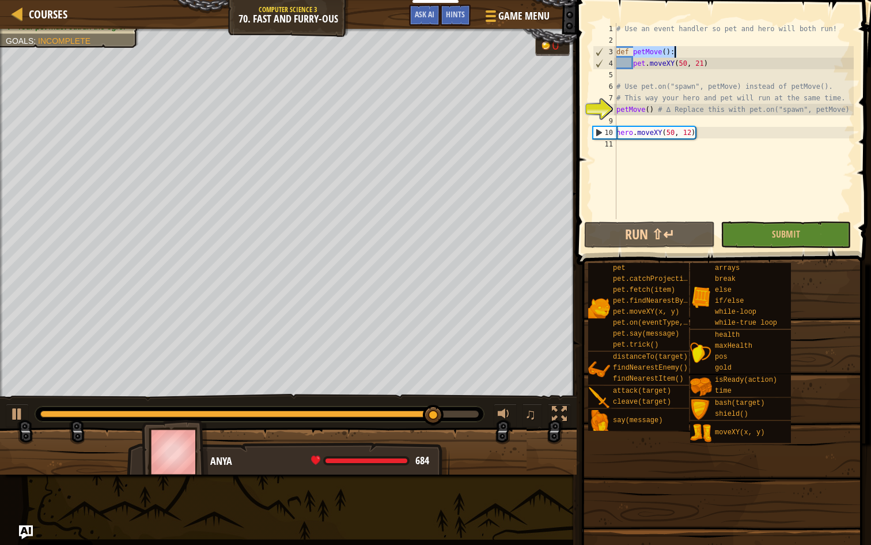
drag, startPoint x: 633, startPoint y: 48, endPoint x: 708, endPoint y: 52, distance: 75.6
click at [708, 52] on div "# Use an event handler so pet and hero will both run! def petMove ( ) : pet . m…" at bounding box center [734, 132] width 240 height 219
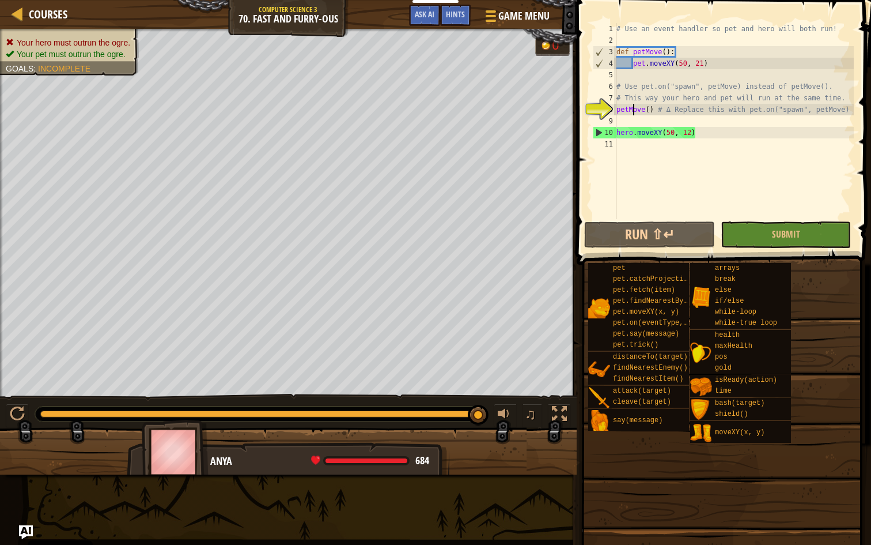
click at [633, 111] on div "# Use an event handler so pet and hero will both run! def petMove ( ) : pet . m…" at bounding box center [734, 132] width 240 height 219
type textarea "petMove() # ∆ Replace this with pet.on("spawn", petMove)"
click at [633, 111] on div "# Use an event handler so pet and hero will both run! def petMove ( ) : pet . m…" at bounding box center [734, 132] width 240 height 219
click at [634, 111] on div "# Use an event handler so pet and hero will both run! def petMove ( ) : pet . m…" at bounding box center [734, 132] width 240 height 219
click at [619, 108] on div "# Use an event handler so pet and hero will both run! def petMove ( ) : pet . m…" at bounding box center [734, 132] width 240 height 219
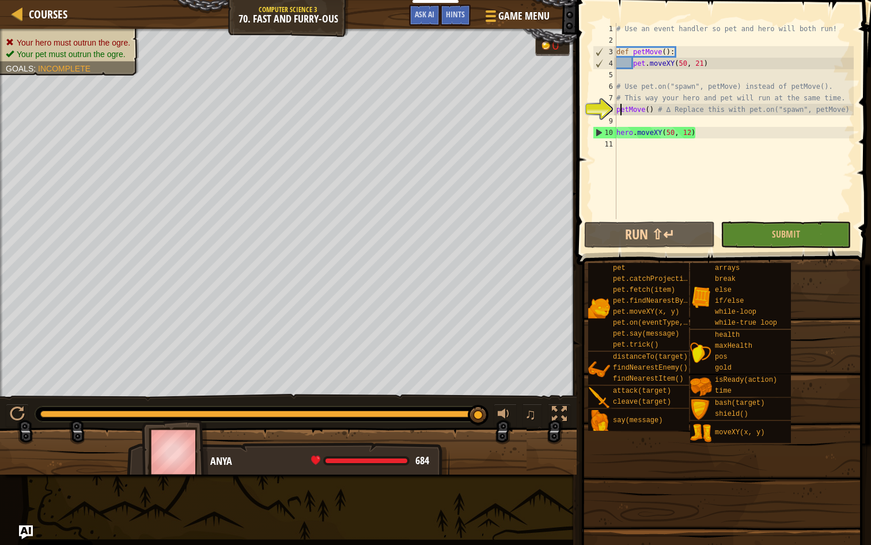
click at [621, 122] on div "# Use an event handler so pet and hero will both run! def petMove ( ) : pet . m…" at bounding box center [734, 132] width 240 height 219
click at [618, 111] on div "# Use an event handler so pet and hero will both run! def petMove ( ) : pet . m…" at bounding box center [734, 132] width 240 height 219
drag, startPoint x: 641, startPoint y: 88, endPoint x: 705, endPoint y: 90, distance: 64.0
click at [705, 90] on div "# Use an event handler so pet and hero will both run! def petMove ( ) : pet . m…" at bounding box center [734, 132] width 240 height 219
click at [617, 111] on div "# Use an event handler so pet and hero will both run! def petMove ( ) : pet . m…" at bounding box center [734, 132] width 240 height 219
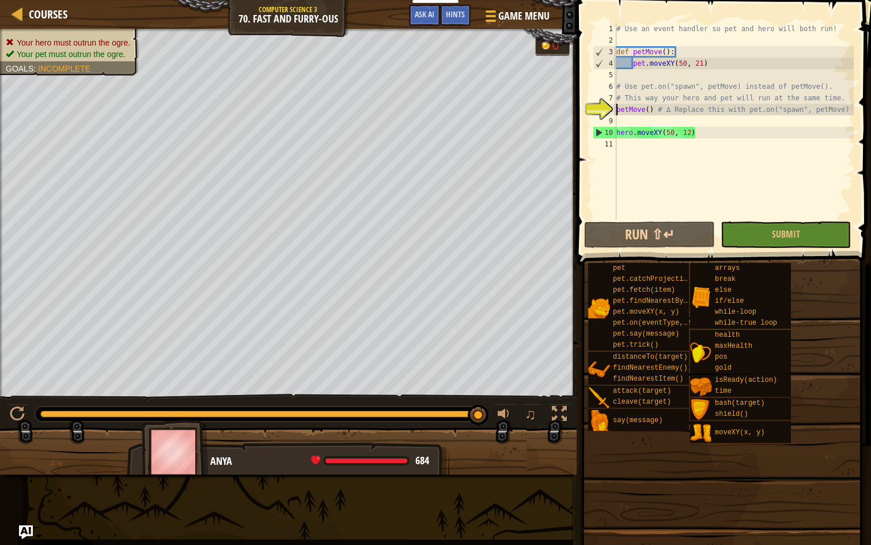
paste textarea "pet.on("spawn","
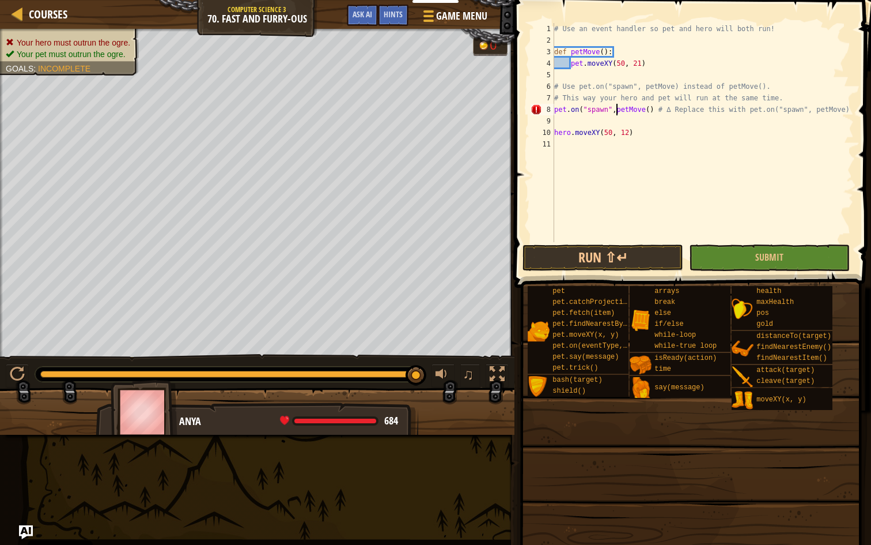
click at [653, 109] on div "# Use an event handler so pet and hero will both run! def petMove ( ) : pet . m…" at bounding box center [703, 144] width 302 height 242
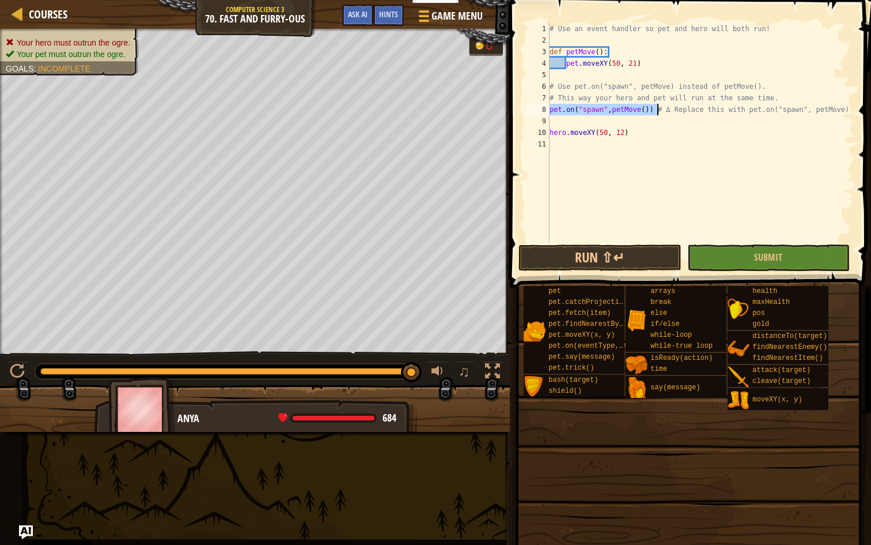
drag, startPoint x: 551, startPoint y: 110, endPoint x: 655, endPoint y: 107, distance: 104.3
click at [655, 108] on div "# Use an event handler so pet and hero will both run! def petMove ( ) : pet . m…" at bounding box center [700, 144] width 307 height 242
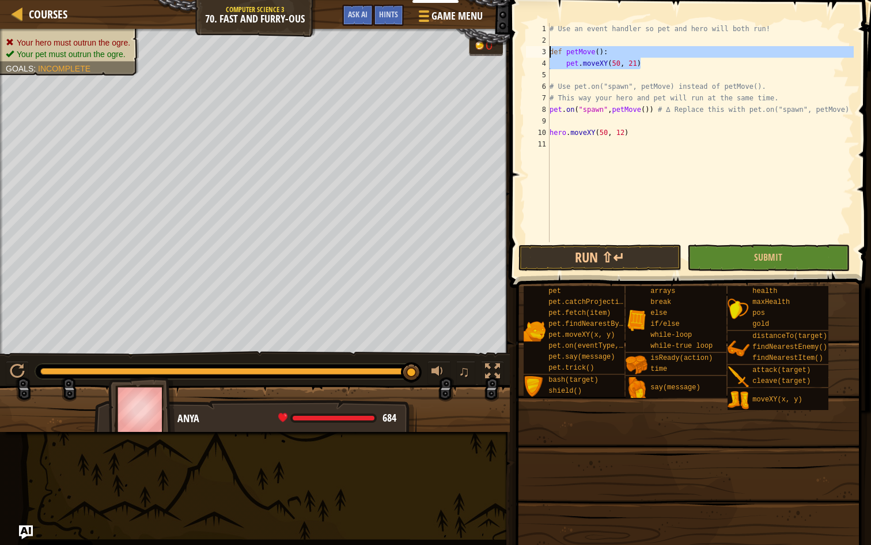
drag, startPoint x: 649, startPoint y: 64, endPoint x: 525, endPoint y: 52, distance: 125.0
click at [524, 52] on div "pet.on("spawn",petMove()) # ∆ Replace this with pet.on("spawn", petMove) 1 2 3 …" at bounding box center [689, 132] width 330 height 219
click at [566, 112] on div "# Use an event handler so pet and hero will both run! def petMove ( ) : pet . m…" at bounding box center [700, 144] width 307 height 242
click at [568, 134] on div "# Use an event handler so pet and hero will both run! def petMove ( ) : pet . m…" at bounding box center [700, 144] width 307 height 242
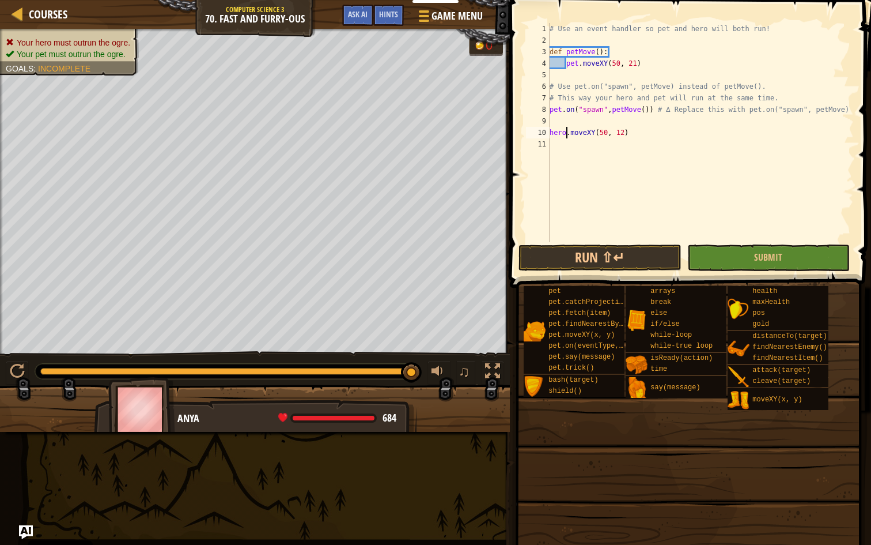
scroll to position [5, 6]
click at [568, 134] on div "# Use an event handler so pet and hero will both run! def petMove ( ) : pet . m…" at bounding box center [700, 144] width 307 height 242
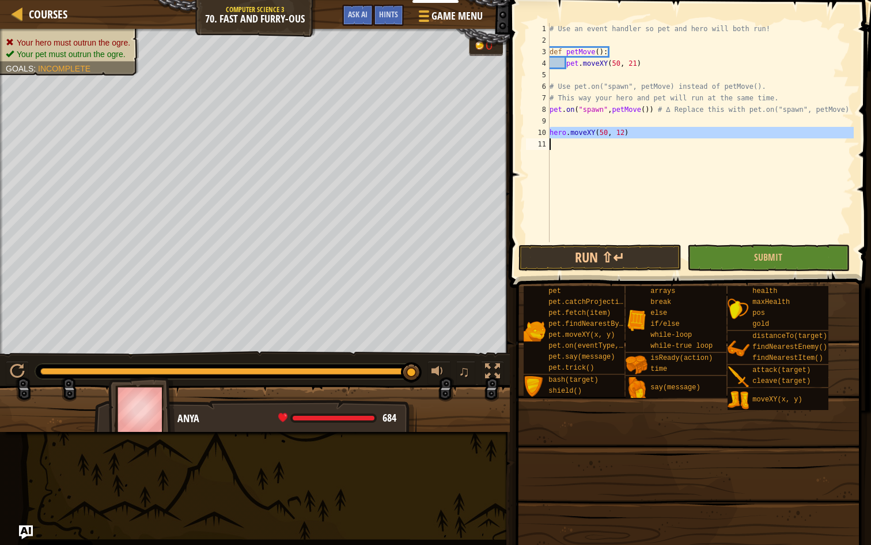
click at [569, 135] on div "# Use an event handler so pet and hero will both run! def petMove ( ) : pet . m…" at bounding box center [700, 144] width 307 height 242
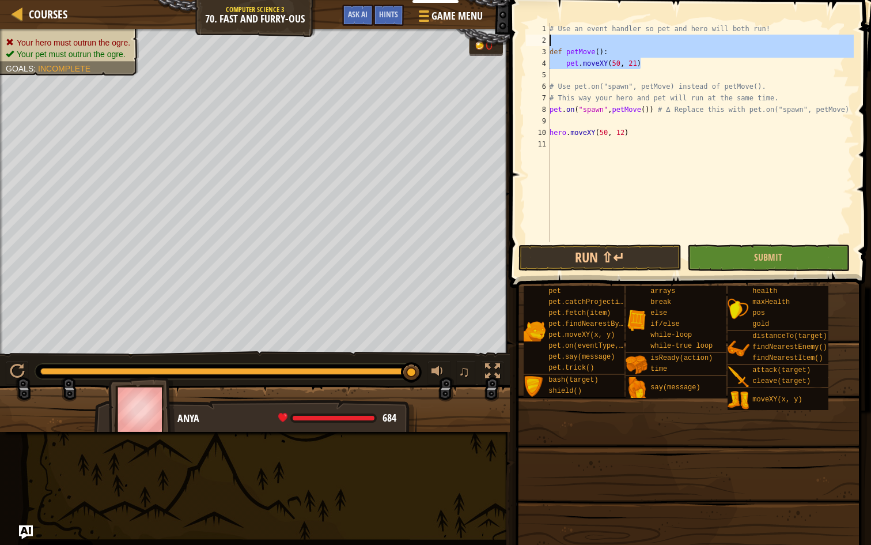
drag, startPoint x: 655, startPoint y: 67, endPoint x: 531, endPoint y: 44, distance: 126.5
click at [531, 44] on div "hero.moveXY(50, 12) 1 2 3 4 5 6 7 8 9 10 11 # Use an event handler so pet and h…" at bounding box center [689, 132] width 330 height 219
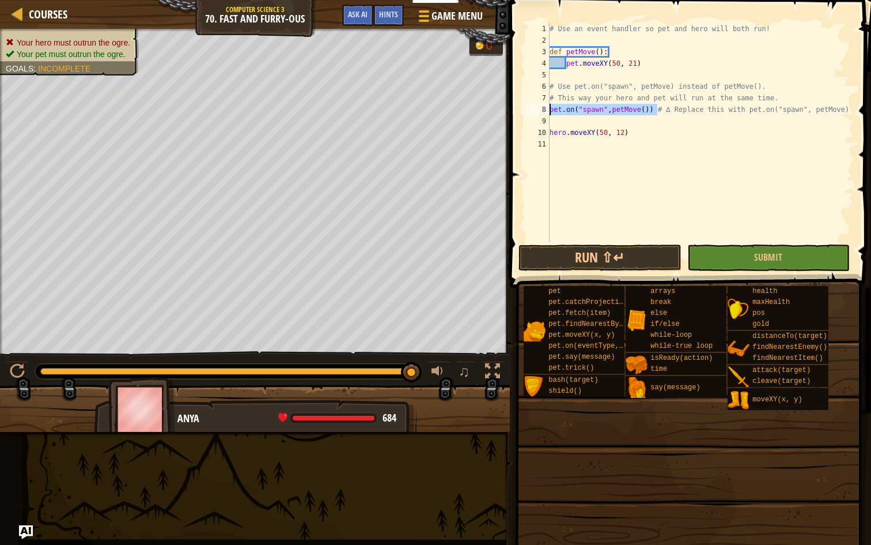
drag, startPoint x: 657, startPoint y: 112, endPoint x: 528, endPoint y: 108, distance: 129.7
click at [528, 108] on div "def petMove(): 1 2 3 4 5 6 7 8 9 10 11 # Use an event handler so pet and hero w…" at bounding box center [689, 132] width 330 height 219
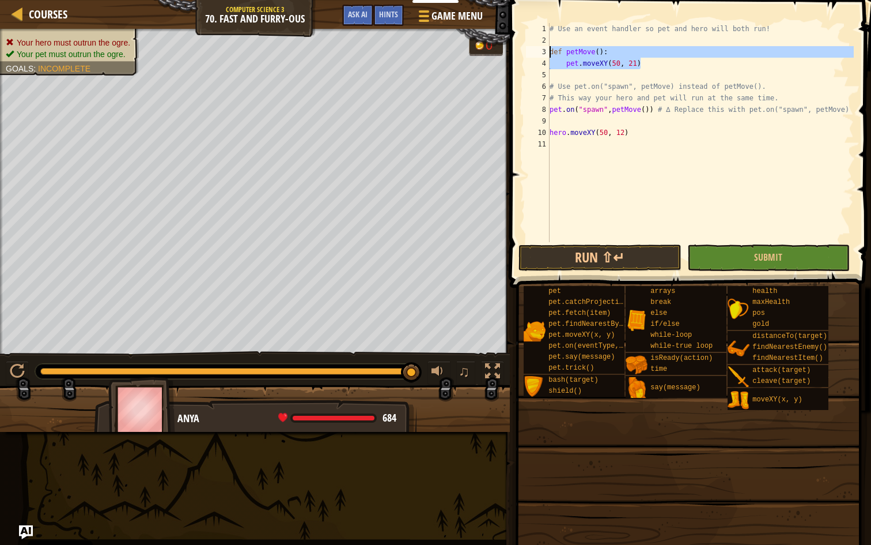
drag, startPoint x: 662, startPoint y: 66, endPoint x: 546, endPoint y: 54, distance: 115.9
click at [546, 54] on div "pet.on("spawn",petMove()) # ∆ Replace this with pet.on("spawn", petMove) 1 2 3 …" at bounding box center [689, 132] width 330 height 219
type textarea "def petMove(): pet.moveXY(50, 21)"
click at [561, 123] on div "# Use an event handler so pet and hero will both run! def petMove ( ) : pet . m…" at bounding box center [700, 144] width 307 height 242
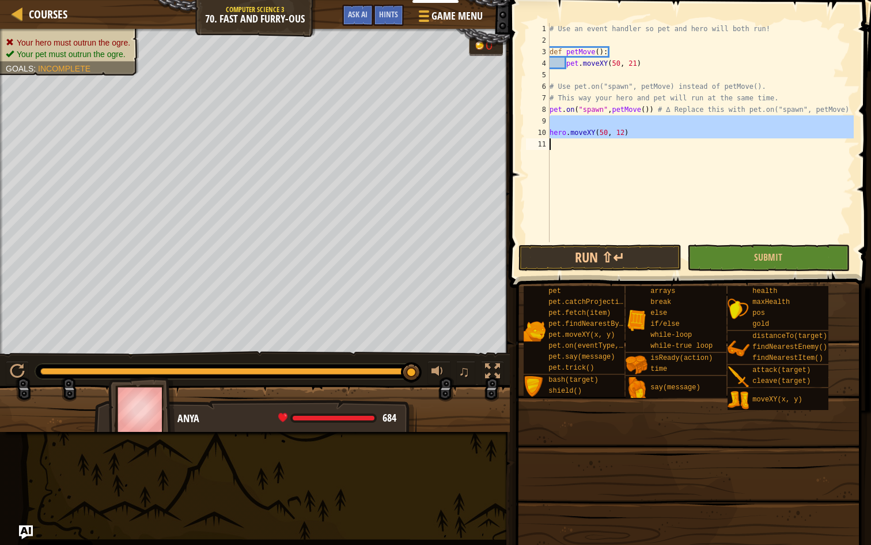
drag, startPoint x: 555, startPoint y: 126, endPoint x: 634, endPoint y: 142, distance: 80.7
click at [634, 142] on div "# Use an event handler so pet and hero will both run! def petMove ( ) : pet . m…" at bounding box center [700, 144] width 307 height 242
type textarea "hero.moveXY(50, 12)"
click at [634, 142] on div "# Use an event handler so pet and hero will both run! def petMove ( ) : pet . m…" at bounding box center [700, 144] width 307 height 242
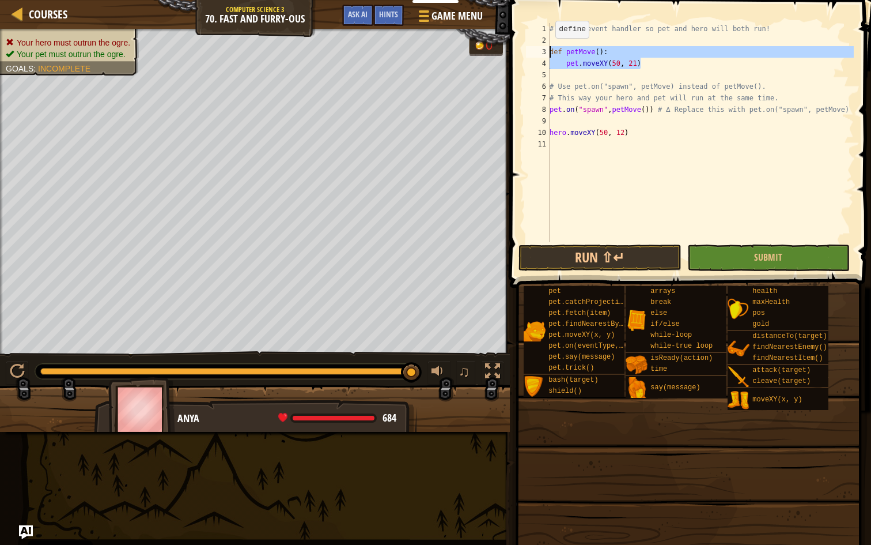
drag, startPoint x: 659, startPoint y: 66, endPoint x: 544, endPoint y: 48, distance: 116.7
click at [544, 48] on div "1 2 3 4 5 6 7 8 9 10 11 # Use an event handler so pet and hero will both run! d…" at bounding box center [689, 132] width 330 height 219
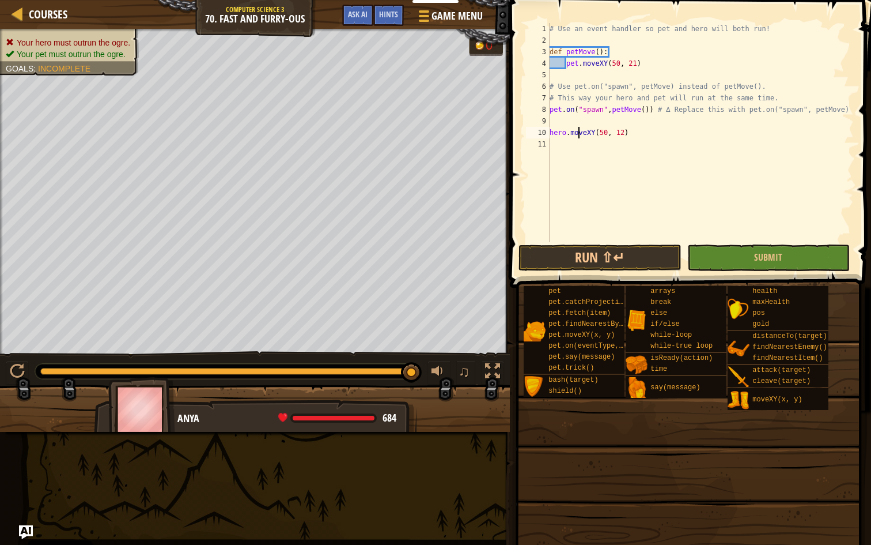
click at [579, 136] on div "# Use an event handler so pet and hero will both run! def petMove ( ) : pet . m…" at bounding box center [700, 144] width 307 height 242
click at [587, 112] on div "# Use an event handler so pet and hero will both run! def petMove ( ) : pet . m…" at bounding box center [700, 144] width 307 height 242
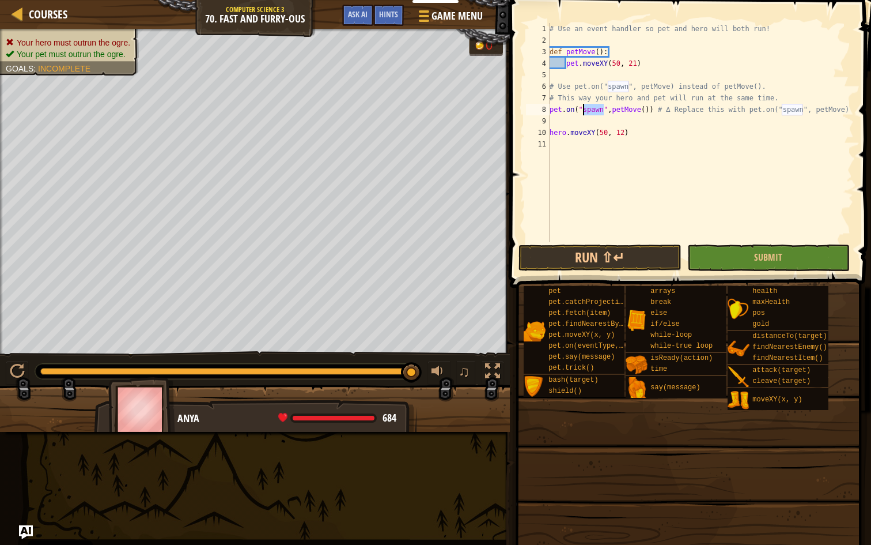
type textarea "pet.on("spawn",petMove()) # ∆ Replace this with pet.on("spawn", petMove)"
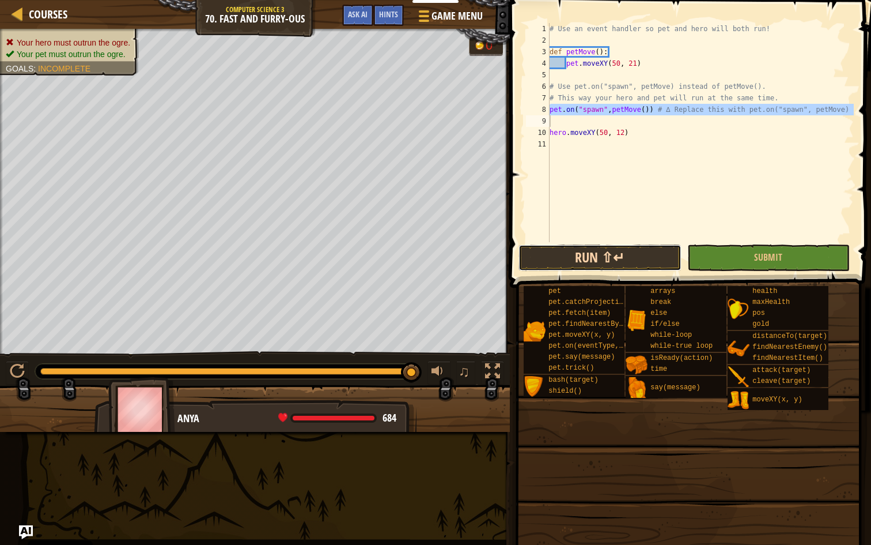
click at [580, 255] on button "Run ⇧↵" at bounding box center [600, 257] width 162 height 27
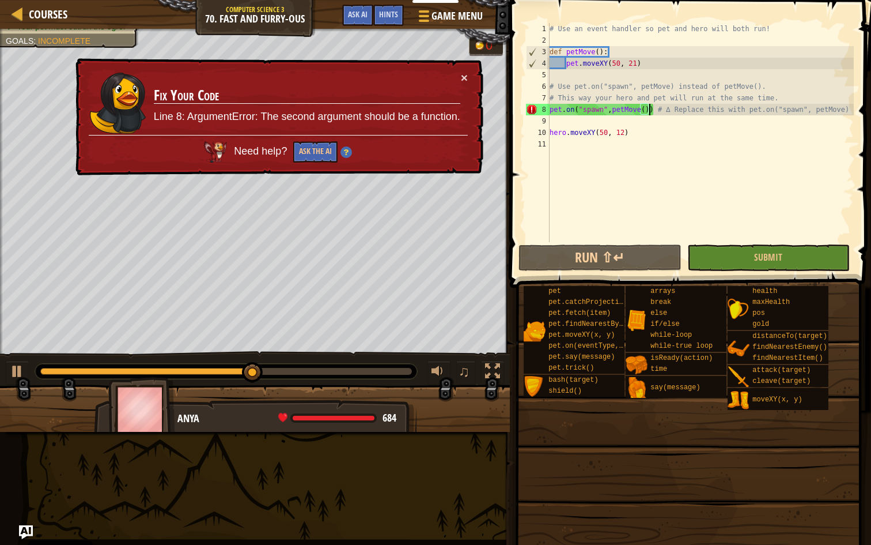
click at [651, 112] on div "# Use an event handler so pet and hero will both run! def petMove ( ) : pet . m…" at bounding box center [700, 144] width 307 height 242
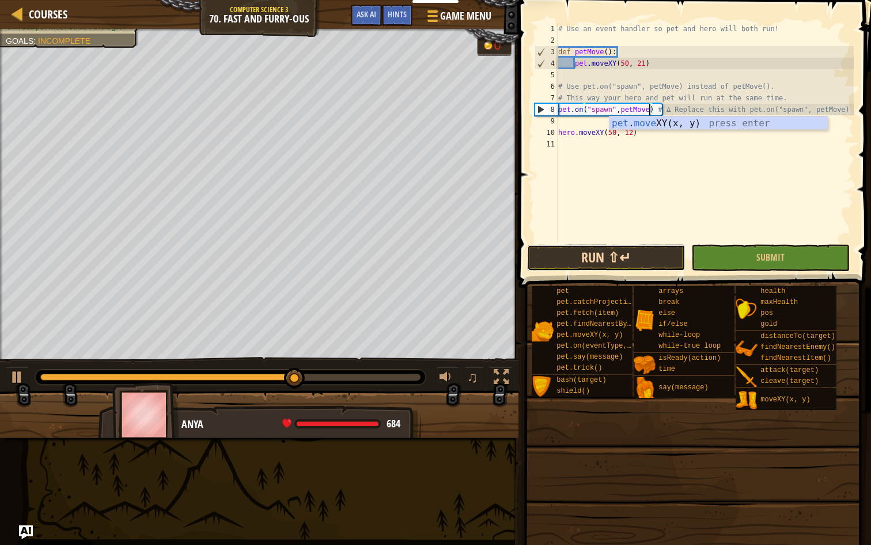
click at [629, 255] on button "Run ⇧↵" at bounding box center [606, 257] width 158 height 27
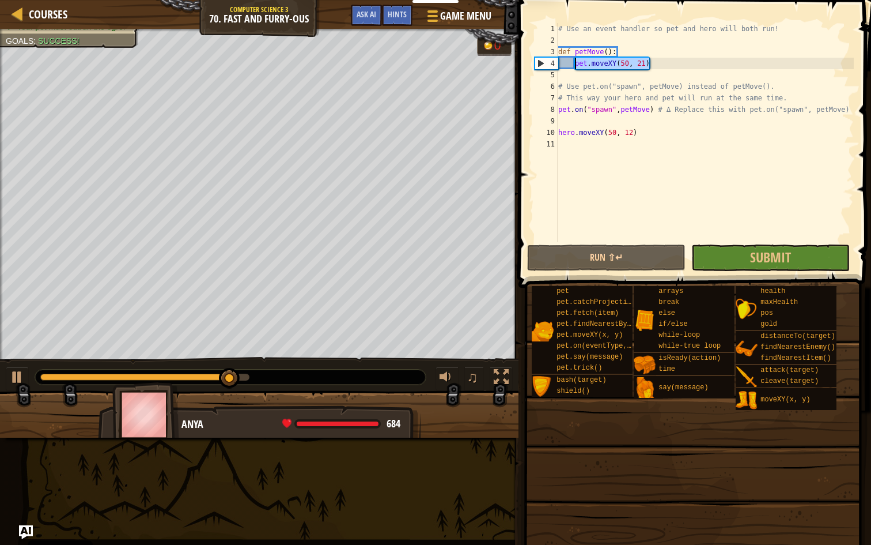
drag, startPoint x: 591, startPoint y: 65, endPoint x: 576, endPoint y: 68, distance: 14.7
click at [576, 68] on div "# Use an event handler so pet and hero will both run! def petMove ( ) : pet . m…" at bounding box center [705, 144] width 298 height 242
type textarea "pet.moveXY(50, 21)"
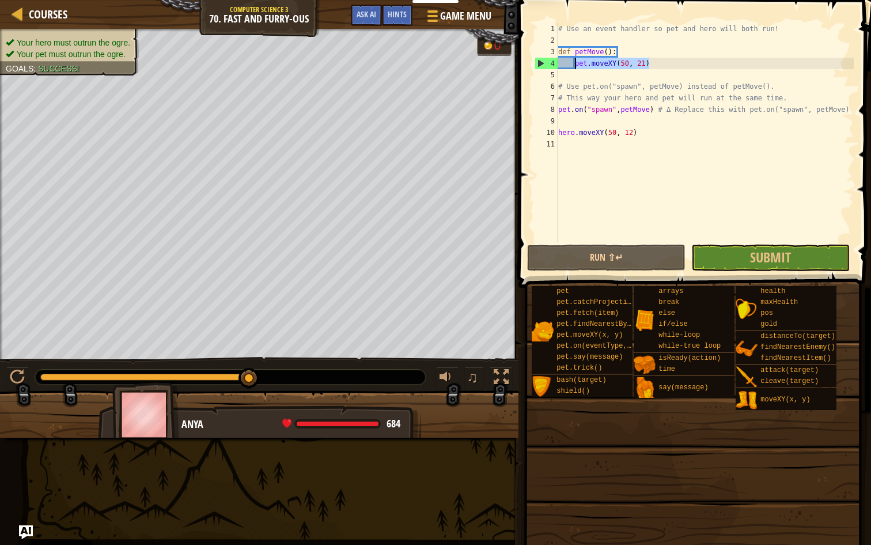
click at [572, 141] on div "# Use an event handler so pet and hero will both run! def petMove ( ) : pet . m…" at bounding box center [705, 144] width 298 height 242
paste textarea "pet.moveXY(50, 21)"
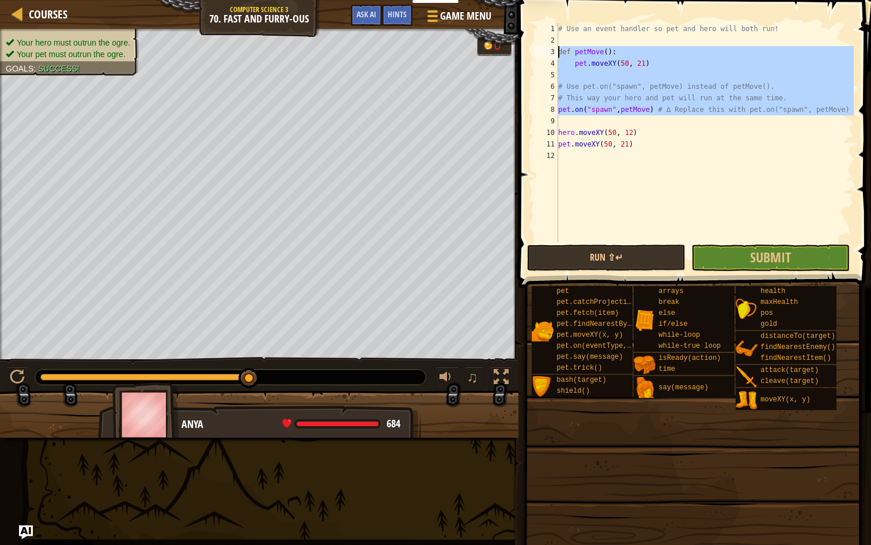
drag, startPoint x: 637, startPoint y: 118, endPoint x: 542, endPoint y: 53, distance: 114.9
click at [542, 53] on div "pet.moveXY(50, 21) 1 2 3 4 5 6 7 8 9 10 11 12 # Use an event handler so pet and…" at bounding box center [693, 132] width 322 height 219
type textarea "def petMove(): pet.moveXY(50, 21)"
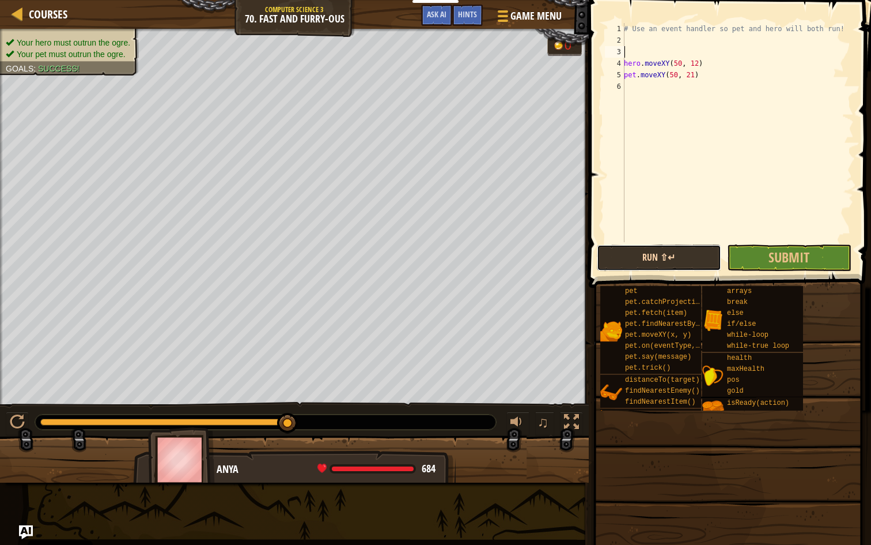
click at [634, 258] on button "Run ⇧↵" at bounding box center [659, 257] width 124 height 27
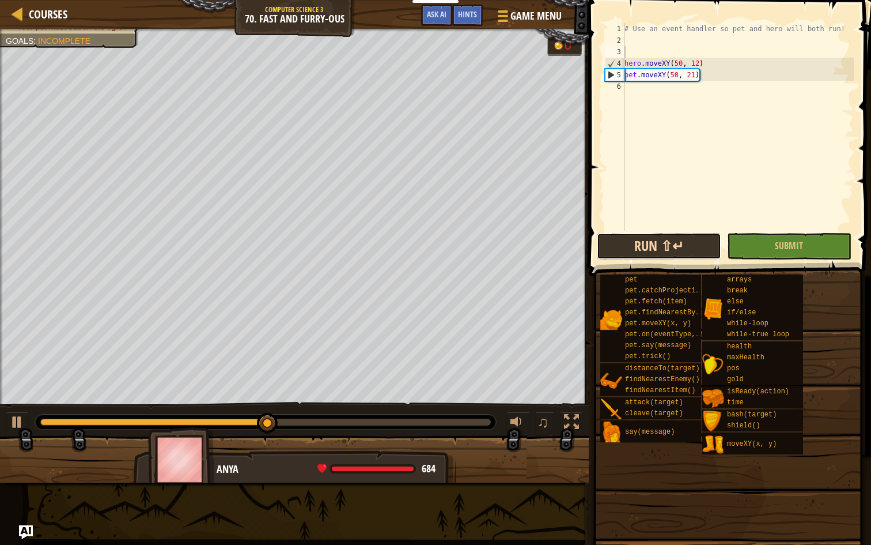
click at [662, 254] on button "Run ⇧↵" at bounding box center [659, 246] width 124 height 27
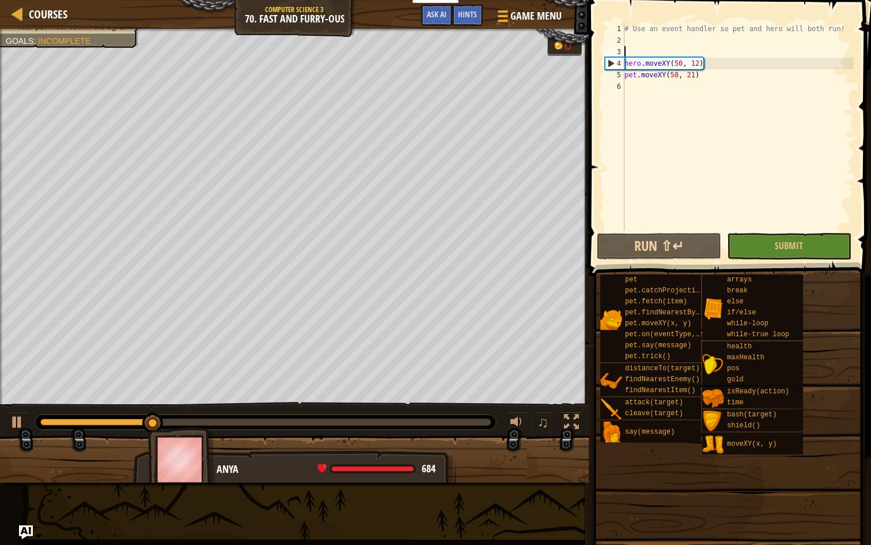
click at [711, 121] on div "# Use an event handler so pet and hero will both run! hero . moveXY ( 50 , 12 )…" at bounding box center [738, 138] width 232 height 230
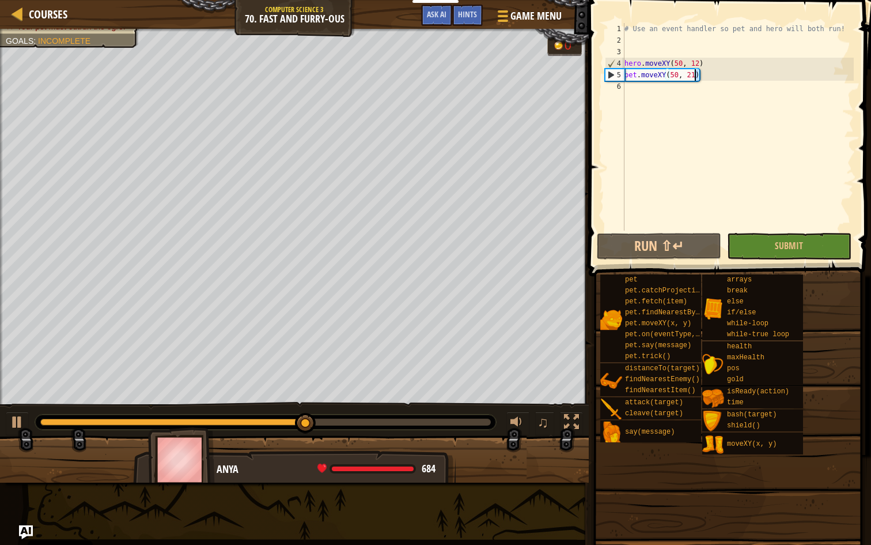
drag, startPoint x: 706, startPoint y: 75, endPoint x: 616, endPoint y: 76, distance: 89.9
click at [616, 76] on div "1 2 3 4 5 6 # Use an event handler so pet and hero will both run! hero . moveXY…" at bounding box center [728, 126] width 251 height 207
type textarea "pet.moveXY(50, 21)"
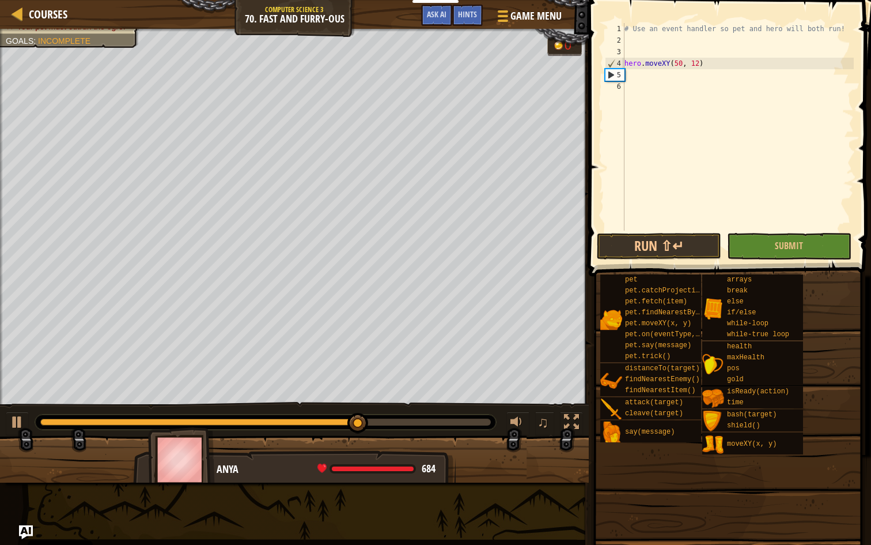
click at [648, 49] on div "# Use an event handler so pet and hero will both run! hero . moveXY ( 50 , 12 )" at bounding box center [738, 138] width 232 height 230
paste textarea "pet.moveXY(50, 21)"
type textarea "pet.moveXY(50, 21)"
click at [651, 248] on button "Run ⇧↵" at bounding box center [659, 246] width 124 height 27
type textarea "pet.on("spawn",petMove) # ∆ Replace this with pet.on("spawn", petMove)"
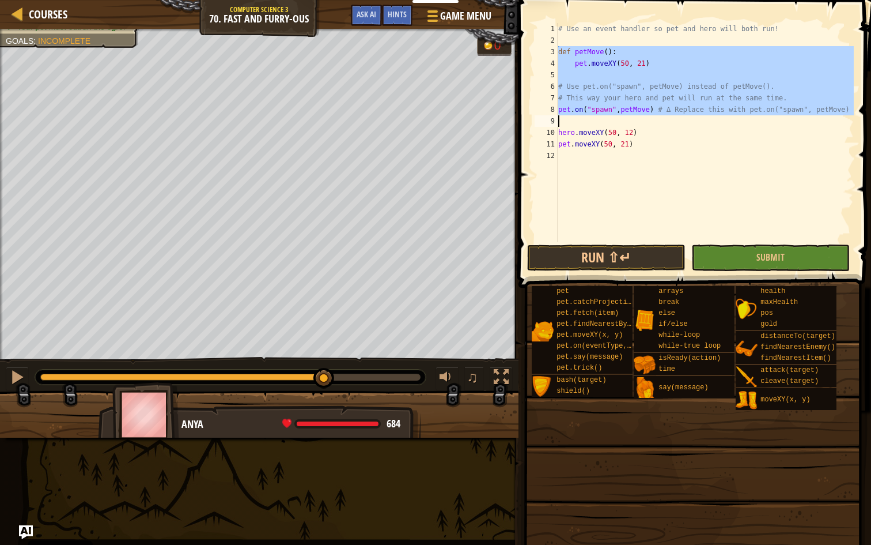
click at [715, 124] on div "# Use an event handler so pet and hero will both run! def petMove ( ) : pet . m…" at bounding box center [705, 144] width 298 height 242
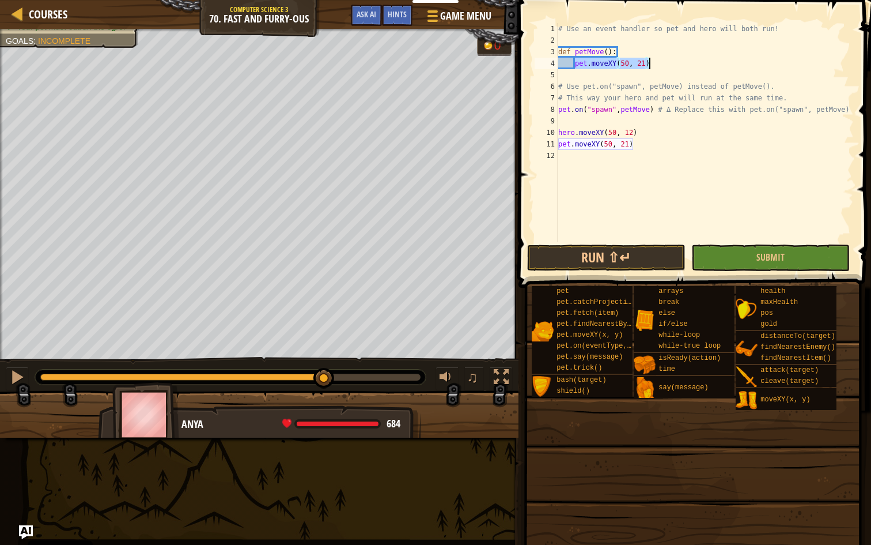
drag, startPoint x: 576, startPoint y: 65, endPoint x: 665, endPoint y: 65, distance: 88.7
click at [665, 65] on div "# Use an event handler so pet and hero will both run! def petMove ( ) : pet . m…" at bounding box center [705, 144] width 298 height 242
click at [612, 146] on div "# Use an event handler so pet and hero will both run! def petMove ( ) : pet . m…" at bounding box center [705, 144] width 298 height 242
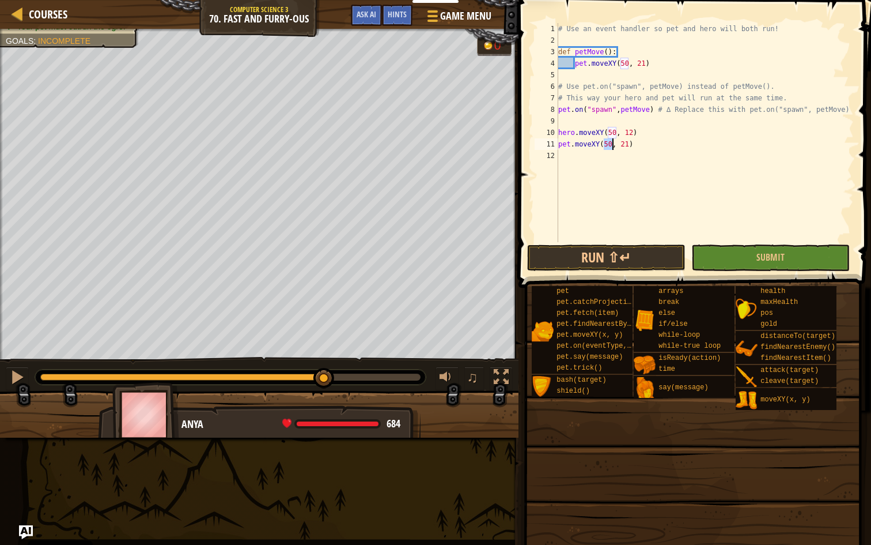
click at [612, 146] on div "# Use an event handler so pet and hero will both run! def petMove ( ) : pet . m…" at bounding box center [705, 144] width 298 height 242
type textarea "pet.moveXY(50, 21)"
click at [632, 109] on div "# Use an event handler so pet and hero will both run! def petMove ( ) : pet . m…" at bounding box center [705, 144] width 298 height 242
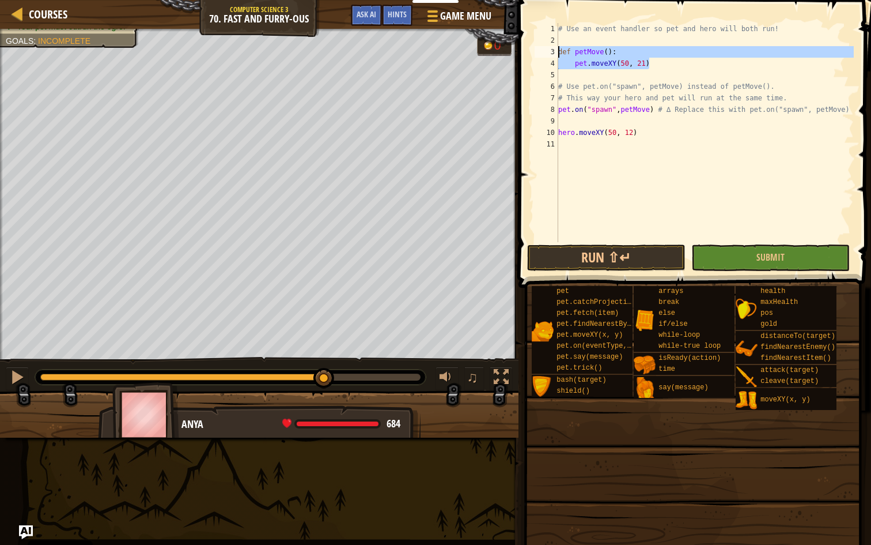
drag, startPoint x: 652, startPoint y: 68, endPoint x: 549, endPoint y: 52, distance: 104.9
click at [549, 52] on div "pet.on("spawn",petMove) # ∆ Replace this with pet.on("spawn", petMove) 1 2 3 4 …" at bounding box center [693, 132] width 322 height 219
click at [608, 131] on div "# Use an event handler so pet and hero will both run! def petMove ( ) : pet . m…" at bounding box center [705, 144] width 298 height 242
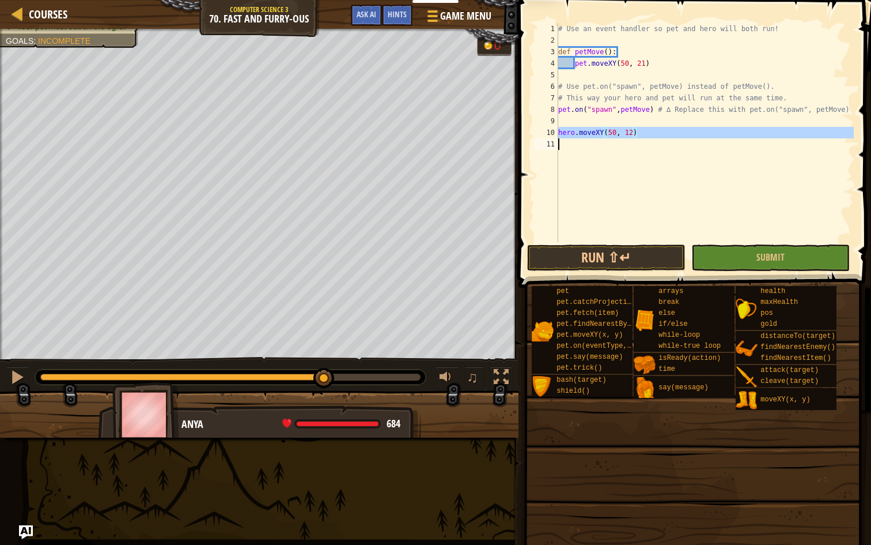
click at [608, 131] on div "# Use an event handler so pet and hero will both run! def petMove ( ) : pet . m…" at bounding box center [705, 144] width 298 height 242
type textarea "hero.moveXY(50, 12)"
click at [588, 250] on button "Run ⇧↵" at bounding box center [606, 257] width 158 height 27
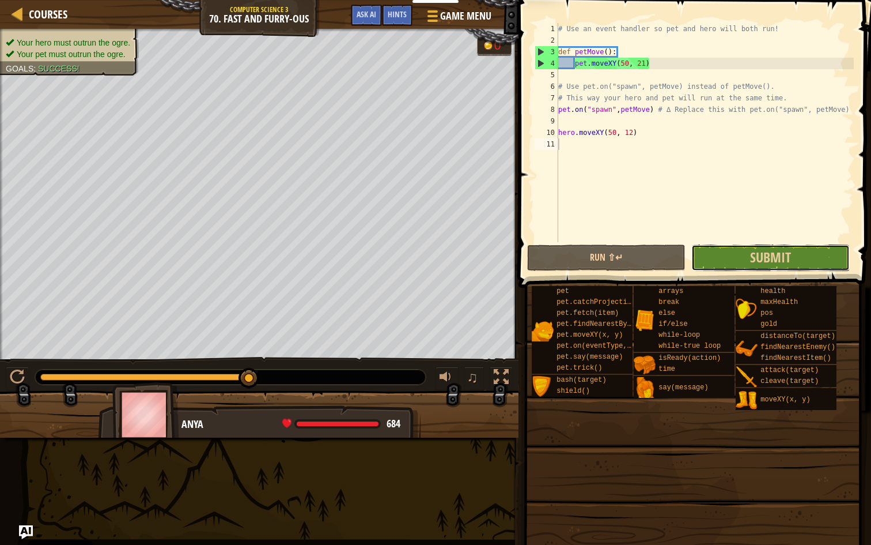
click at [737, 258] on button "Submit" at bounding box center [770, 257] width 158 height 27
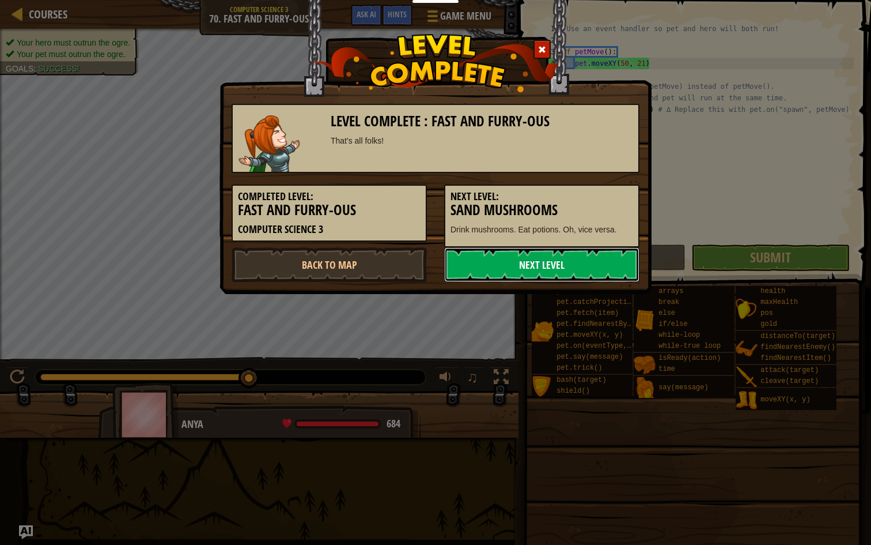
click at [534, 265] on link "Next Level" at bounding box center [541, 264] width 195 height 35
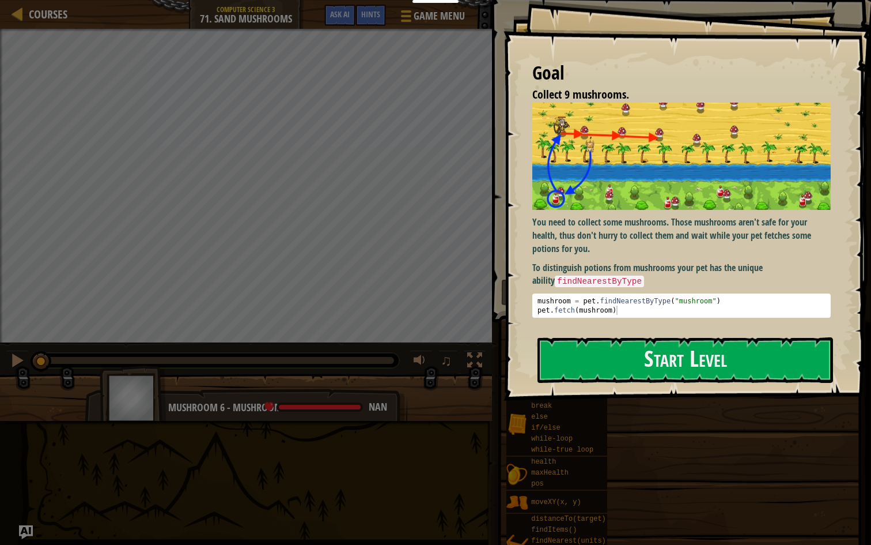
click at [711, 305] on div "mushroom = pet . findNearestByType ( "mushroom" ) pet . fetch ( mushroom )" at bounding box center [681, 314] width 293 height 37
drag, startPoint x: 740, startPoint y: 288, endPoint x: 542, endPoint y: 292, distance: 198.8
click at [542, 292] on div "You need to collect some mushrooms. Those mushrooms aren't safe for your health…" at bounding box center [681, 210] width 298 height 215
drag, startPoint x: 538, startPoint y: 299, endPoint x: 651, endPoint y: 308, distance: 113.8
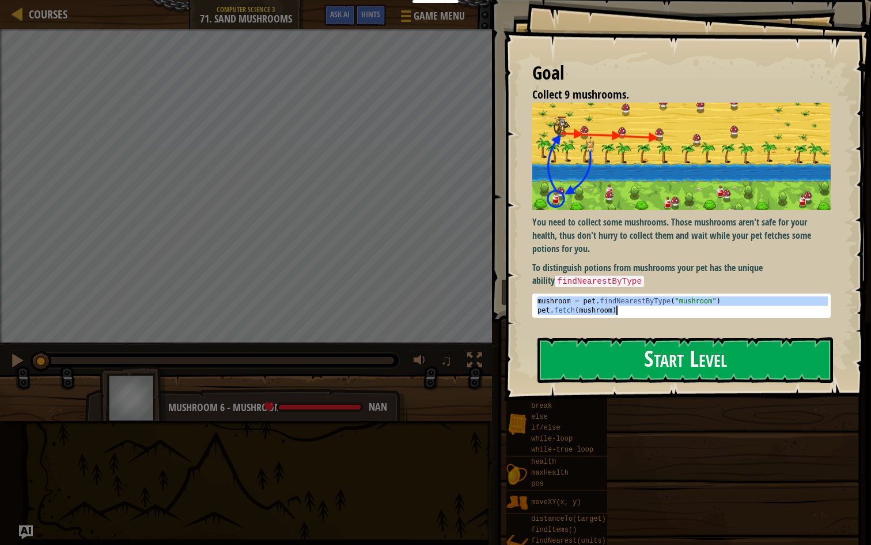
click at [651, 308] on div "mushroom = pet . findNearestByType ( "mushroom" ) pet . fetch ( mushroom )" at bounding box center [681, 314] width 293 height 37
click at [487, 213] on div "My Dashboards CodeCombat Teacher Dashboard Ozaria Teacher Dashboard Resources T…" at bounding box center [435, 272] width 871 height 545
type textarea "mushroom = pet.findNearestByType("mushroom") pet.fetch(mushroom)"
click at [281, 379] on div at bounding box center [246, 402] width 492 height 58
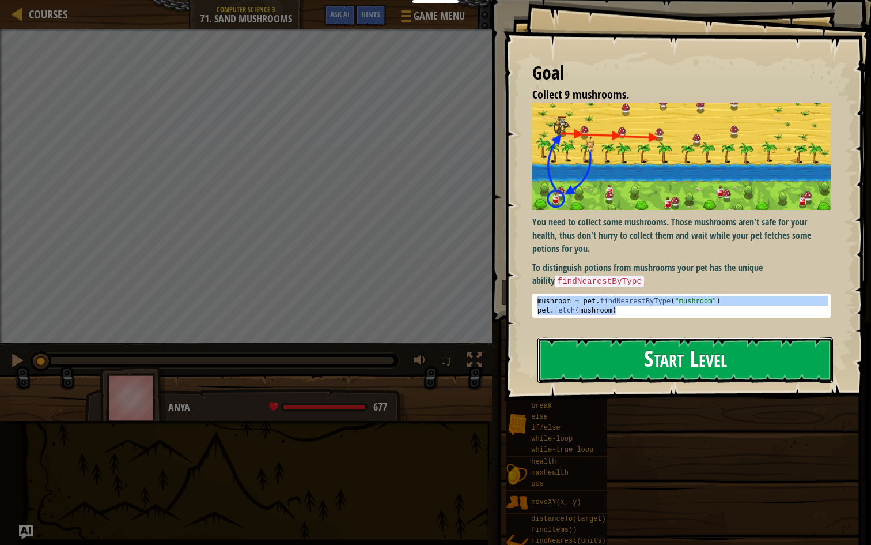
click at [648, 349] on button "Start Level" at bounding box center [686, 360] width 296 height 46
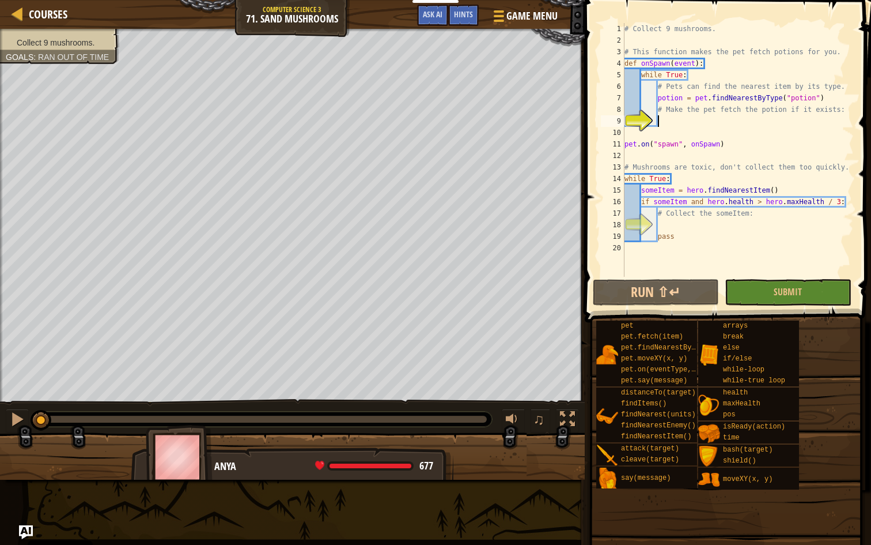
scroll to position [5, 2]
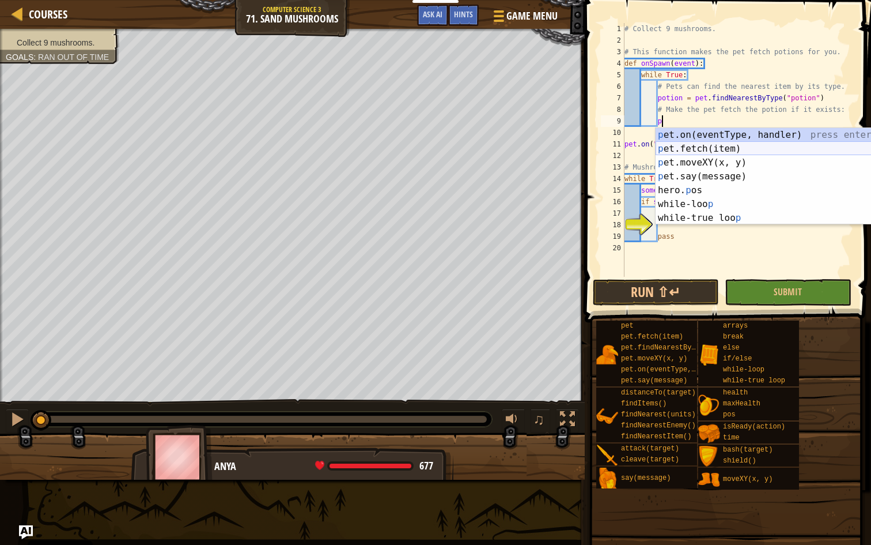
click at [695, 144] on div "p et.on(eventType, handler) press enter p et.fetch(item) press enter p et.moveX…" at bounding box center [765, 190] width 218 height 124
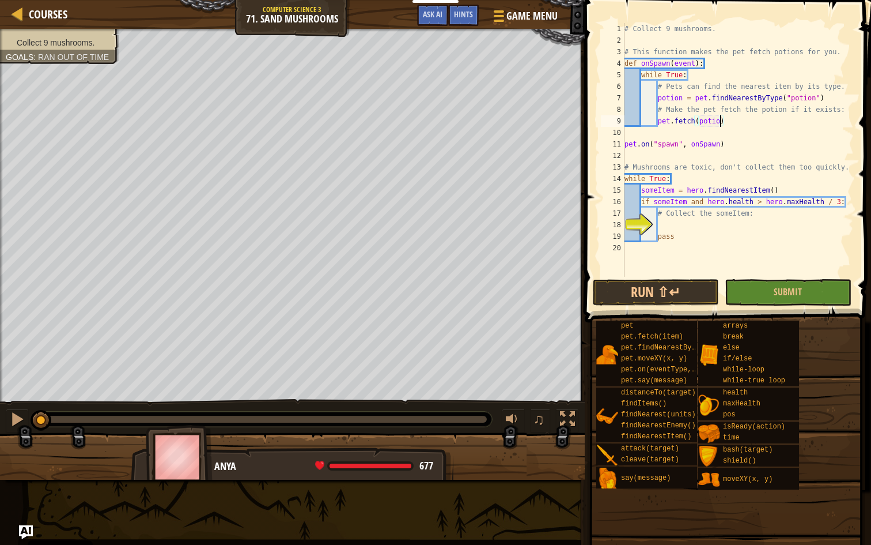
type textarea "pet.fetch(potion)"
click at [663, 226] on div "# Collect 9 mushrooms. # This function makes the pet fetch potions for you. def…" at bounding box center [738, 161] width 232 height 277
type textarea "f"
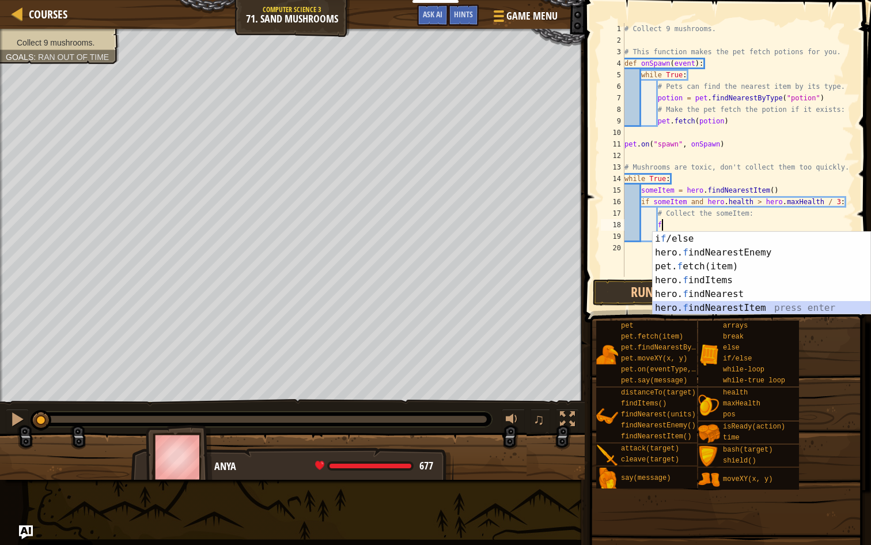
click at [693, 311] on div "i f /else press enter hero. f indNearestEnemy press enter pet. f etch(item) pre…" at bounding box center [762, 287] width 218 height 111
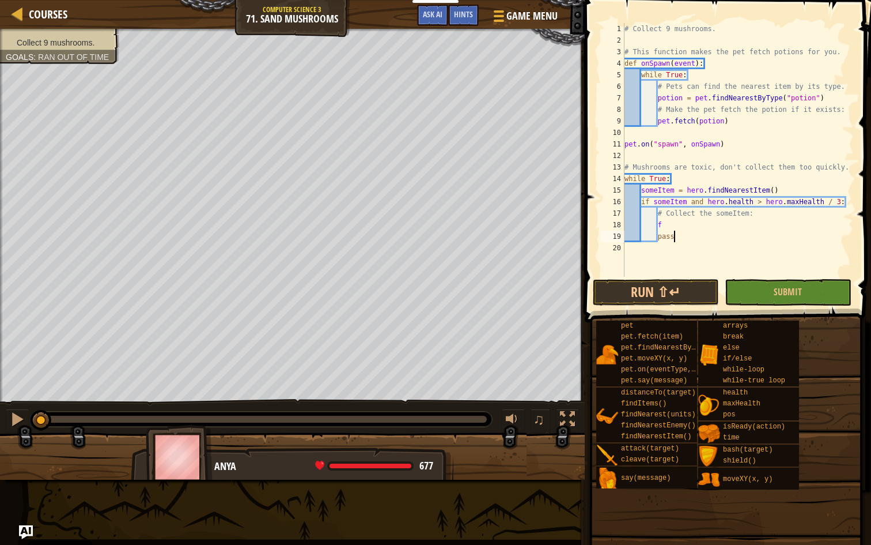
click at [678, 240] on div "# Collect 9 mushrooms. # This function makes the pet fetch potions for you. def…" at bounding box center [738, 161] width 232 height 277
click at [671, 230] on div "# Collect 9 mushrooms. # This function makes the pet fetch potions for you. def…" at bounding box center [738, 161] width 232 height 277
type textarea "f"
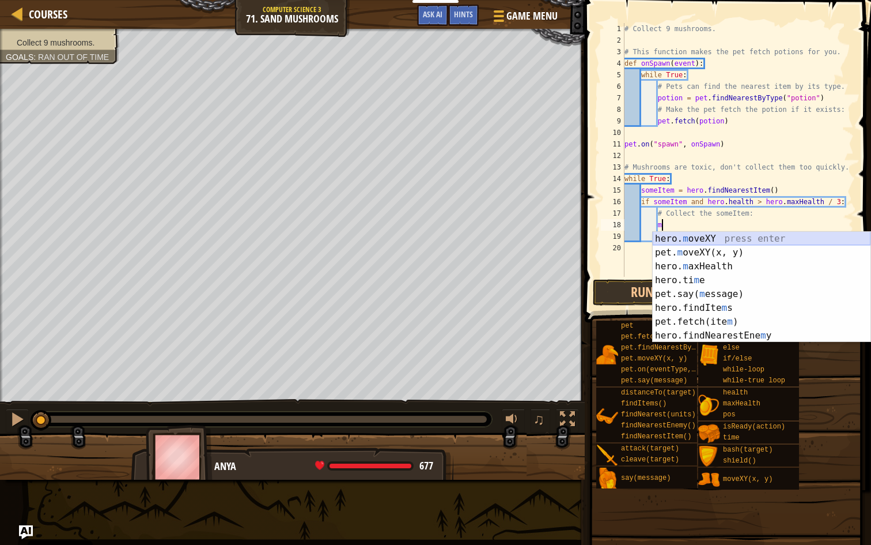
click at [679, 240] on div "hero. m oveXY press enter pet. m oveXY(x, y) press enter hero. m axHealth press…" at bounding box center [762, 301] width 218 height 138
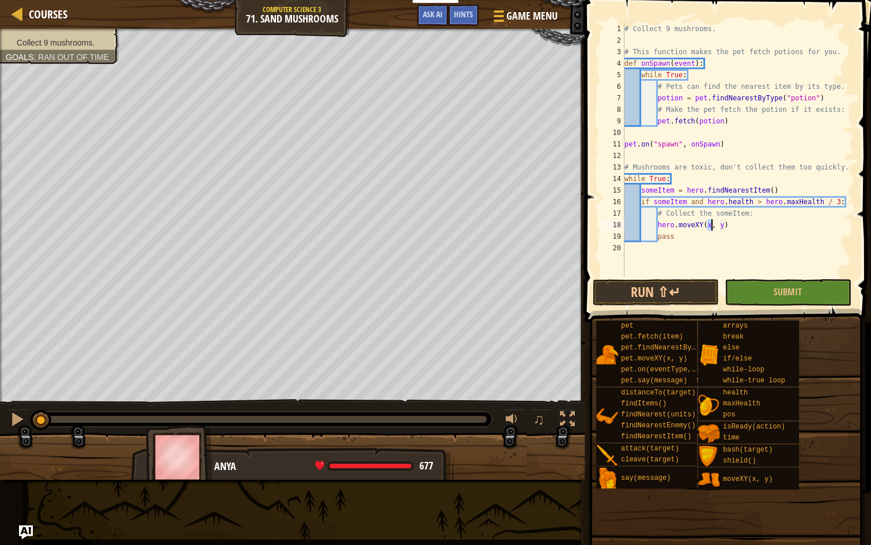
click at [665, 203] on div "# Collect 9 mushrooms. # This function makes the pet fetch potions for you. def…" at bounding box center [738, 161] width 232 height 277
click at [708, 229] on div "# Collect 9 mushrooms. # This function makes the pet fetch potions for you. def…" at bounding box center [738, 161] width 232 height 277
paste textarea "someItem"
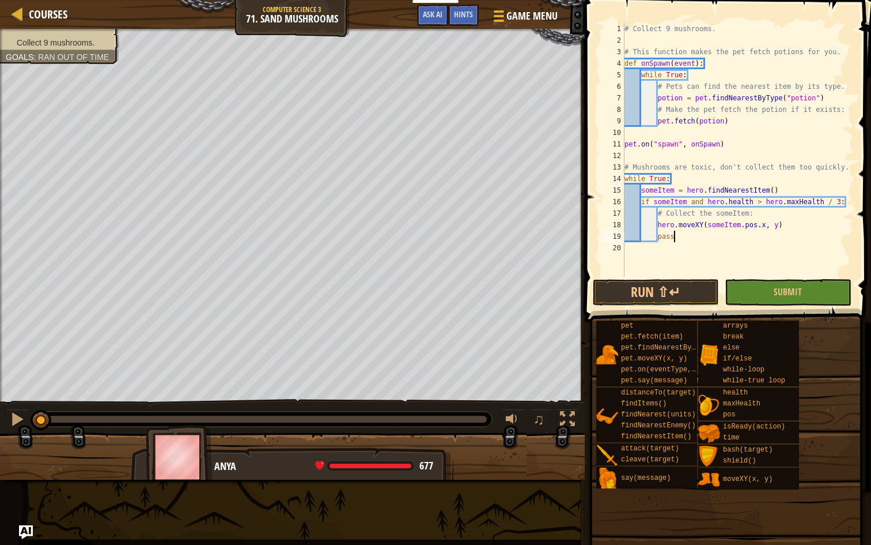
click at [725, 235] on div "# Collect 9 mushrooms. # This function makes the pet fetch potions for you. def…" at bounding box center [738, 161] width 232 height 277
click at [725, 228] on div "# Collect 9 mushrooms. # This function makes the pet fetch potions for you. def…" at bounding box center [738, 161] width 232 height 277
click at [725, 228] on div "# Collect 9 mushrooms. # This function makes the pet fetch potions for you. def…" at bounding box center [738, 150] width 232 height 254
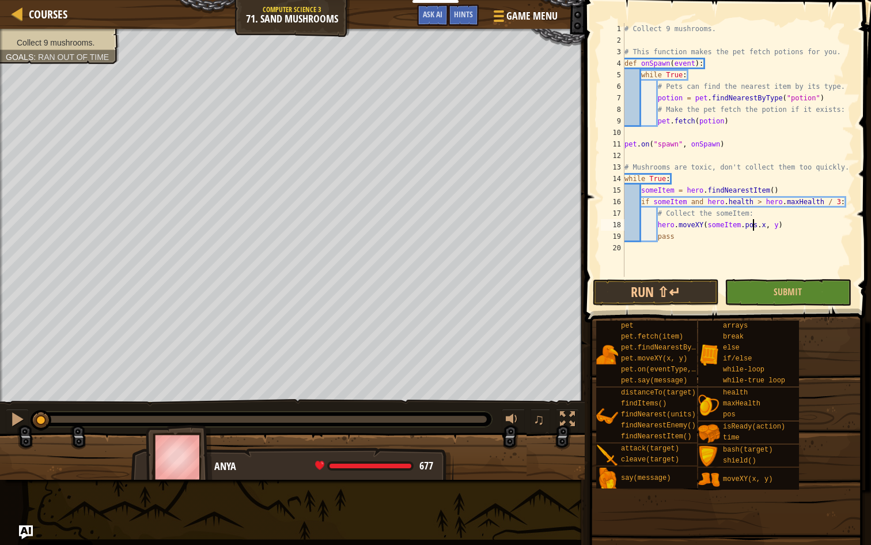
click at [755, 228] on div "# Collect 9 mushrooms. # This function makes the pet fetch potions for you. def…" at bounding box center [738, 161] width 232 height 277
click at [761, 230] on div "# Collect 9 mushrooms. # This function makes the pet fetch potions for you. def…" at bounding box center [738, 161] width 232 height 277
drag, startPoint x: 761, startPoint y: 230, endPoint x: 708, endPoint y: 227, distance: 53.1
click at [708, 227] on div "# Collect 9 mushrooms. # This function makes the pet fetch potions for you. def…" at bounding box center [738, 161] width 232 height 277
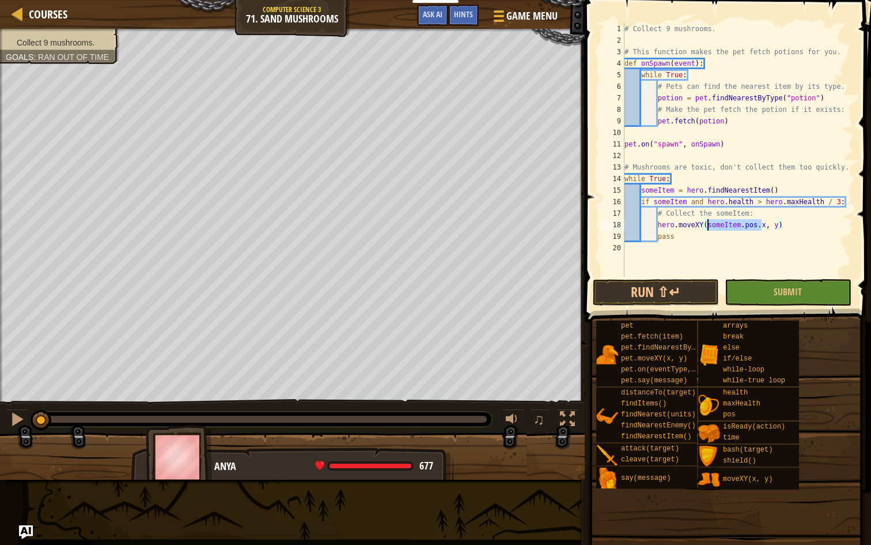
click at [772, 228] on div "# Collect 9 mushrooms. # This function makes the pet fetch potions for you. def…" at bounding box center [738, 161] width 232 height 277
paste textarea "someItem.pos."
click at [773, 297] on button "Submit" at bounding box center [788, 292] width 126 height 27
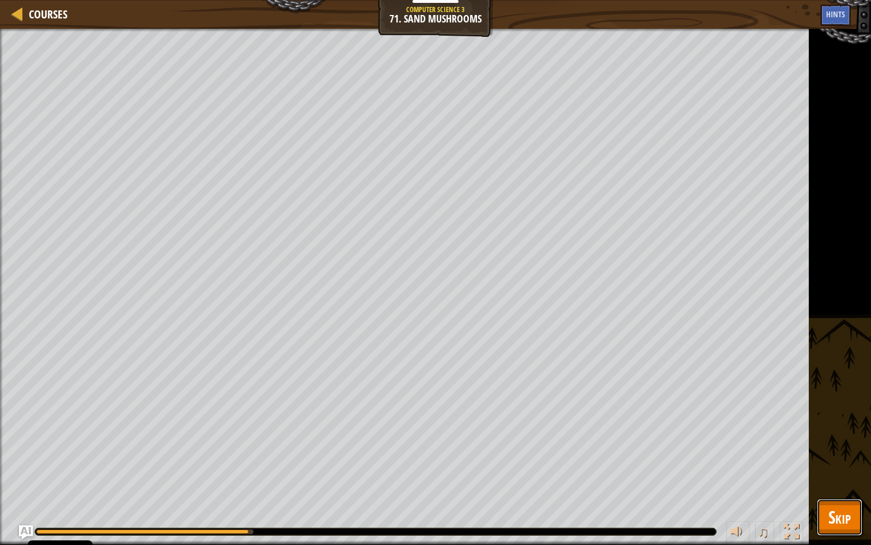
click at [846, 515] on span "Skip" at bounding box center [840, 517] width 22 height 24
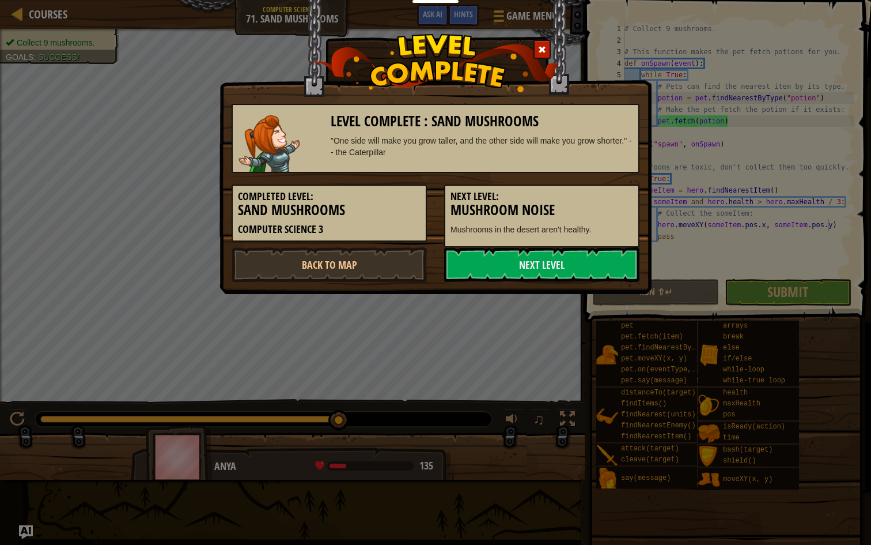
click at [545, 51] on span at bounding box center [542, 50] width 8 height 8
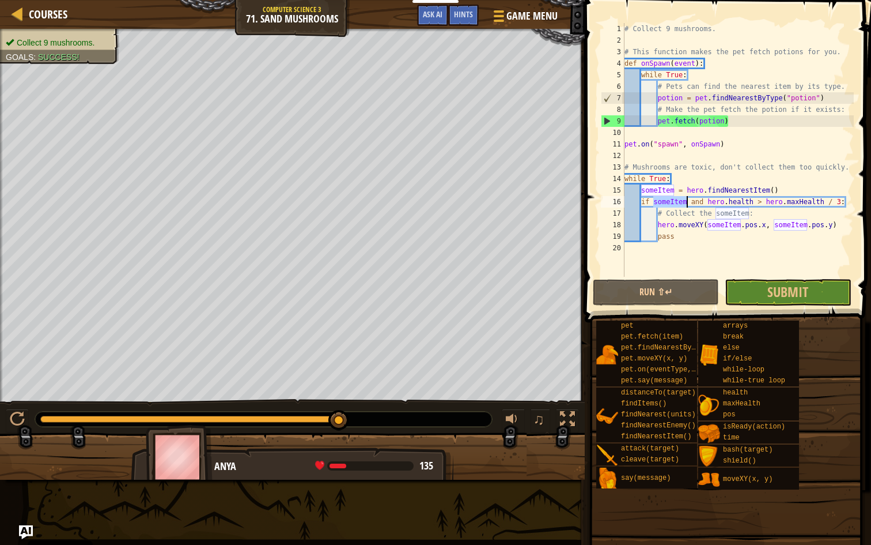
drag, startPoint x: 653, startPoint y: 198, endPoint x: 688, endPoint y: 202, distance: 35.4
click at [688, 202] on div "# Collect 9 mushrooms. # This function makes the pet fetch potions for you. def…" at bounding box center [738, 161] width 232 height 277
type textarea "if someItem and hero.health > hero.maxHealth / 3:"
click at [688, 202] on div "# Collect 9 mushrooms. # This function makes the pet fetch potions for you. def…" at bounding box center [738, 161] width 232 height 277
drag, startPoint x: 710, startPoint y: 199, endPoint x: 839, endPoint y: 202, distance: 129.1
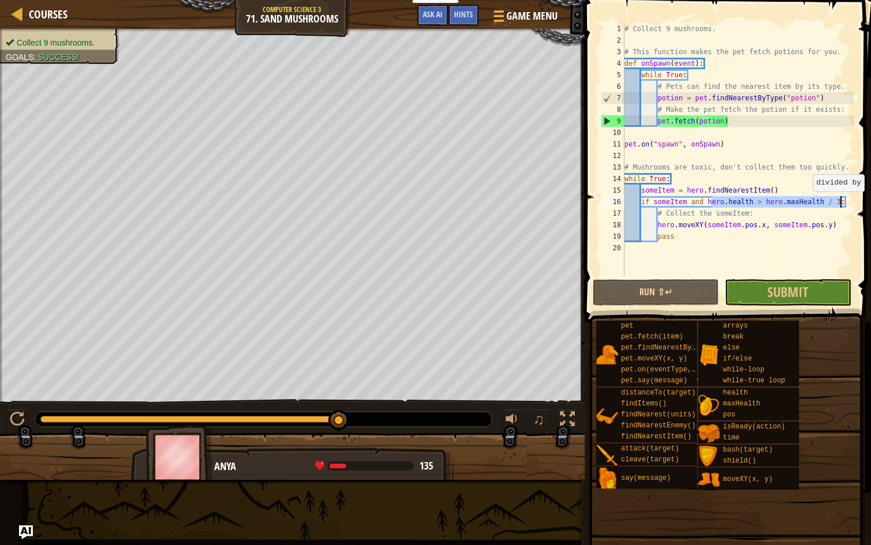
click at [839, 202] on div "# Collect 9 mushrooms. # This function makes the pet fetch potions for you. def…" at bounding box center [738, 161] width 232 height 277
click at [796, 293] on span "Submit" at bounding box center [788, 291] width 41 height 18
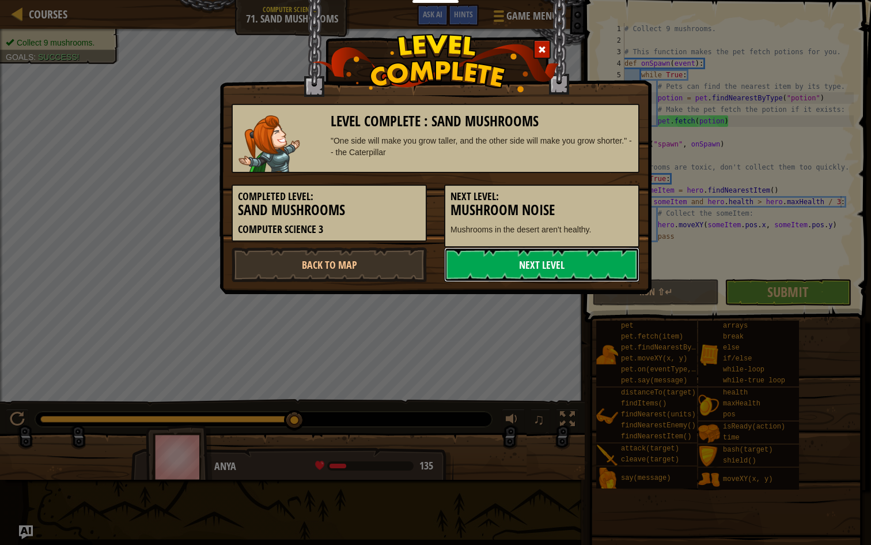
click at [577, 266] on link "Next Level" at bounding box center [541, 264] width 195 height 35
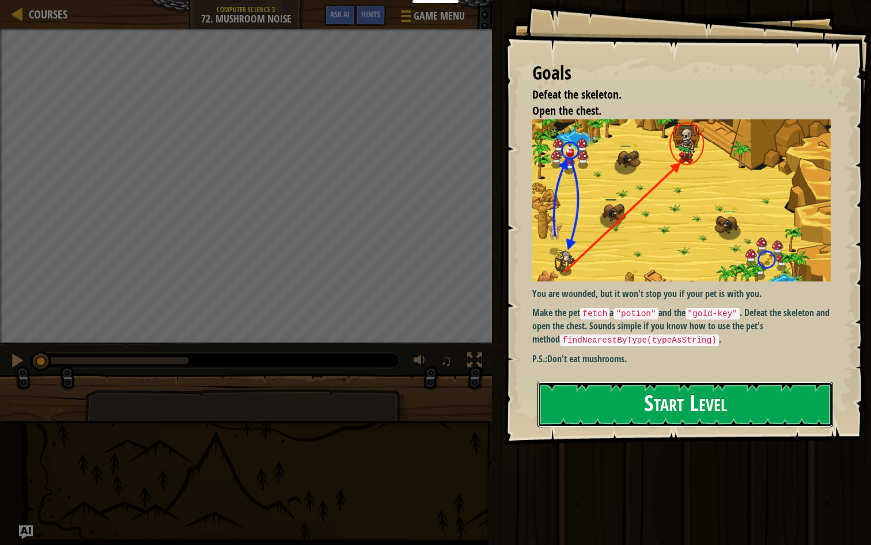
click at [568, 410] on button "Start Level" at bounding box center [686, 404] width 296 height 46
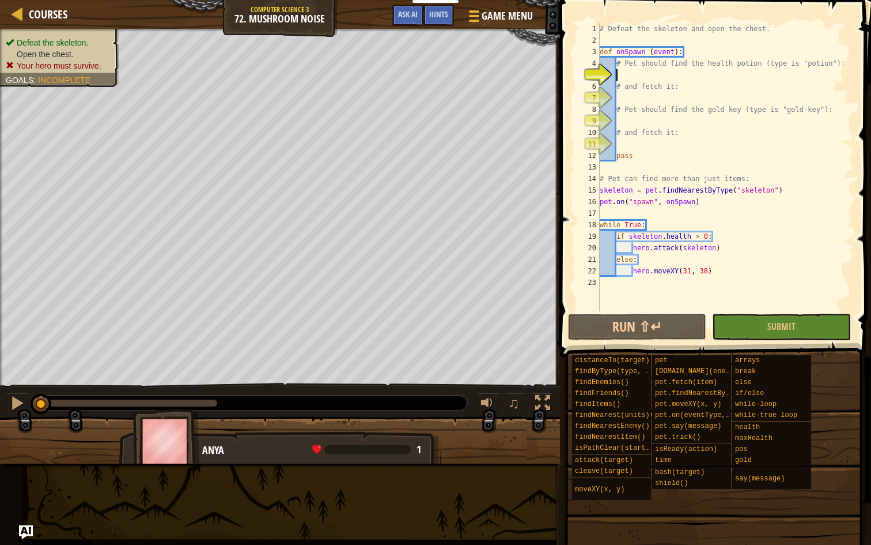
type textarea "p"
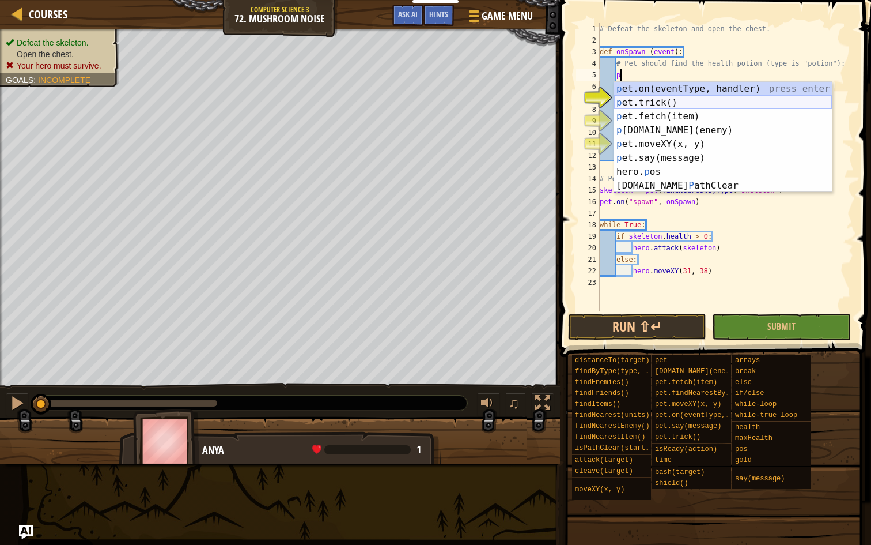
scroll to position [5, 1]
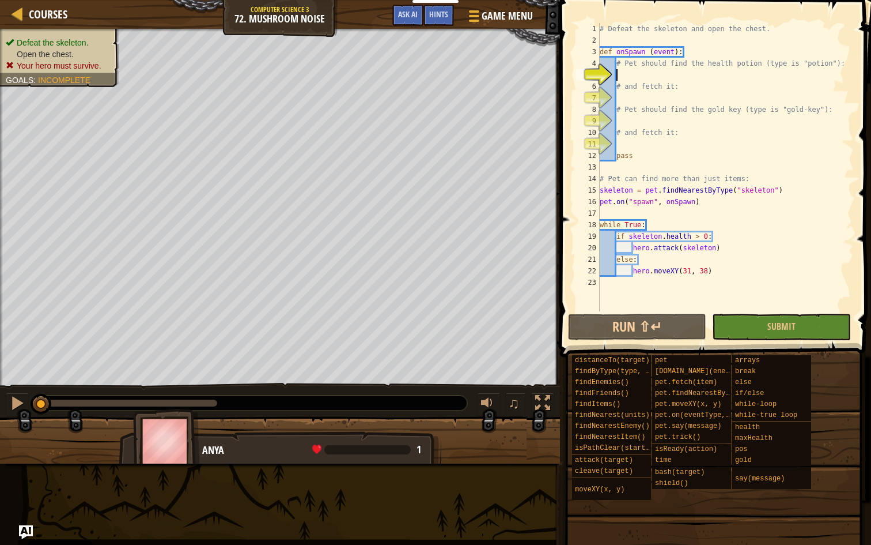
type textarea "someItem.pos."
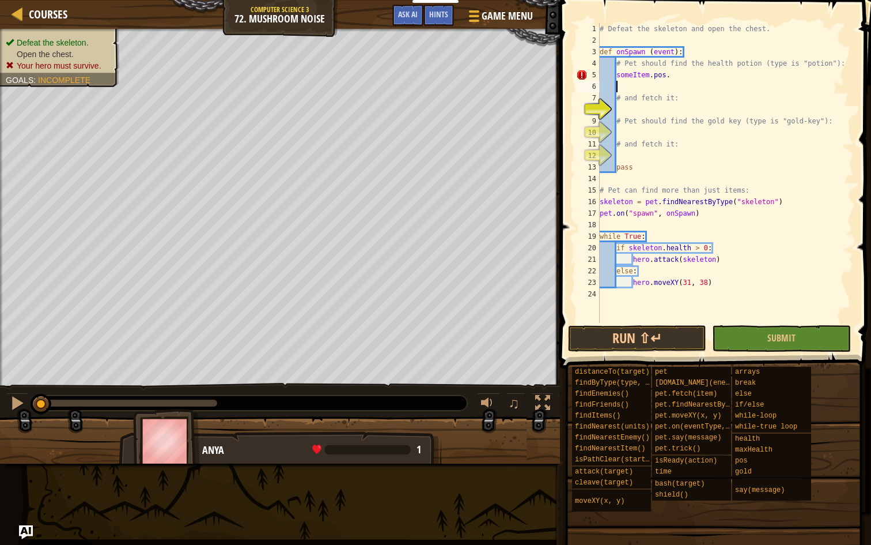
scroll to position [5, 0]
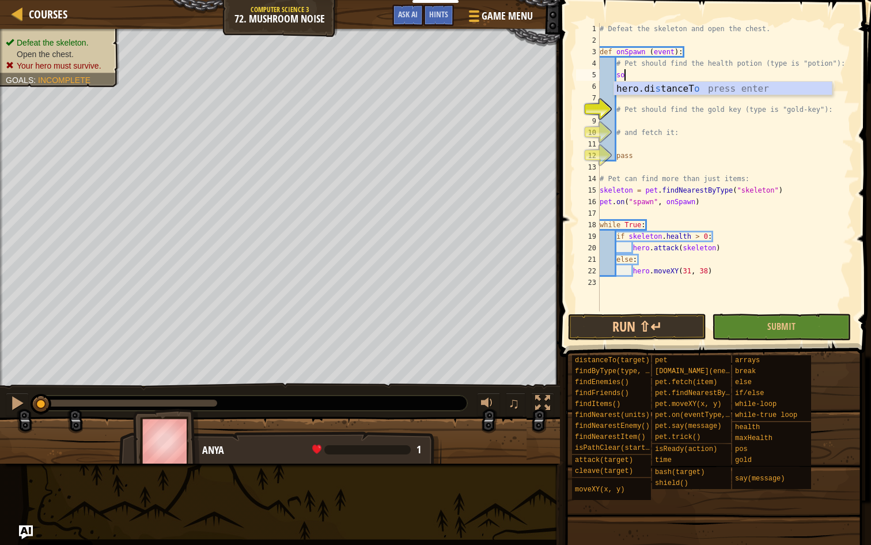
type textarea "s"
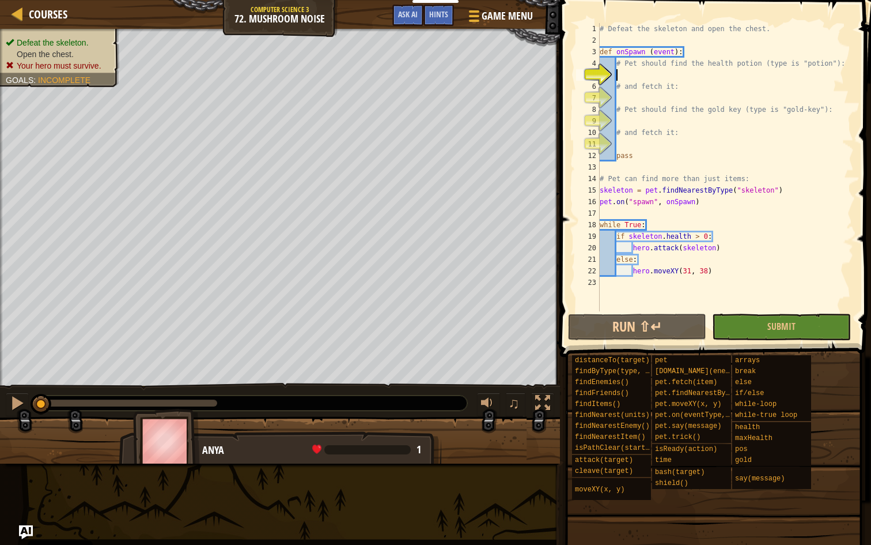
type textarea "s"
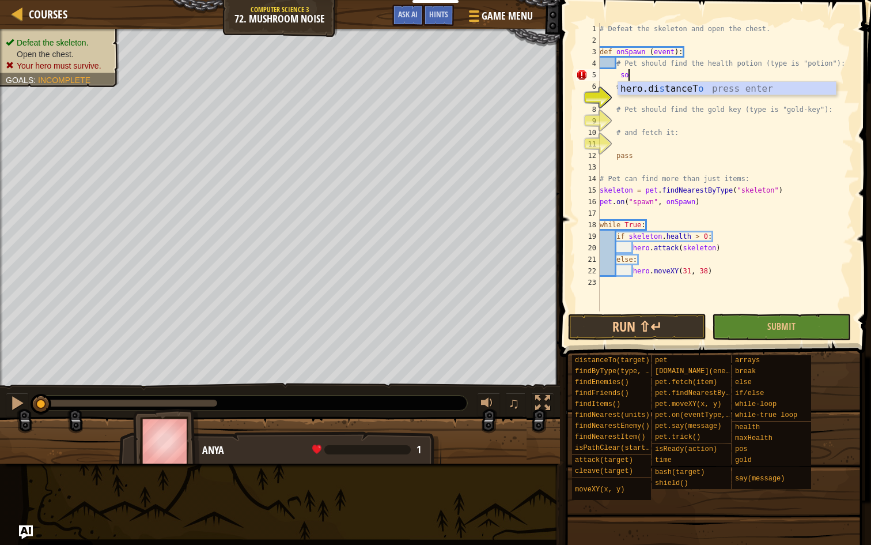
type textarea "s"
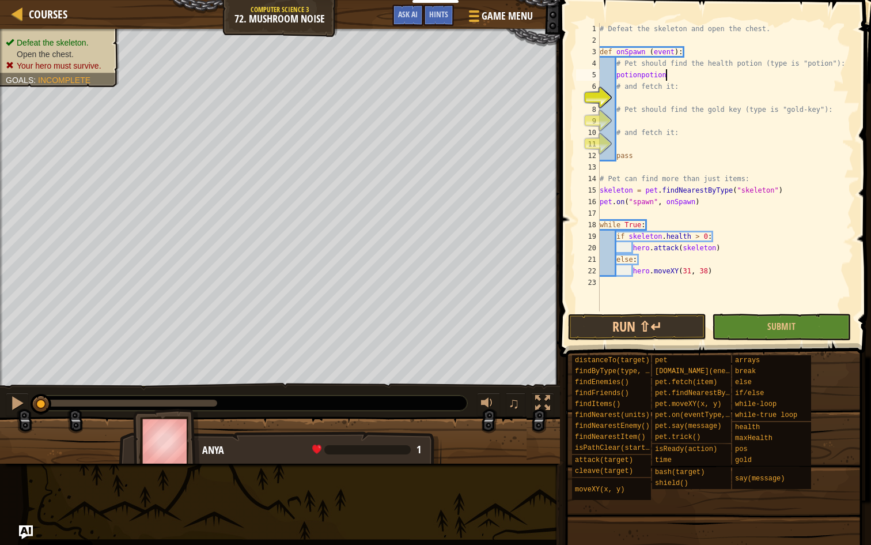
scroll to position [5, 5]
click at [645, 81] on div "# Defeat the skeleton and open the chest. def onSpawn ( event ) : # Pet should …" at bounding box center [726, 178] width 256 height 311
click at [710, 75] on div "# Defeat the skeleton and open the chest. def onSpawn ( event ) : # Pet should …" at bounding box center [726, 178] width 256 height 311
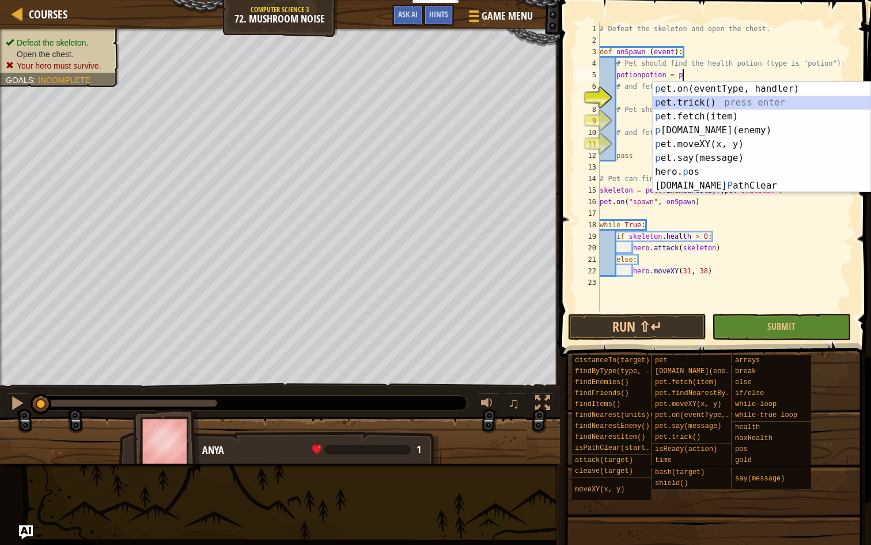
drag, startPoint x: 713, startPoint y: 105, endPoint x: 646, endPoint y: 150, distance: 80.9
click at [646, 0] on body "Cookie Policy CodeCombat uses a few essential and non-essential cookies. Privac…" at bounding box center [435, 0] width 871 height 0
click at [668, 118] on div "p et.on(eventType, handler) press enter p et.trick() press enter p et.fetch(ite…" at bounding box center [762, 151] width 218 height 138
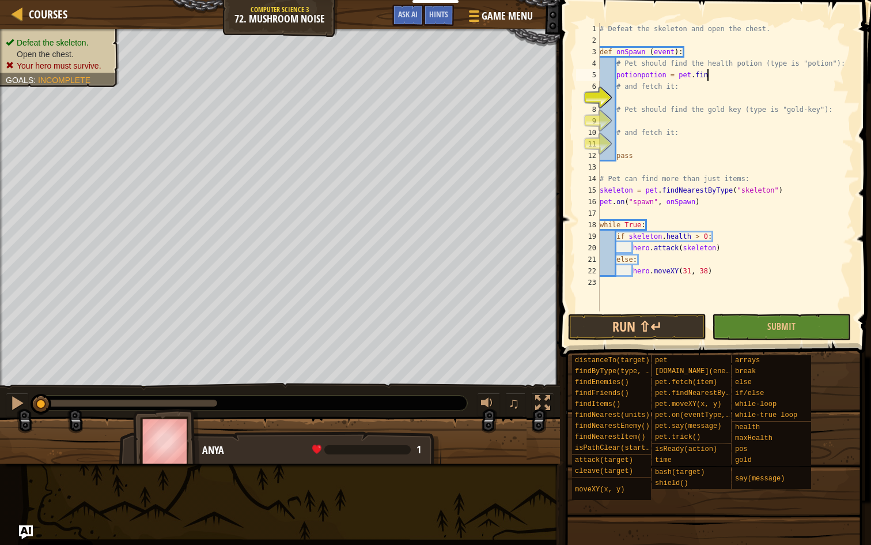
scroll to position [5, 9]
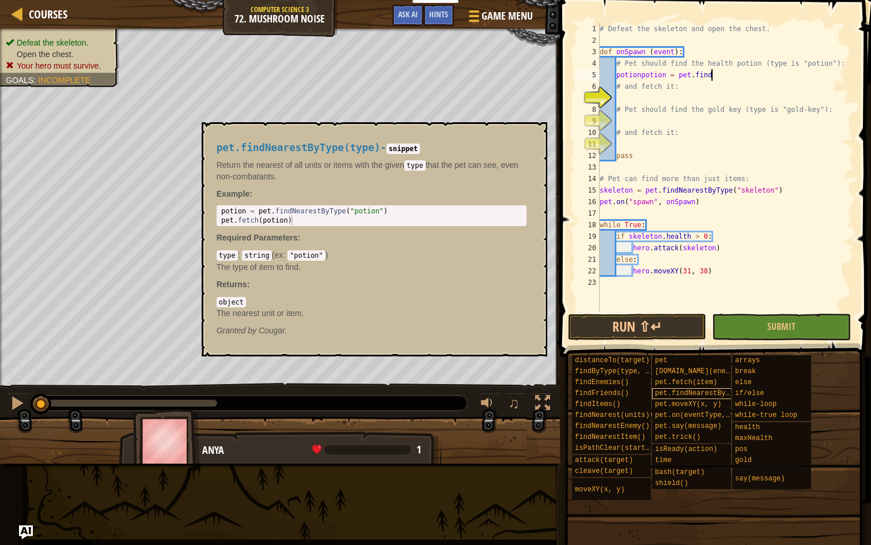
type textarea "potionpotion = pet.find"
click at [709, 393] on span "pet.findNearestByType(type)" at bounding box center [711, 393] width 112 height 8
type textarea "potion = pet.findNearestByType("potion")"
drag, startPoint x: 259, startPoint y: 212, endPoint x: 418, endPoint y: 209, distance: 159.1
click at [418, 209] on div "potion = pet . findNearestByType ( "potion" ) pet . fetch ( potion )" at bounding box center [371, 224] width 305 height 37
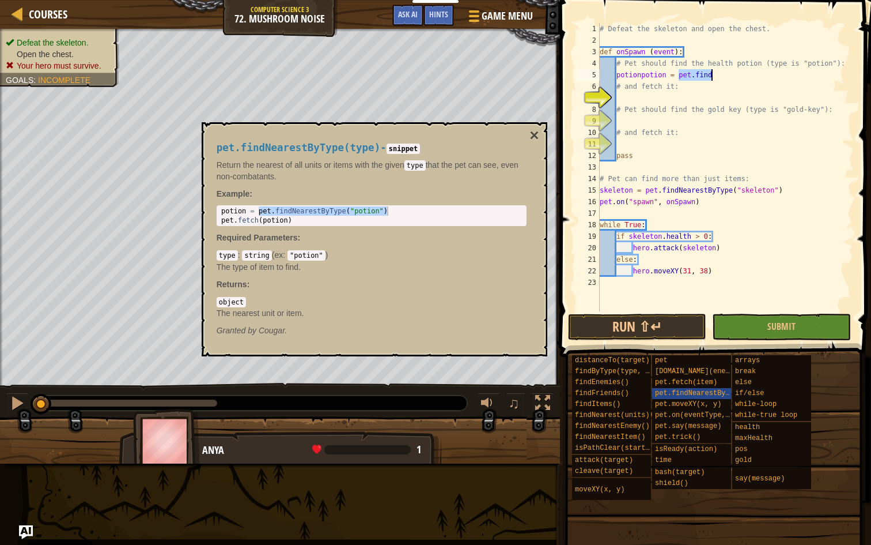
drag, startPoint x: 678, startPoint y: 74, endPoint x: 713, endPoint y: 77, distance: 35.2
click at [713, 77] on div "# Defeat the skeleton and open the chest. def onSpawn ( event ) : # Pet should …" at bounding box center [726, 178] width 256 height 311
paste textarea "NearestByType("potion")"
type textarea "potionpotion = pet.findNearestByType("potion")"
click at [621, 73] on div "# Defeat the skeleton and open the chest. def onSpawn ( event ) : # Pet should …" at bounding box center [726, 178] width 256 height 311
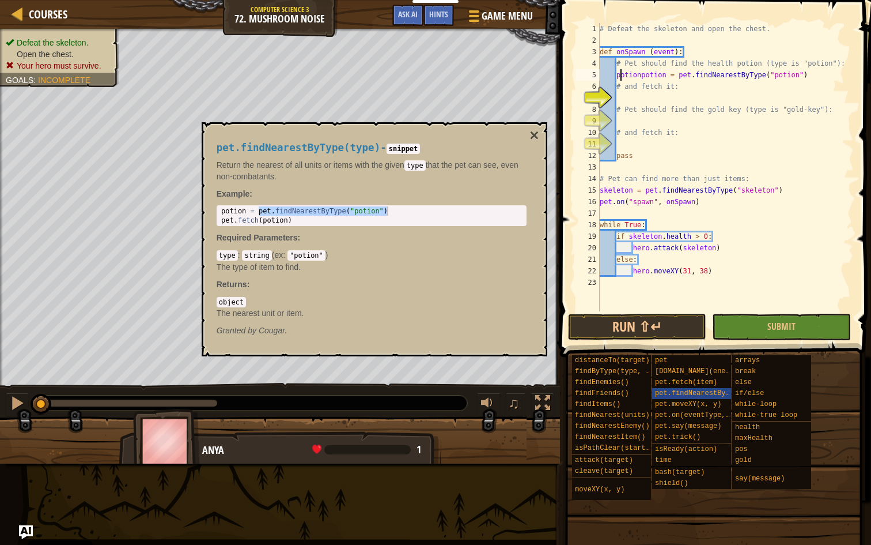
click at [621, 73] on div "# Defeat the skeleton and open the chest. def onSpawn ( event ) : # Pet should …" at bounding box center [726, 178] width 256 height 311
click at [795, 74] on div "# Defeat the skeleton and open the chest. def onSpawn ( event ) : # Pet should …" at bounding box center [726, 178] width 256 height 311
click at [618, 93] on div "# Defeat the skeleton and open the chest. def onSpawn ( event ) : # Pet should …" at bounding box center [726, 178] width 256 height 311
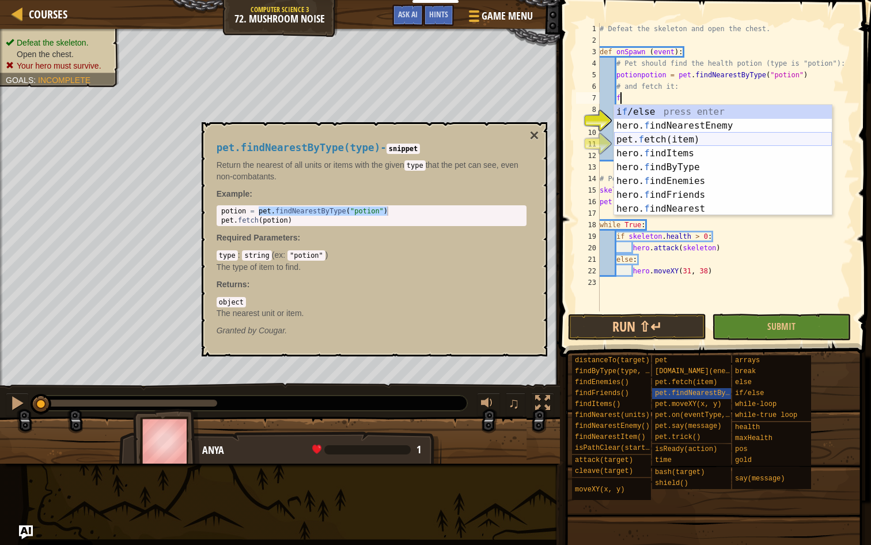
click at [638, 134] on div "i f /else press enter hero. f indNearestEnemy press enter pet. f etch(item) pre…" at bounding box center [723, 174] width 218 height 138
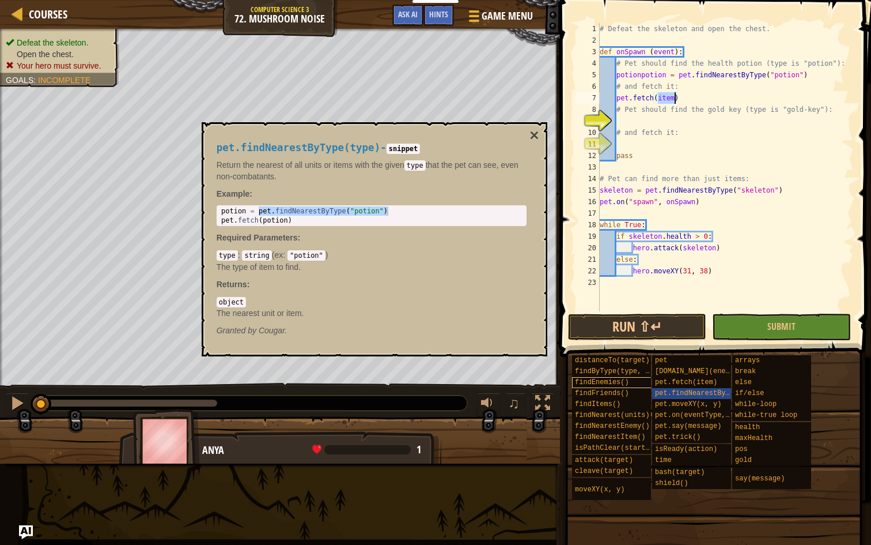
paste textarea "potionpotion"
type textarea "pet.fetch(potionpotion)"
click at [538, 139] on button "×" at bounding box center [534, 135] width 9 height 16
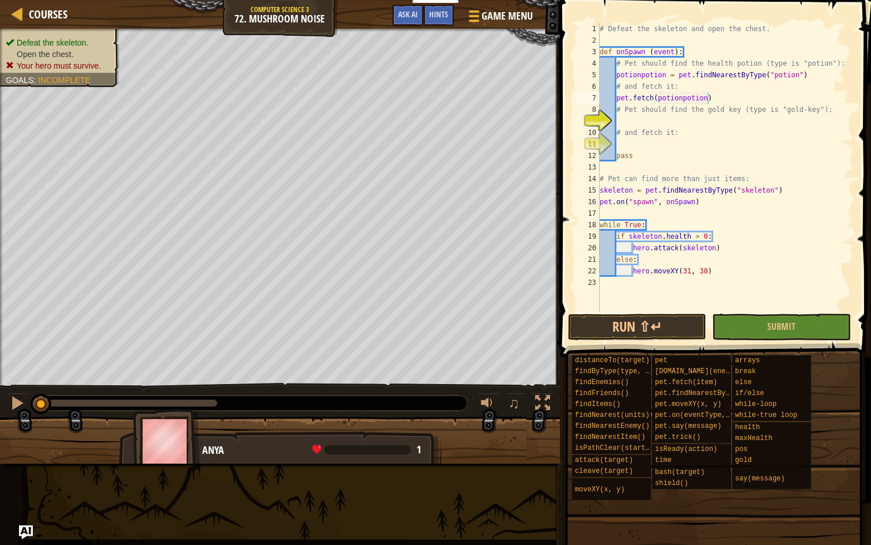
scroll to position [5, 1]
click at [634, 118] on div "# Defeat the skeleton and open the chest. def onSpawn ( event ) : # Pet should …" at bounding box center [726, 178] width 256 height 311
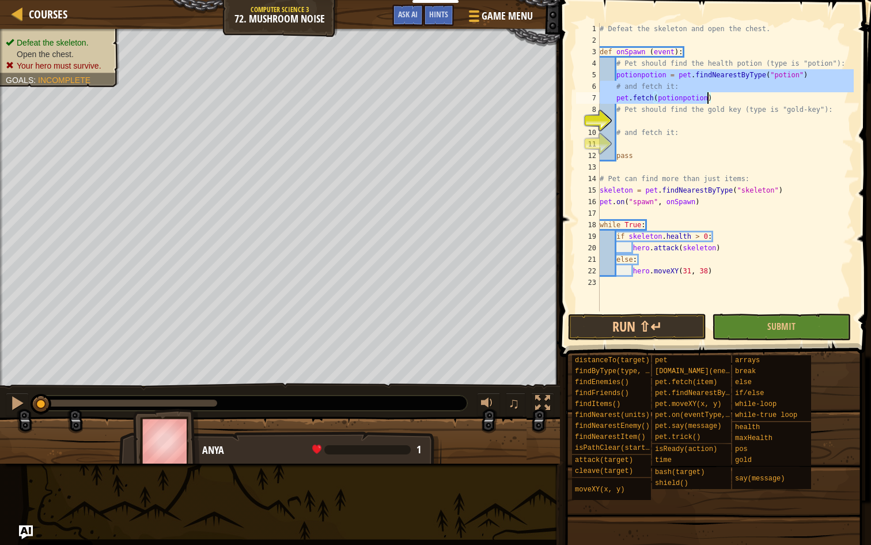
drag, startPoint x: 617, startPoint y: 73, endPoint x: 708, endPoint y: 100, distance: 94.8
click at [708, 100] on div "# Defeat the skeleton and open the chest. def onSpawn ( event ) : # Pet should …" at bounding box center [726, 178] width 256 height 311
click at [604, 72] on div "# Defeat the skeleton and open the chest. def onSpawn ( event ) : # Pet should …" at bounding box center [726, 178] width 256 height 311
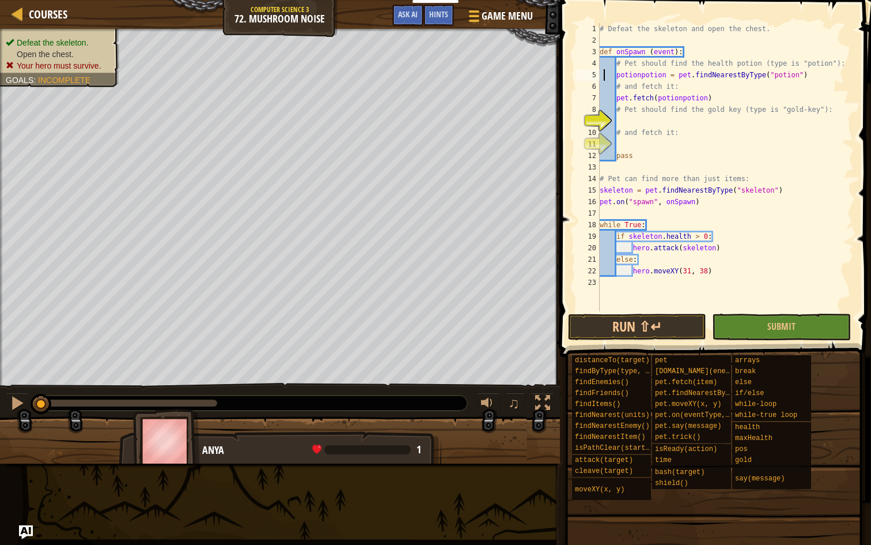
click at [646, 73] on div "# Defeat the skeleton and open the chest. def onSpawn ( event ) : # Pet should …" at bounding box center [726, 178] width 256 height 311
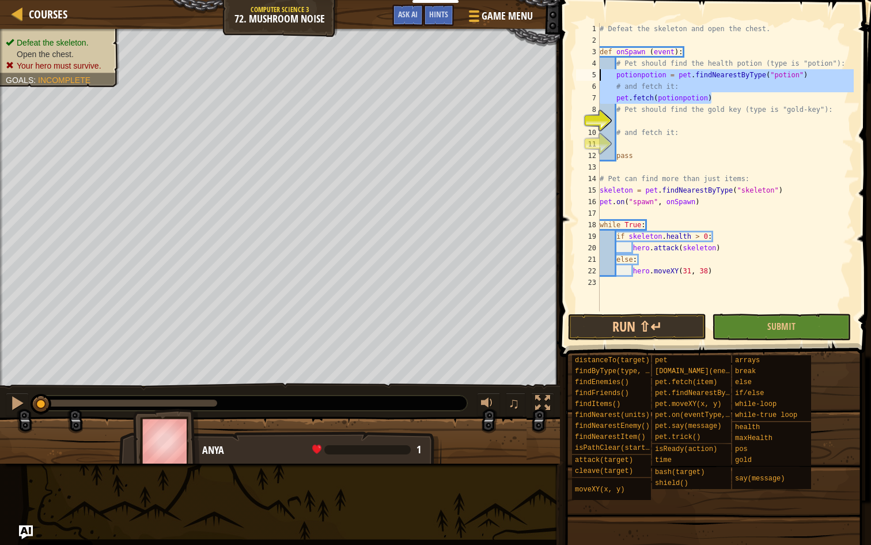
drag, startPoint x: 704, startPoint y: 93, endPoint x: 594, endPoint y: 74, distance: 111.2
click at [593, 73] on div "potionpotion = pet.findNearestByType("potion") 1 2 3 4 5 6 7 8 9 10 11 12 13 14…" at bounding box center [714, 167] width 280 height 288
type textarea "potionpotion = pet.findNearestByType("potion") # and fetch it:"
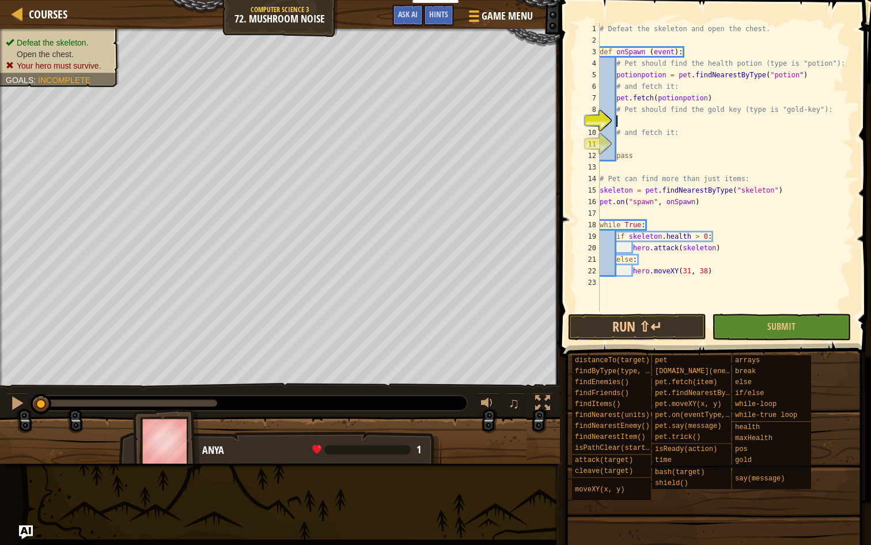
click at [621, 119] on div "# Defeat the skeleton and open the chest. def onSpawn ( event ) : # Pet should …" at bounding box center [726, 178] width 256 height 311
paste textarea "pet.fetch(potionpotion)"
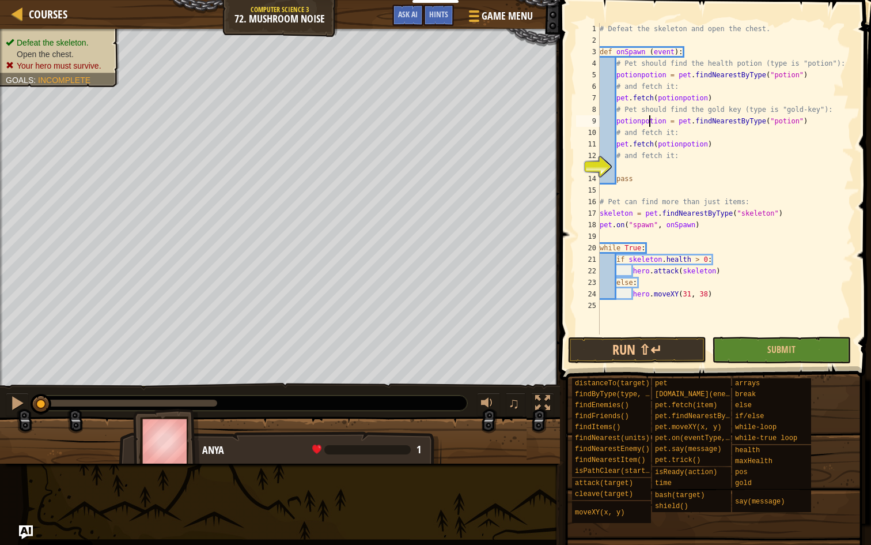
click at [651, 123] on div "# Defeat the skeleton and open the chest. def onSpawn ( event ) : # Pet should …" at bounding box center [726, 190] width 256 height 334
click at [779, 118] on div "# Defeat the skeleton and open the chest. def onSpawn ( event ) : # Pet should …" at bounding box center [726, 190] width 256 height 334
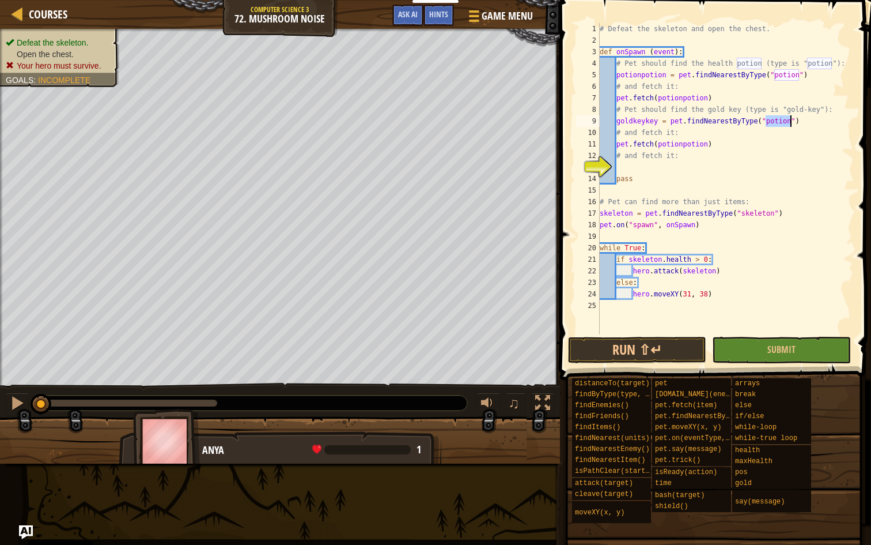
click at [799, 113] on div "# Defeat the skeleton and open the chest. def onSpawn ( event ) : # Pet should …" at bounding box center [726, 190] width 256 height 334
click at [825, 116] on div "# Defeat the skeleton and open the chest. def onSpawn ( event ) : # Pet should …" at bounding box center [726, 190] width 256 height 334
drag, startPoint x: 823, startPoint y: 109, endPoint x: 783, endPoint y: 114, distance: 40.1
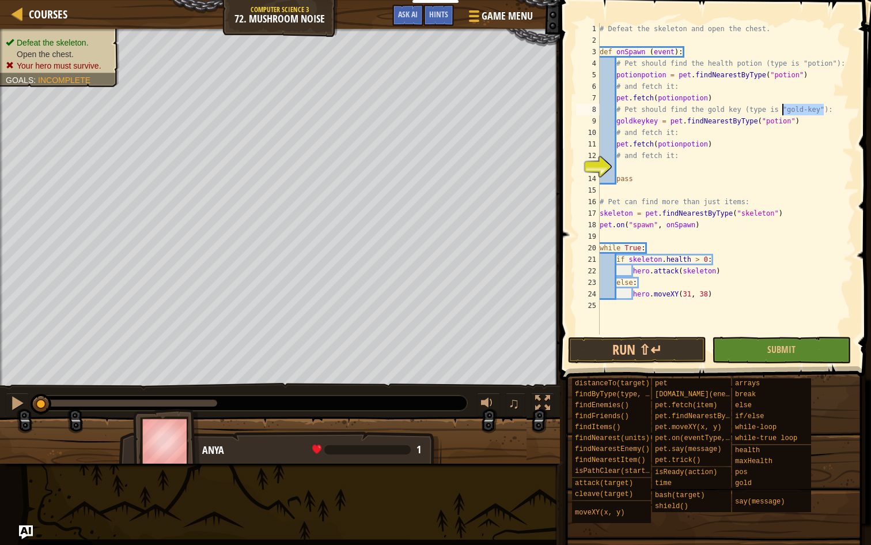
click at [783, 114] on div "# Defeat the skeleton and open the chest. def onSpawn ( event ) : # Pet should …" at bounding box center [726, 190] width 256 height 334
click at [766, 123] on div "# Defeat the skeleton and open the chest. def onSpawn ( event ) : # Pet should …" at bounding box center [726, 190] width 256 height 334
click at [763, 123] on div "# Defeat the skeleton and open the chest. def onSpawn ( event ) : # Pet should …" at bounding box center [726, 190] width 256 height 334
paste textarea "gold-key"
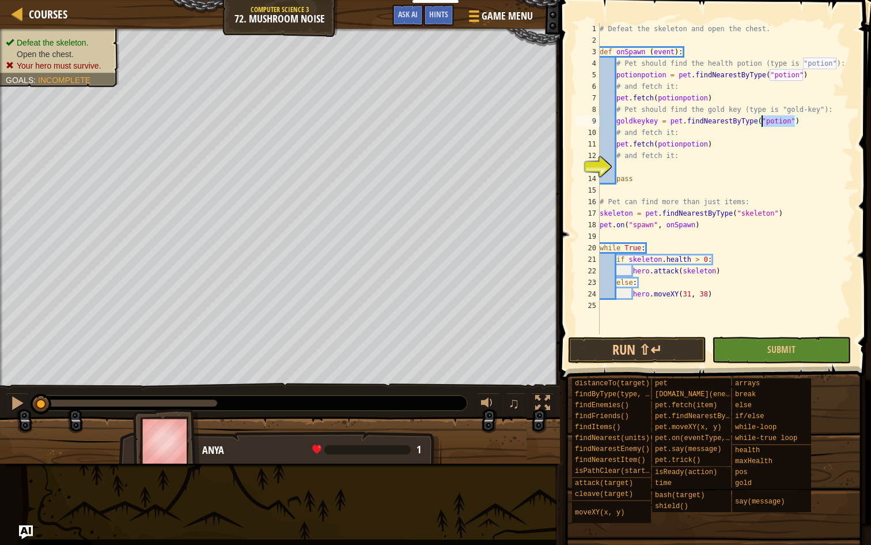
type textarea "goldkeykey = pet.findNearestByType("gold-key")"
click at [627, 171] on div "# Defeat the skeleton and open the chest. def onSpawn ( event ) : # Pet should …" at bounding box center [726, 190] width 256 height 334
click at [665, 142] on div "# Defeat the skeleton and open the chest. def onSpawn ( event ) : # Pet should …" at bounding box center [726, 190] width 256 height 334
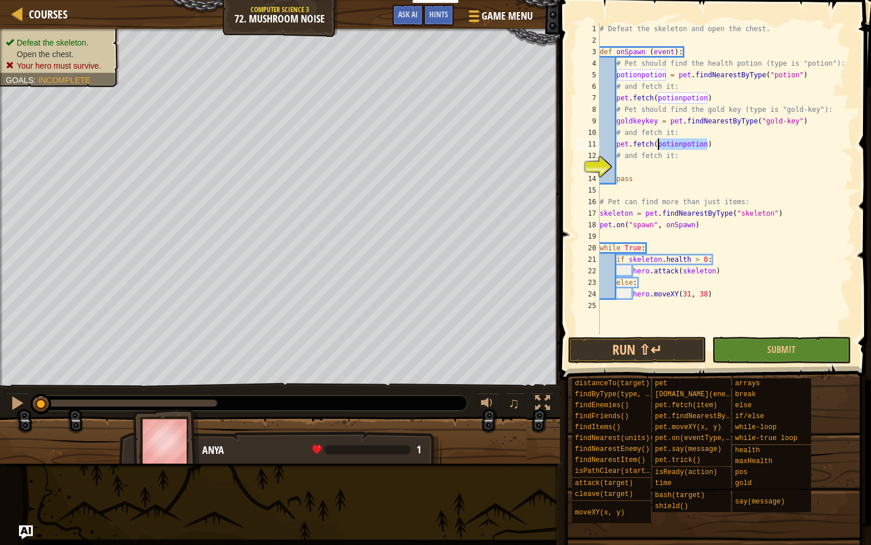
click at [665, 142] on div "# Defeat the skeleton and open the chest. def onSpawn ( event ) : # Pet should …" at bounding box center [726, 190] width 256 height 334
paste textarea ""gold-key""
click at [634, 123] on div "# Defeat the skeleton and open the chest. def onSpawn ( event ) : # Pet should …" at bounding box center [726, 190] width 256 height 334
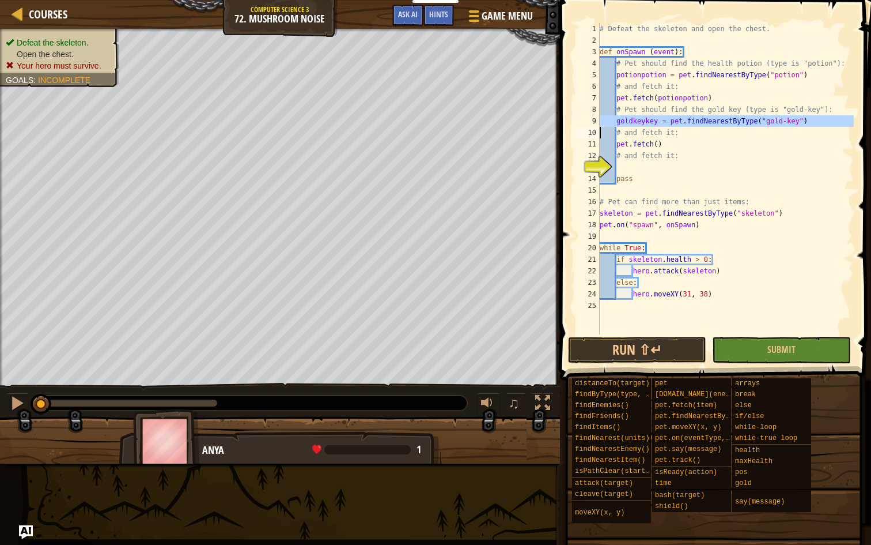
click at [663, 124] on div "# Defeat the skeleton and open the chest. def onSpawn ( event ) : # Pet should …" at bounding box center [726, 190] width 256 height 334
click at [643, 124] on div "# Defeat the skeleton and open the chest. def onSpawn ( event ) : # Pet should …" at bounding box center [726, 190] width 256 height 334
click at [658, 146] on div "# Defeat the skeleton and open the chest. def onSpawn ( event ) : # Pet should …" at bounding box center [726, 190] width 256 height 334
paste textarea "goldkeykey"
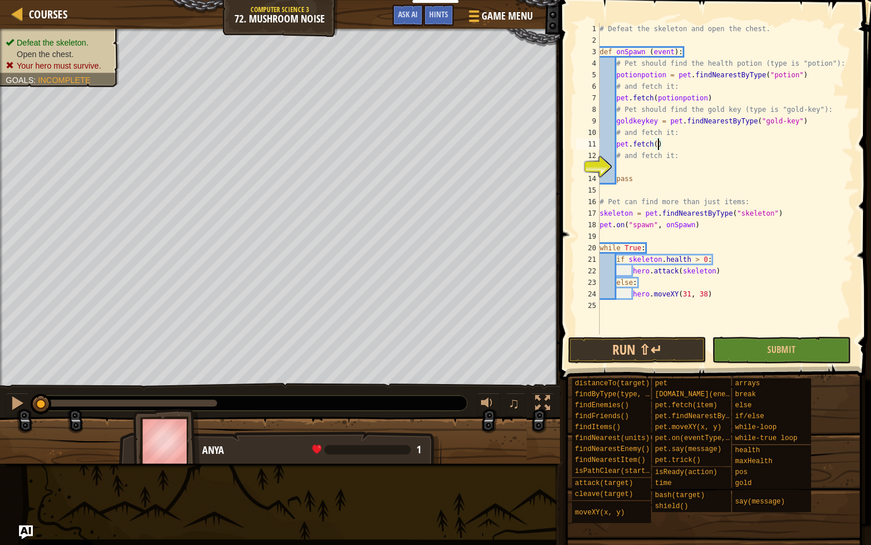
type textarea "pet.fetch(goldkeykey)"
click at [624, 169] on div "# Defeat the skeleton and open the chest. def onSpawn ( event ) : # Pet should …" at bounding box center [726, 190] width 256 height 334
type textarea "# and fetch it:"
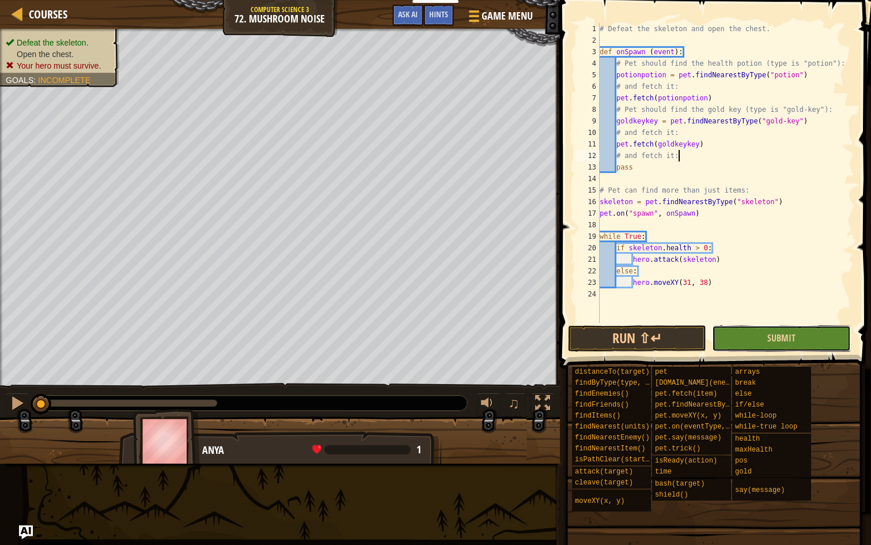
click at [759, 334] on button "Submit" at bounding box center [781, 338] width 138 height 27
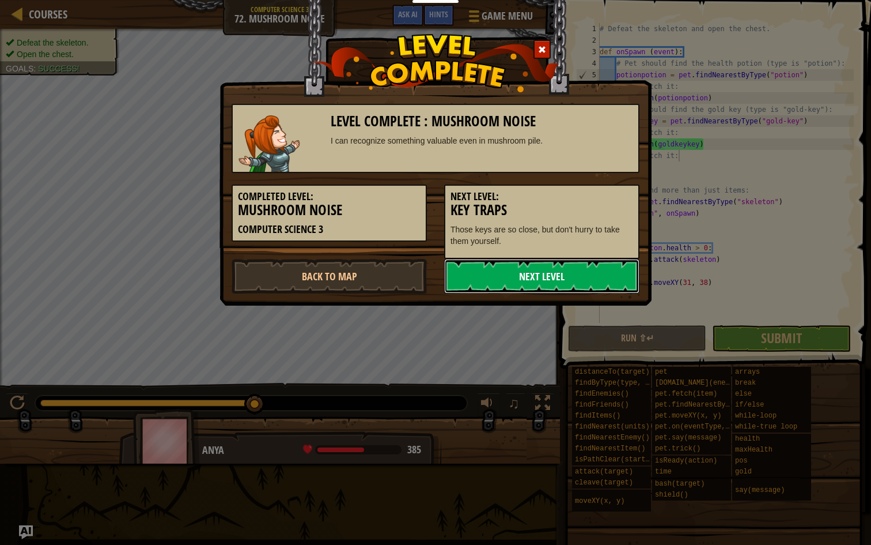
click at [537, 280] on link "Next Level" at bounding box center [541, 276] width 195 height 35
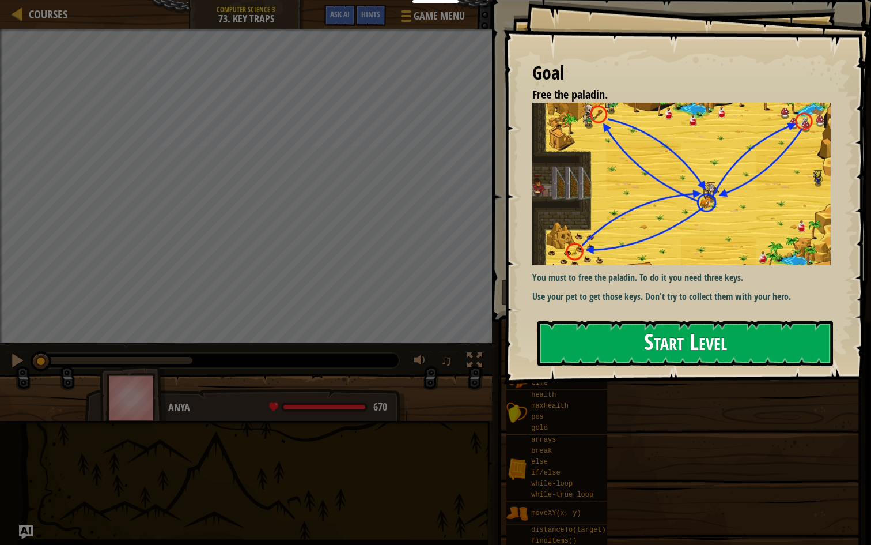
click at [653, 352] on button "Start Level" at bounding box center [686, 343] width 296 height 46
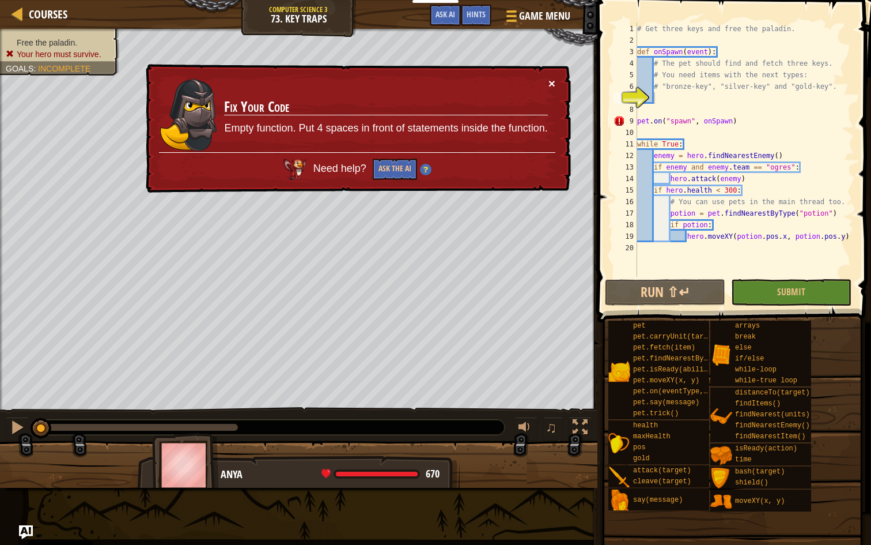
click at [551, 86] on button "×" at bounding box center [552, 83] width 7 height 12
click at [556, 84] on div "× Fix Your Code Empty function. Put 4 spaces in front of statements inside the …" at bounding box center [357, 128] width 428 height 129
click at [553, 85] on button "×" at bounding box center [552, 86] width 7 height 12
click at [638, 121] on div "# Get three keys and free the paladin. def onSpawn ( event ) : # The pet should…" at bounding box center [744, 161] width 219 height 277
type textarea "pet.on("spawn", onSpawn)"
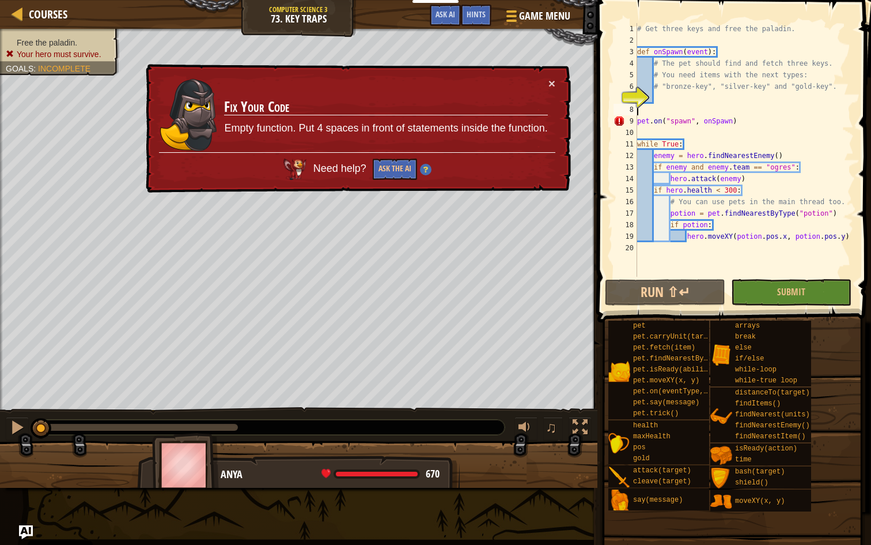
click at [670, 111] on div "# Get three keys and free the paladin. def onSpawn ( event ) : # The pet should…" at bounding box center [744, 161] width 219 height 277
click at [767, 155] on div "# Get three keys and free the paladin. def onSpawn ( event ) : # The pet should…" at bounding box center [744, 161] width 219 height 277
click at [637, 124] on div "# Get three keys and free the paladin. def onSpawn ( event ) : # The pet should…" at bounding box center [744, 161] width 219 height 277
type textarea "pet.on("spawn", onSpawn)"
click at [555, 85] on button "×" at bounding box center [552, 84] width 7 height 12
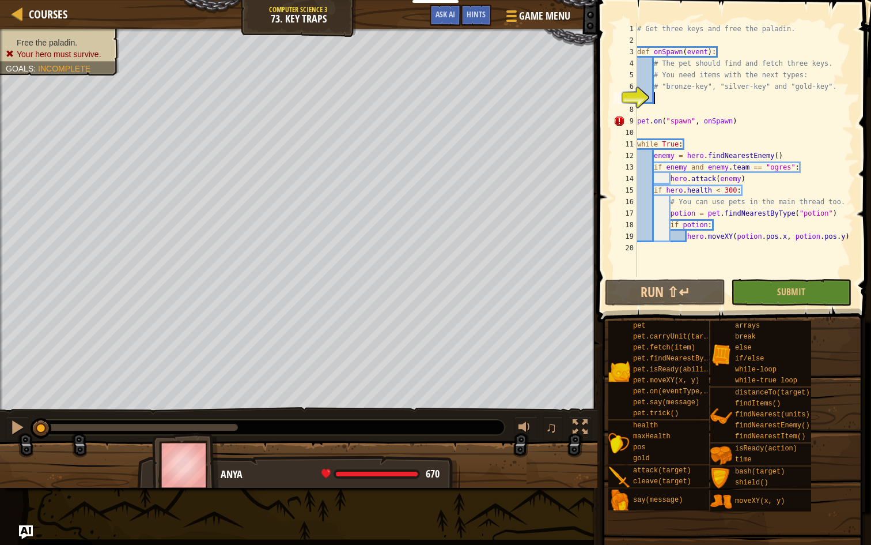
click at [666, 99] on div "# Get three keys and free the paladin. def onSpawn ( event ) : # The pet should…" at bounding box center [744, 161] width 219 height 277
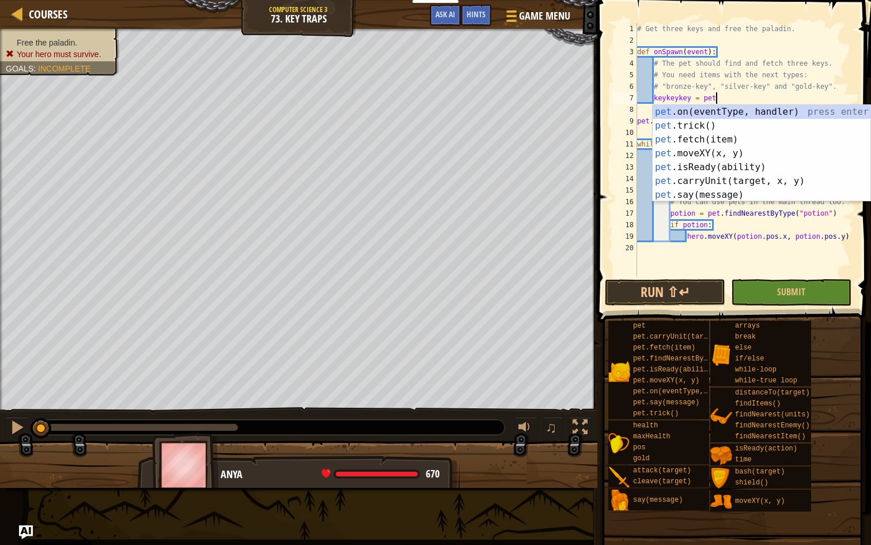
scroll to position [5, 6]
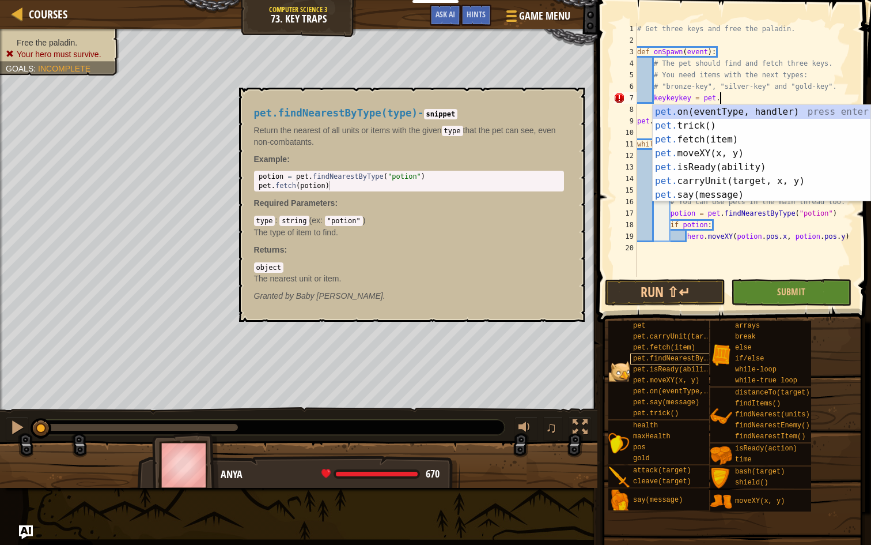
click at [667, 358] on span "pet.findNearestByType(type)" at bounding box center [689, 358] width 112 height 8
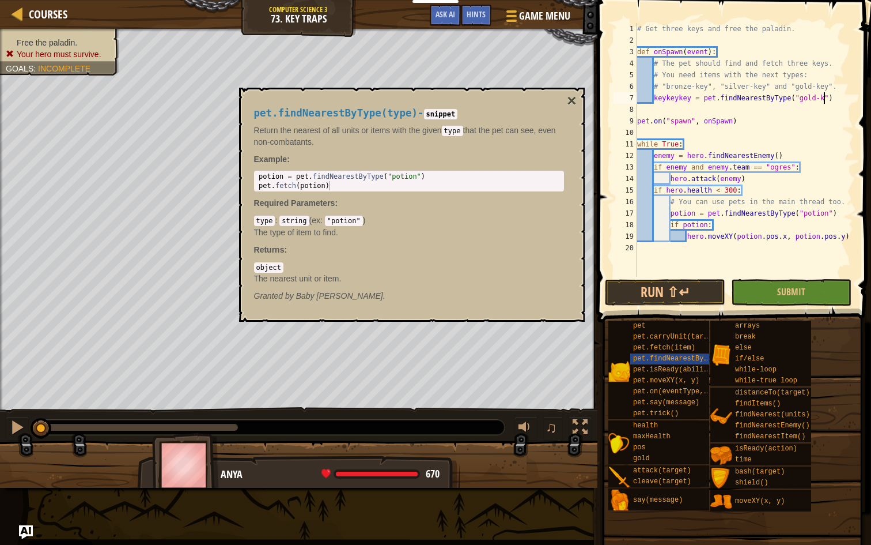
scroll to position [5, 16]
type textarea "keykeykey = pet.findNearestByType("gold-key")"
click at [844, 94] on div "# Get three keys and free the paladin. def onSpawn ( event ) : # The pet should…" at bounding box center [744, 161] width 219 height 277
drag, startPoint x: 844, startPoint y: 94, endPoint x: 641, endPoint y: 100, distance: 202.9
click at [641, 100] on div "# Get three keys and free the paladin. def onSpawn ( event ) : # The pet should…" at bounding box center [744, 161] width 219 height 277
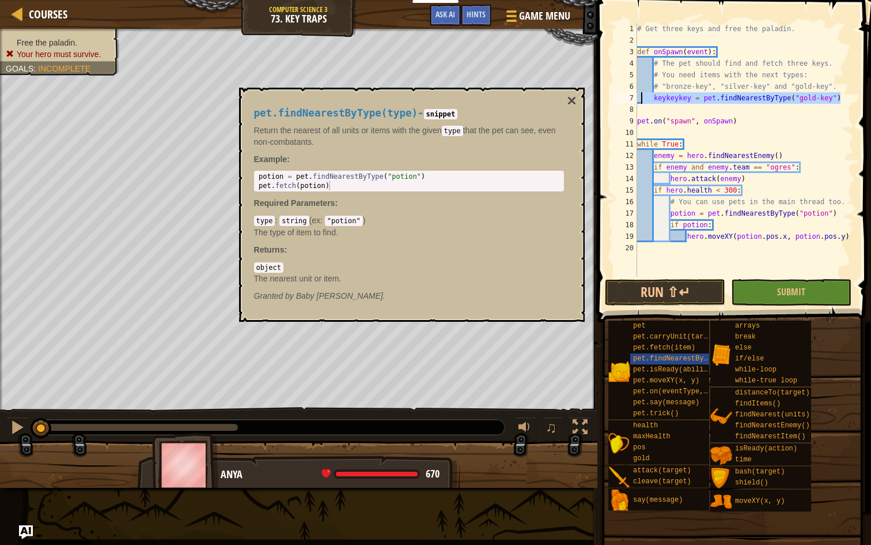
click at [653, 112] on div "# Get three keys and free the paladin. def onSpawn ( event ) : # The pet should…" at bounding box center [744, 161] width 219 height 277
click at [658, 110] on div "# Get three keys and free the paladin. def onSpawn ( event ) : # The pet should…" at bounding box center [744, 161] width 219 height 277
paste textarea "keykeykey = pet.findNearestByType("gold-key")"
click at [649, 111] on div "# Get three keys and free the paladin. def onSpawn ( event ) : # The pet should…" at bounding box center [744, 161] width 219 height 277
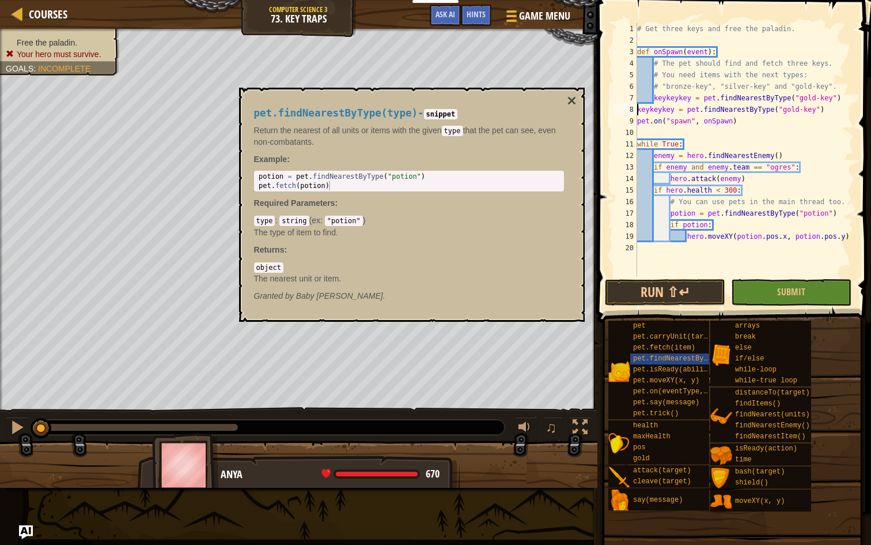
type textarea "keykeykey = pet.findNearestByType("gold-key")"
click at [847, 99] on div "# Get three keys and free the paladin. def onSpawn ( event ) : # The pet should…" at bounding box center [744, 161] width 219 height 277
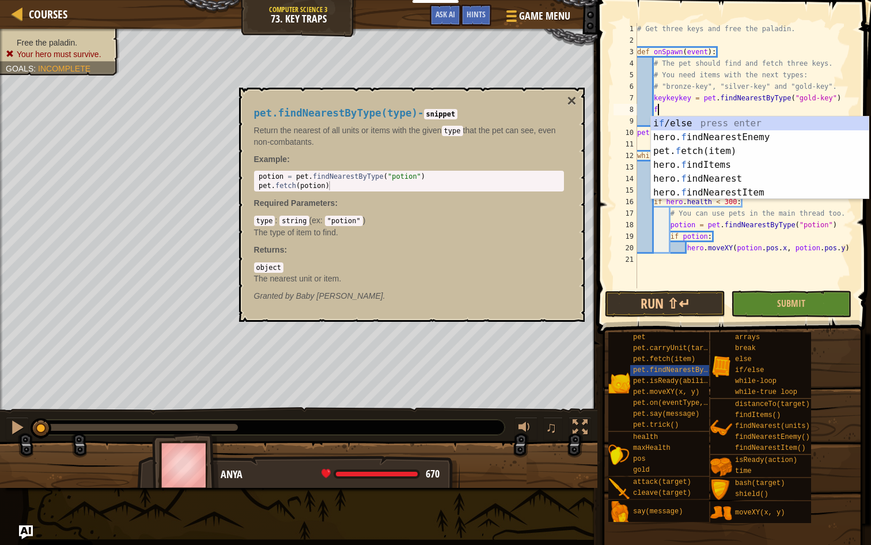
scroll to position [5, 1]
click at [753, 122] on div "pet. fe tch(item) press enter i f / e lse press enter hero. f indN e arestEnemy…" at bounding box center [760, 171] width 218 height 111
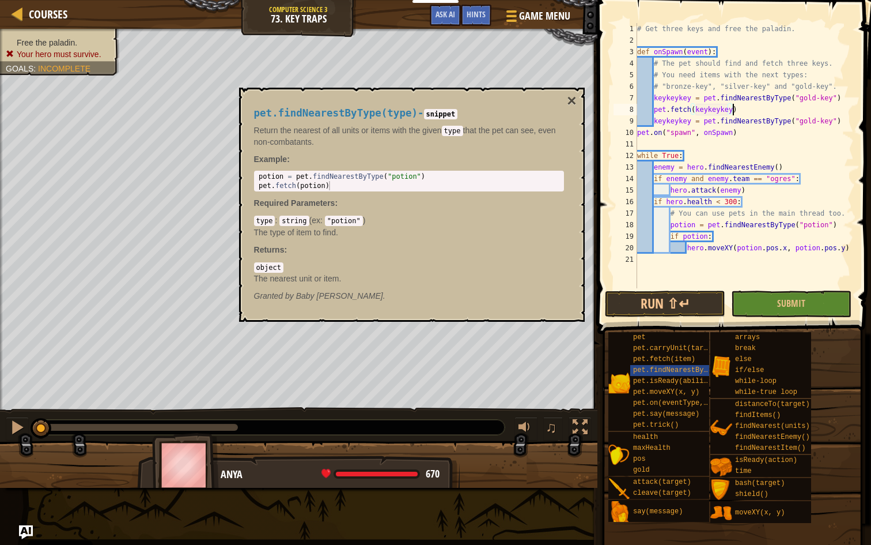
scroll to position [5, 7]
click at [637, 133] on div "# Get three keys and free the paladin. def onSpawn ( event ) : # The pet should…" at bounding box center [744, 167] width 219 height 288
type textarea "pet.on("spawn", onSpawn)"
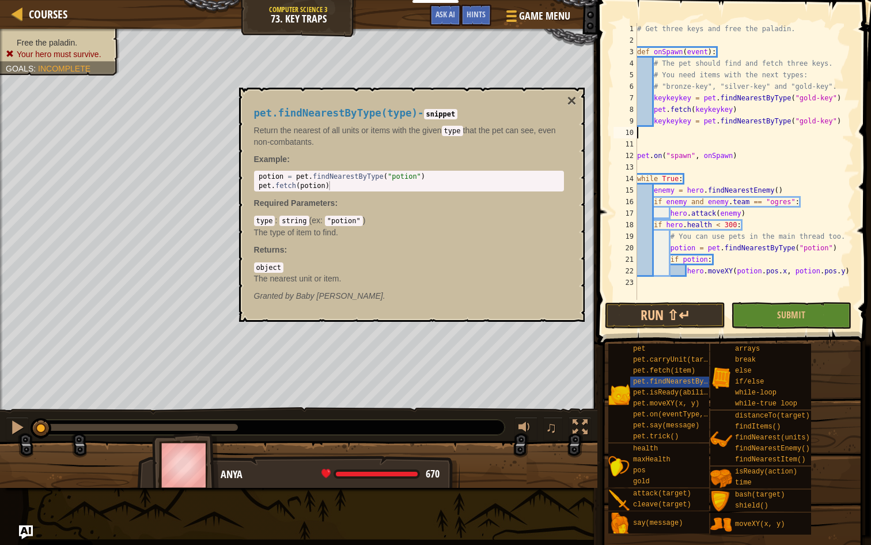
click at [642, 134] on div "# Get three keys and free the paladin. def onSpawn ( event ) : # The pet should…" at bounding box center [744, 173] width 219 height 300
click at [795, 124] on div "# Get three keys and free the paladin. def onSpawn ( event ) : # The pet should…" at bounding box center [744, 173] width 219 height 300
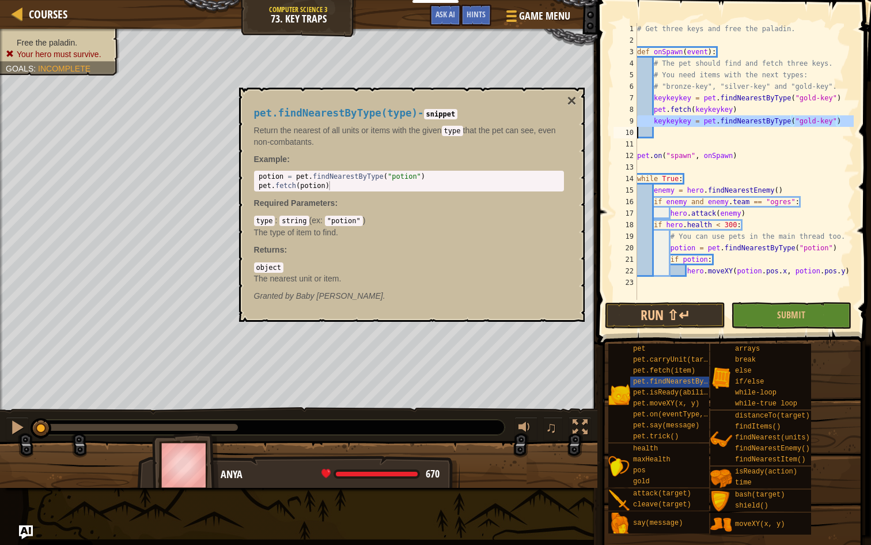
type textarea "keykeykey = pet.findNearestByType("gold-key")"
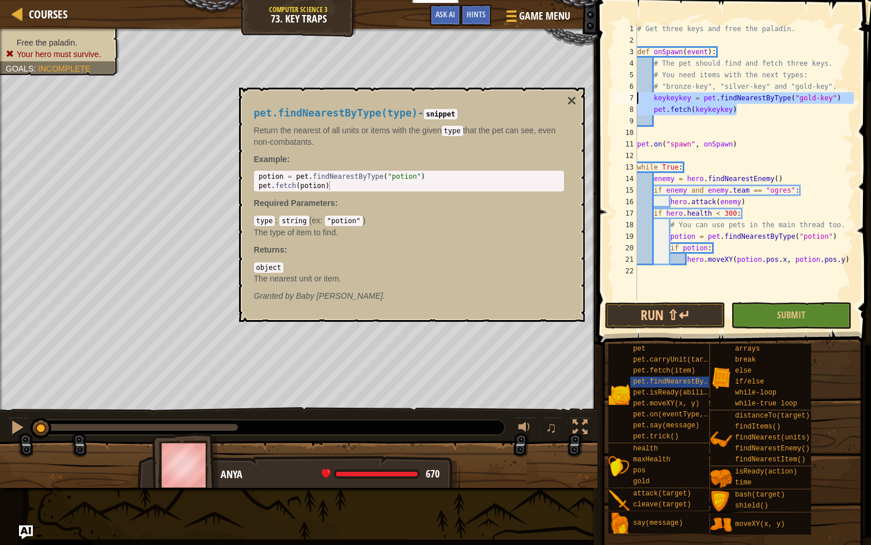
drag, startPoint x: 769, startPoint y: 111, endPoint x: 616, endPoint y: 96, distance: 154.0
click at [616, 96] on div "1 2 3 4 5 6 7 8 9 10 11 12 13 14 15 16 17 18 19 20 21 22 # Get three keys and f…" at bounding box center [732, 161] width 243 height 277
type textarea "pet.fetch(keykeykey)"
click at [655, 124] on div "# Get three keys and free the paladin. def onSpawn ( event ) : # The pet should…" at bounding box center [744, 173] width 219 height 300
paste textarea "pet.fetch(keykeykey)"
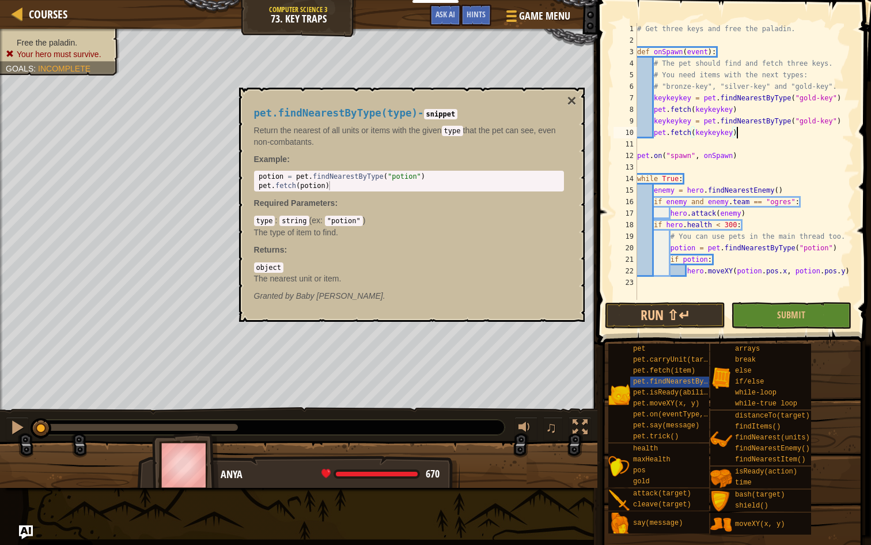
paste textarea
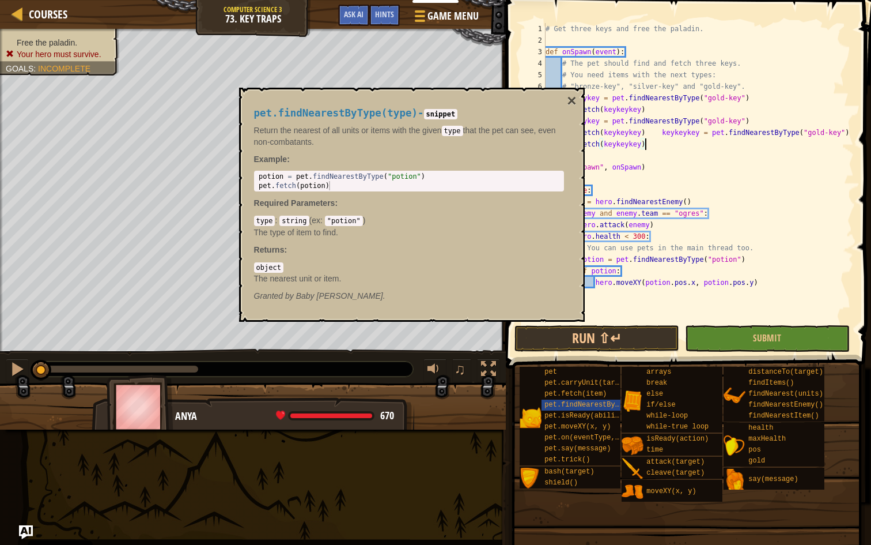
type textarea "pet.fetch(keykeykey)"
click at [572, 104] on button "×" at bounding box center [571, 101] width 9 height 16
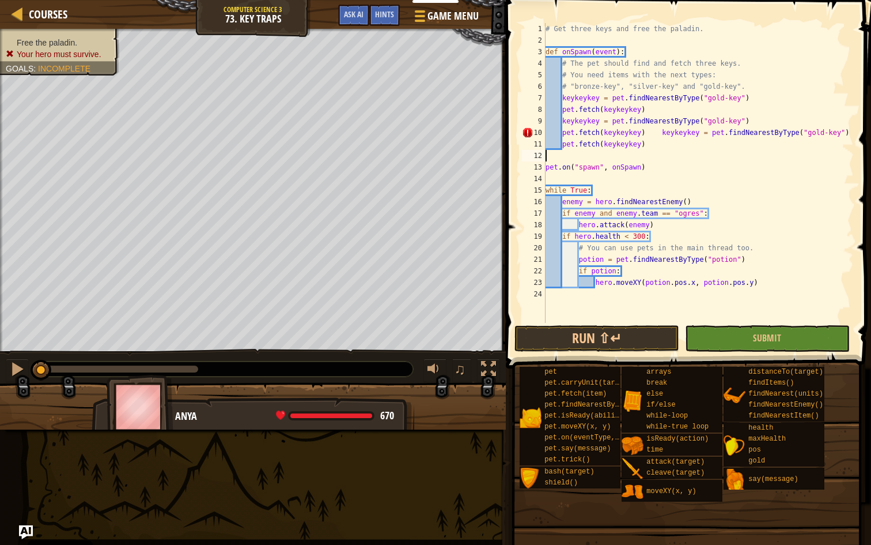
click at [653, 154] on div "# Get three keys and free the paladin. def onSpawn ( event ) : # The pet should…" at bounding box center [698, 184] width 311 height 323
click at [662, 137] on div "# Get three keys and free the paladin. def onSpawn ( event ) : # The pet should…" at bounding box center [698, 184] width 311 height 323
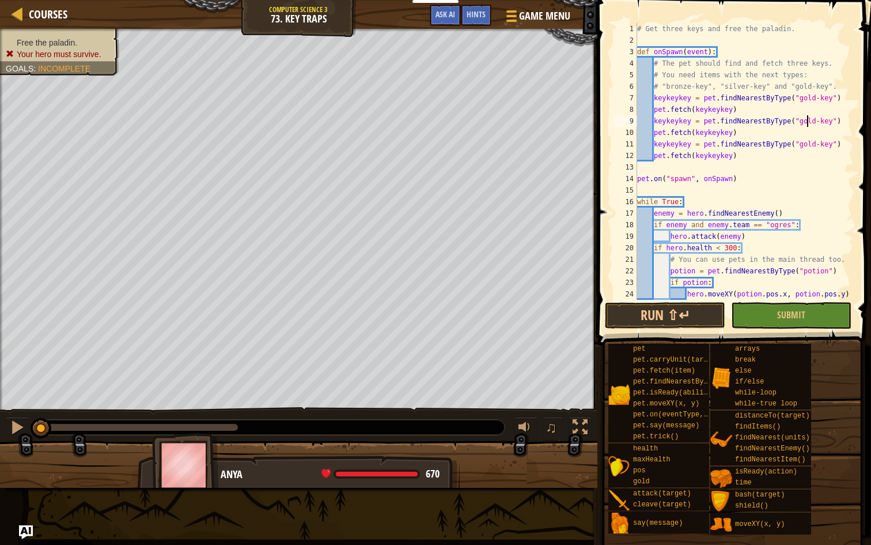
click at [808, 120] on div "# Get three keys and free the paladin. def onSpawn ( event ) : # The pet should…" at bounding box center [744, 173] width 219 height 300
click at [806, 145] on div "# Get three keys and free the paladin. def onSpawn ( event ) : # The pet should…" at bounding box center [744, 173] width 219 height 300
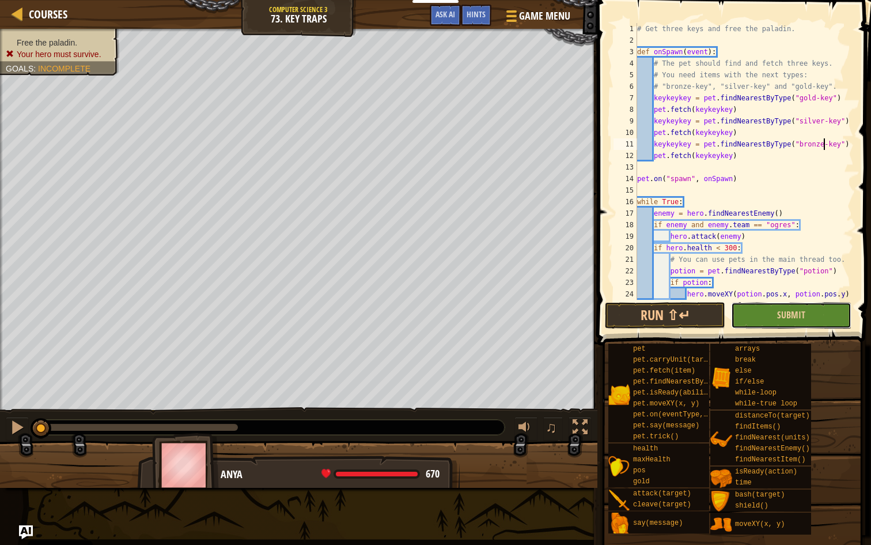
click at [776, 317] on button "Submit" at bounding box center [791, 315] width 120 height 27
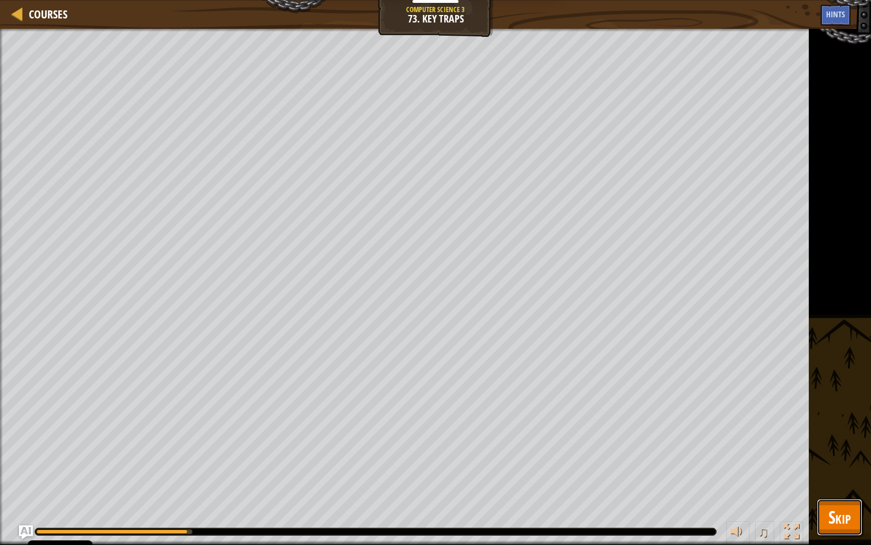
click at [854, 517] on button "Skip" at bounding box center [840, 516] width 46 height 37
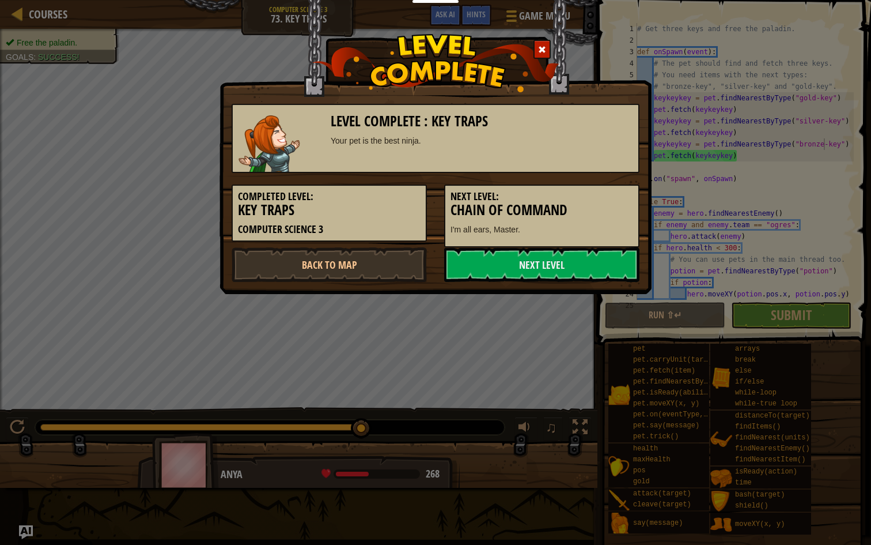
click at [541, 48] on span at bounding box center [542, 50] width 8 height 8
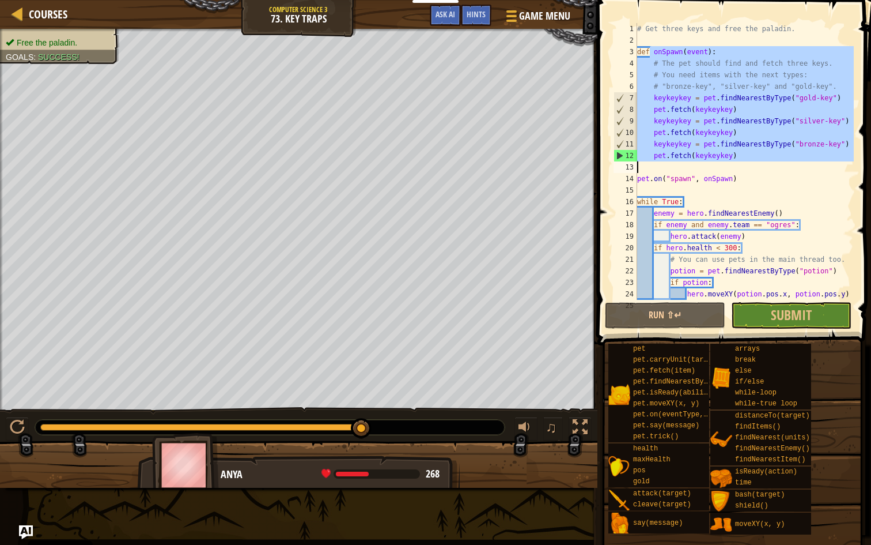
drag, startPoint x: 651, startPoint y: 50, endPoint x: 770, endPoint y: 166, distance: 166.2
click at [770, 166] on div "# Get three keys and free the paladin. def onSpawn ( event ) : # The pet should…" at bounding box center [744, 173] width 219 height 300
type textarea "pet.fetch(keykeykey)"
click at [770, 166] on div "# Get three keys and free the paladin. def onSpawn ( event ) : # The pet should…" at bounding box center [744, 173] width 219 height 300
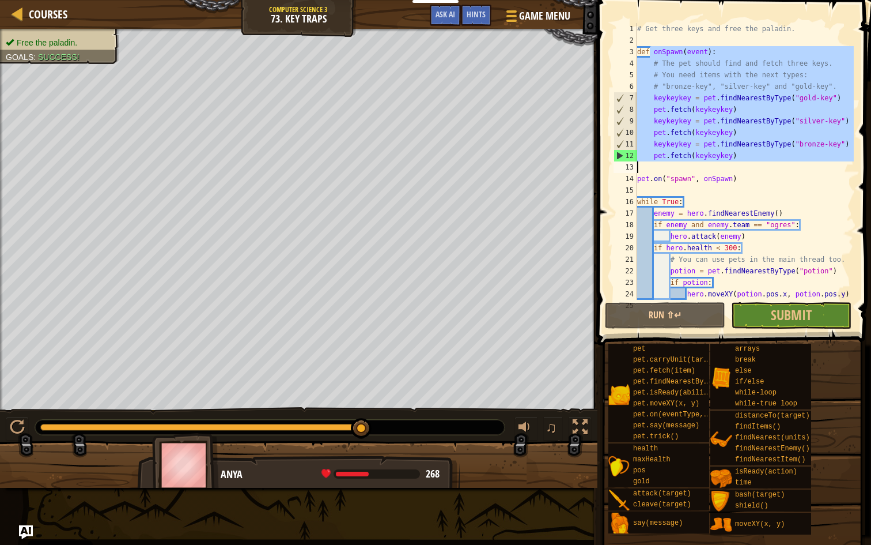
scroll to position [5, 0]
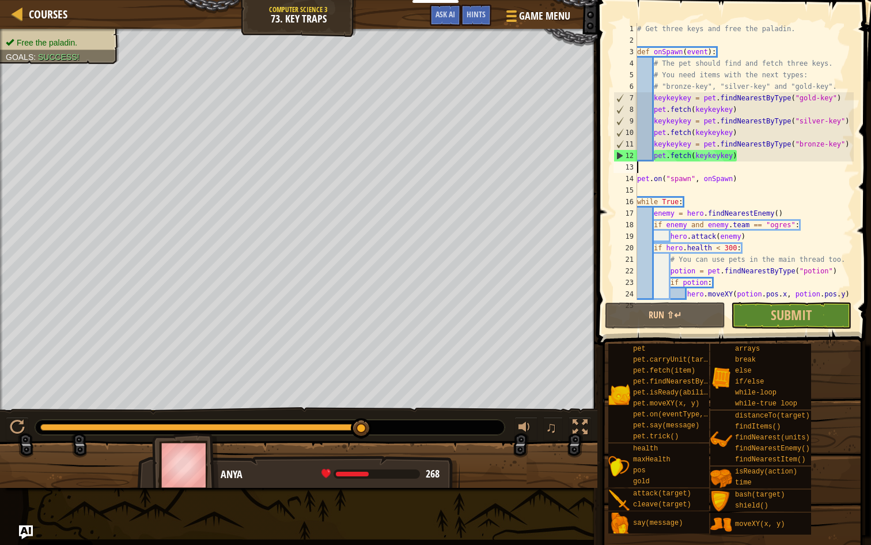
click at [648, 178] on div "# Get three keys and free the paladin. def onSpawn ( event ) : # The pet should…" at bounding box center [744, 173] width 219 height 300
type textarea "pet.on("spawn", onSpawn)"
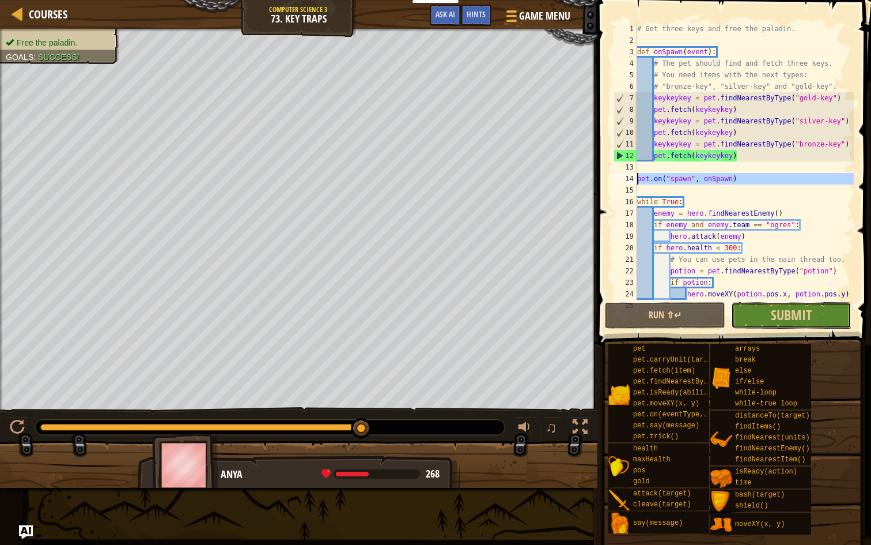
click at [817, 309] on button "Submit" at bounding box center [791, 315] width 120 height 27
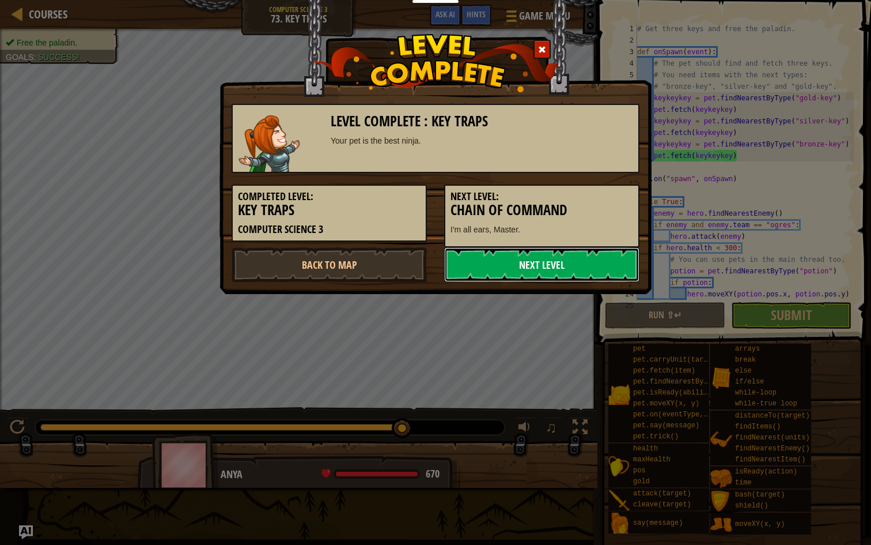
click at [548, 262] on link "Next Level" at bounding box center [541, 264] width 195 height 35
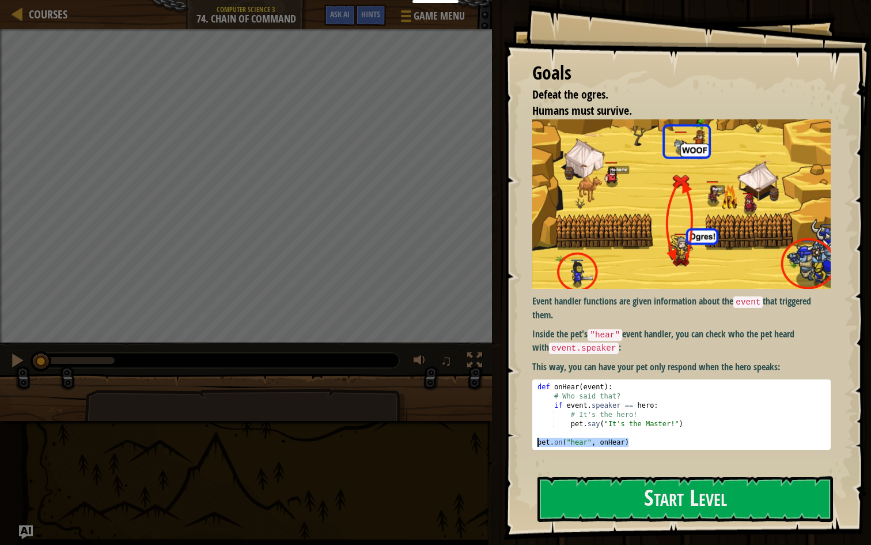
drag, startPoint x: 631, startPoint y: 440, endPoint x: 534, endPoint y: 437, distance: 96.9
click at [533, 437] on pre "pet.on("hear", onHear) 1 2 3 4 5 6 7 def onHear ( event ) : # Who said that? if…" at bounding box center [681, 414] width 298 height 70
drag, startPoint x: 569, startPoint y: 404, endPoint x: 624, endPoint y: 404, distance: 55.3
click at [624, 404] on div "def onHear ( event ) : # Who said that? if event . speaker == hero : # It's the…" at bounding box center [681, 423] width 293 height 83
type textarea "if event.speaker == hero:"
